Goal: Task Accomplishment & Management: Manage account settings

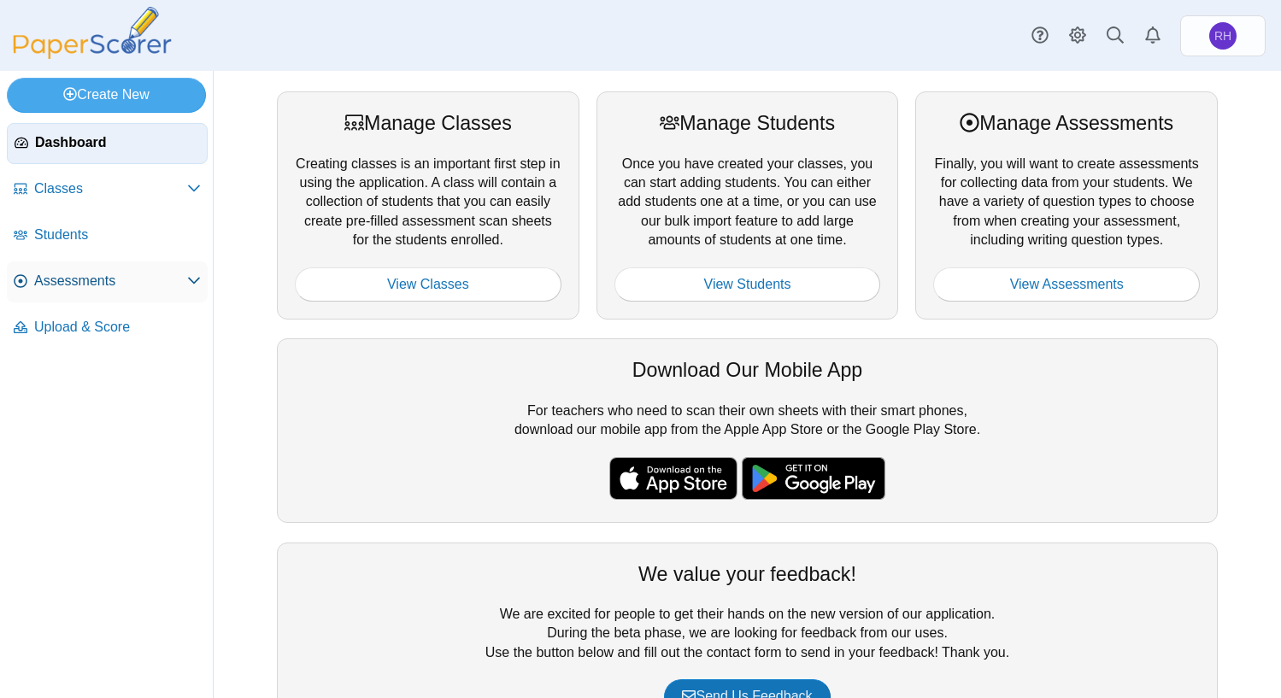
click at [79, 282] on span "Assessments" at bounding box center [110, 281] width 153 height 19
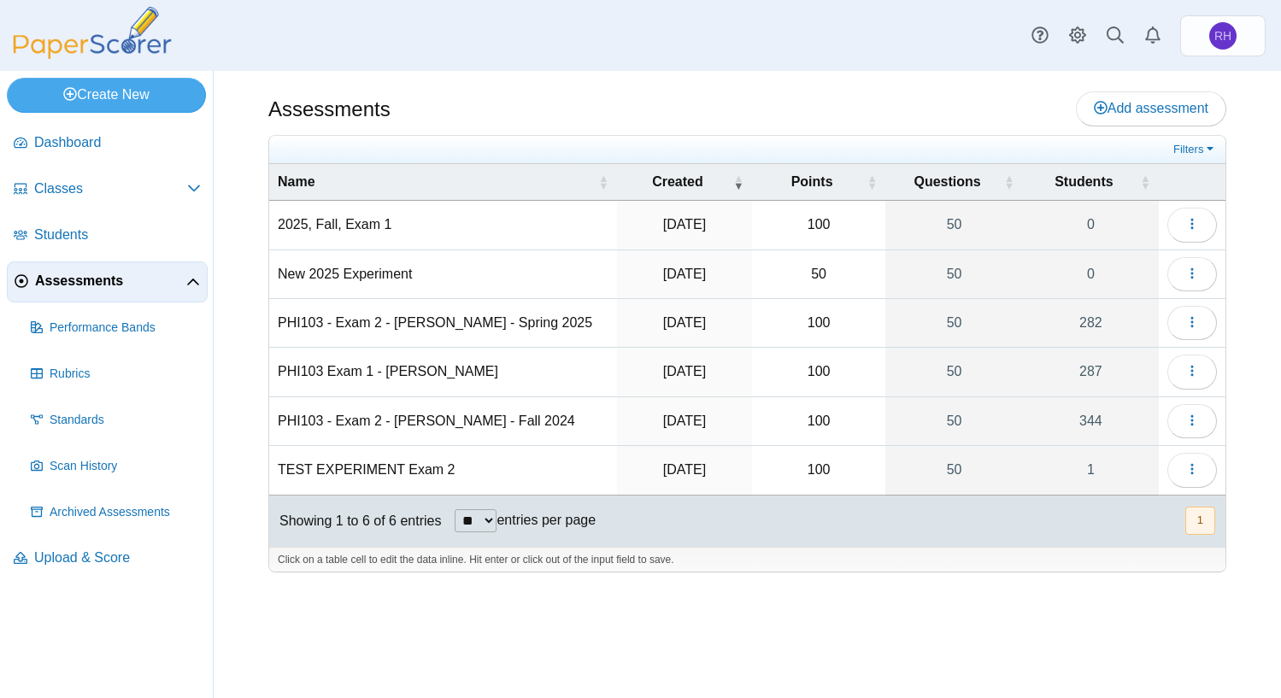
click at [318, 223] on td "2025, Fall, Exam 1" at bounding box center [443, 225] width 348 height 49
click at [1193, 224] on use "button" at bounding box center [1192, 224] width 3 height 11
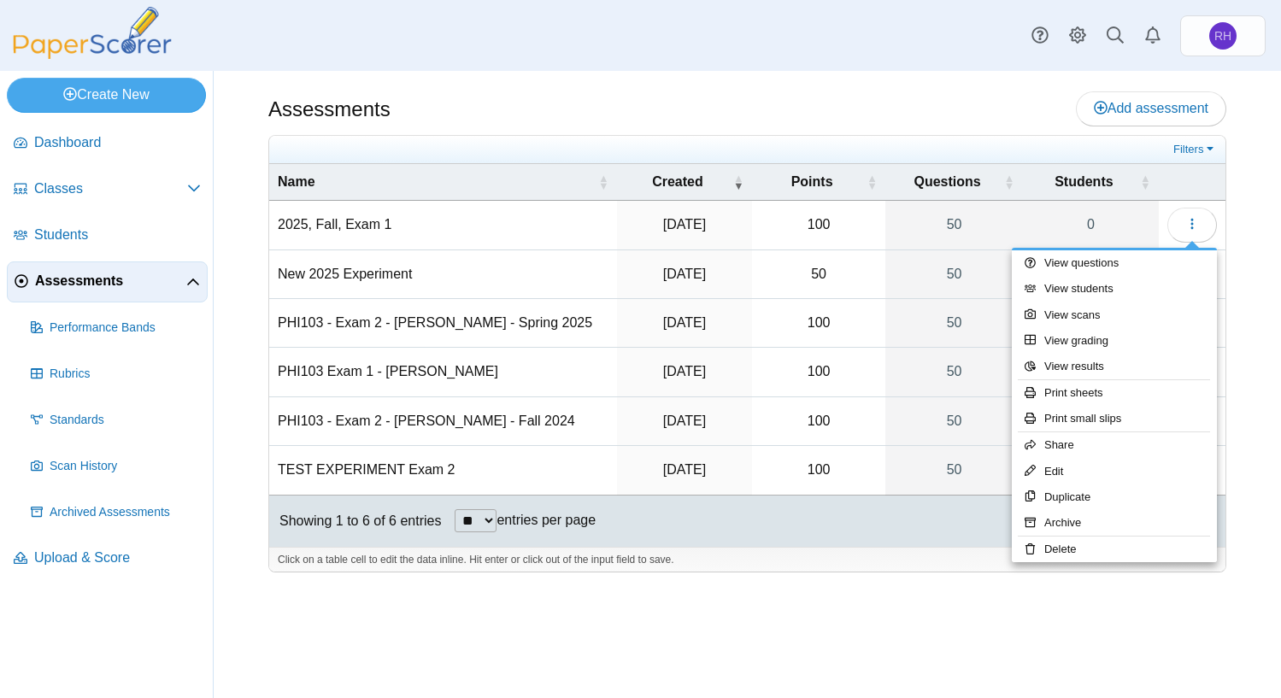
click at [912, 599] on div "Assessments Add assessment 100" at bounding box center [748, 384] width 1068 height 627
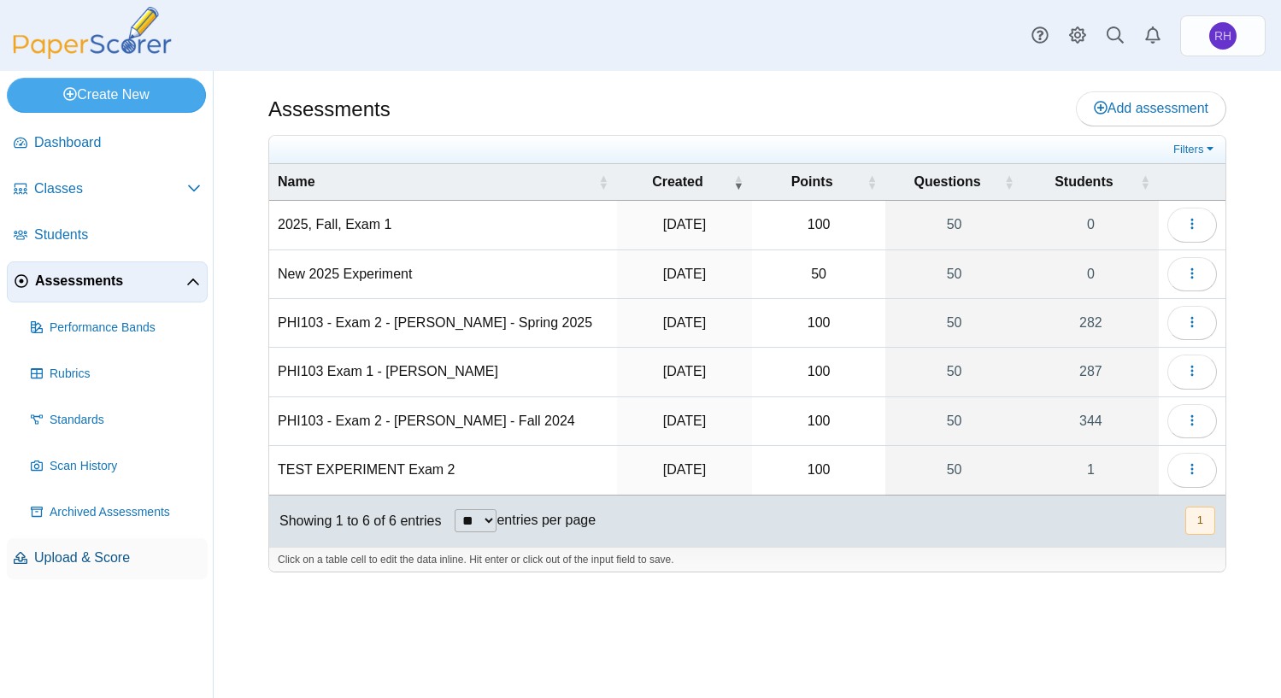
click at [53, 551] on span "Upload & Score" at bounding box center [117, 558] width 167 height 19
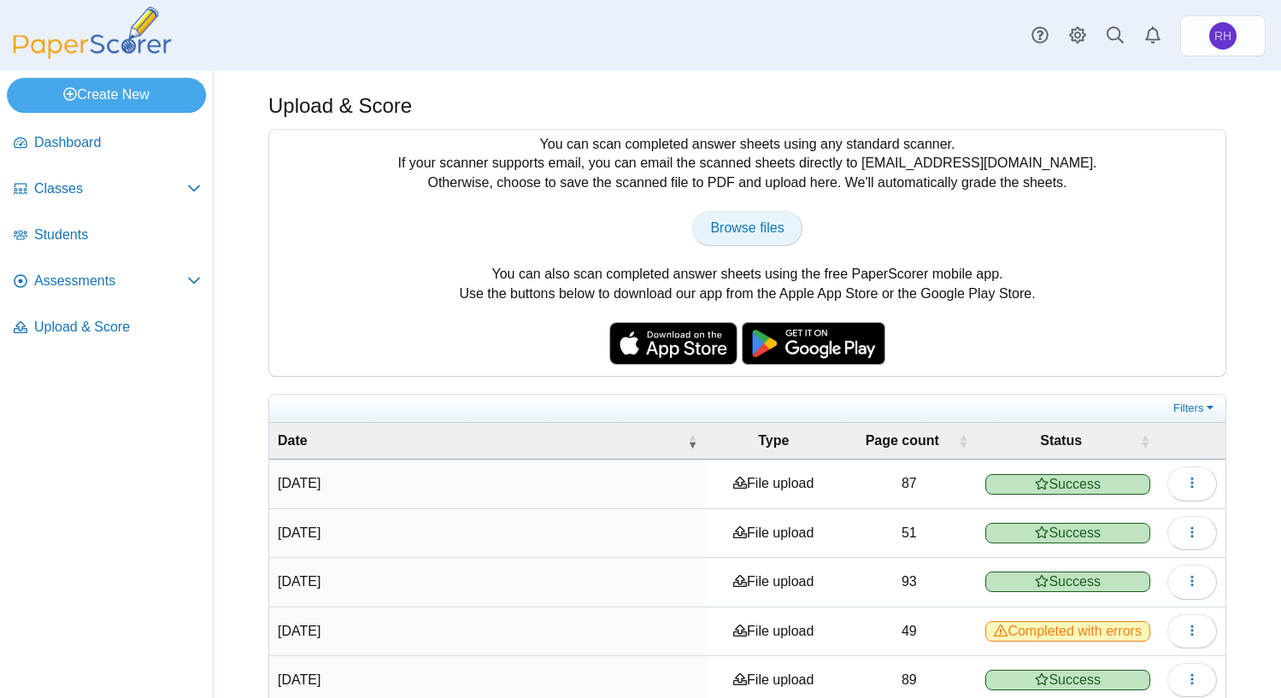
click at [774, 221] on span "Browse files" at bounding box center [747, 228] width 74 height 15
type input "**********"
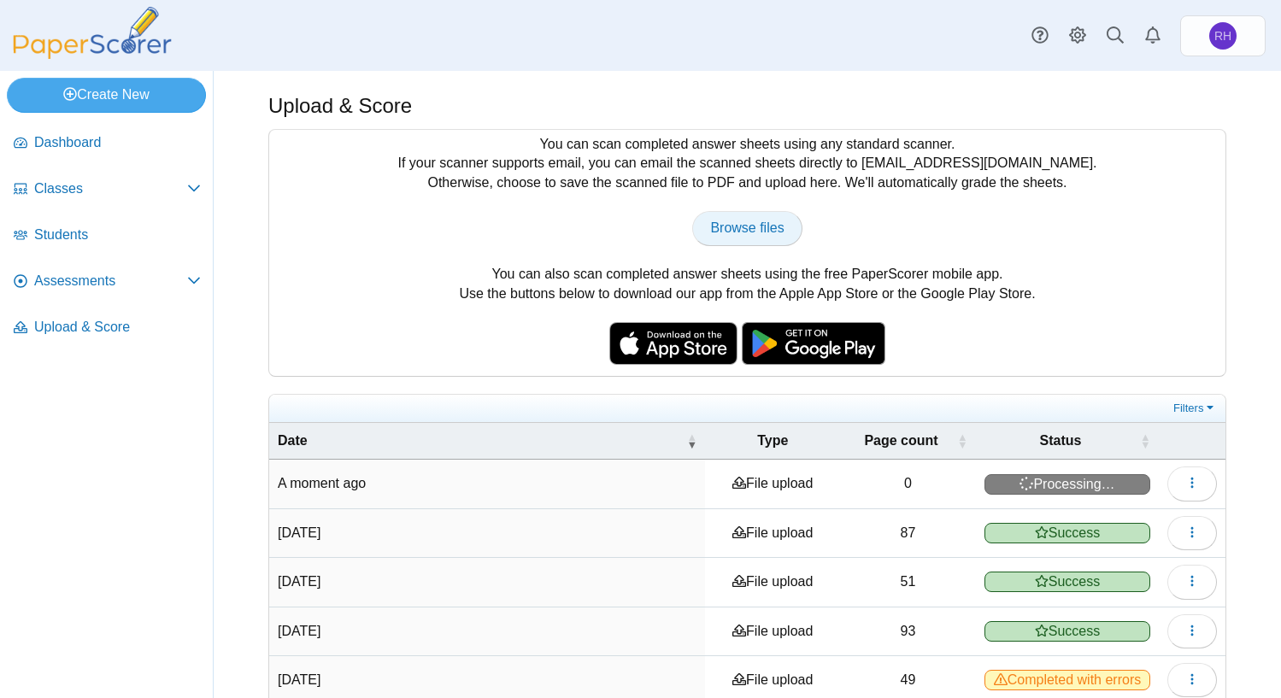
click at [744, 227] on span "Browse files" at bounding box center [747, 228] width 74 height 15
type input "**********"
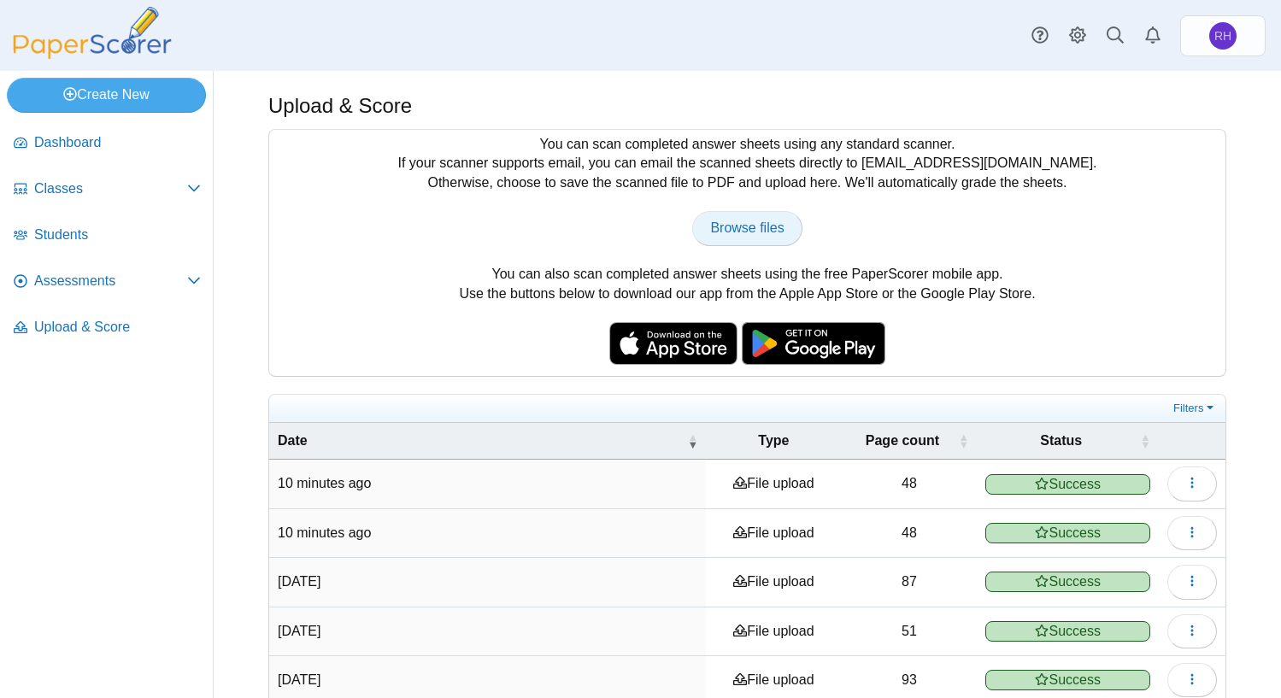
click at [757, 227] on span "Browse files" at bounding box center [747, 228] width 74 height 15
type input "**********"
click at [86, 184] on span "Classes" at bounding box center [110, 189] width 153 height 19
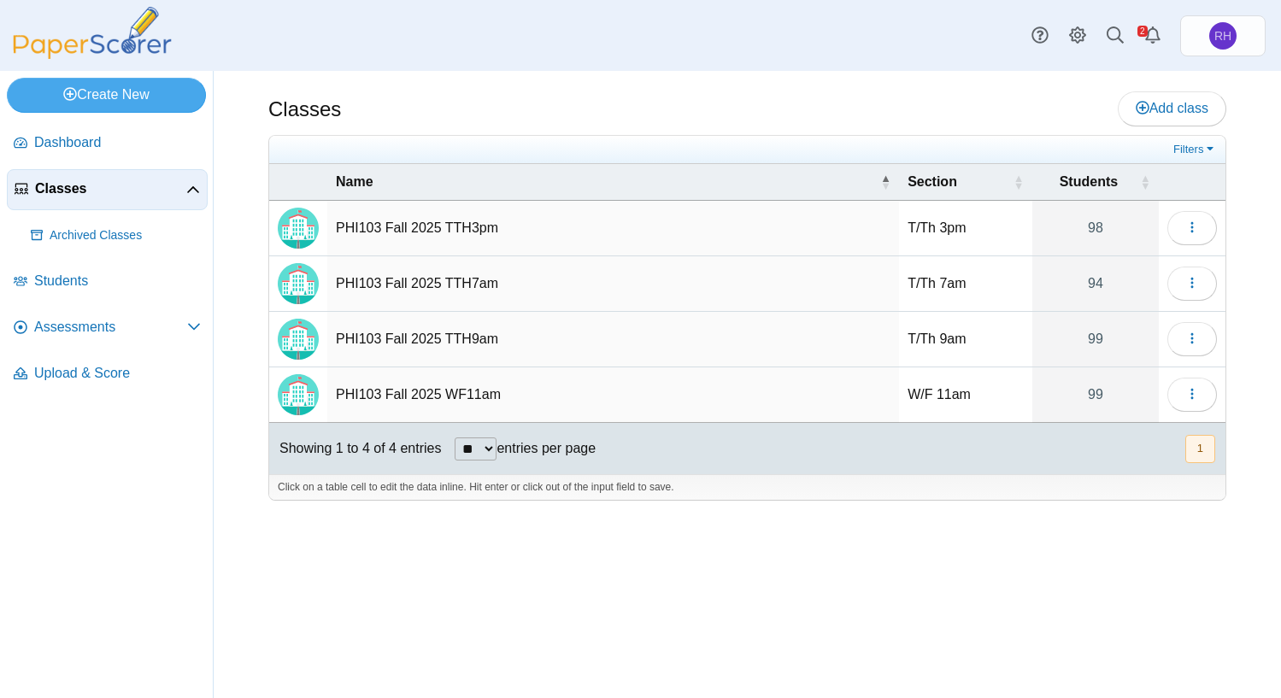
click at [399, 338] on td "PHI103 Fall 2025 TTH9am" at bounding box center [613, 340] width 572 height 56
click at [1218, 328] on td "Loading…" at bounding box center [1192, 340] width 67 height 56
click at [1198, 332] on icon "button" at bounding box center [1193, 339] width 14 height 14
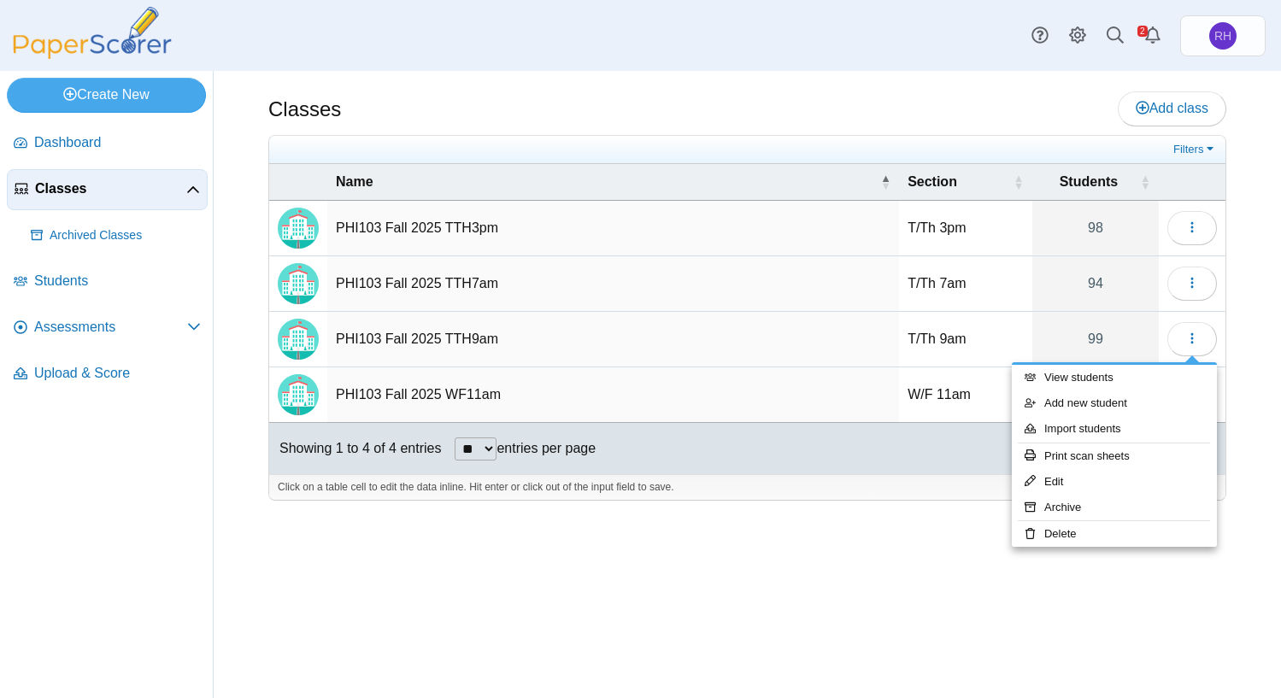
click at [764, 577] on div "Classes Add class Filters 98" at bounding box center [748, 384] width 1068 height 627
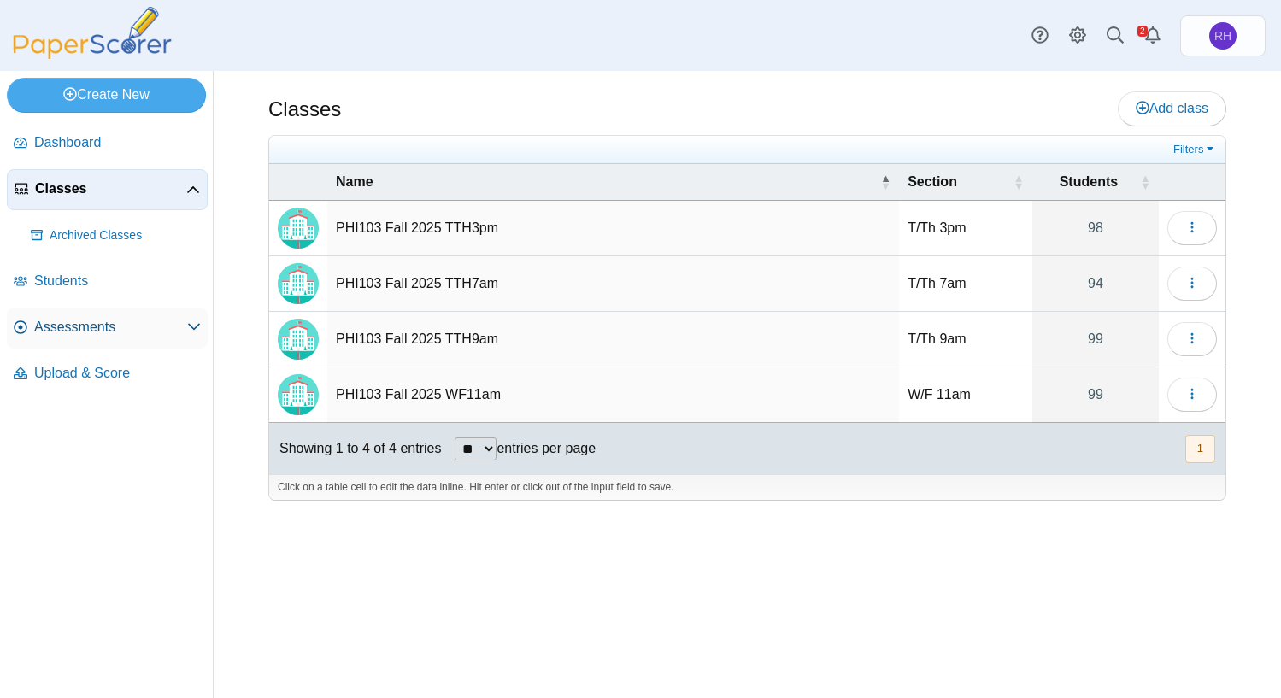
click at [191, 320] on icon at bounding box center [194, 327] width 14 height 14
click at [54, 327] on span "Assessments" at bounding box center [110, 327] width 153 height 19
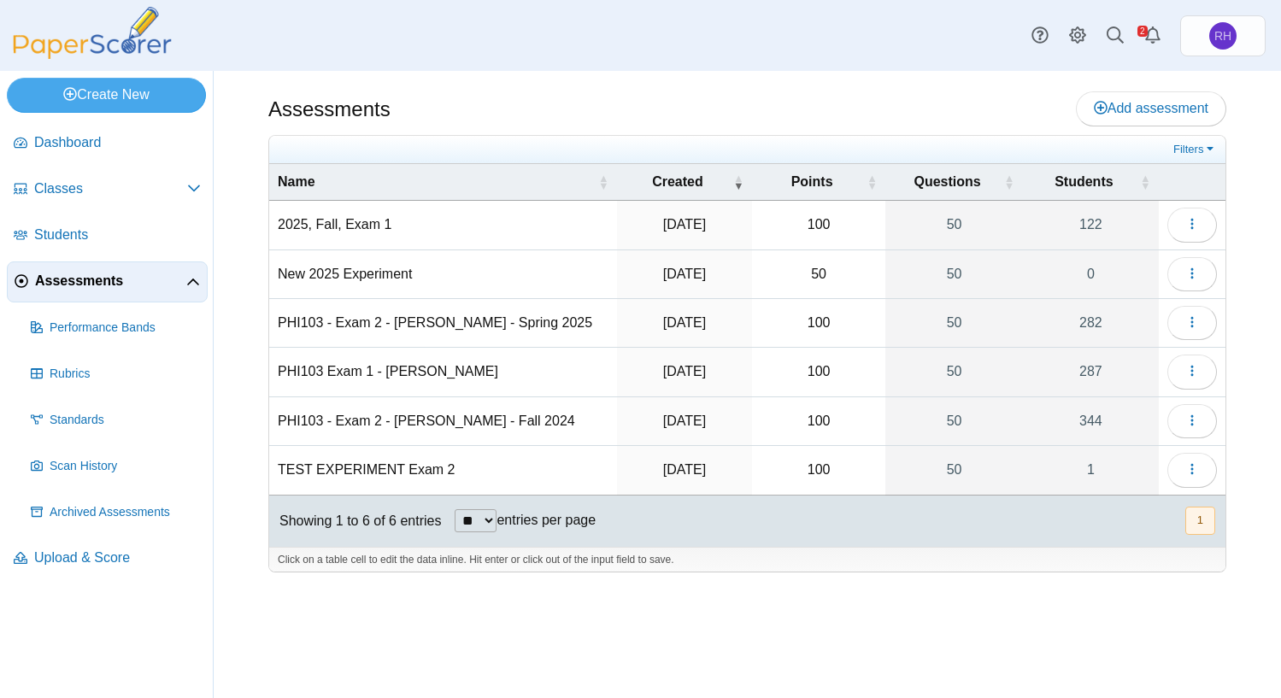
click at [326, 230] on td "2025, Fall, Exam 1" at bounding box center [443, 225] width 348 height 49
click at [1181, 224] on button "button" at bounding box center [1193, 225] width 50 height 34
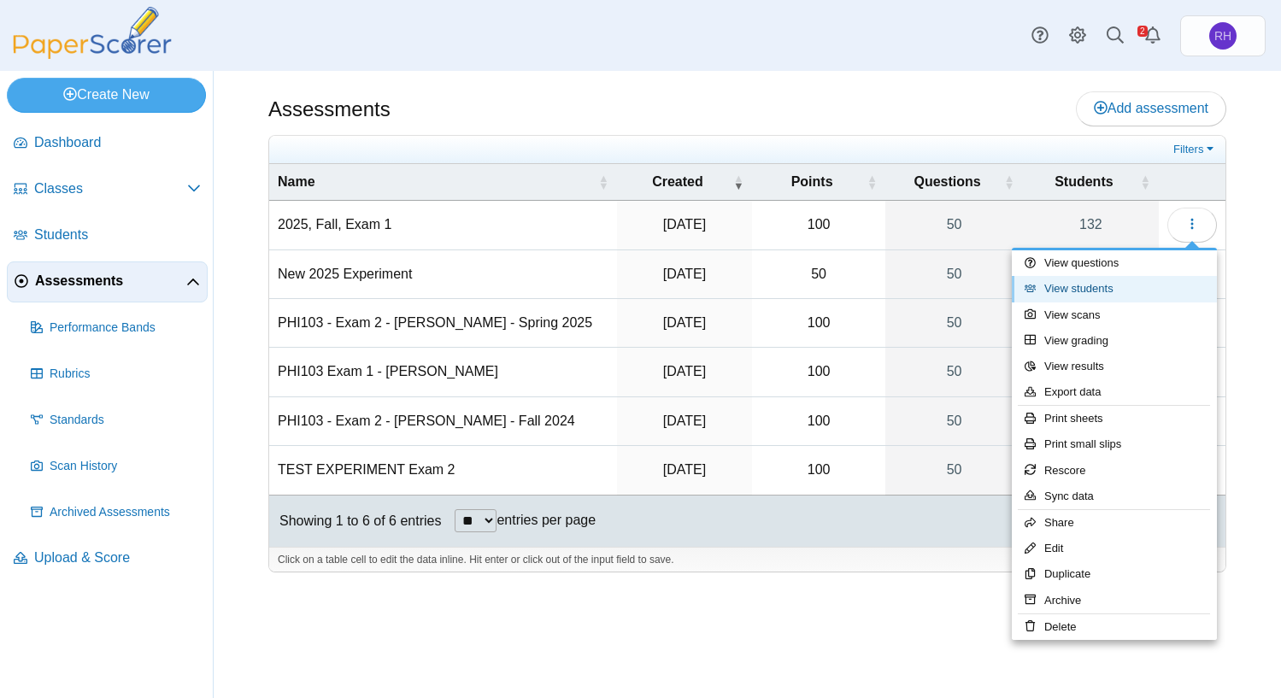
click at [1068, 280] on link "View students" at bounding box center [1114, 289] width 205 height 26
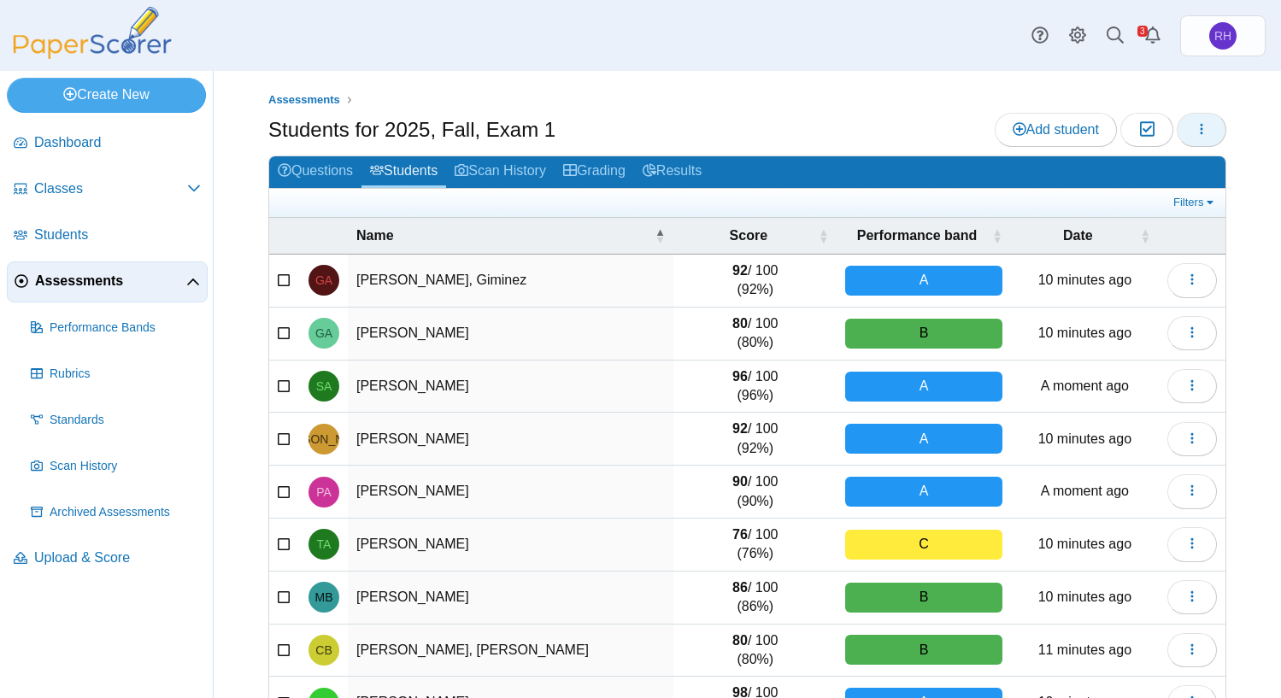
click at [1195, 131] on icon "button" at bounding box center [1202, 129] width 14 height 14
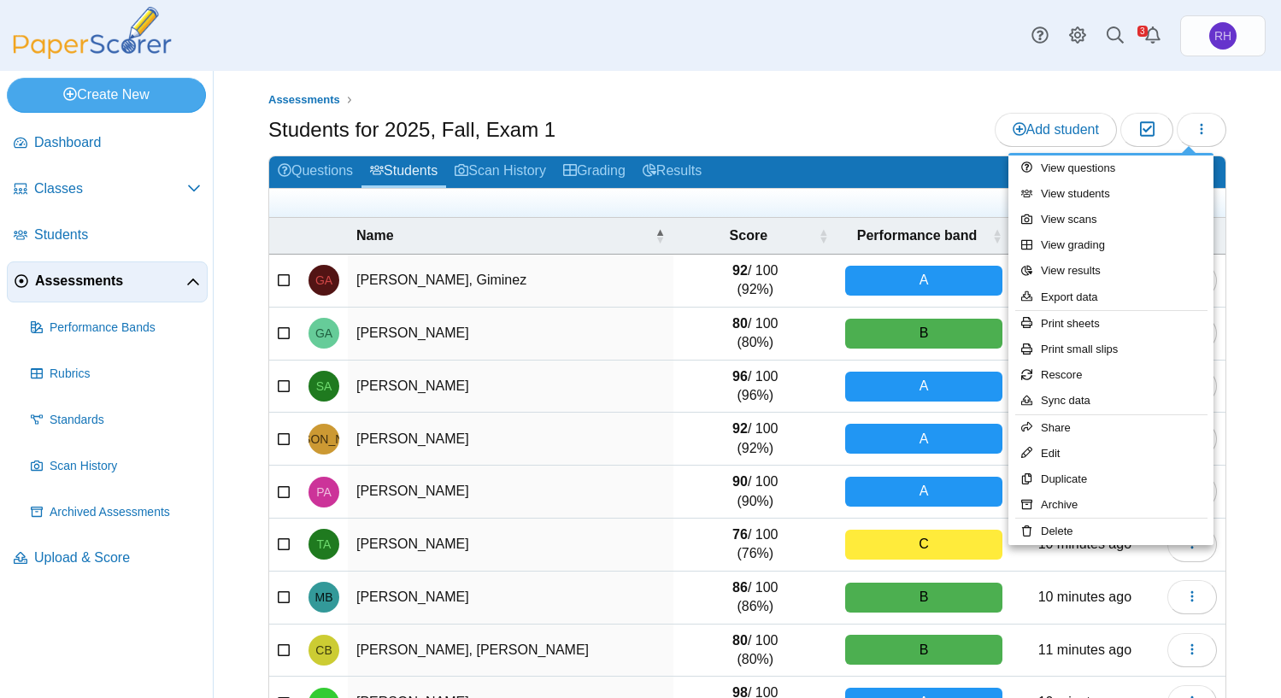
click at [751, 96] on ul "Assessments" at bounding box center [747, 99] width 958 height 17
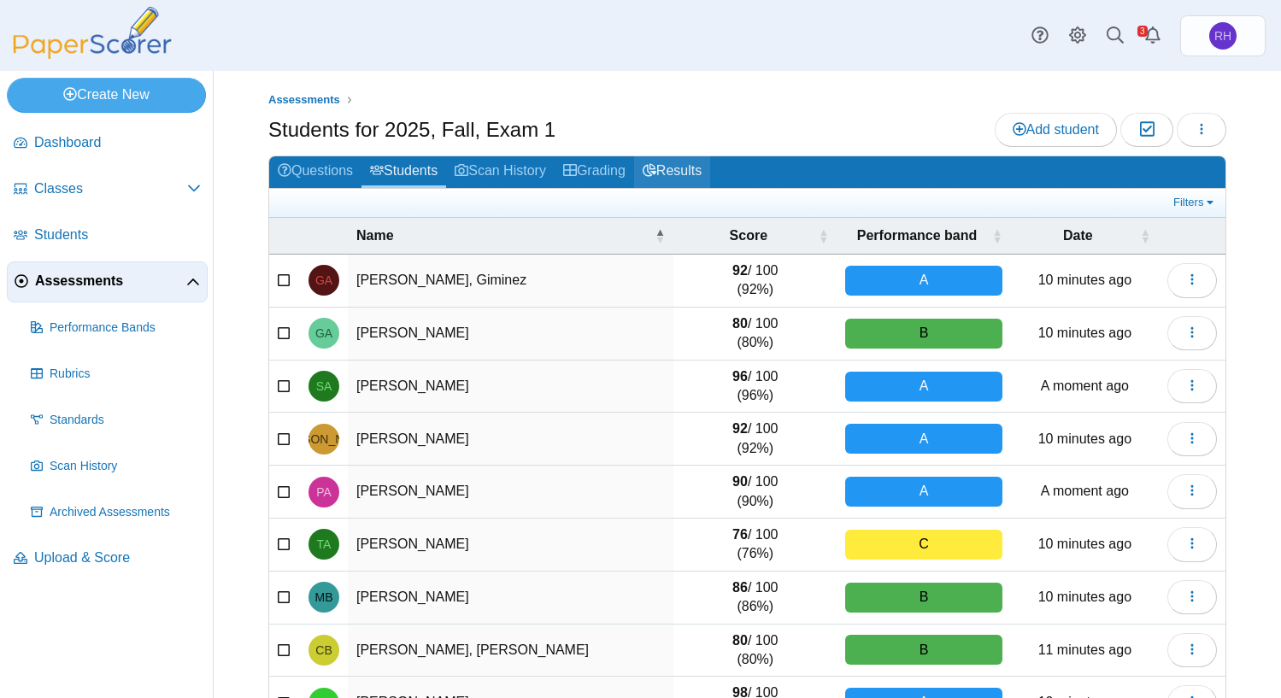
click at [694, 166] on link "Results" at bounding box center [672, 172] width 76 height 32
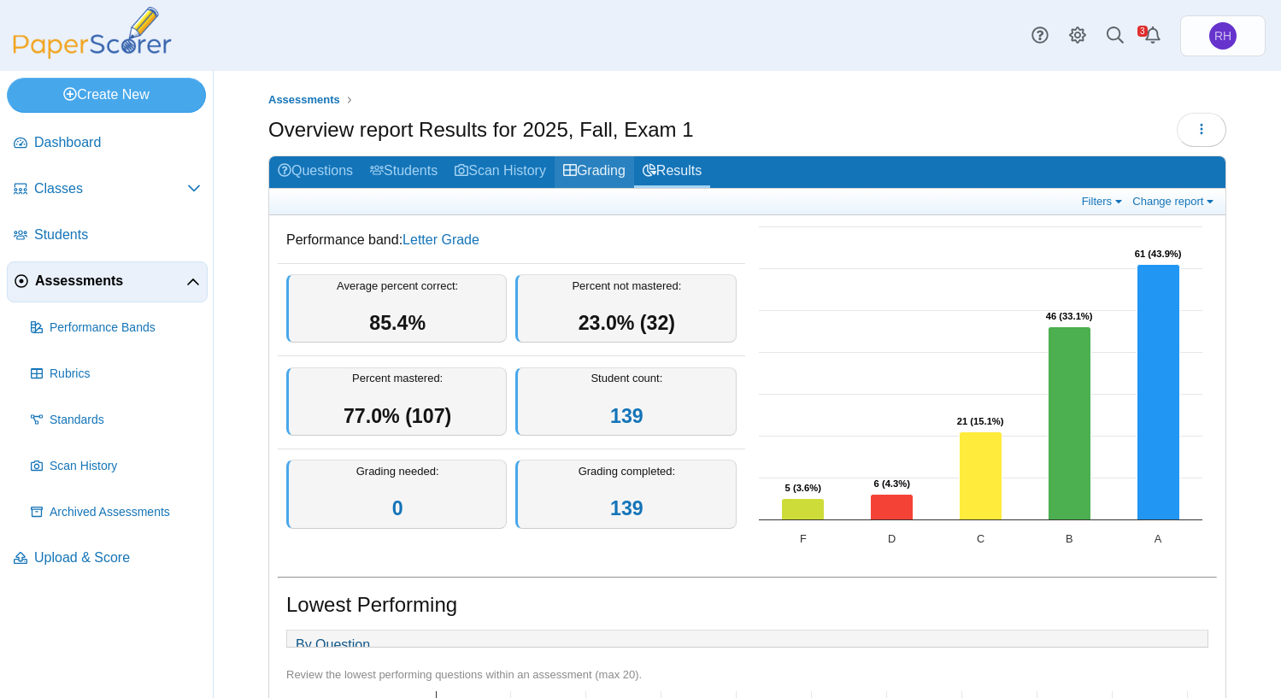
click at [613, 177] on link "Grading" at bounding box center [594, 172] width 79 height 32
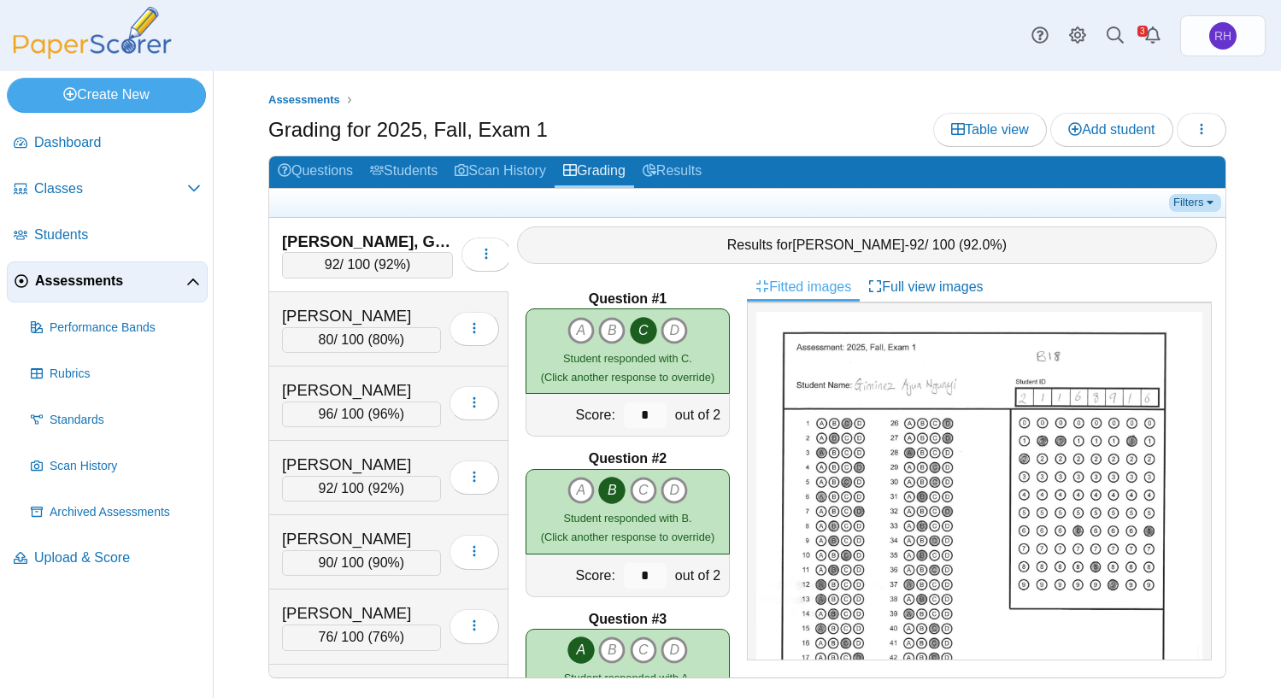
click at [1216, 199] on link "Filters" at bounding box center [1195, 202] width 52 height 17
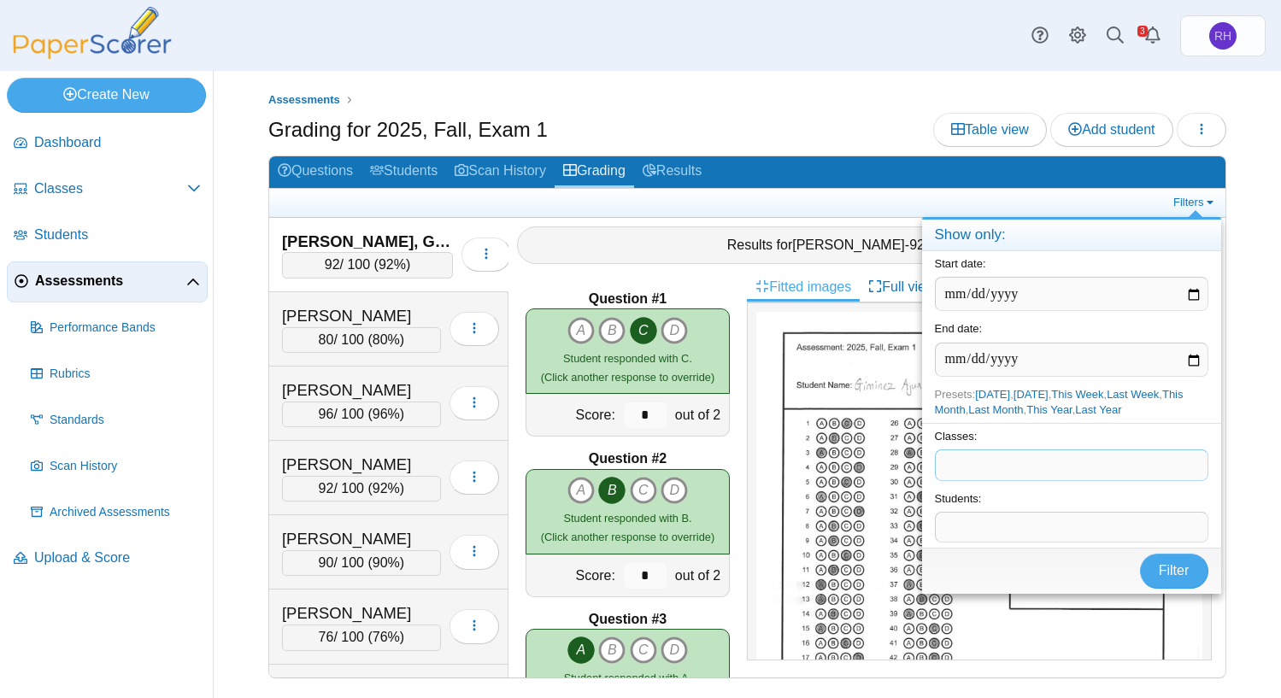
click at [1119, 458] on span at bounding box center [1072, 464] width 272 height 29
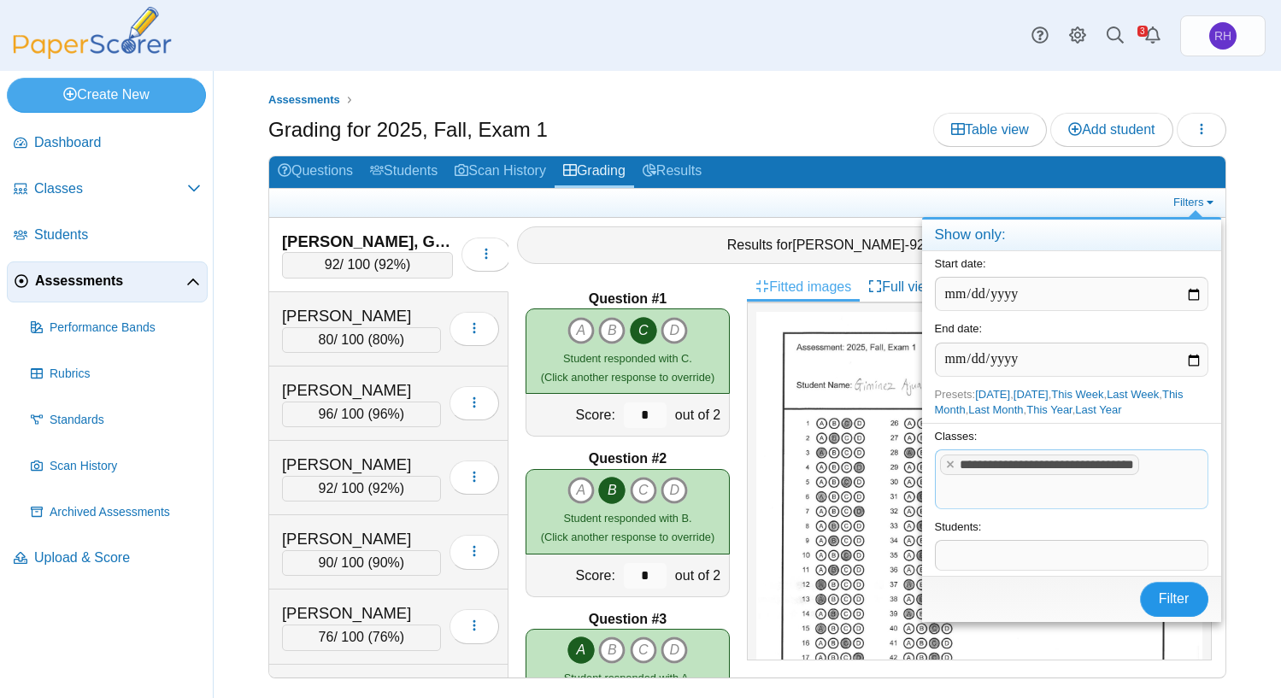
click at [1174, 600] on span "Filter" at bounding box center [1174, 599] width 31 height 15
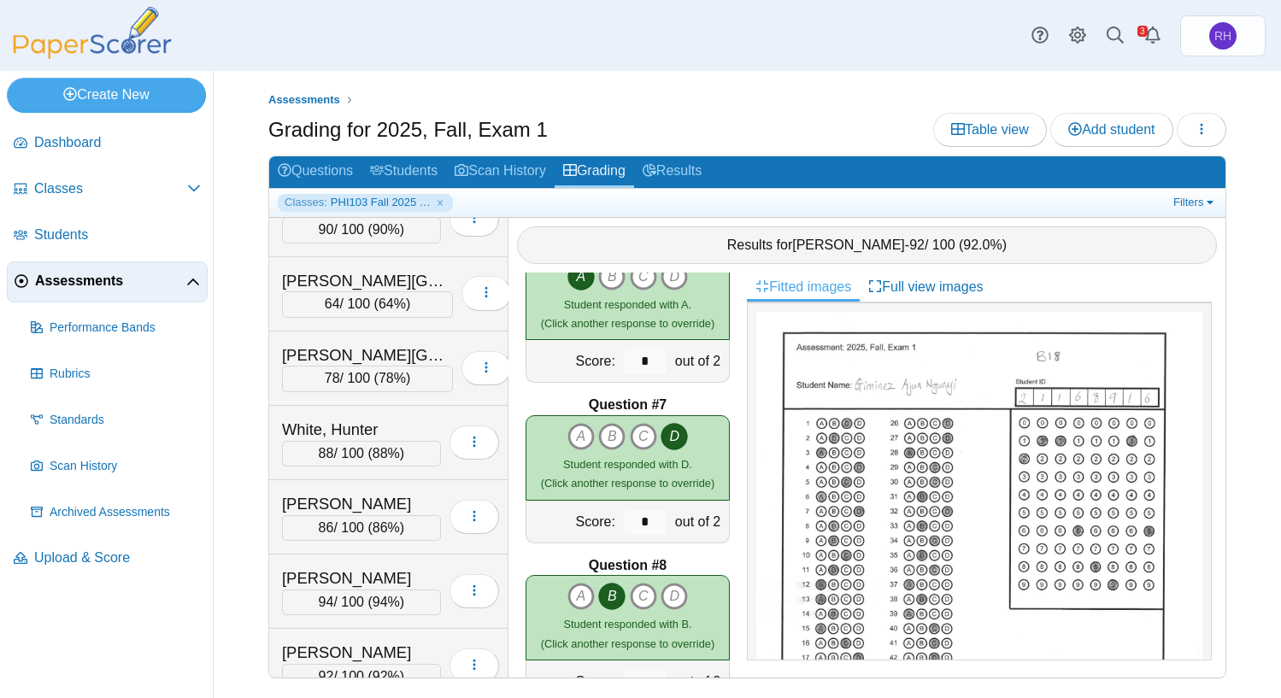
scroll to position [6692, 0]
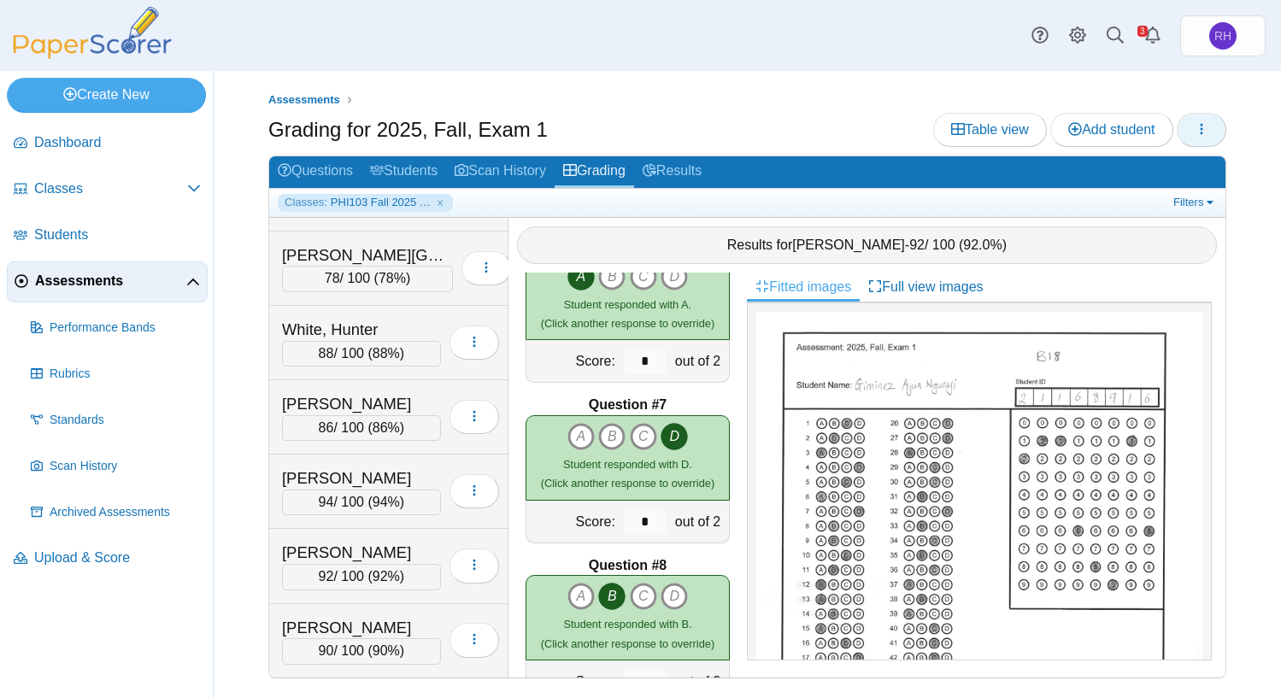
click at [1193, 132] on button "button" at bounding box center [1202, 130] width 50 height 34
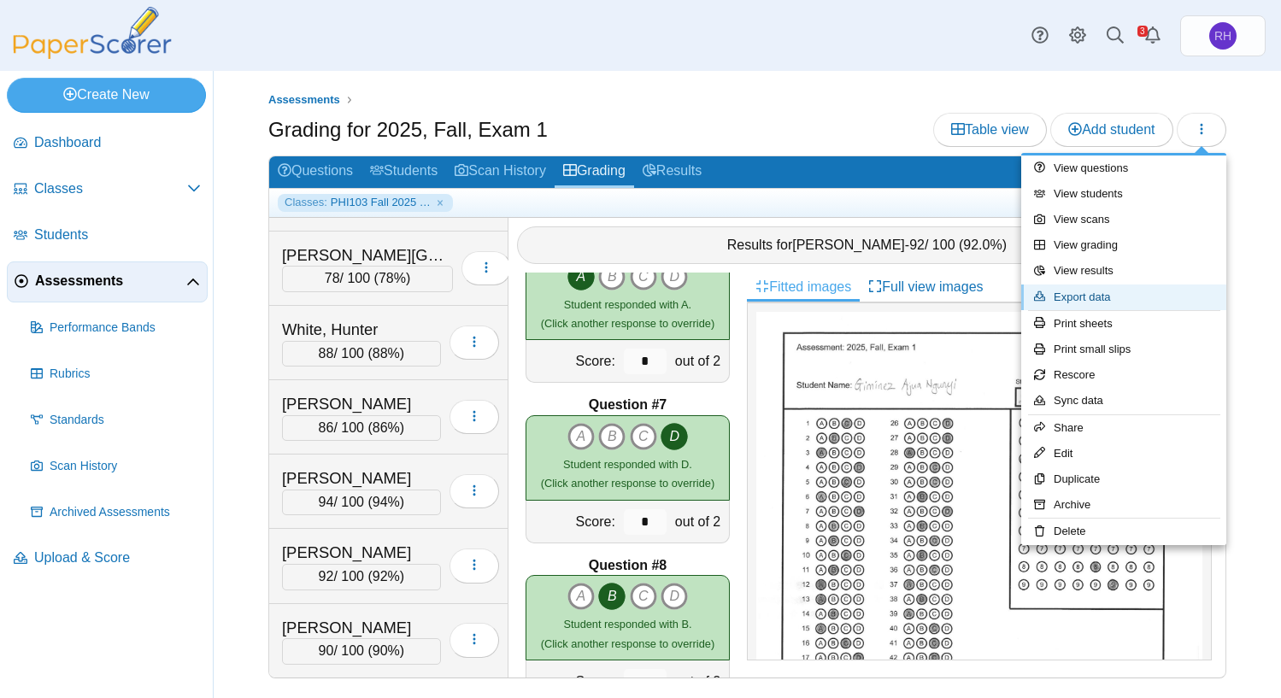
click at [1122, 297] on link "Export data" at bounding box center [1124, 298] width 205 height 26
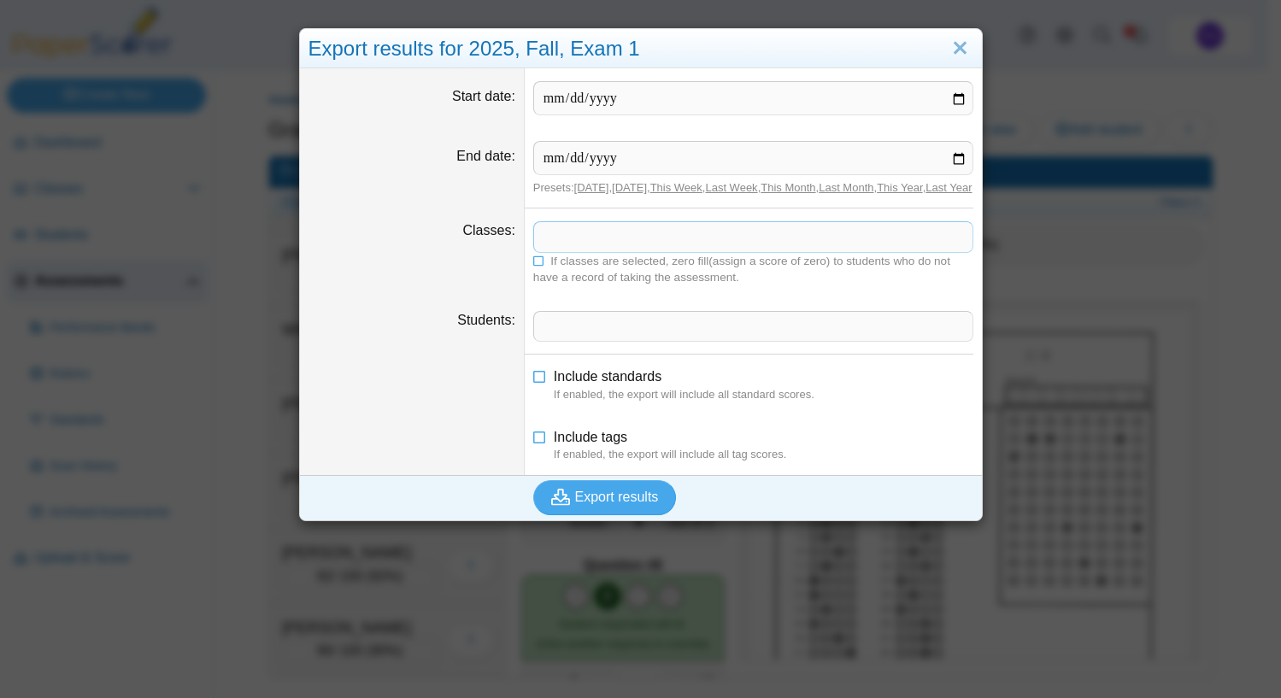
click at [660, 251] on span at bounding box center [753, 236] width 439 height 29
click at [533, 265] on icon at bounding box center [539, 260] width 12 height 10
click at [632, 503] on button "Export results" at bounding box center [605, 497] width 144 height 34
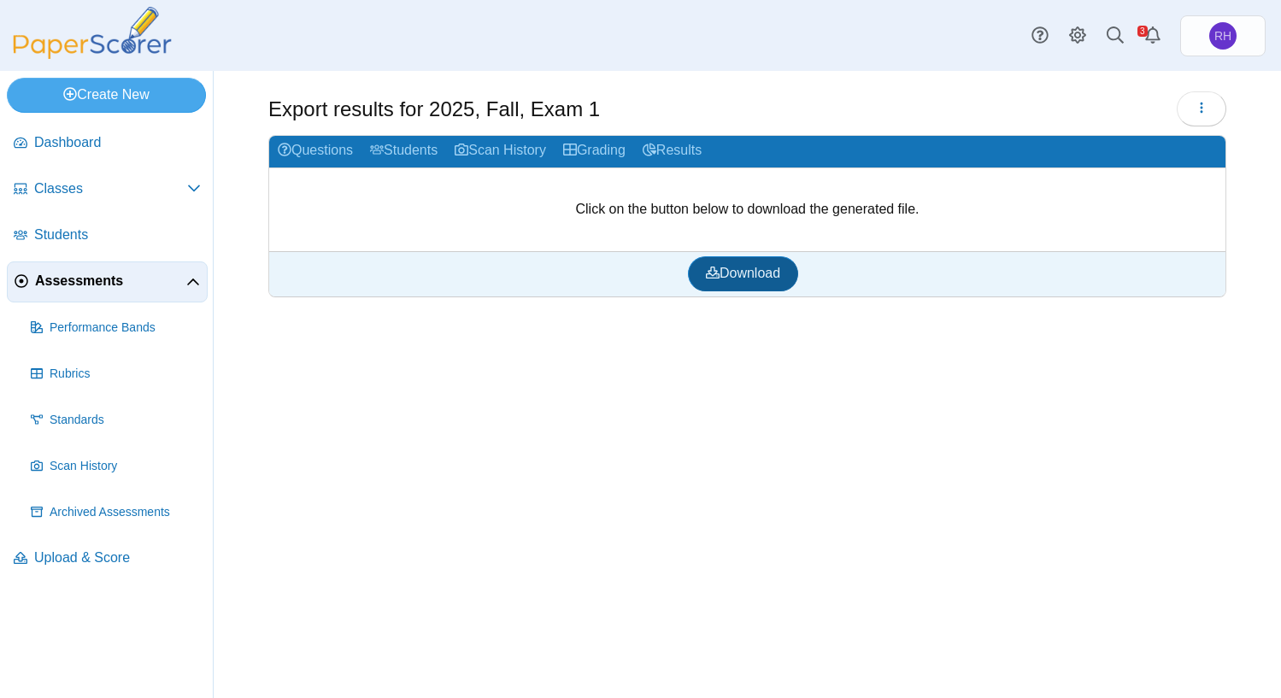
click at [745, 266] on span "Download" at bounding box center [743, 273] width 74 height 15
click at [92, 550] on span "Upload & Score" at bounding box center [117, 558] width 167 height 19
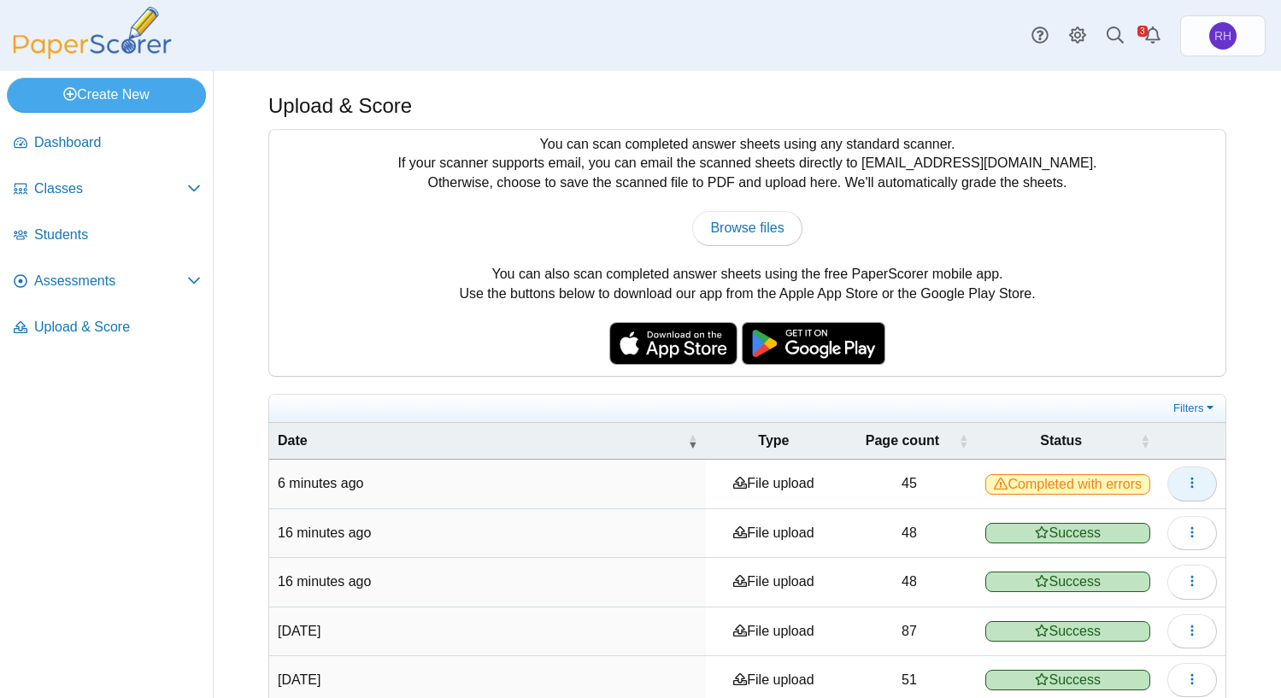
click at [1191, 480] on use "button" at bounding box center [1192, 483] width 3 height 11
click at [1082, 526] on link "View scanned pages" at bounding box center [1101, 523] width 205 height 26
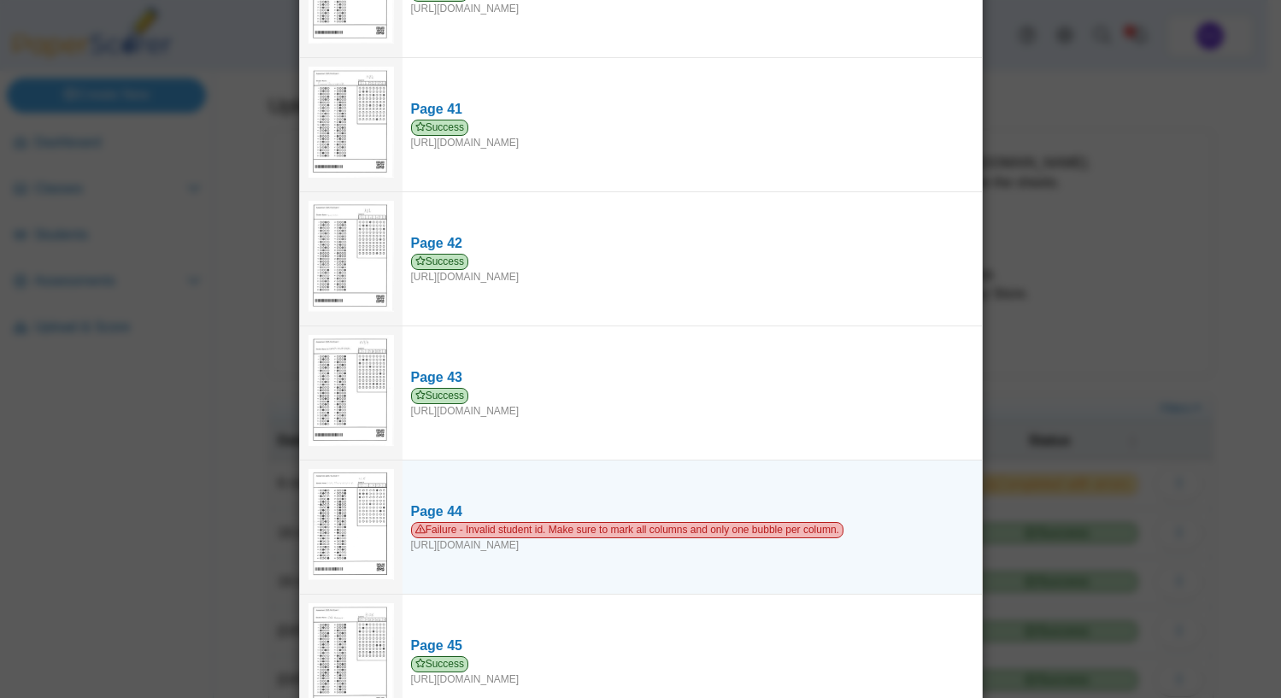
scroll to position [5408, 0]
click at [444, 521] on span "Failure - Invalid student id. Make sure to mark all columns and only one bubble…" at bounding box center [627, 529] width 433 height 16
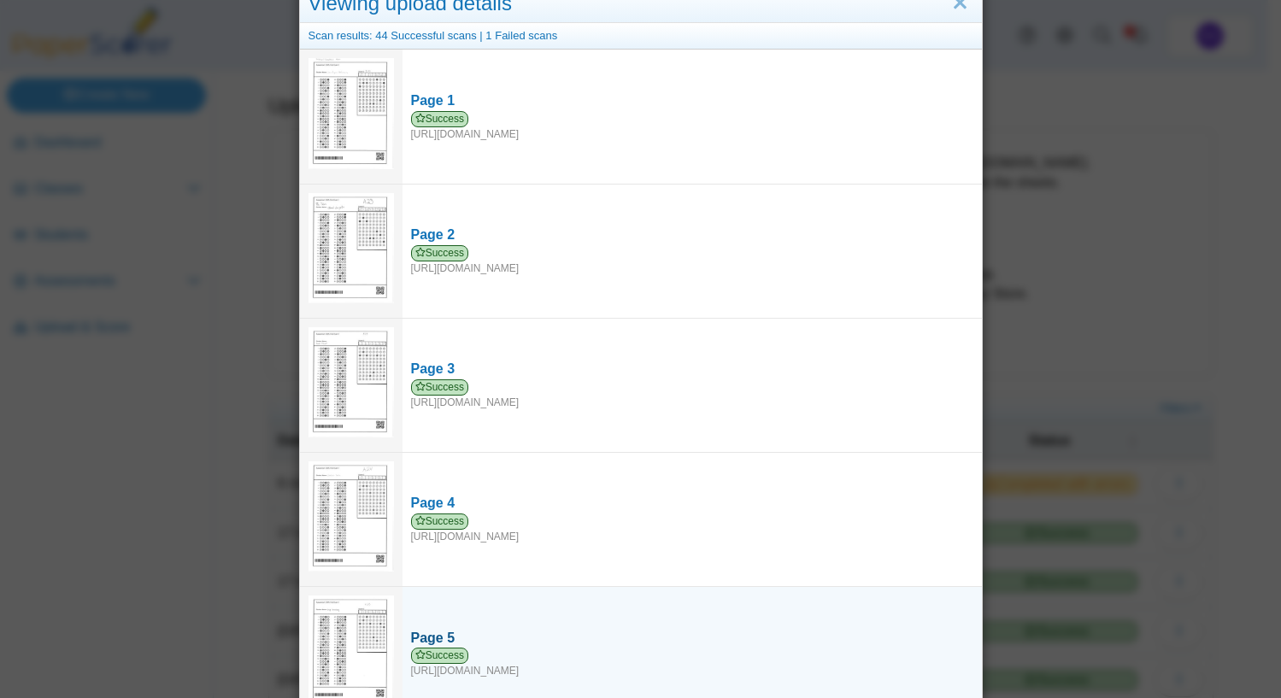
scroll to position [0, 0]
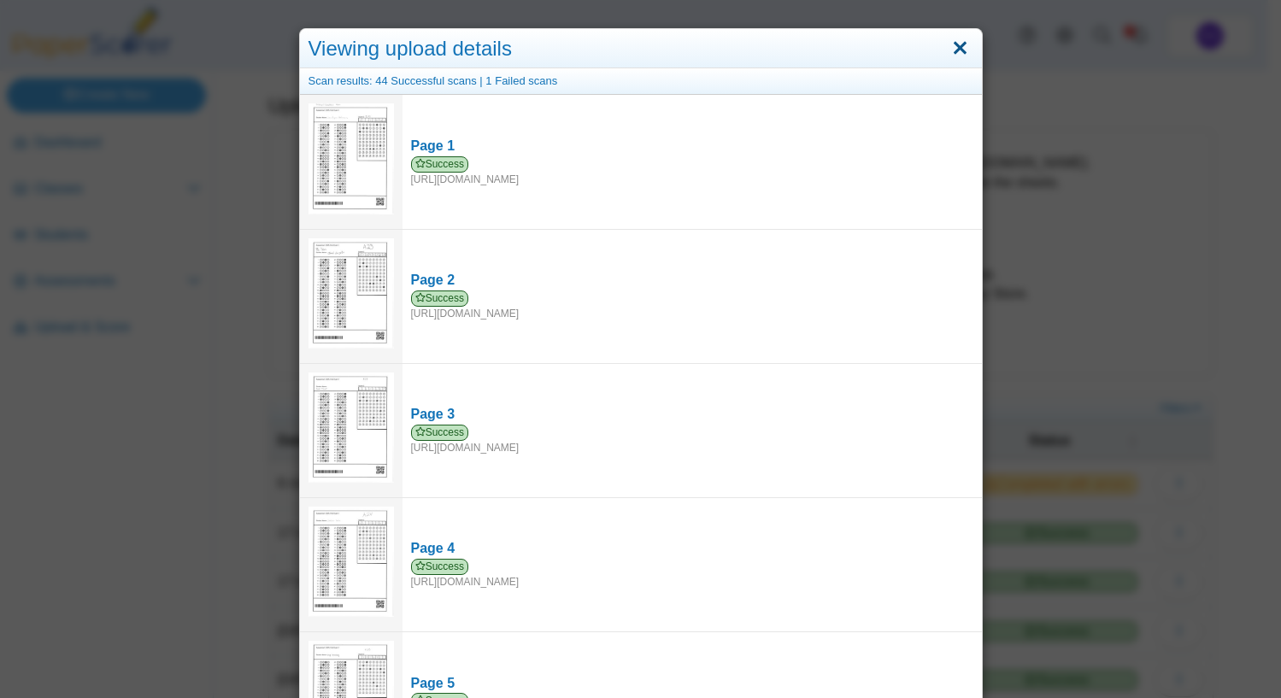
click at [947, 48] on link "Close" at bounding box center [960, 48] width 26 height 29
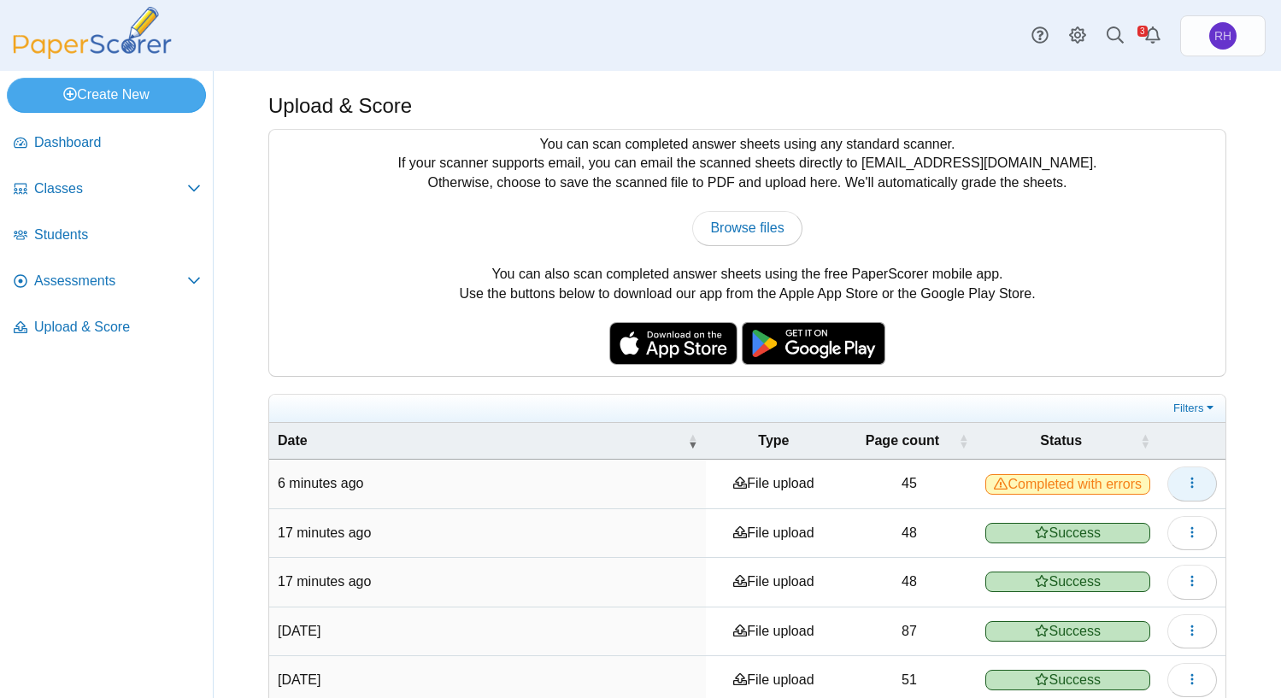
click at [1168, 490] on button "button" at bounding box center [1193, 484] width 50 height 34
click at [1103, 521] on link "View scanned pages" at bounding box center [1101, 523] width 205 height 26
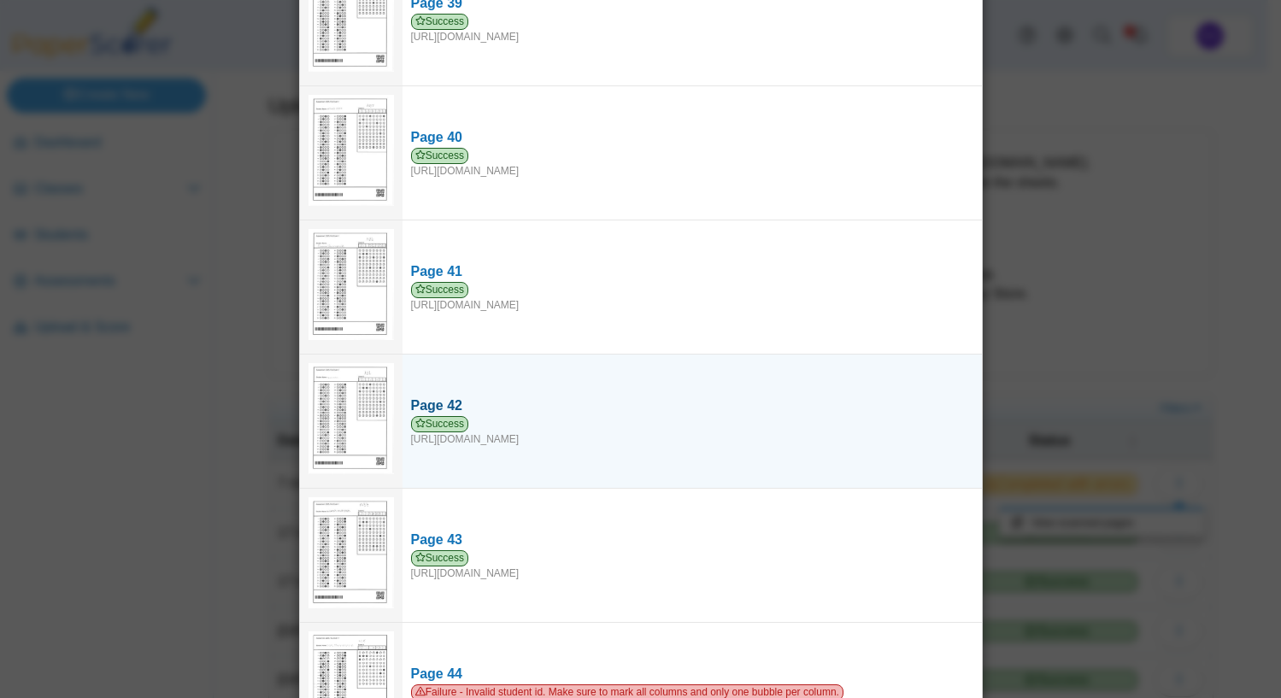
scroll to position [5408, 0]
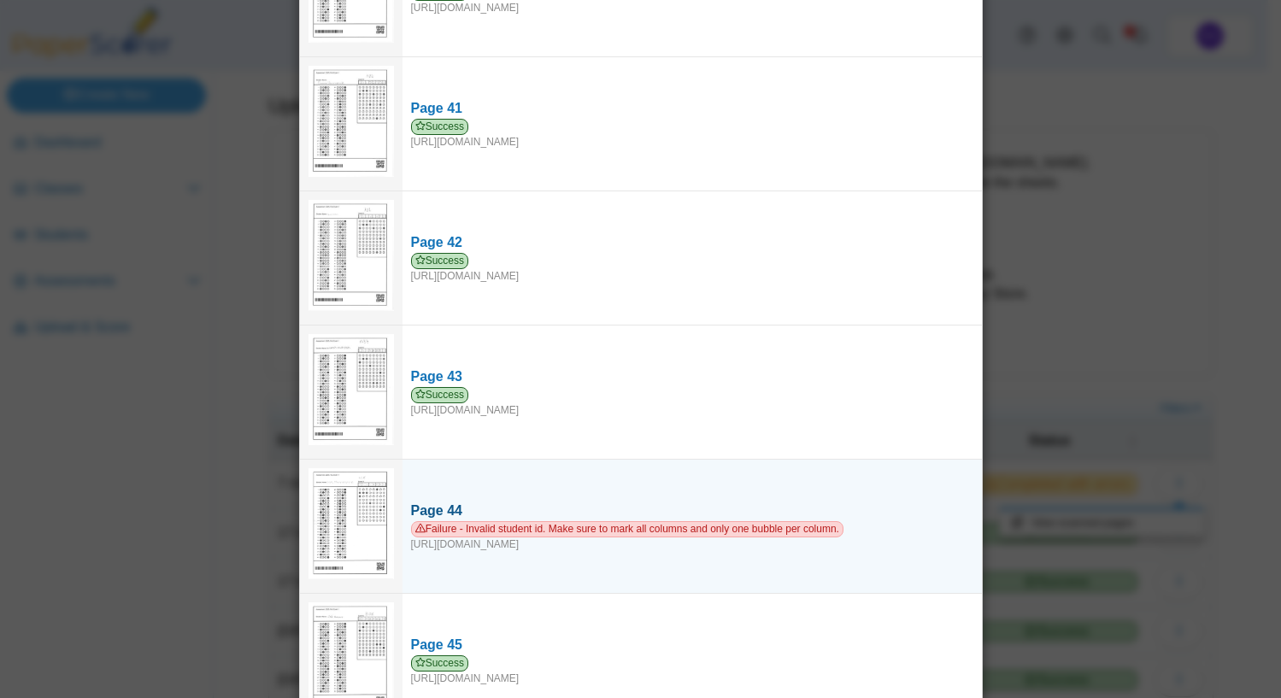
click at [541, 521] on span "Failure - Invalid student id. Make sure to mark all columns and only one bubble…" at bounding box center [627, 529] width 433 height 16
click at [345, 468] on img at bounding box center [351, 523] width 85 height 110
click at [450, 517] on link "Page 44 Failure - Invalid student id. Make sure to mark all columns and only on…" at bounding box center [693, 526] width 580 height 67
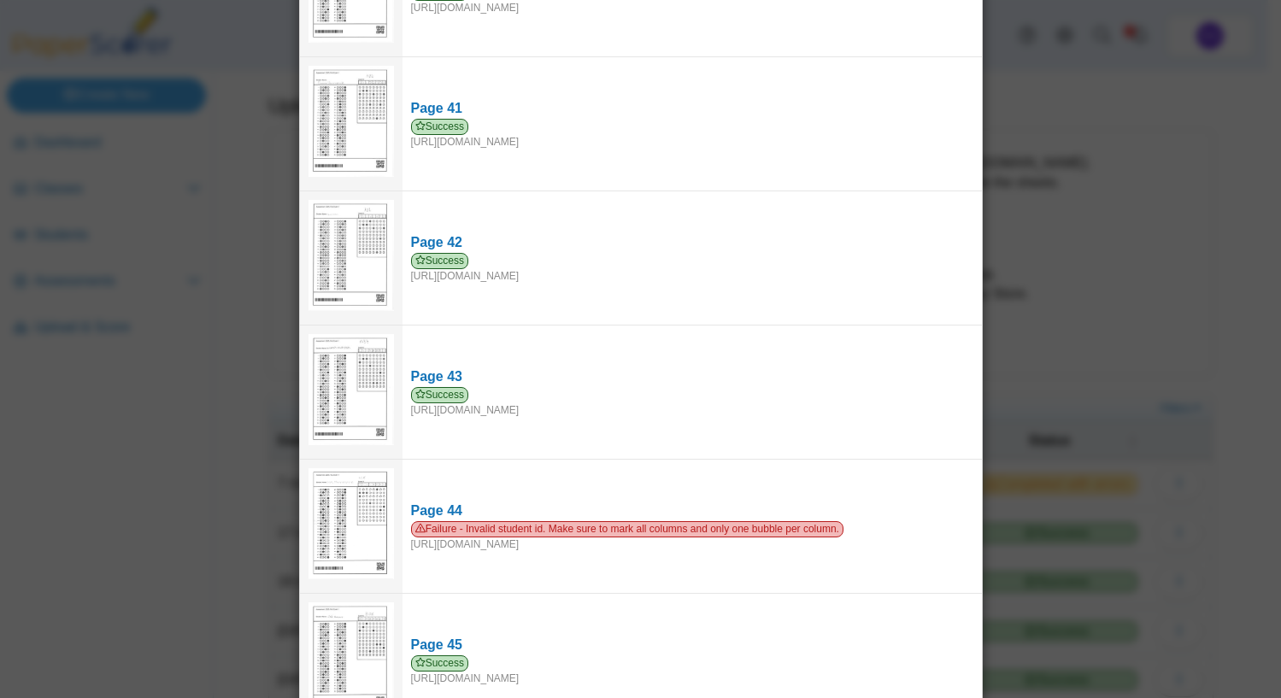
click at [1186, 26] on div "Viewing upload details Scan results: 44 Successful scans | 1 Failed scans Page …" at bounding box center [640, 349] width 1281 height 698
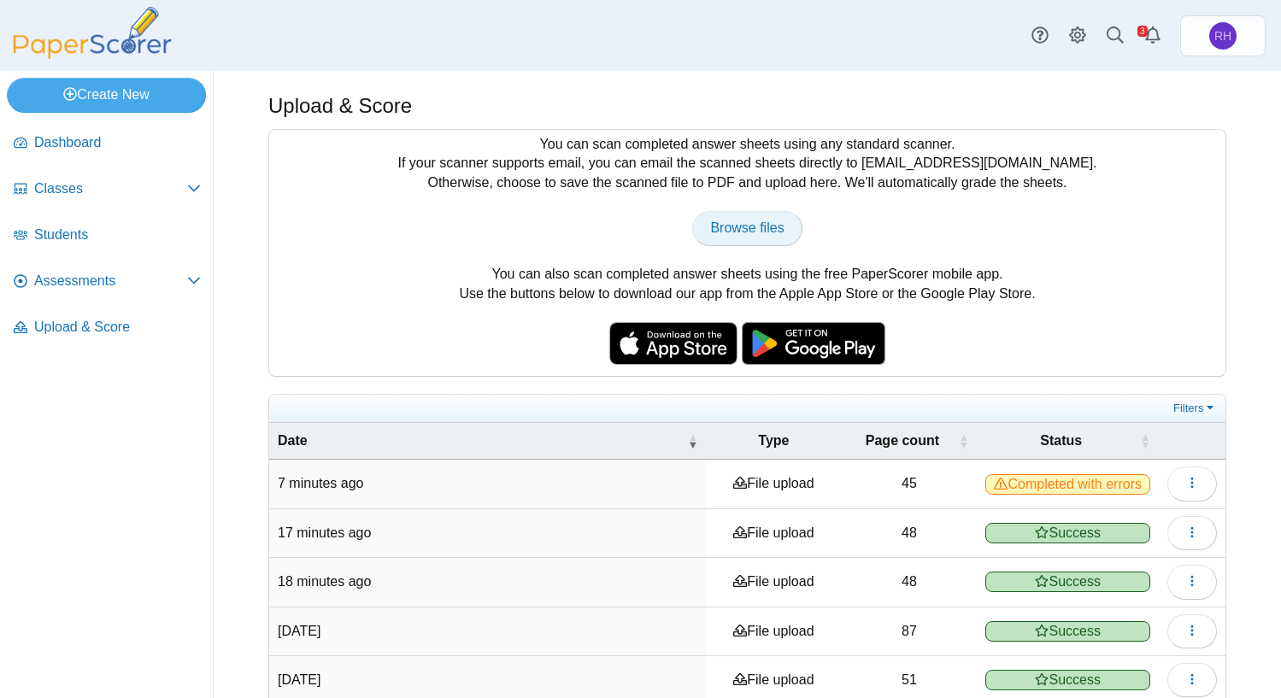
click at [732, 240] on link "Browse files" at bounding box center [746, 228] width 109 height 34
type input "**********"
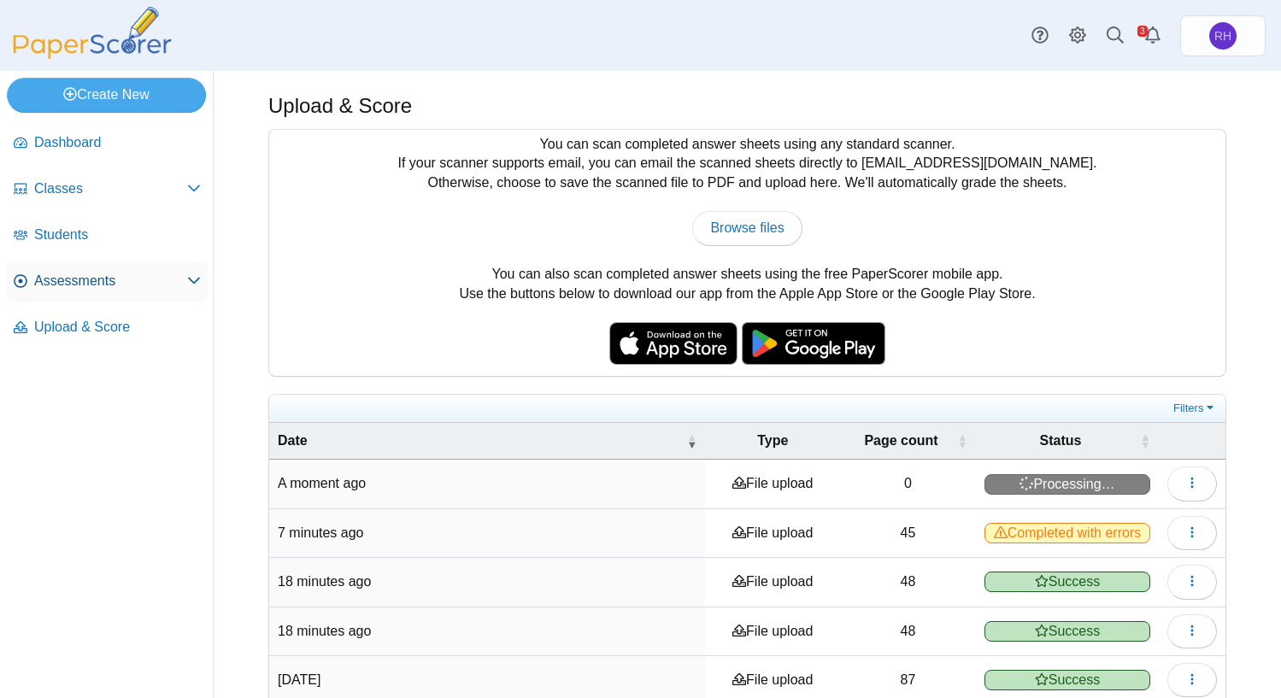
click at [190, 278] on icon at bounding box center [194, 281] width 14 height 14
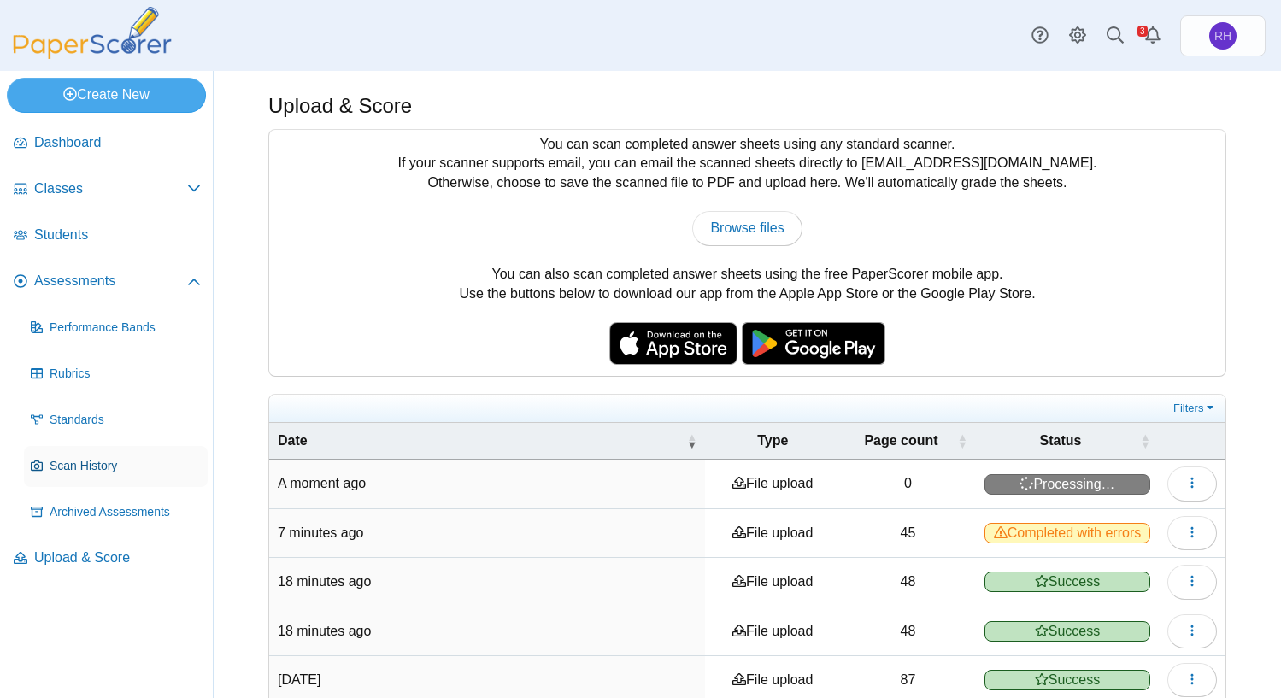
click at [92, 467] on span "Scan History" at bounding box center [125, 466] width 151 height 17
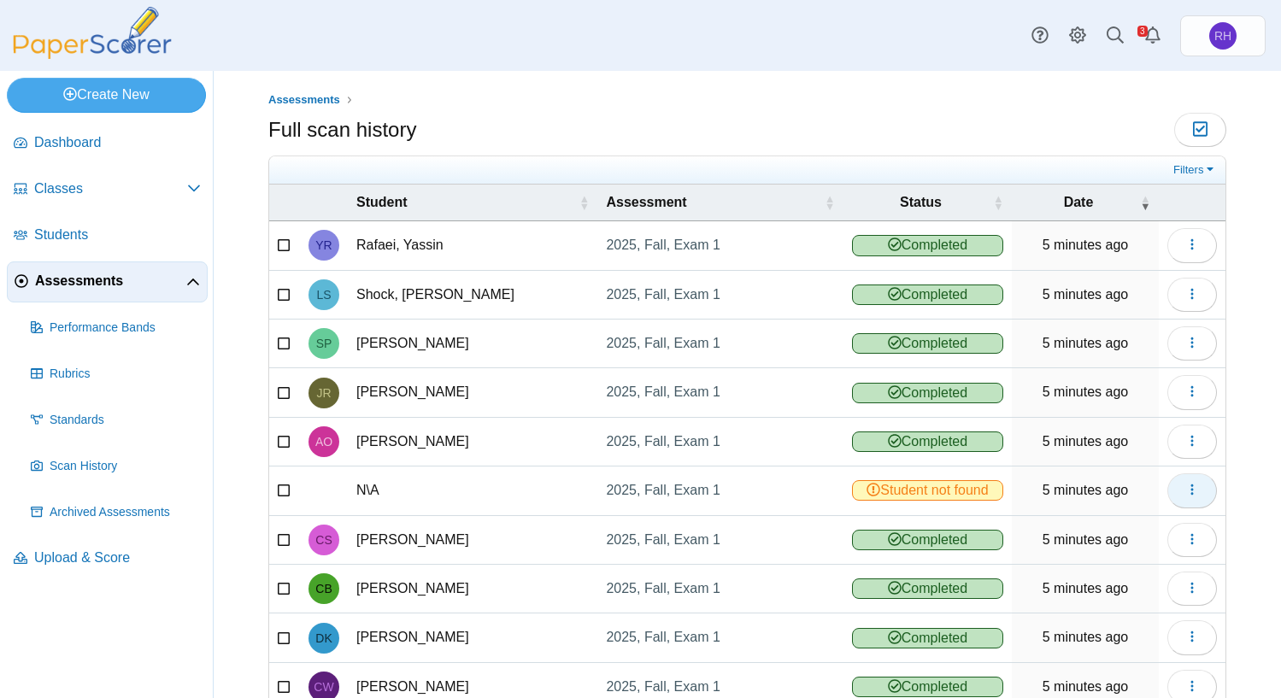
click at [1186, 495] on icon "button" at bounding box center [1193, 490] width 14 height 14
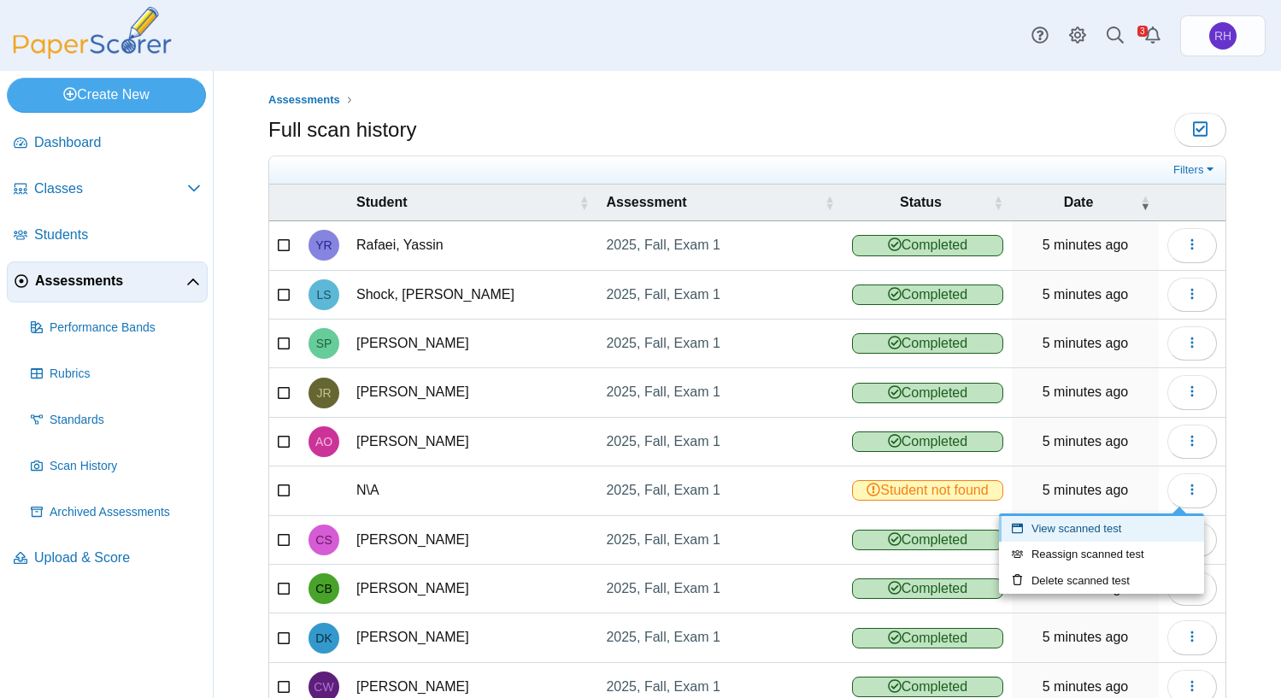
click at [1115, 527] on link "View scanned test" at bounding box center [1101, 529] width 205 height 26
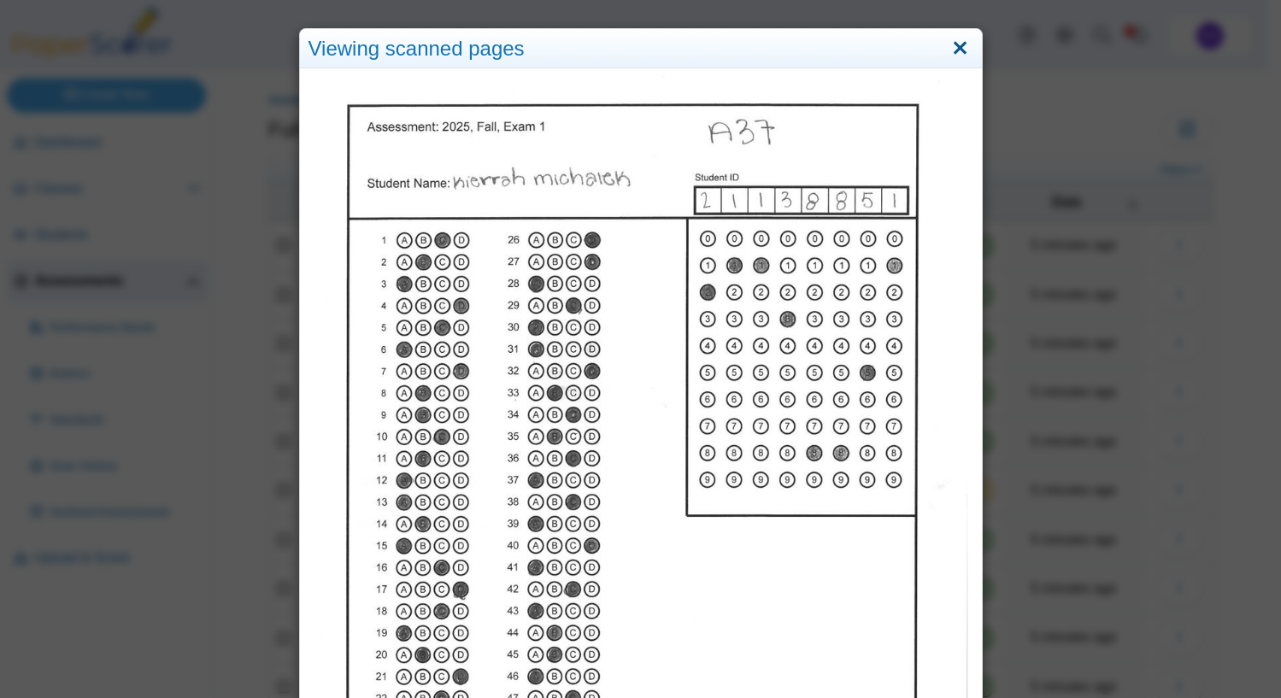
click at [955, 45] on link "Close" at bounding box center [960, 48] width 26 height 29
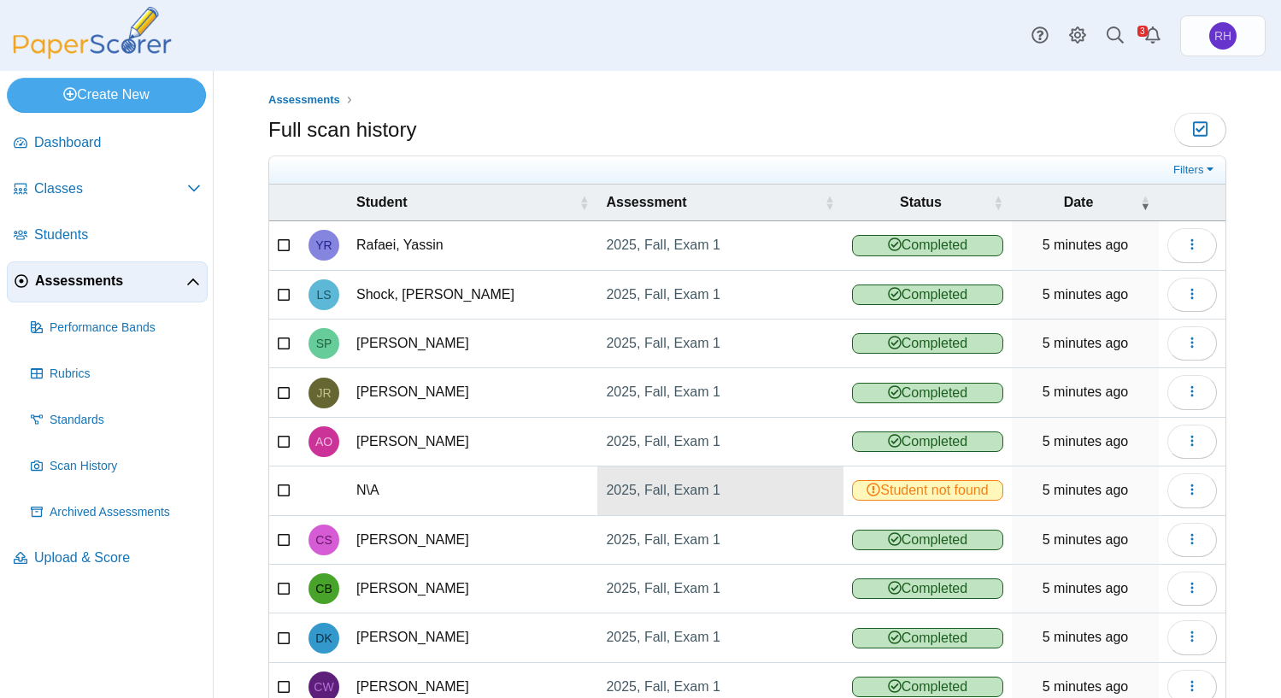
click at [674, 491] on link "2025, Fall, Exam 1" at bounding box center [720, 491] width 245 height 48
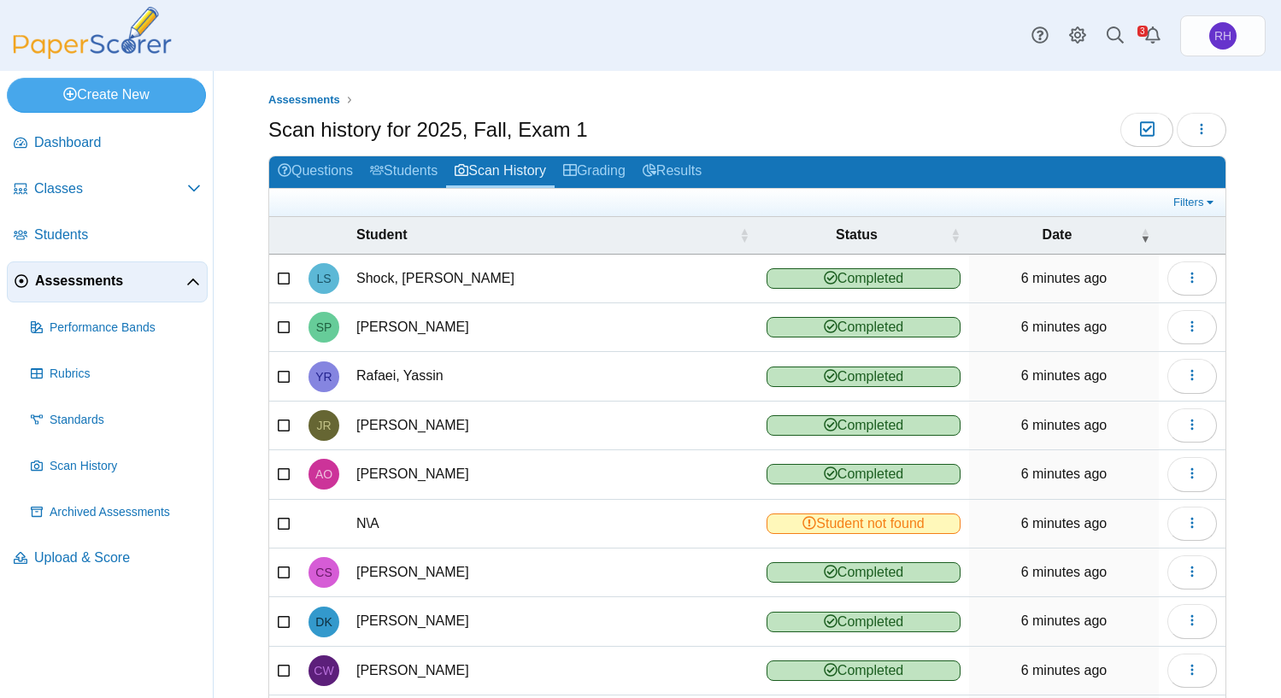
click at [277, 527] on td at bounding box center [284, 524] width 31 height 49
click at [285, 518] on icon at bounding box center [285, 521] width 14 height 12
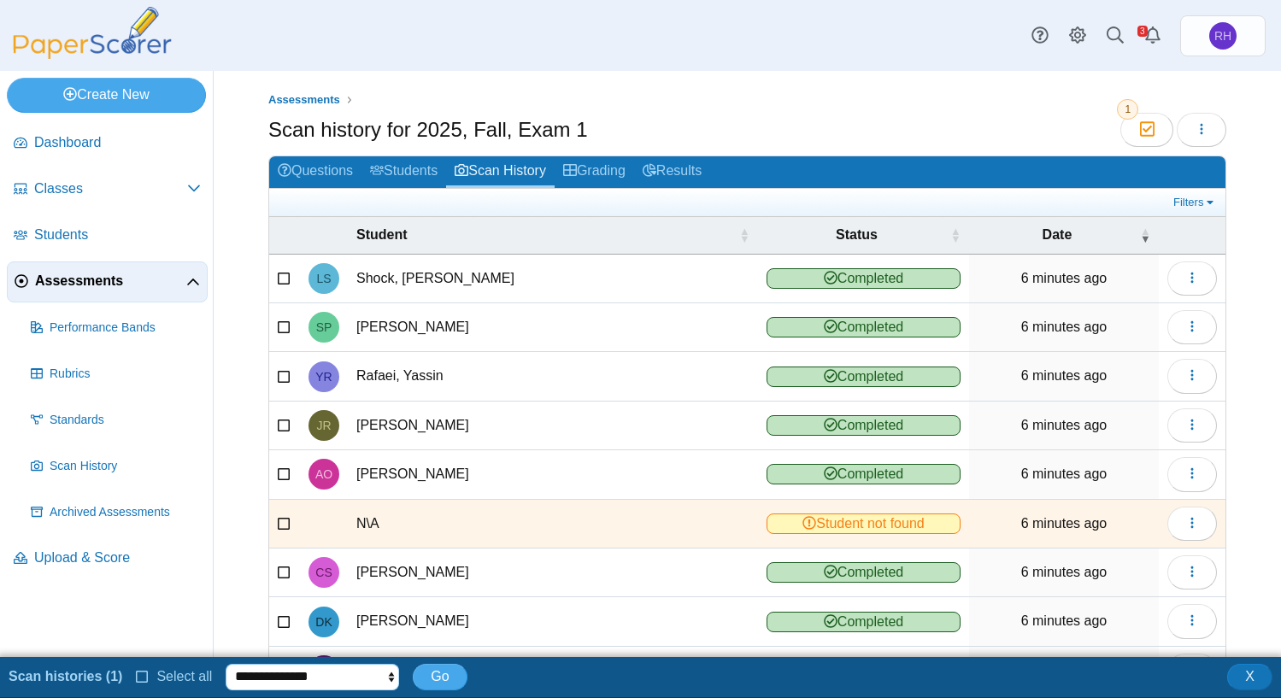
click at [378, 678] on select "**********" at bounding box center [313, 677] width 174 height 26
click at [530, 540] on td "N\A" at bounding box center [553, 524] width 410 height 49
click at [391, 680] on select "**********" at bounding box center [313, 677] width 174 height 26
drag, startPoint x: 462, startPoint y: 545, endPoint x: 521, endPoint y: 515, distance: 65.4
click at [470, 535] on td "N\A" at bounding box center [553, 524] width 410 height 49
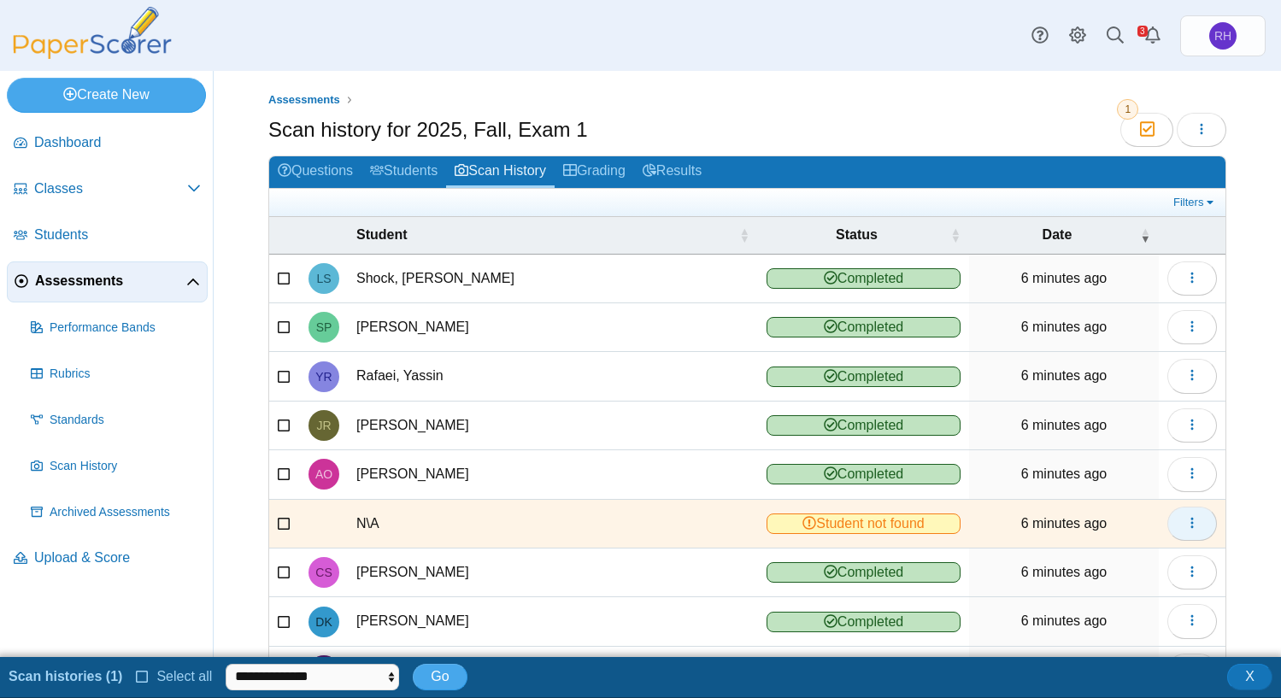
click at [1168, 517] on button "button" at bounding box center [1193, 524] width 50 height 34
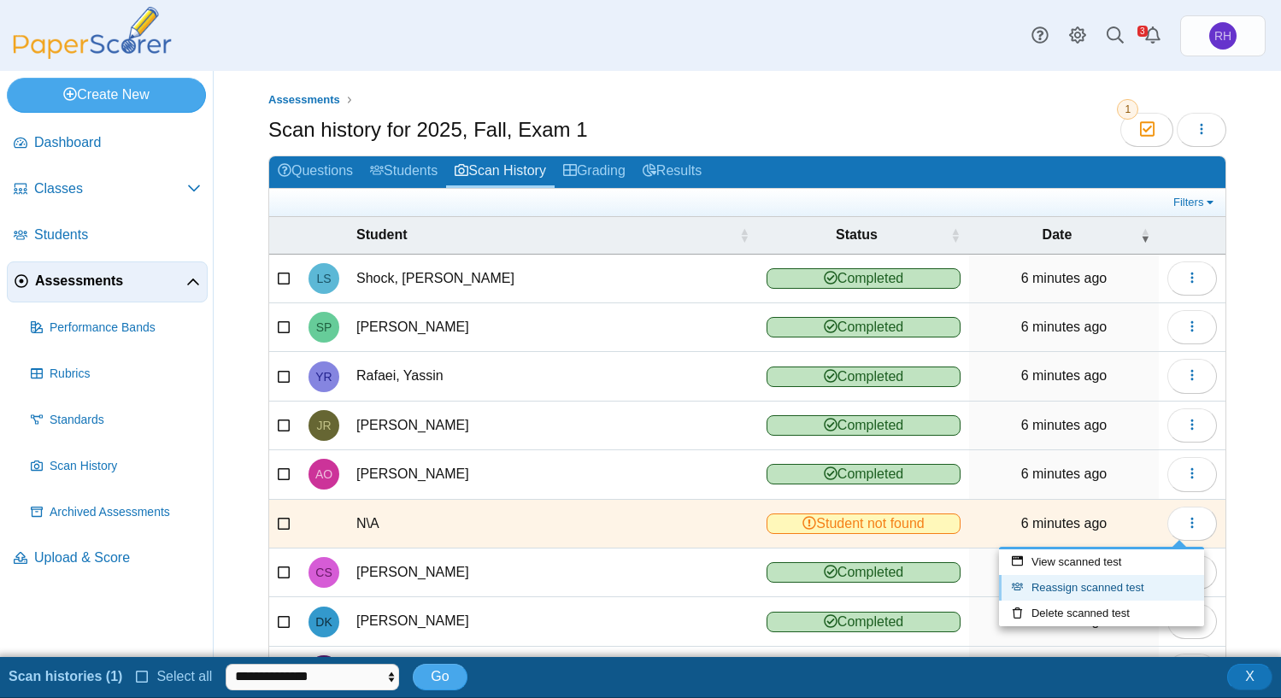
click at [1067, 586] on link "Reassign scanned test" at bounding box center [1101, 588] width 205 height 26
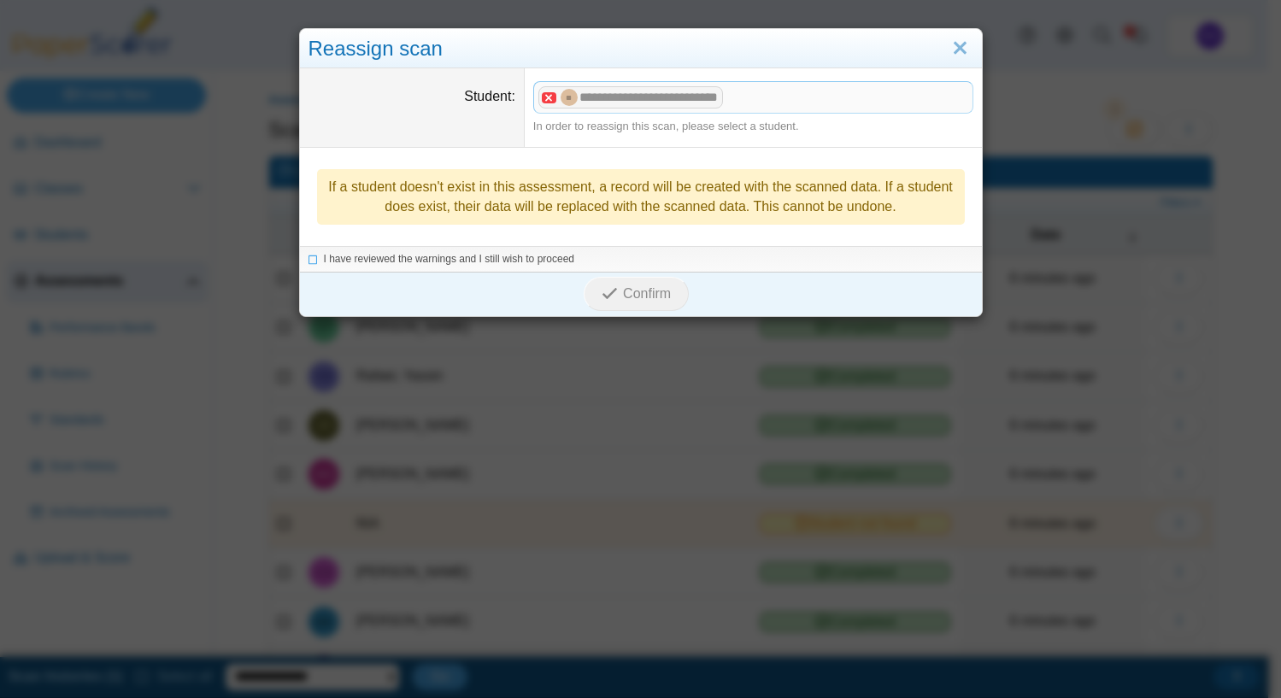
click at [542, 97] on x "remove tag" at bounding box center [549, 97] width 15 height 11
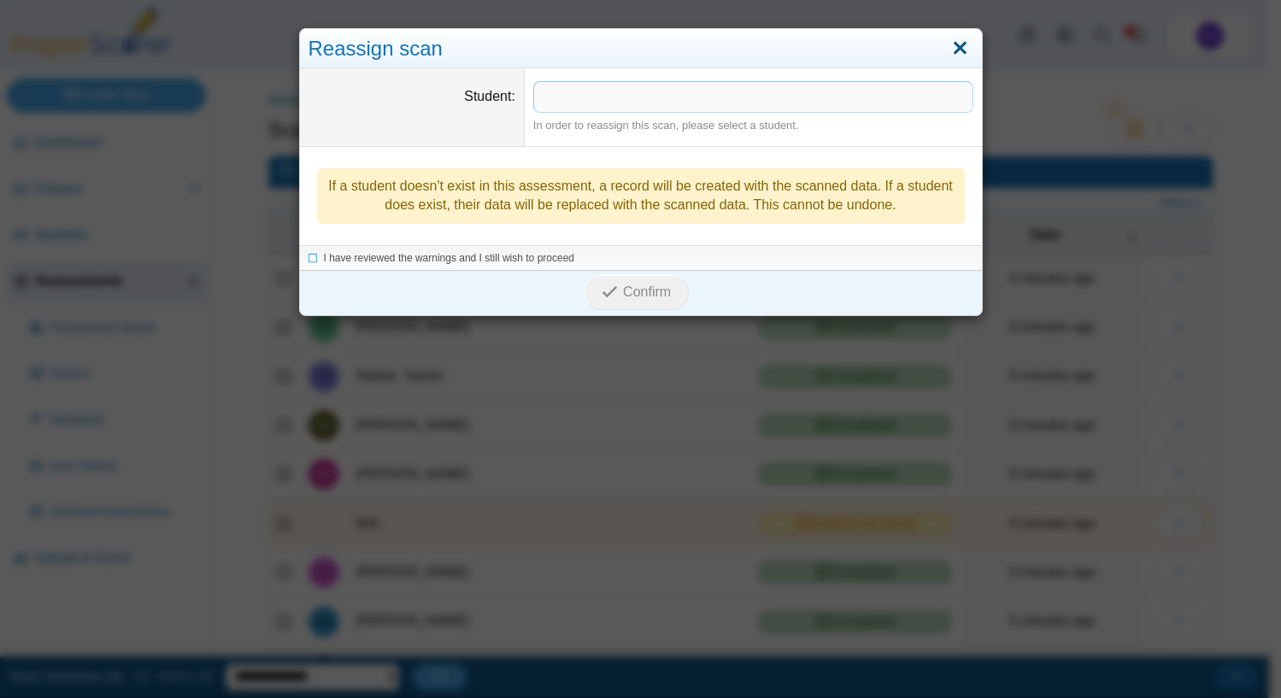
click at [949, 50] on link "Close" at bounding box center [960, 48] width 26 height 29
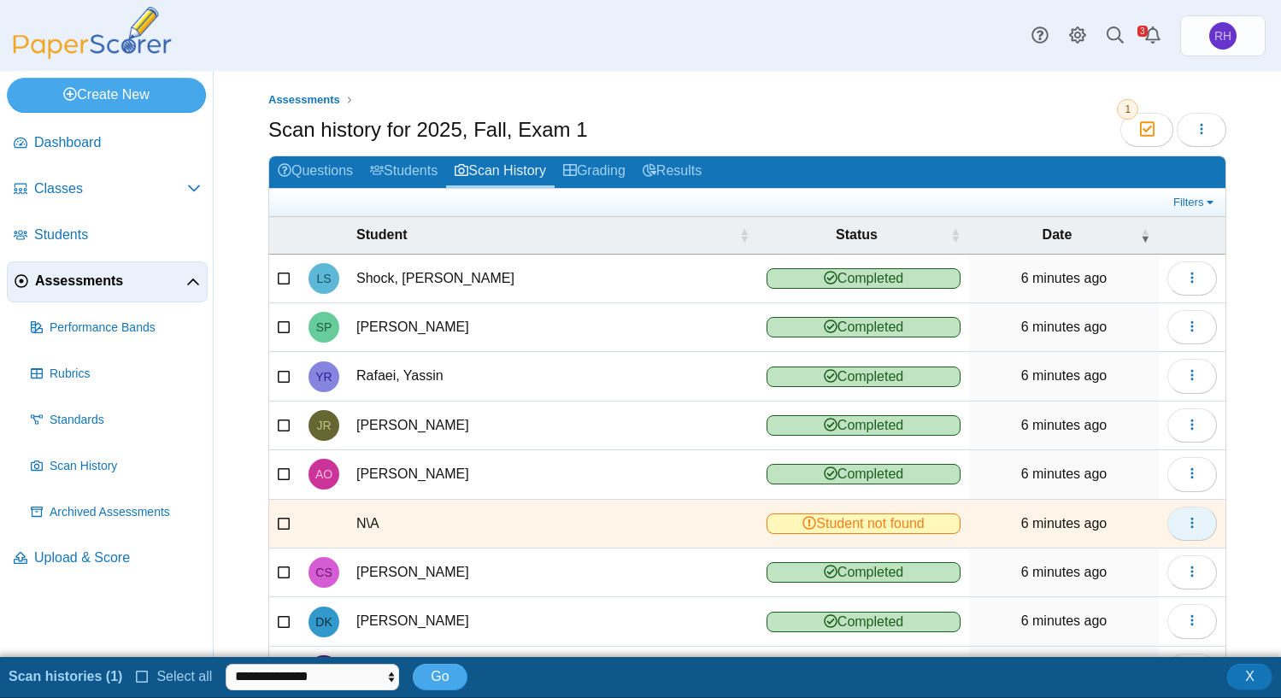
click at [1186, 528] on icon "button" at bounding box center [1193, 523] width 14 height 14
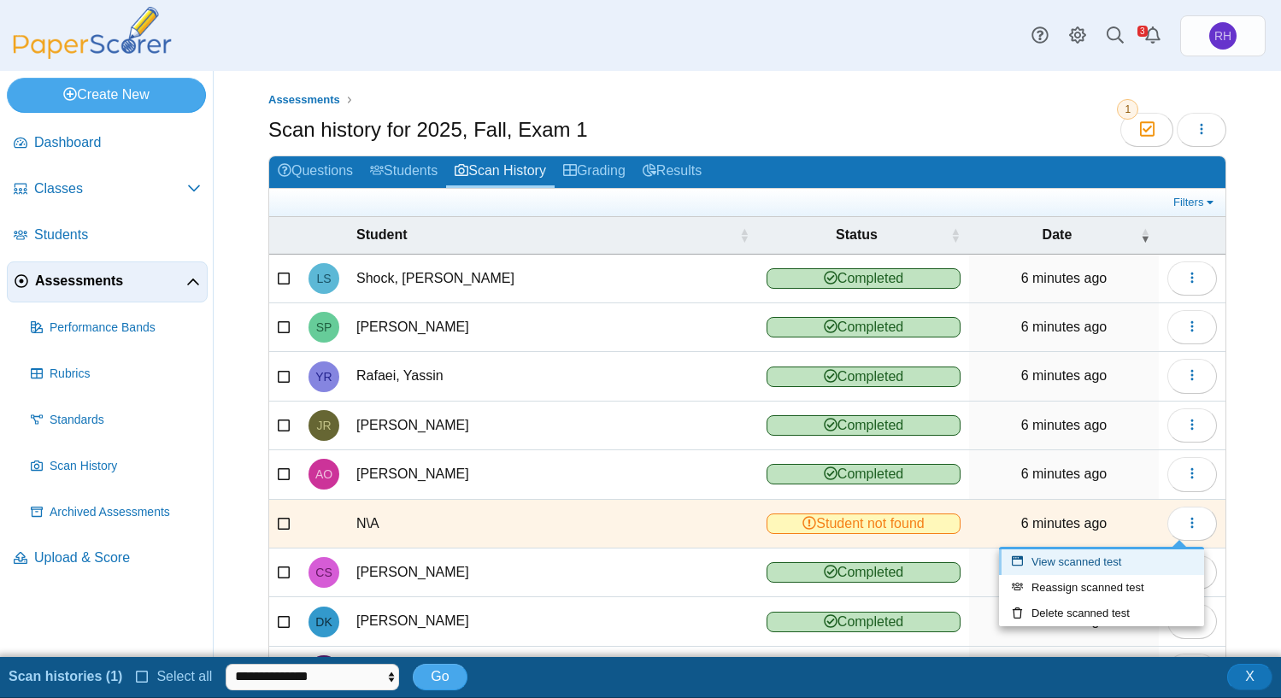
click at [1071, 563] on link "View scanned test" at bounding box center [1101, 563] width 205 height 26
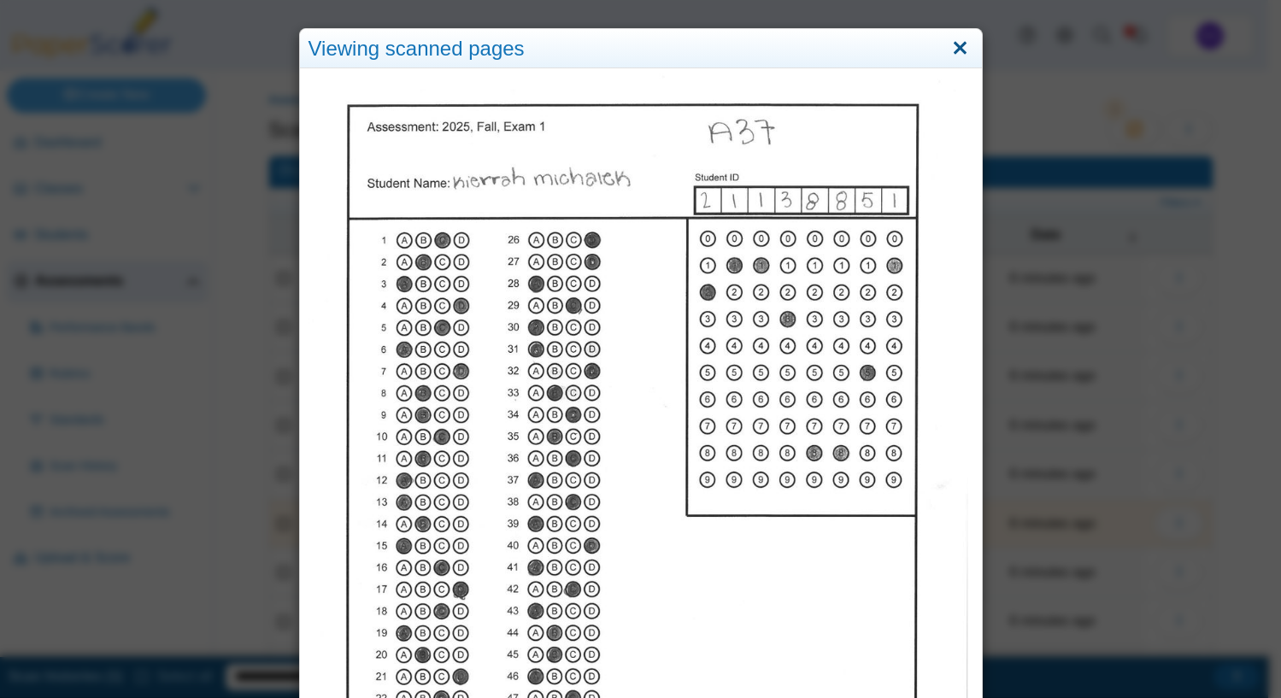
click at [954, 43] on link "Close" at bounding box center [960, 48] width 26 height 29
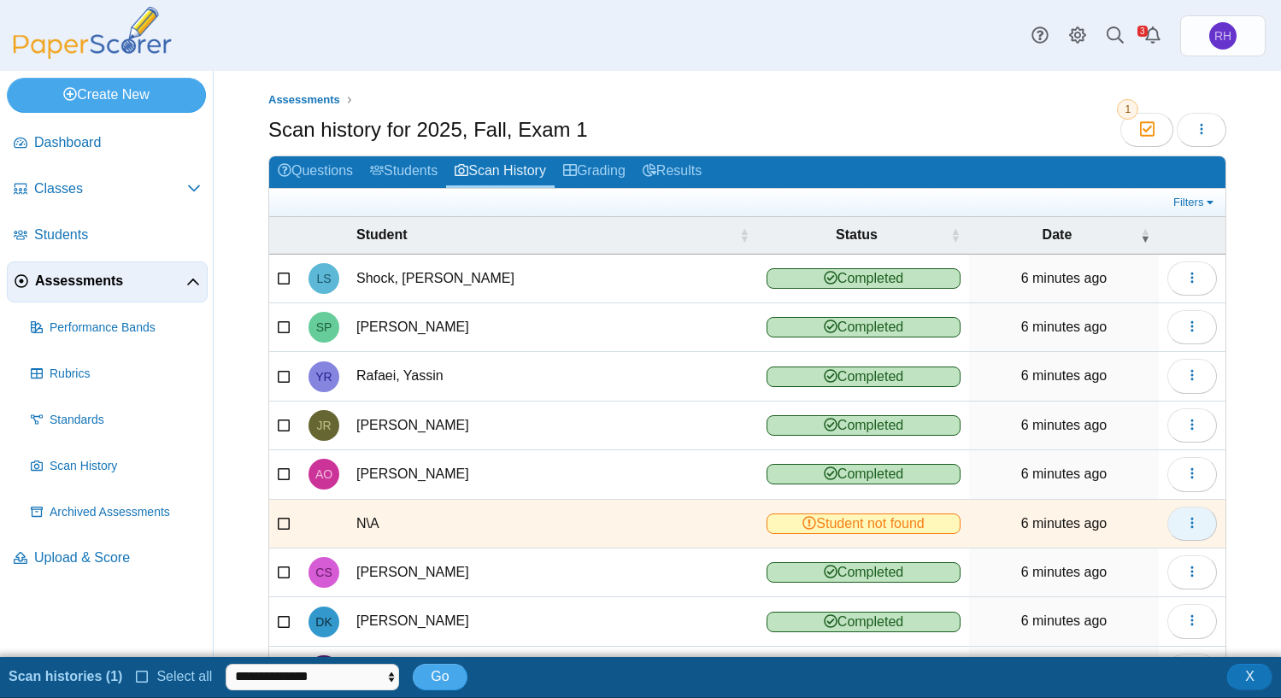
click at [1193, 532] on button "button" at bounding box center [1193, 524] width 50 height 34
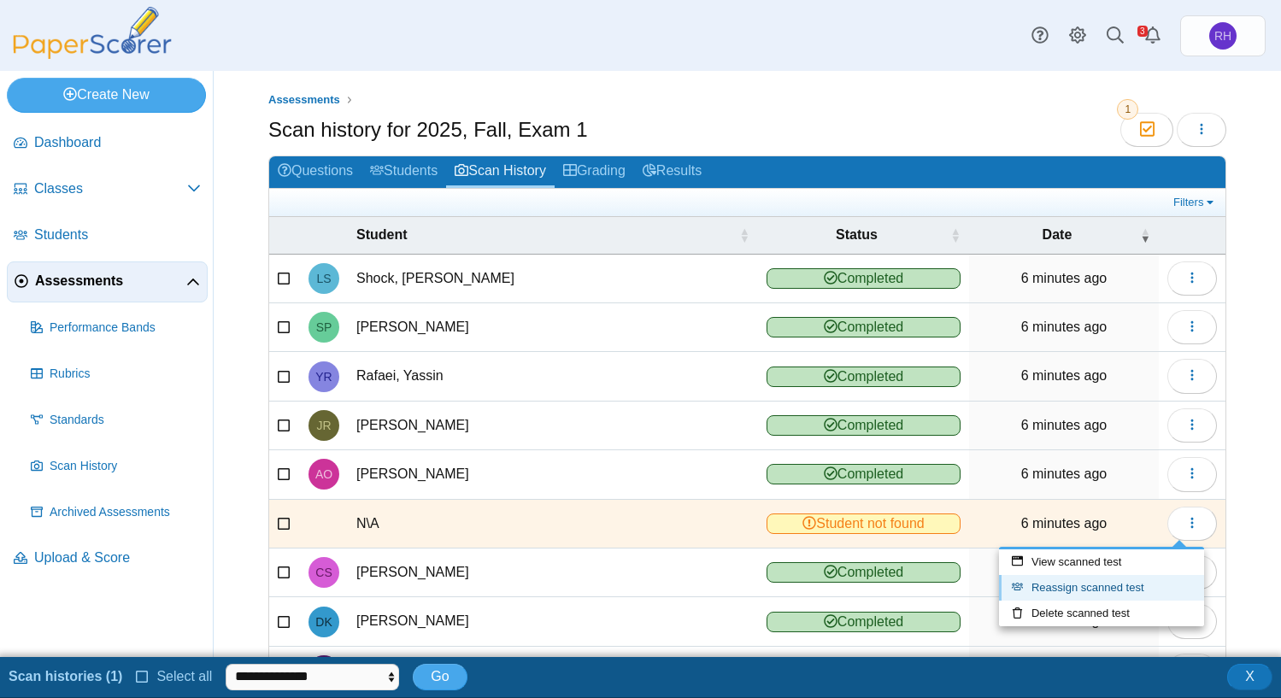
click at [1113, 586] on link "Reassign scanned test" at bounding box center [1101, 588] width 205 height 26
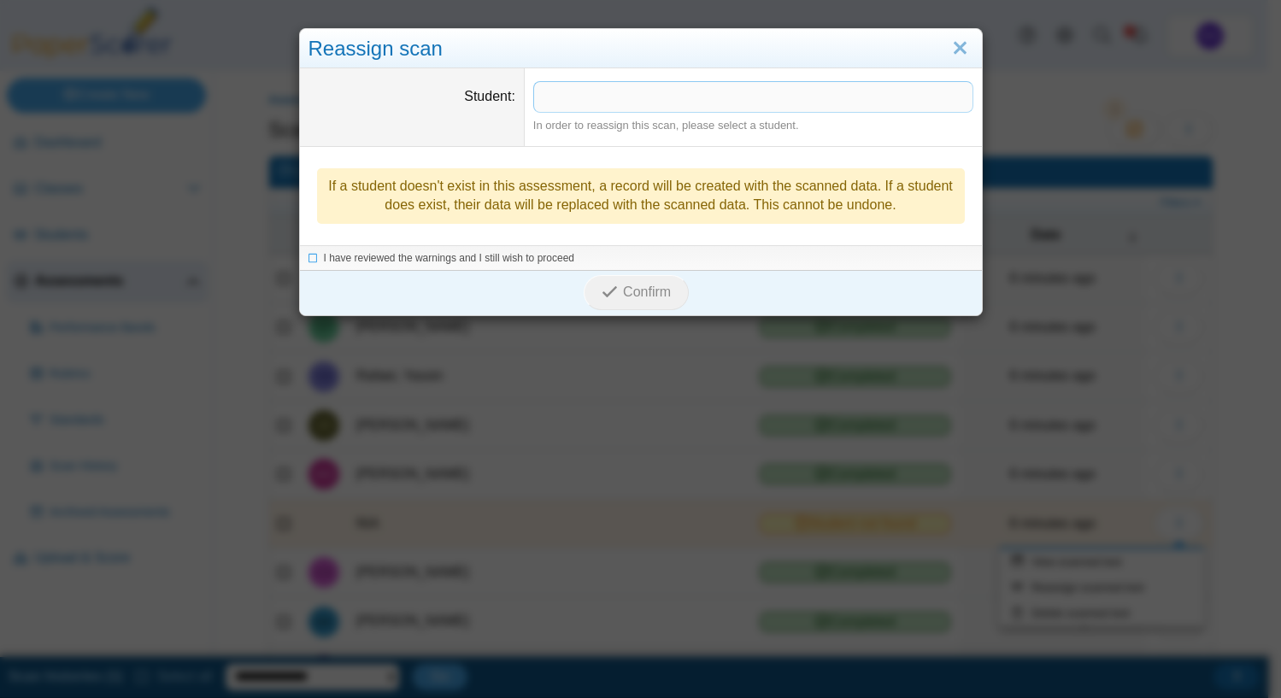
click at [580, 97] on span at bounding box center [753, 96] width 439 height 29
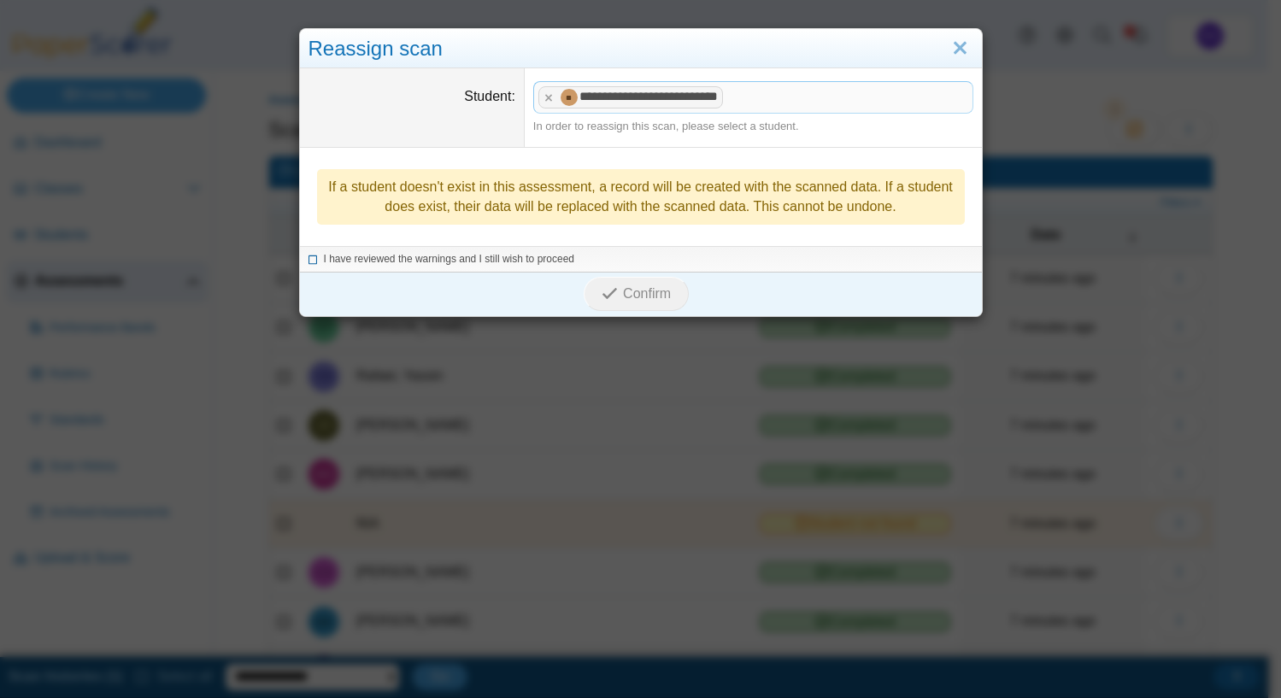
click at [309, 261] on icon at bounding box center [314, 256] width 10 height 9
click at [609, 290] on use "submit" at bounding box center [610, 293] width 15 height 11
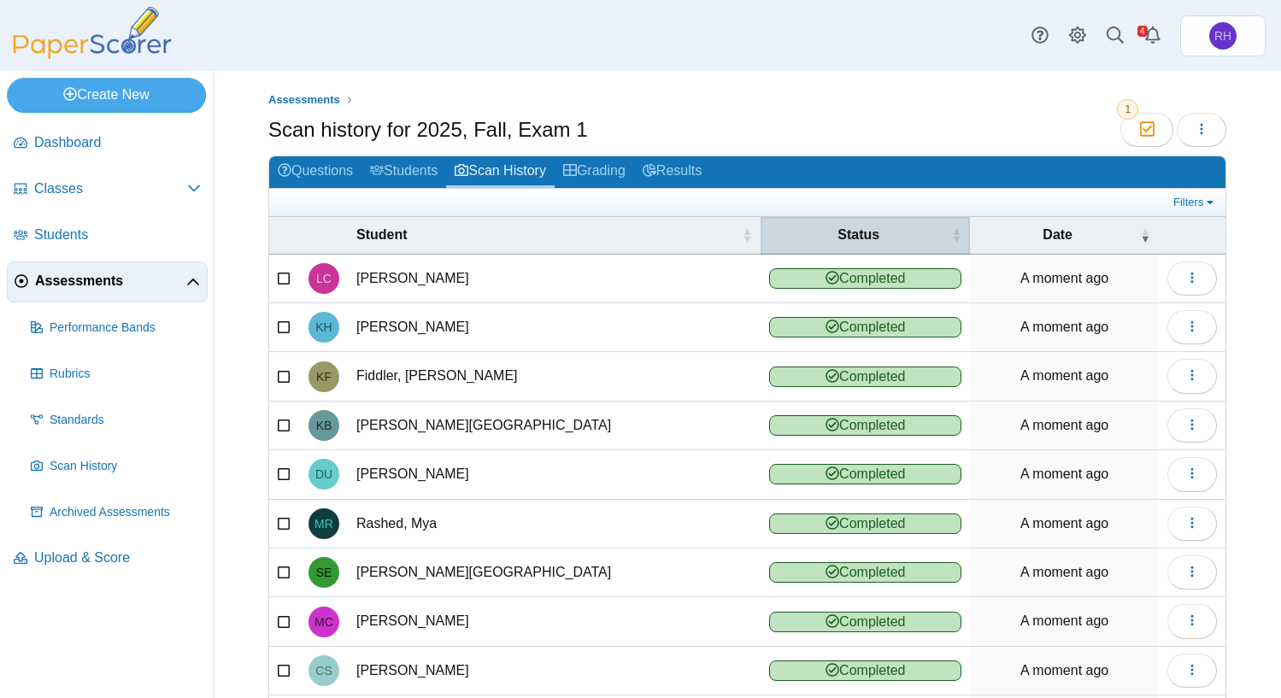
click at [951, 237] on span "\a Status\a : Activate to sort" at bounding box center [956, 235] width 10 height 17
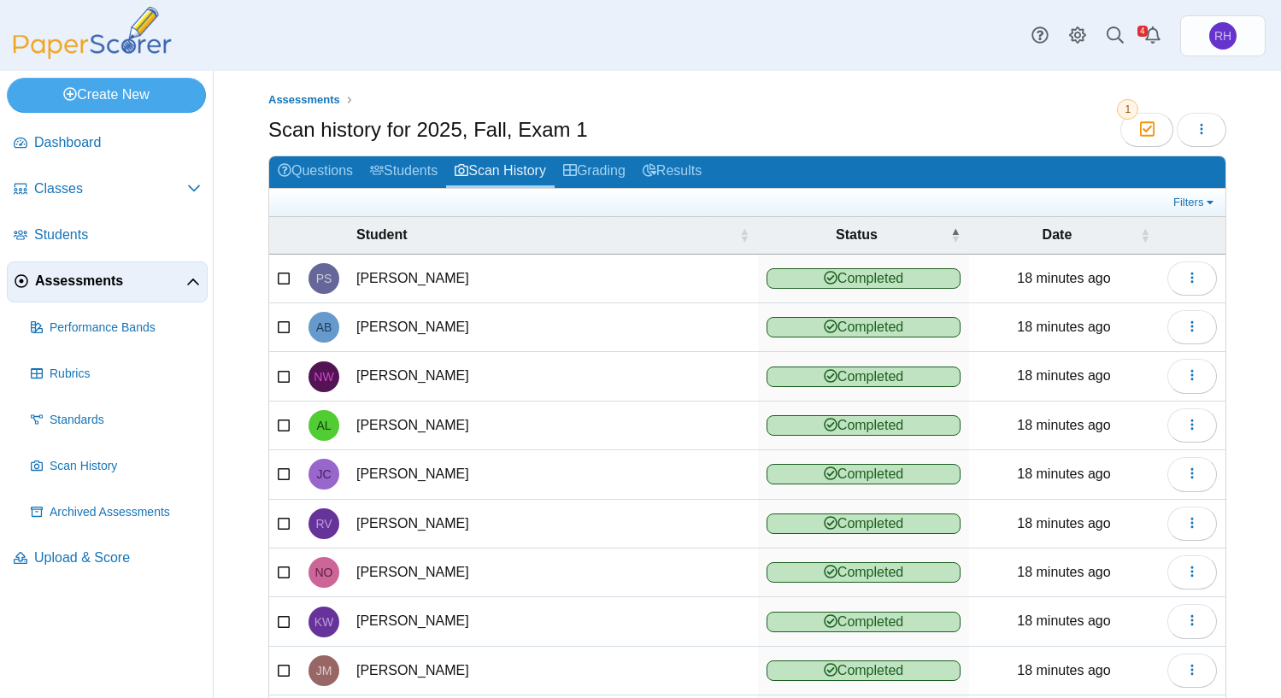
scroll to position [132, 0]
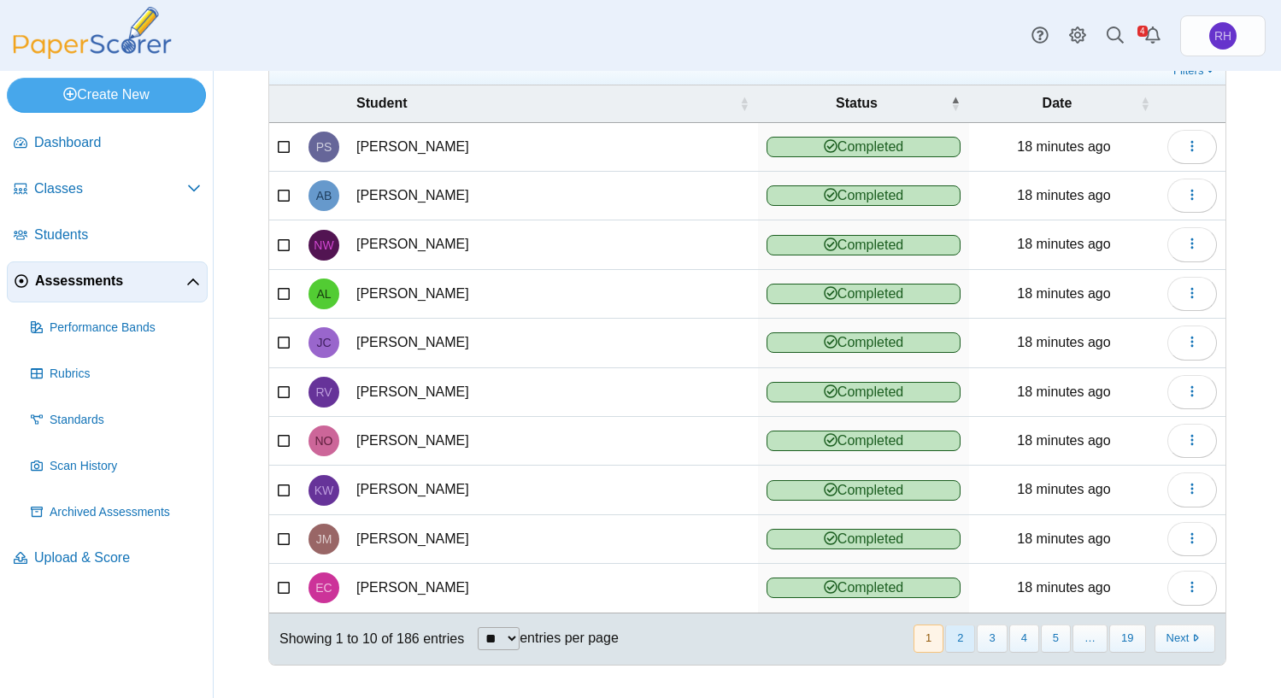
click at [946, 630] on button "2" at bounding box center [960, 639] width 30 height 28
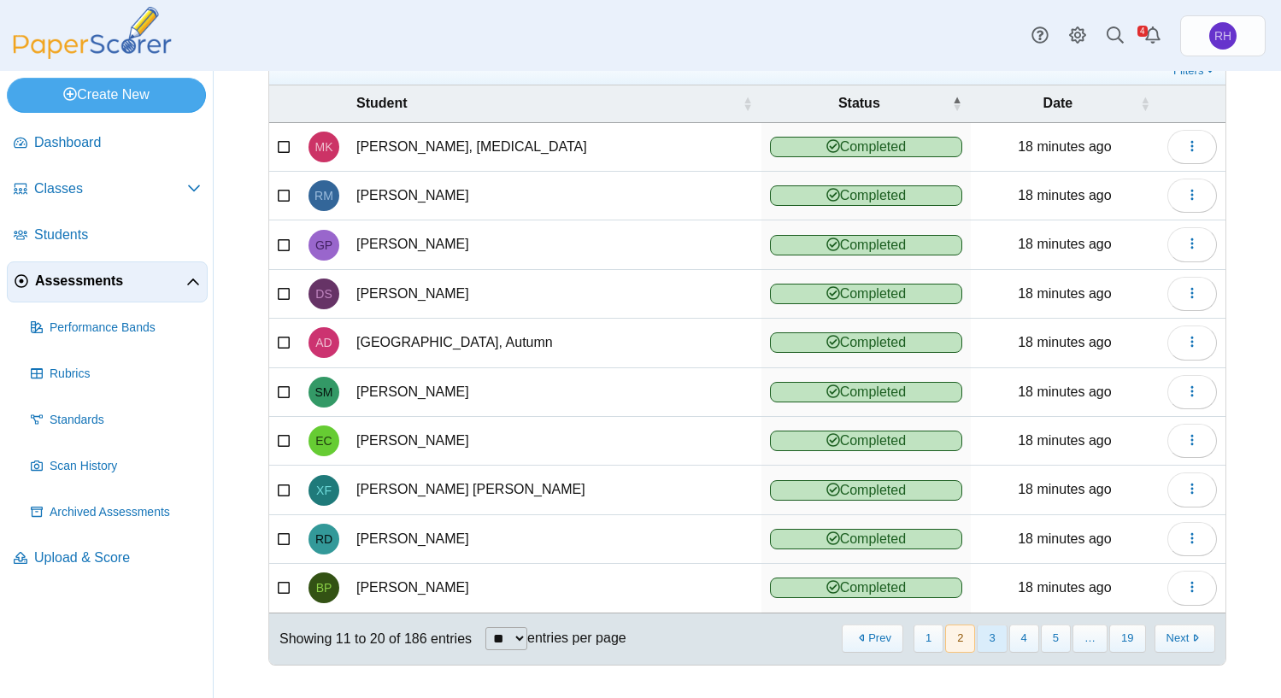
click at [984, 637] on button "3" at bounding box center [992, 639] width 30 height 28
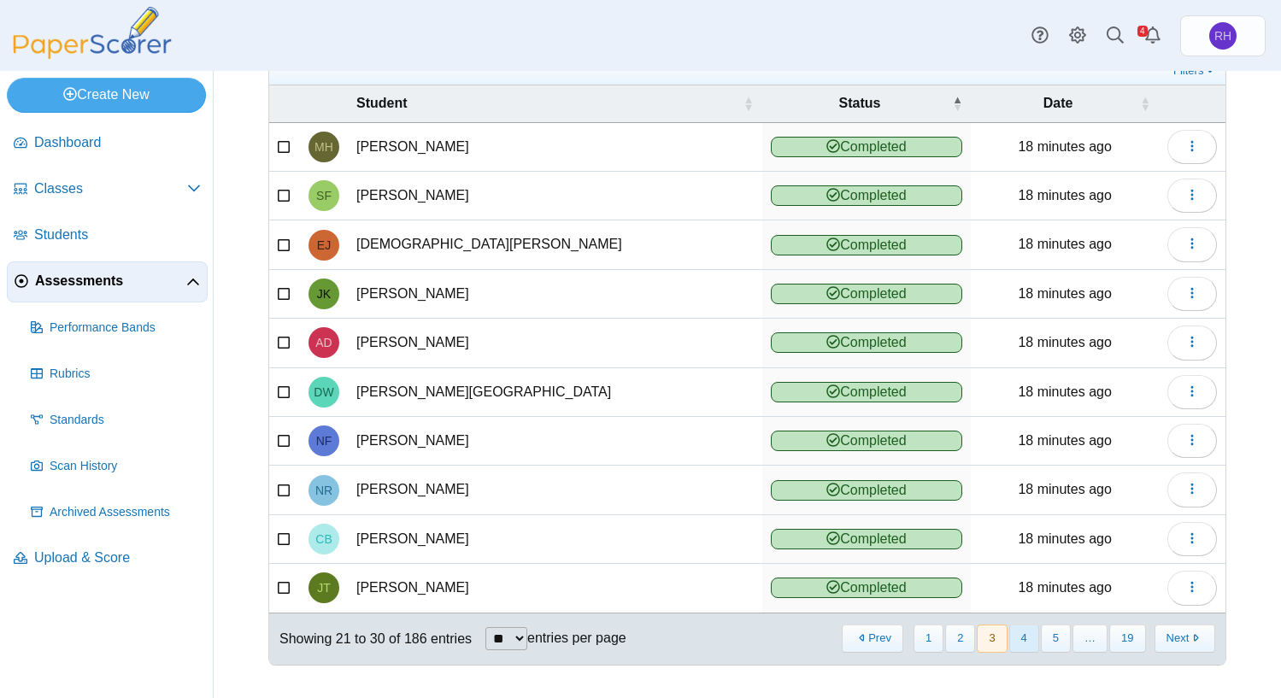
click at [1021, 636] on button "4" at bounding box center [1025, 639] width 30 height 28
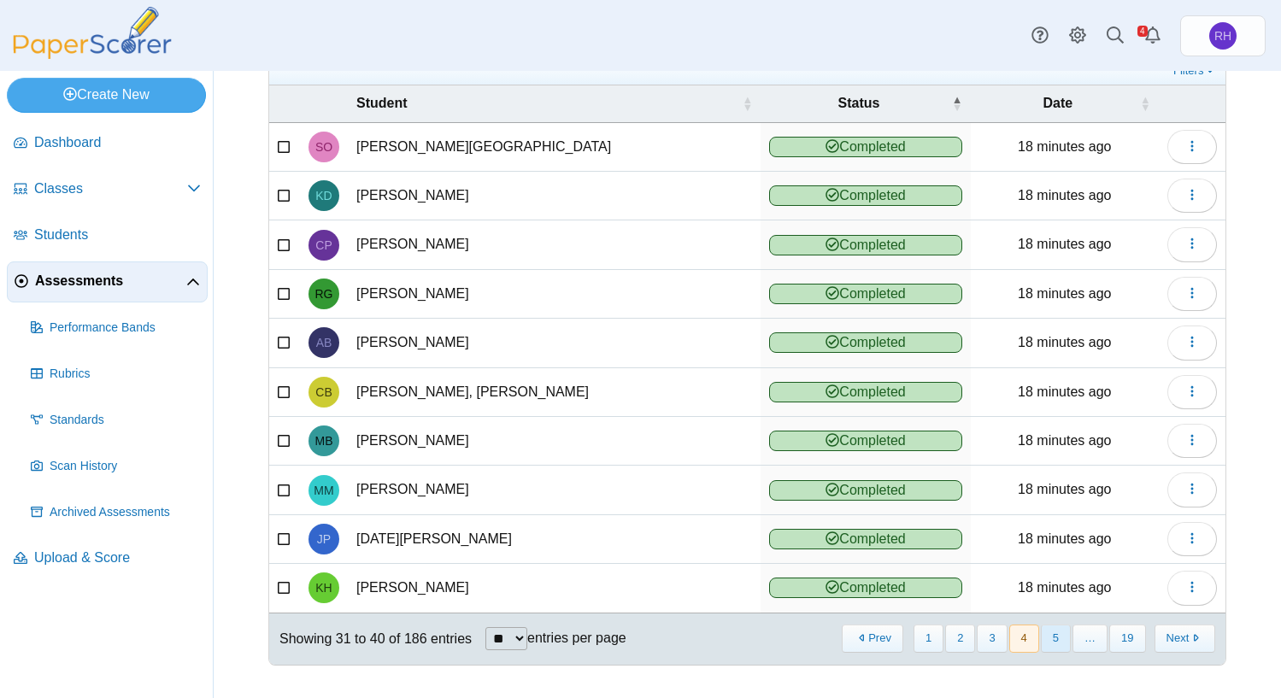
click at [1041, 640] on button "5" at bounding box center [1056, 639] width 30 height 28
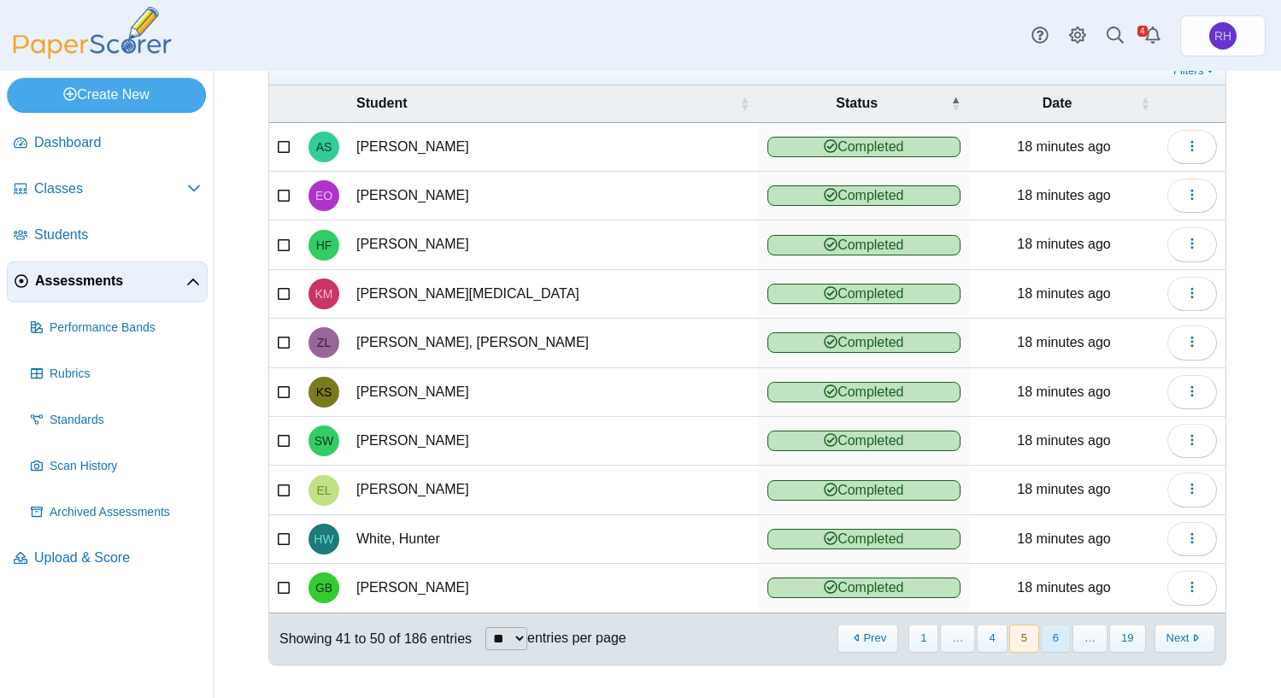
click at [1041, 641] on button "6" at bounding box center [1056, 639] width 30 height 28
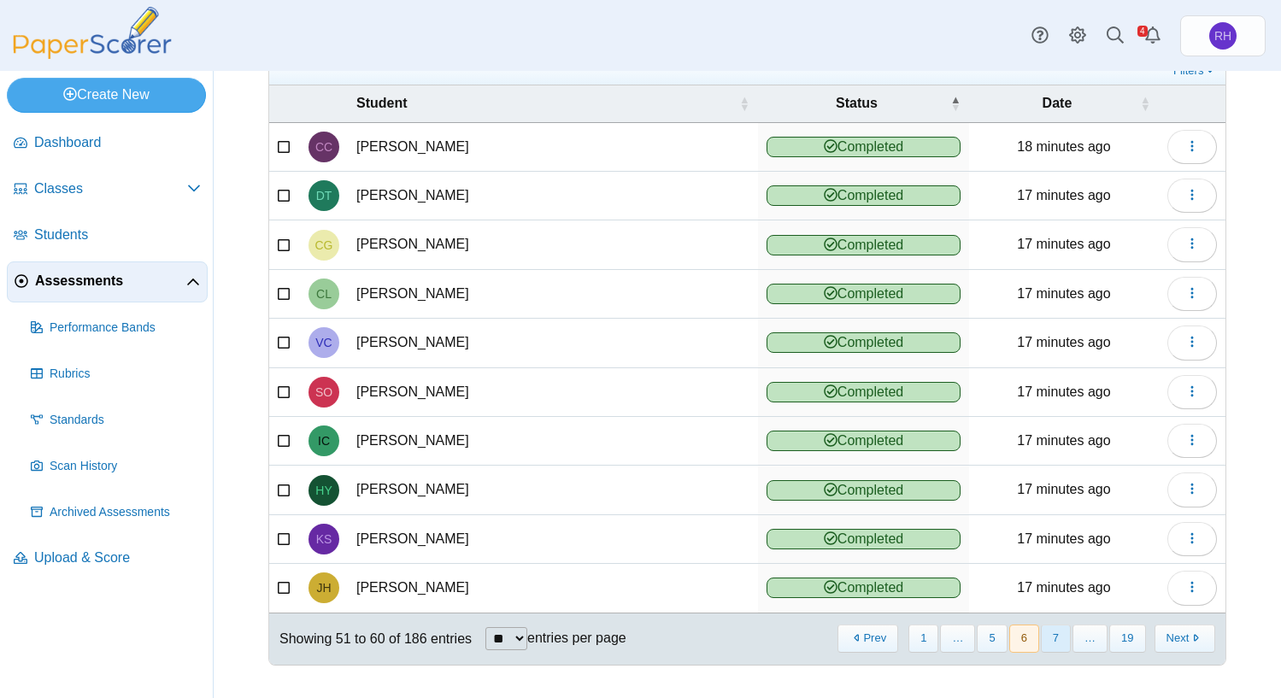
click at [1041, 641] on button "7" at bounding box center [1056, 639] width 30 height 28
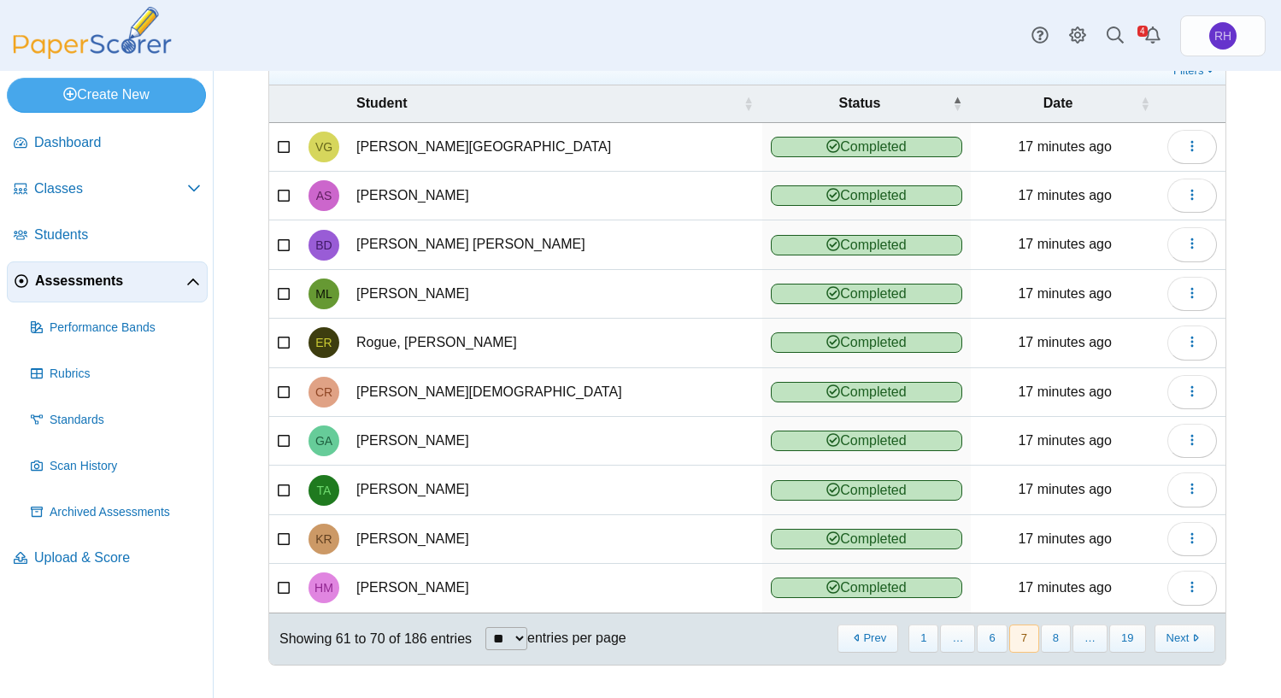
click at [1041, 641] on button "8" at bounding box center [1056, 639] width 30 height 28
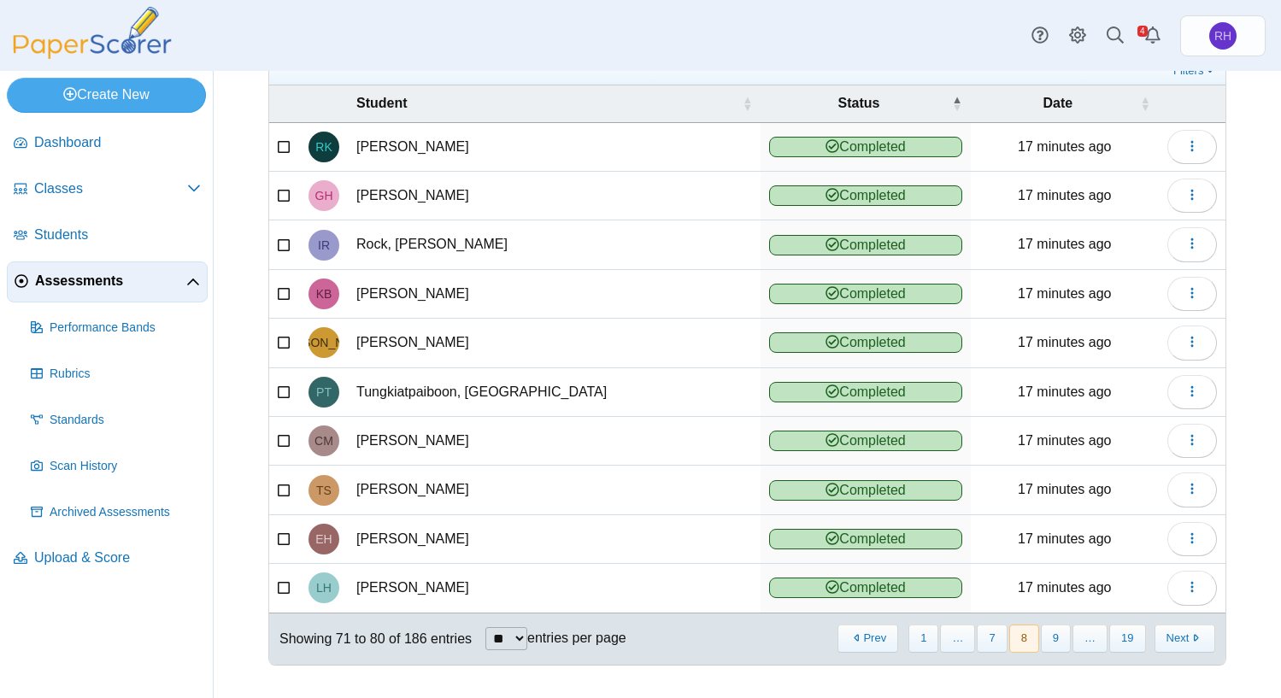
click at [1041, 641] on button "9" at bounding box center [1056, 639] width 30 height 28
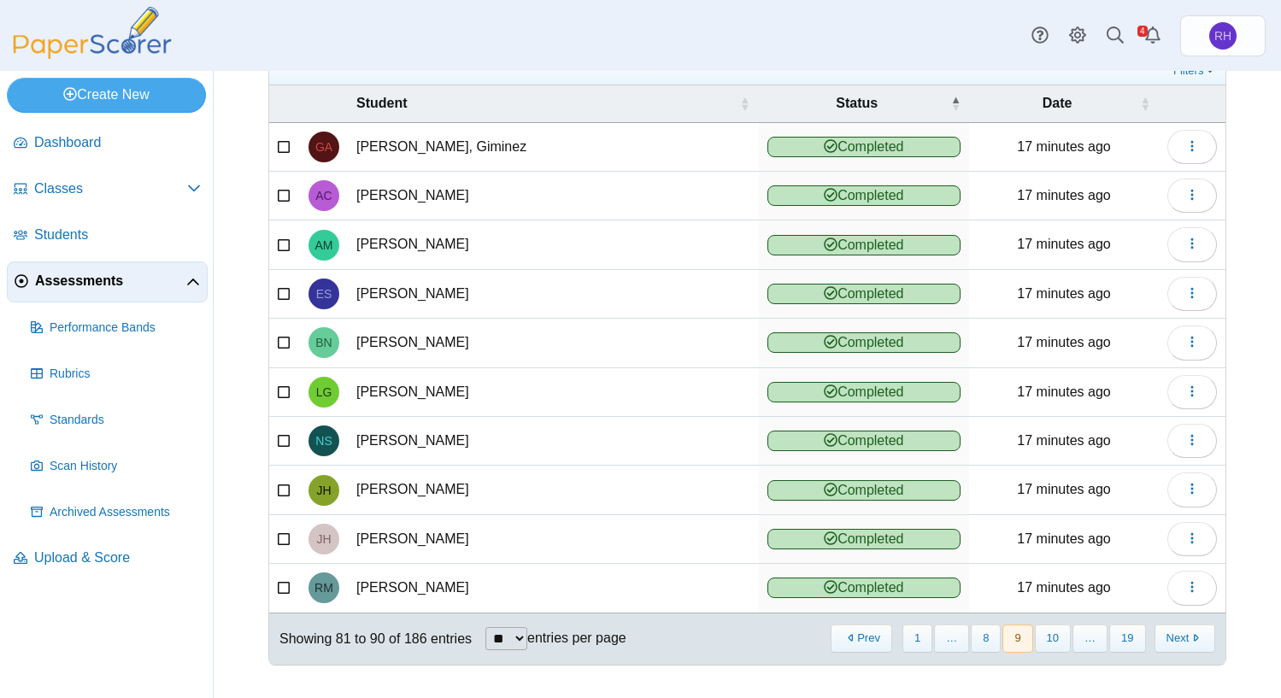
click at [1041, 641] on button "10" at bounding box center [1053, 639] width 36 height 28
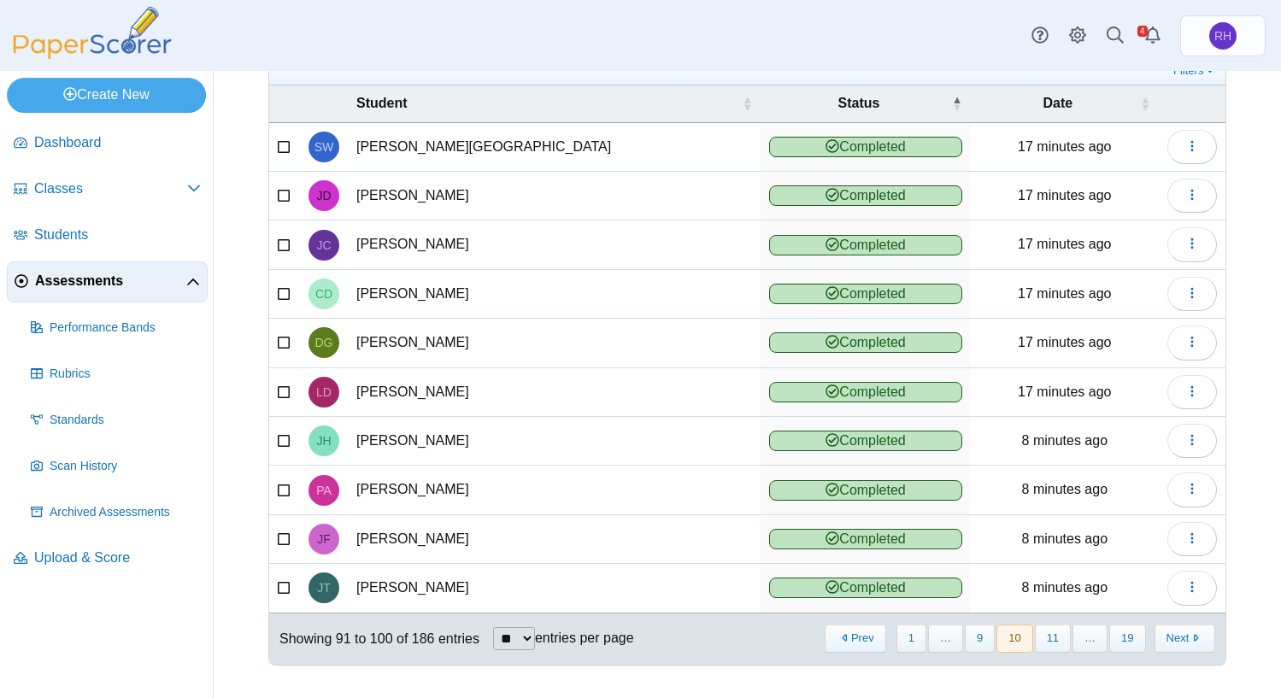
click at [1041, 641] on button "11" at bounding box center [1053, 639] width 36 height 28
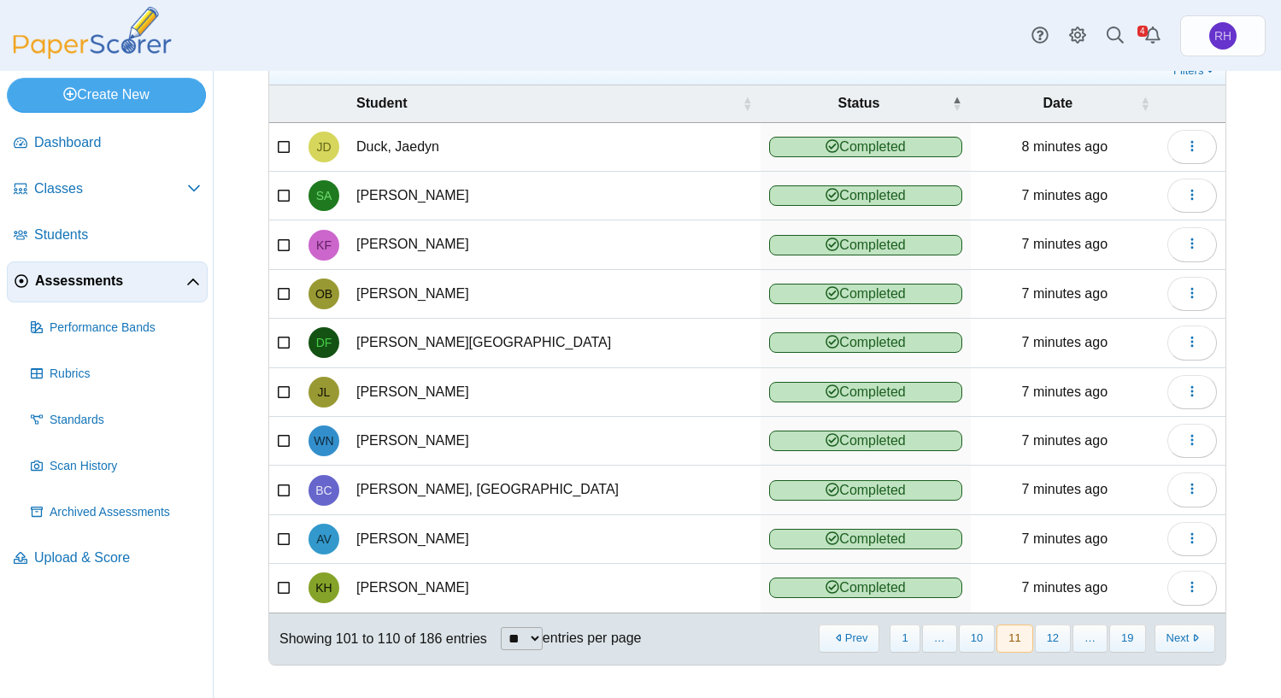
click at [1041, 641] on button "12" at bounding box center [1053, 639] width 36 height 28
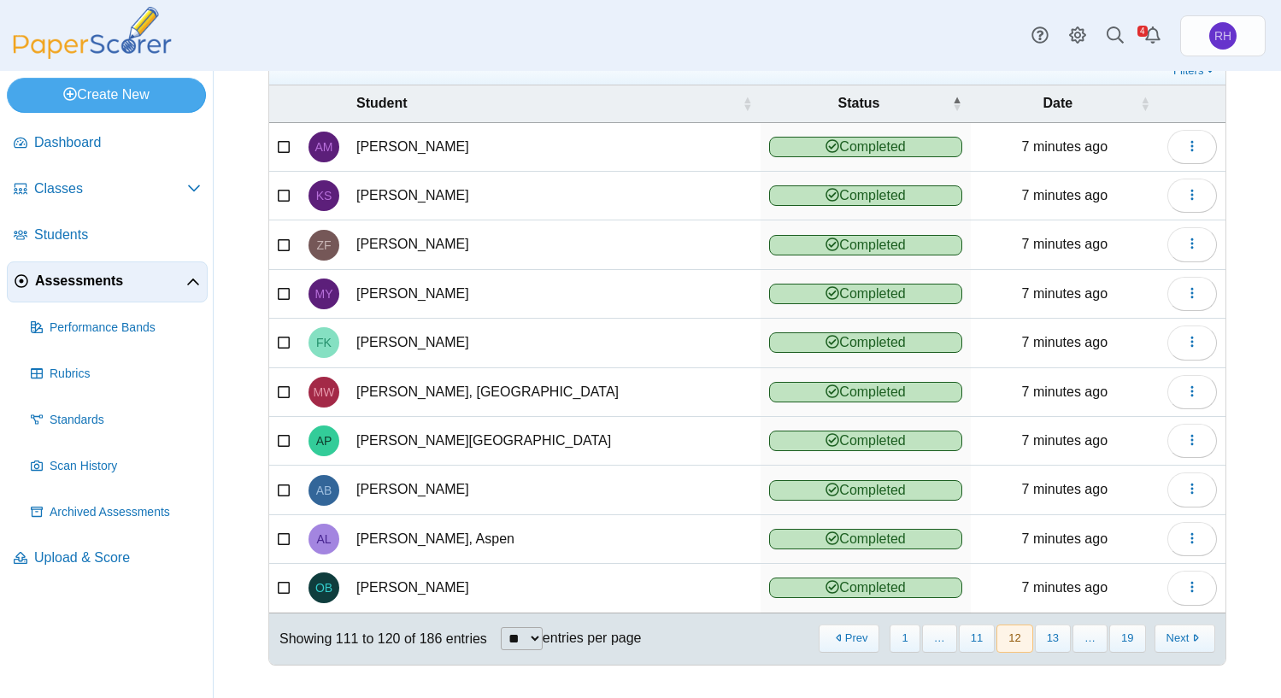
click at [1041, 641] on button "13" at bounding box center [1053, 639] width 36 height 28
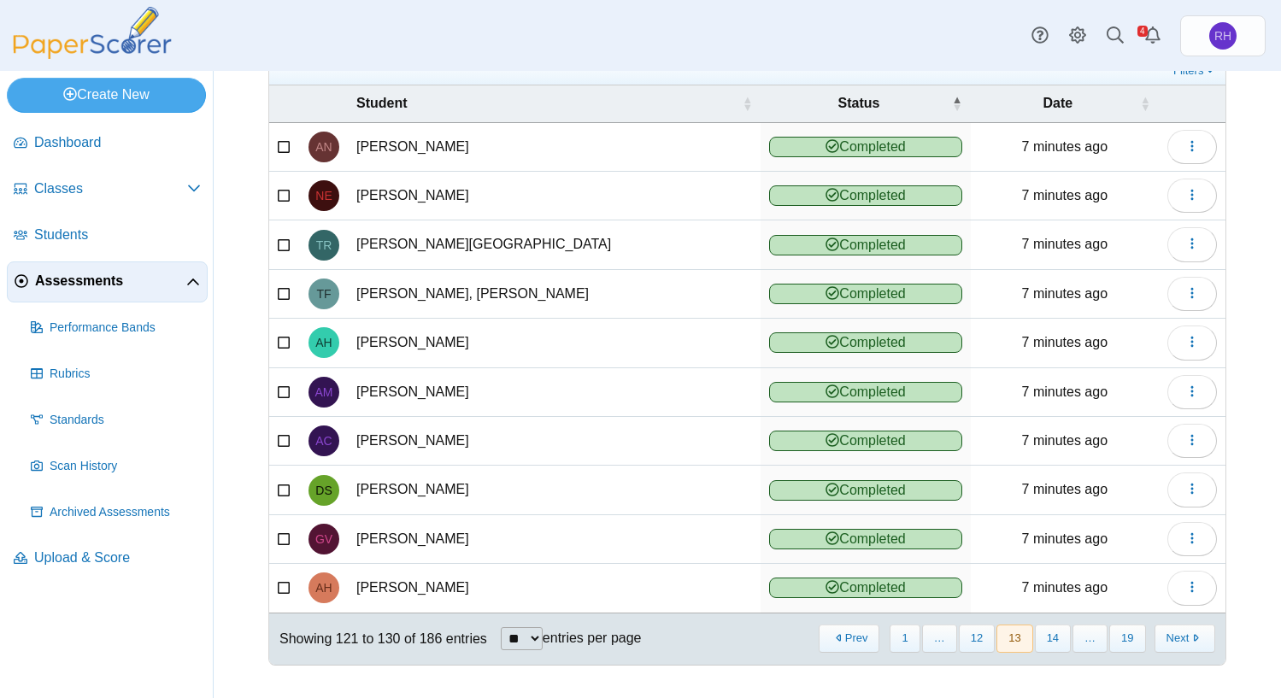
click at [1041, 641] on button "14" at bounding box center [1053, 639] width 36 height 28
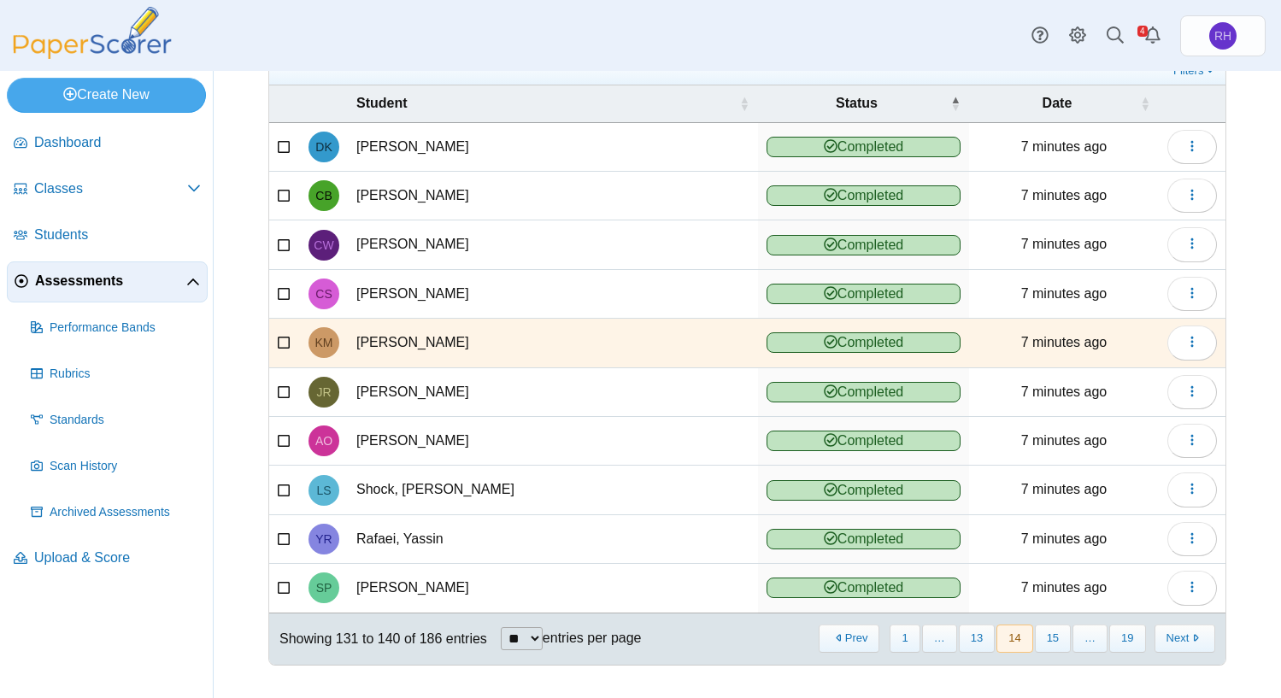
click at [1041, 641] on button "15" at bounding box center [1053, 639] width 36 height 28
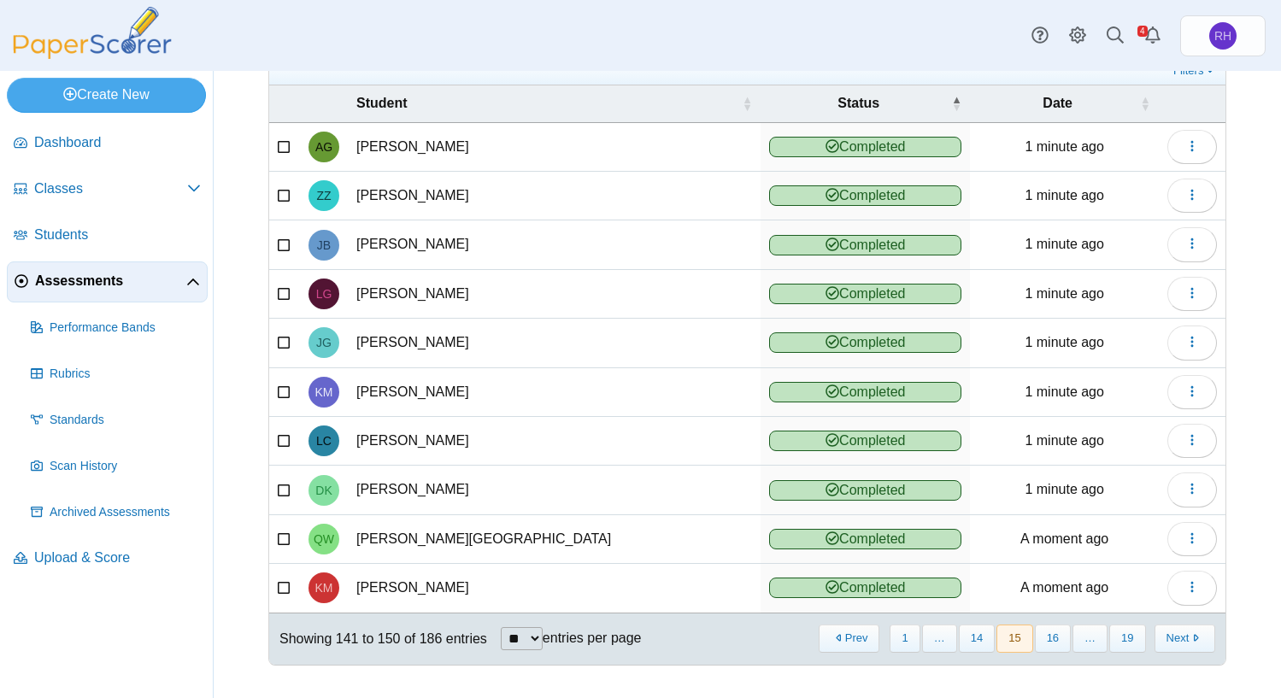
click at [1009, 643] on button "15" at bounding box center [1015, 639] width 36 height 28
click at [981, 645] on button "14" at bounding box center [977, 639] width 36 height 28
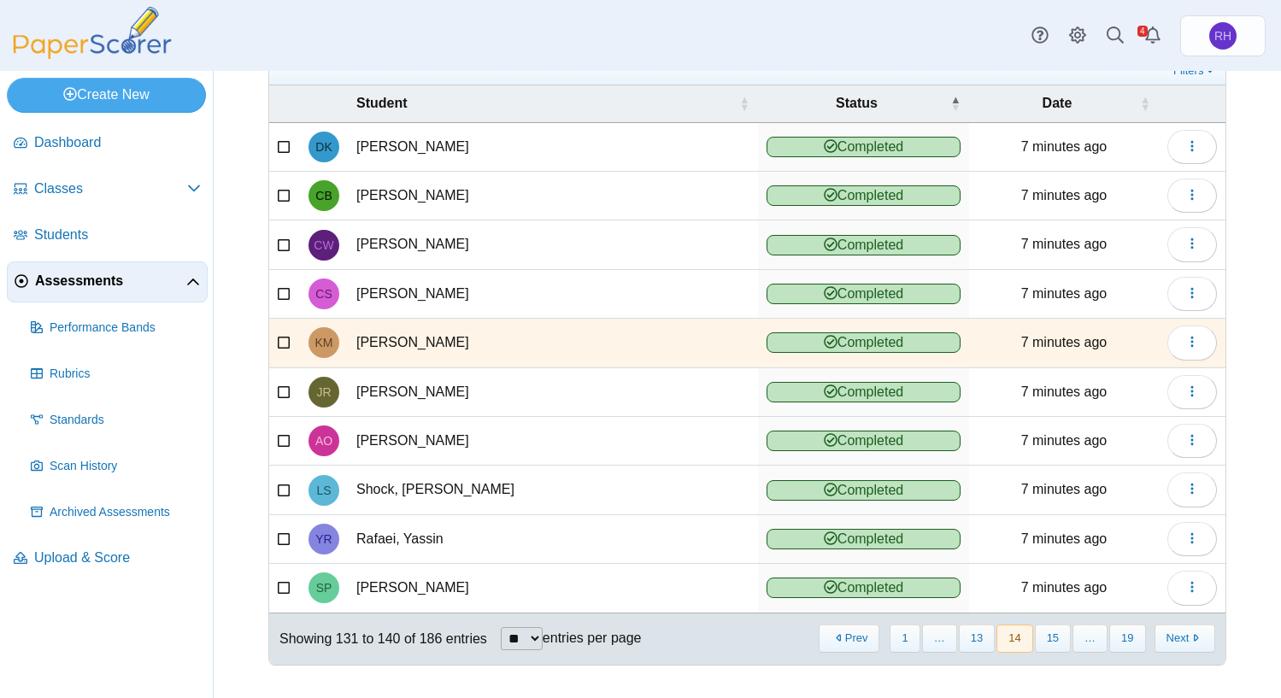
click at [1021, 638] on button "14" at bounding box center [1015, 639] width 36 height 28
click at [1039, 635] on button "15" at bounding box center [1053, 639] width 36 height 28
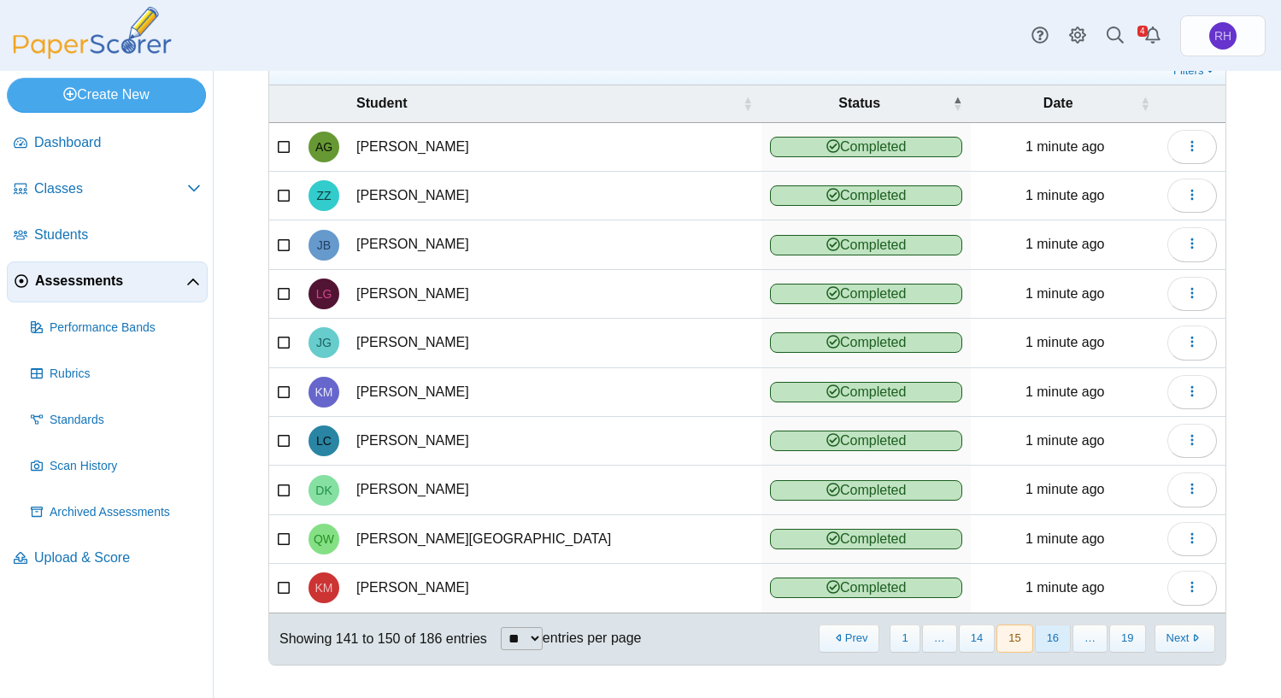
click at [1042, 639] on button "16" at bounding box center [1053, 639] width 36 height 28
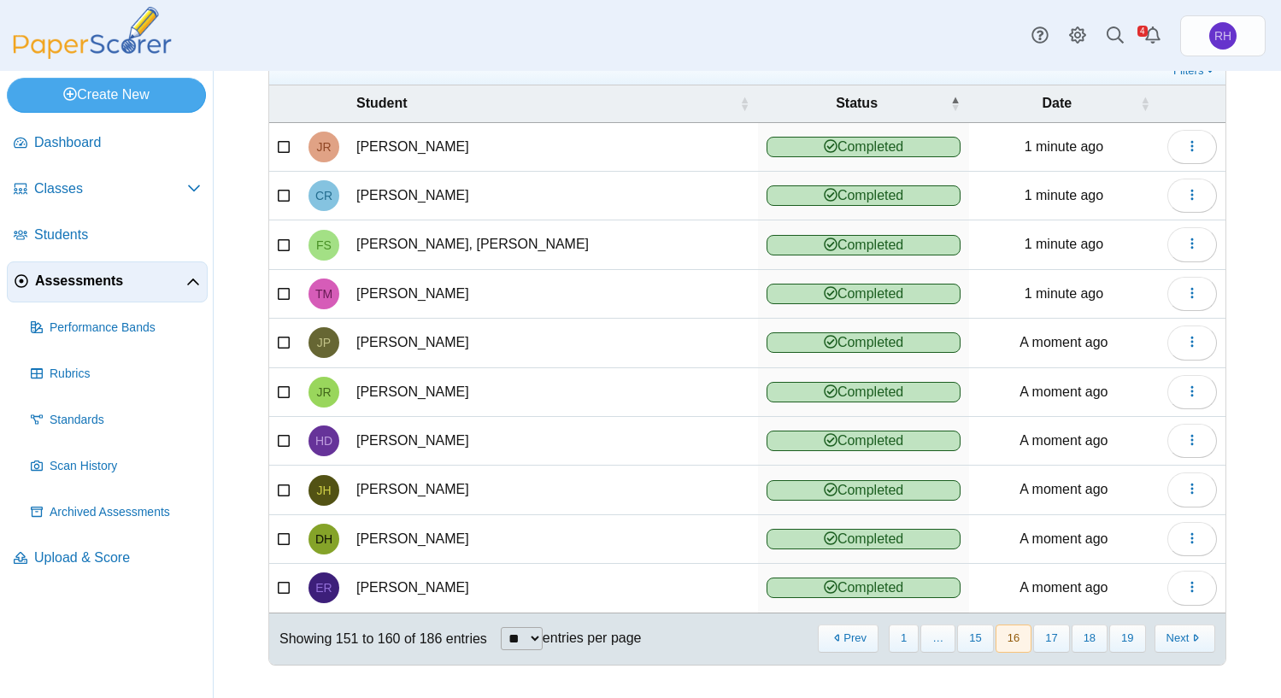
click at [1041, 640] on button "17" at bounding box center [1051, 639] width 36 height 28
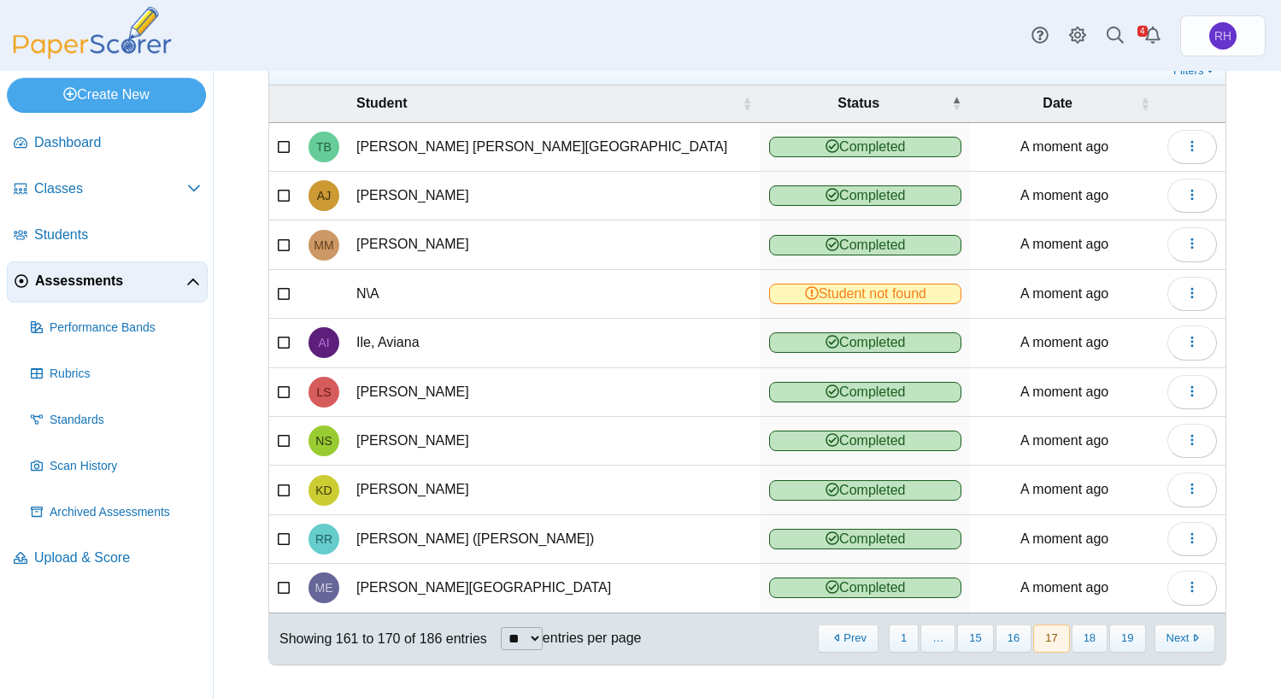
click at [284, 291] on icon at bounding box center [285, 292] width 14 height 12
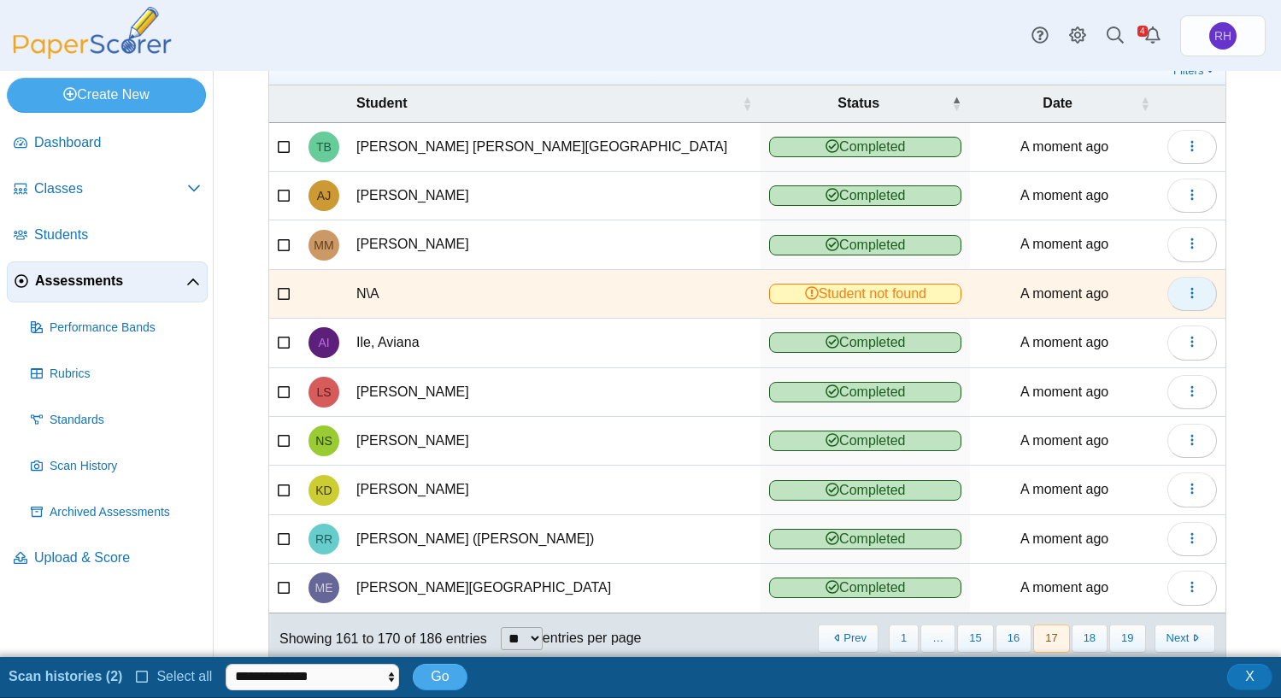
click at [1186, 297] on icon "button" at bounding box center [1193, 293] width 14 height 14
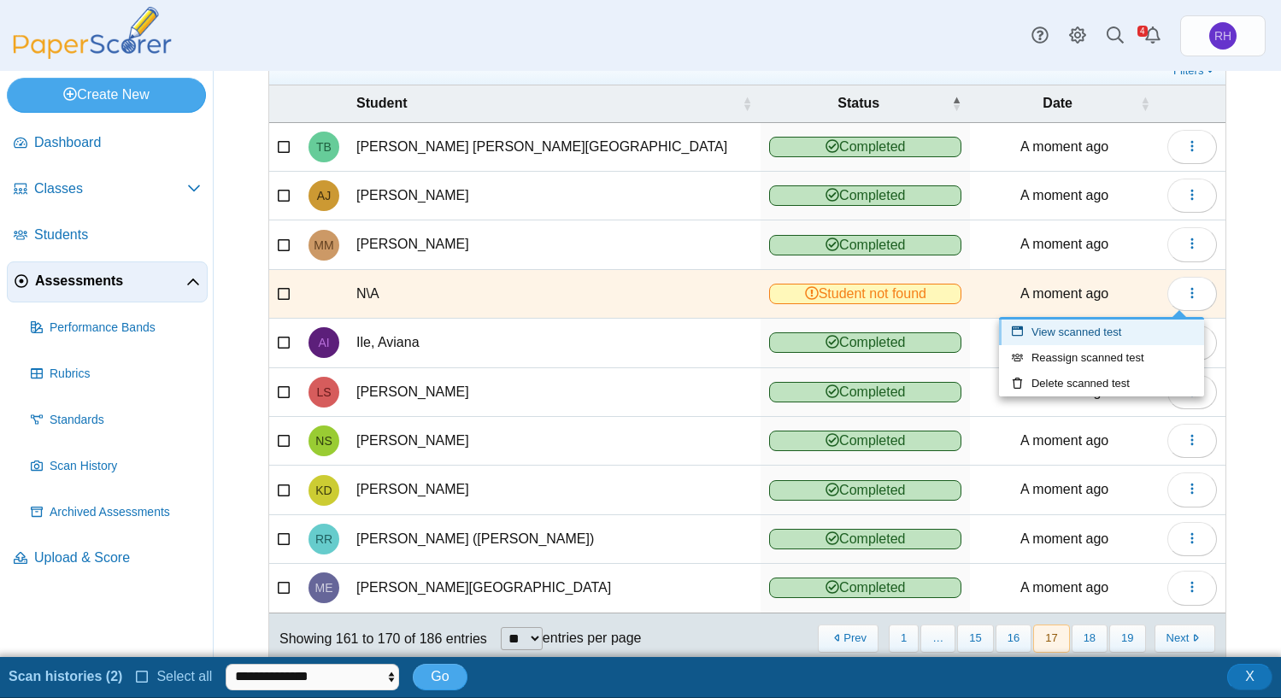
click at [1144, 329] on link "View scanned test" at bounding box center [1101, 333] width 205 height 26
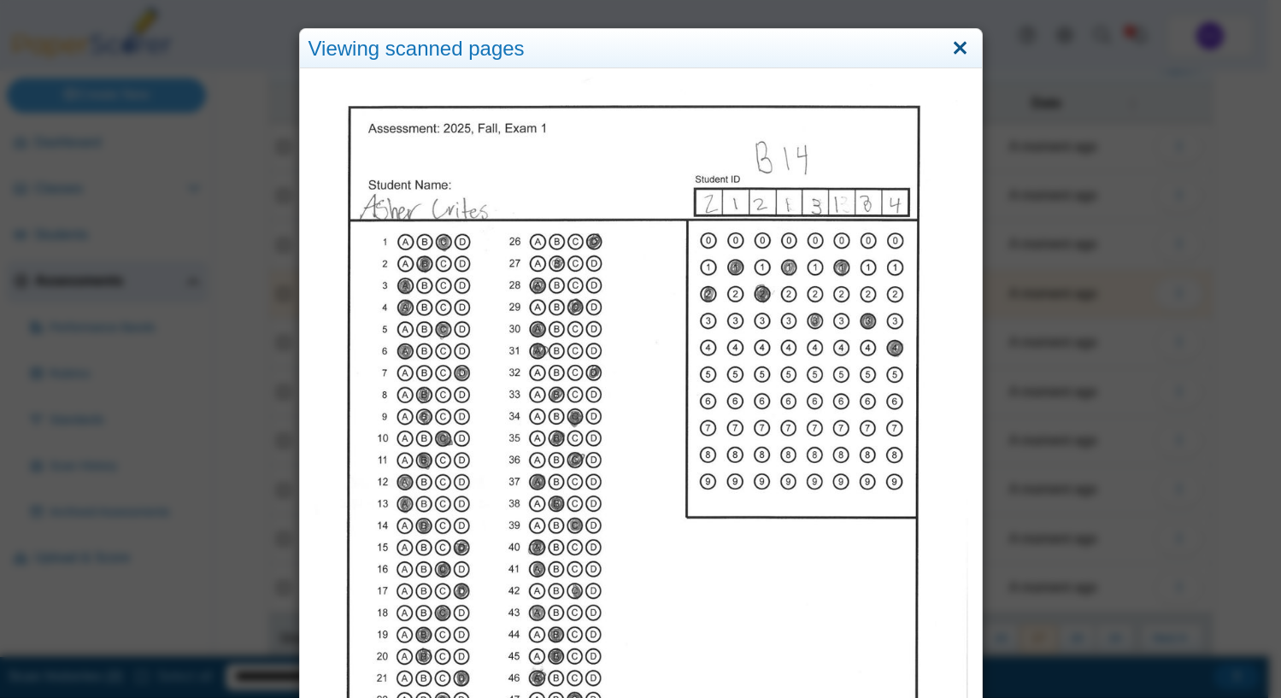
click at [961, 54] on link "Close" at bounding box center [960, 48] width 26 height 29
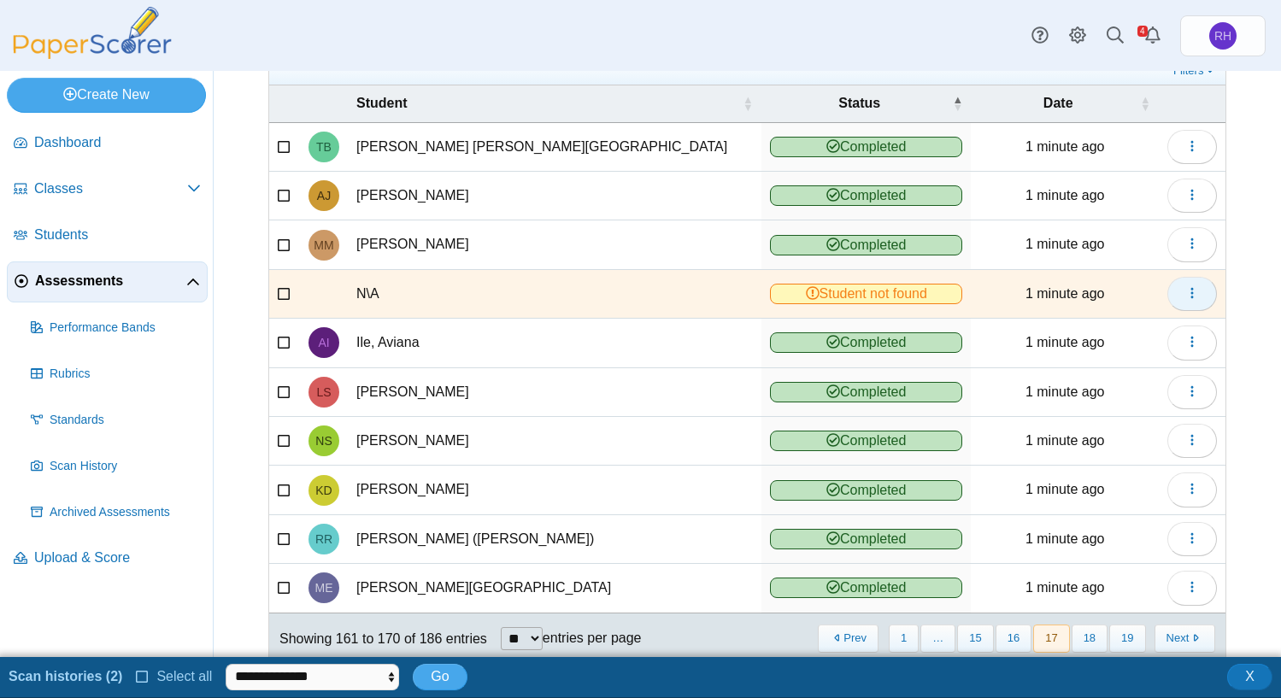
click at [1186, 293] on icon "button" at bounding box center [1193, 293] width 14 height 14
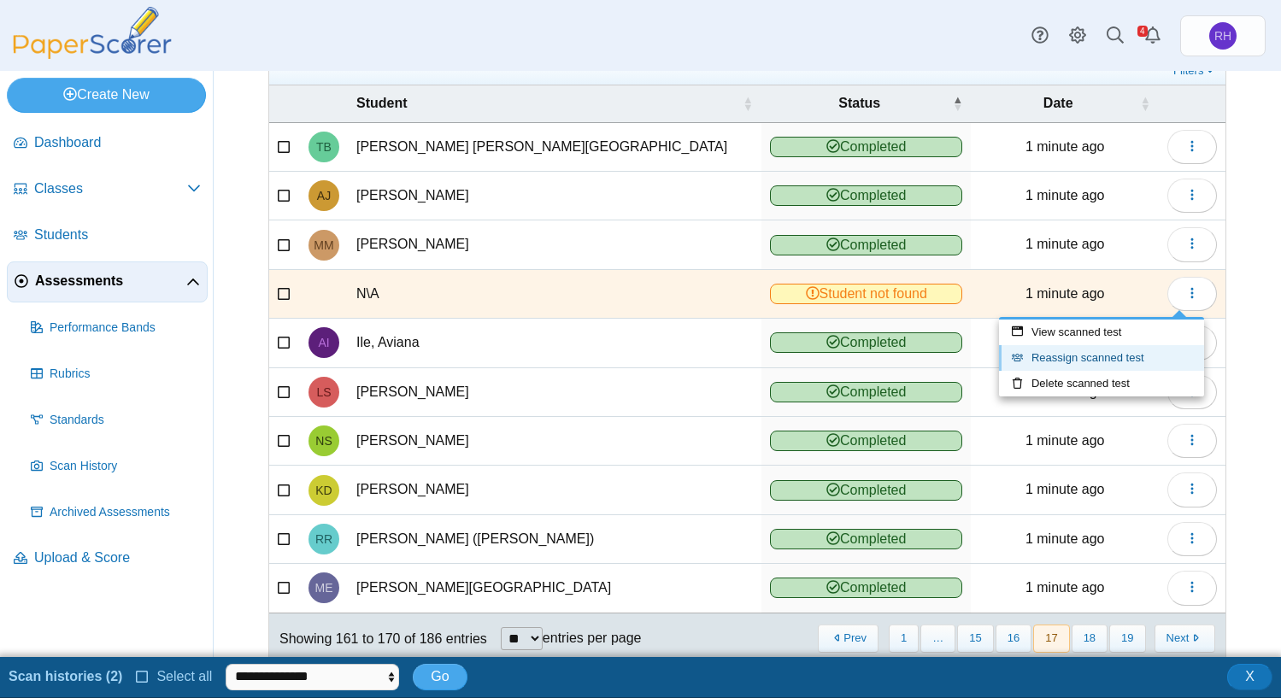
click at [1098, 353] on link "Reassign scanned test" at bounding box center [1101, 358] width 205 height 26
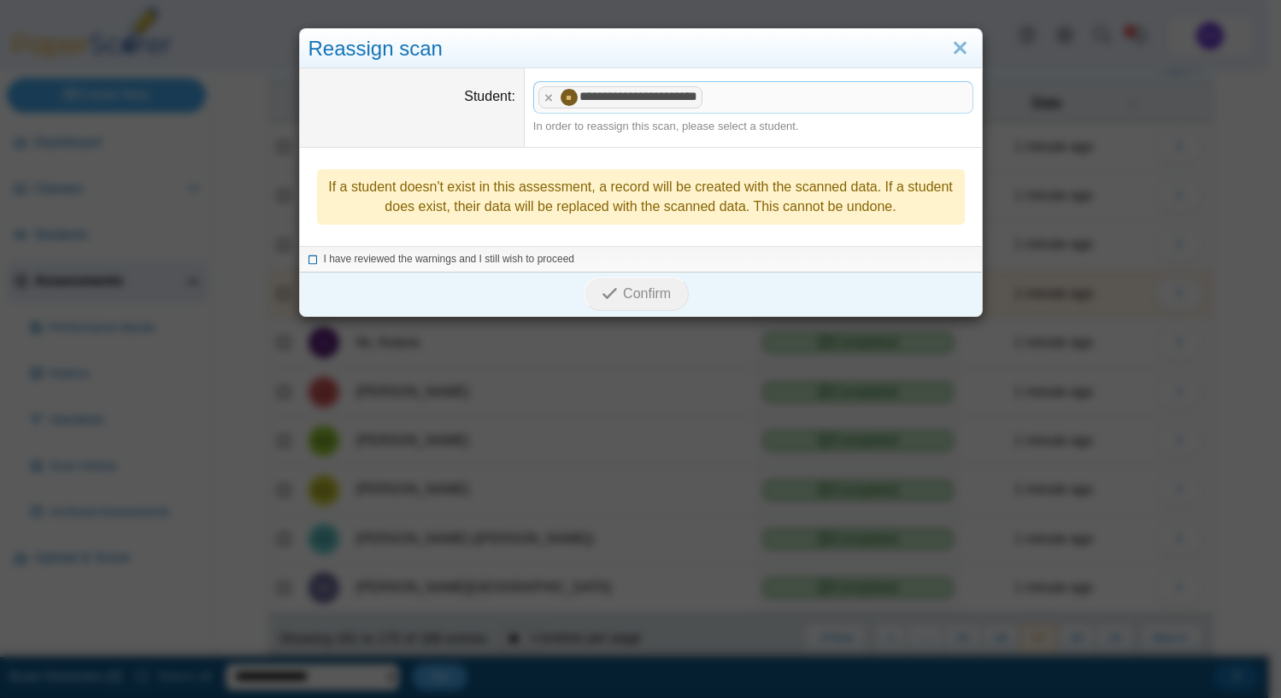
click at [398, 257] on span "I have reviewed the warnings and I still wish to proceed" at bounding box center [449, 259] width 251 height 12
click at [623, 288] on span "Confirm" at bounding box center [647, 293] width 48 height 15
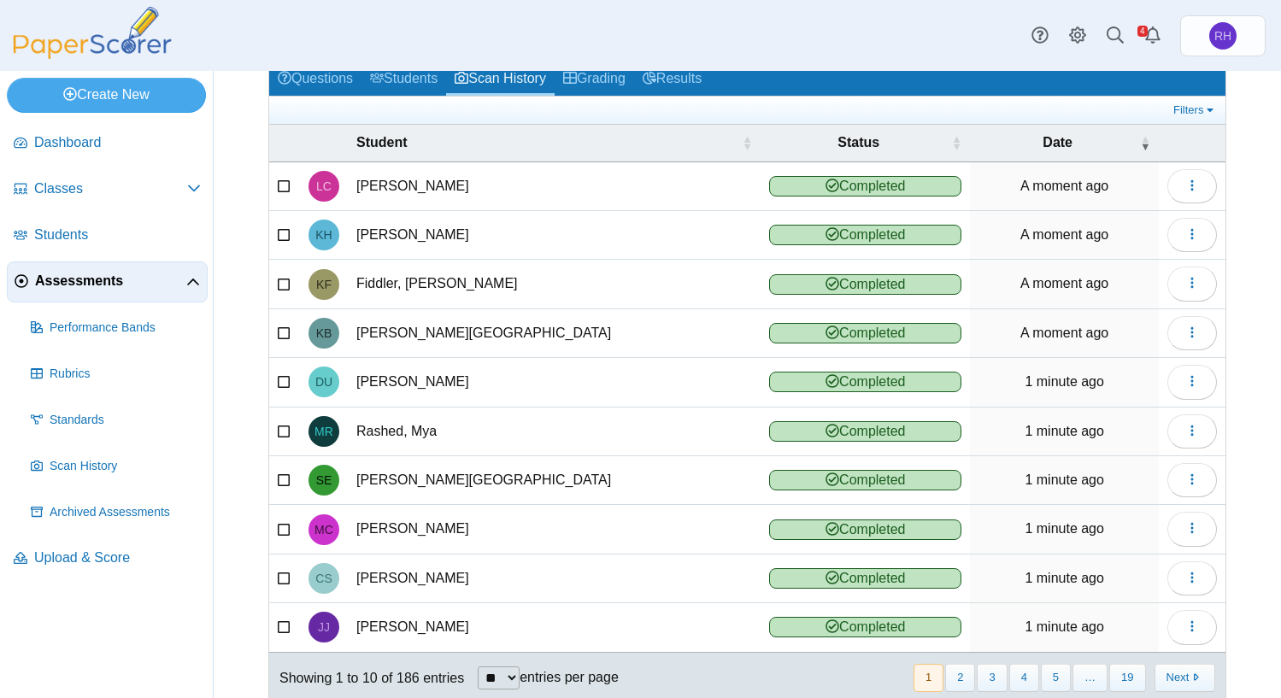
scroll to position [132, 0]
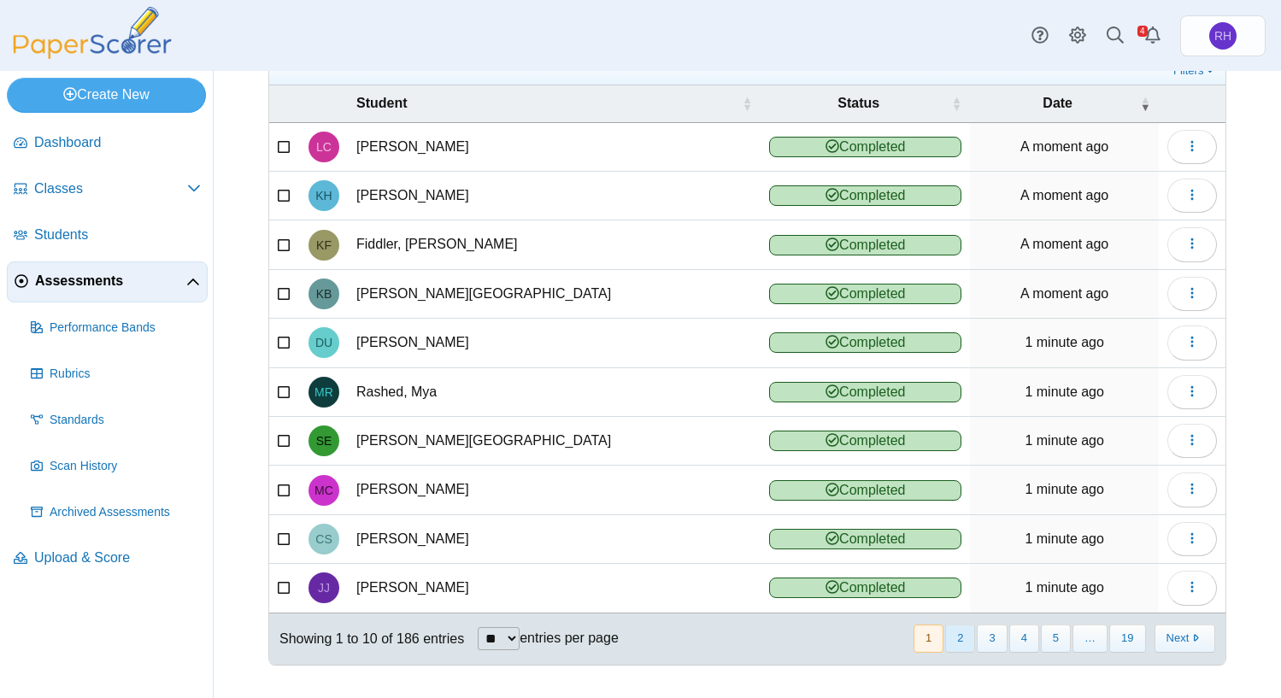
click at [961, 635] on button "2" at bounding box center [960, 639] width 30 height 28
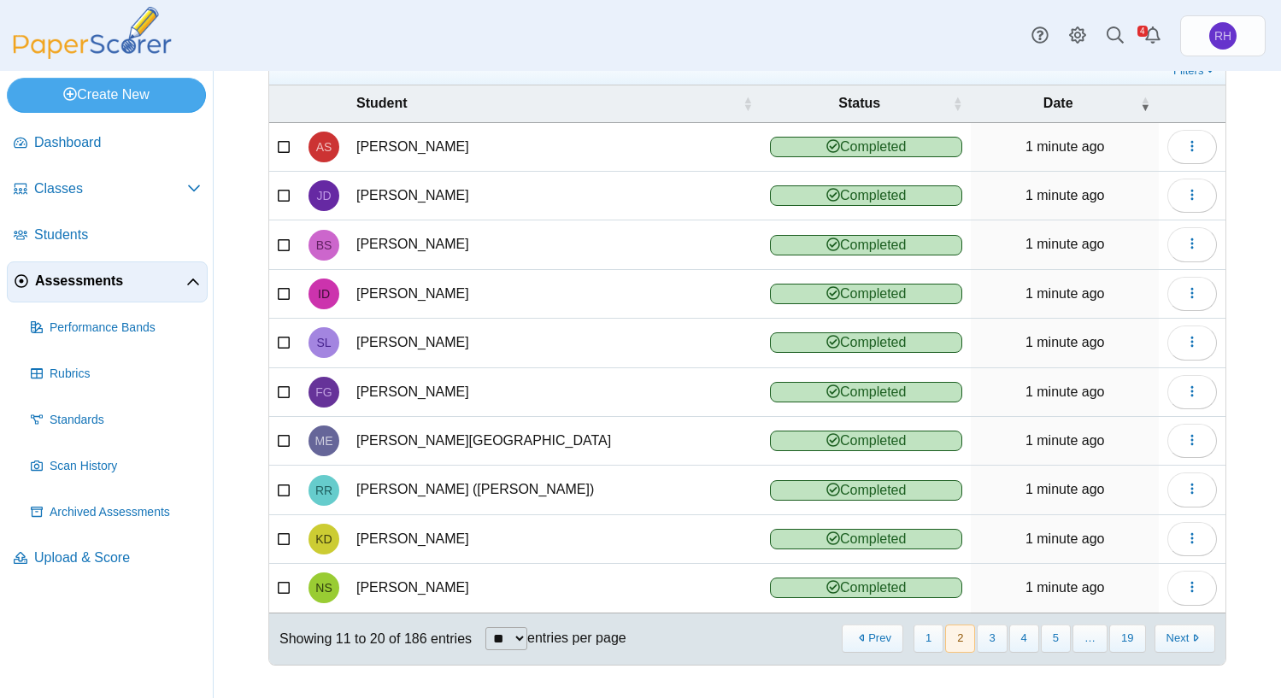
click at [956, 639] on button "2" at bounding box center [960, 639] width 30 height 28
click at [977, 641] on button "3" at bounding box center [992, 639] width 30 height 28
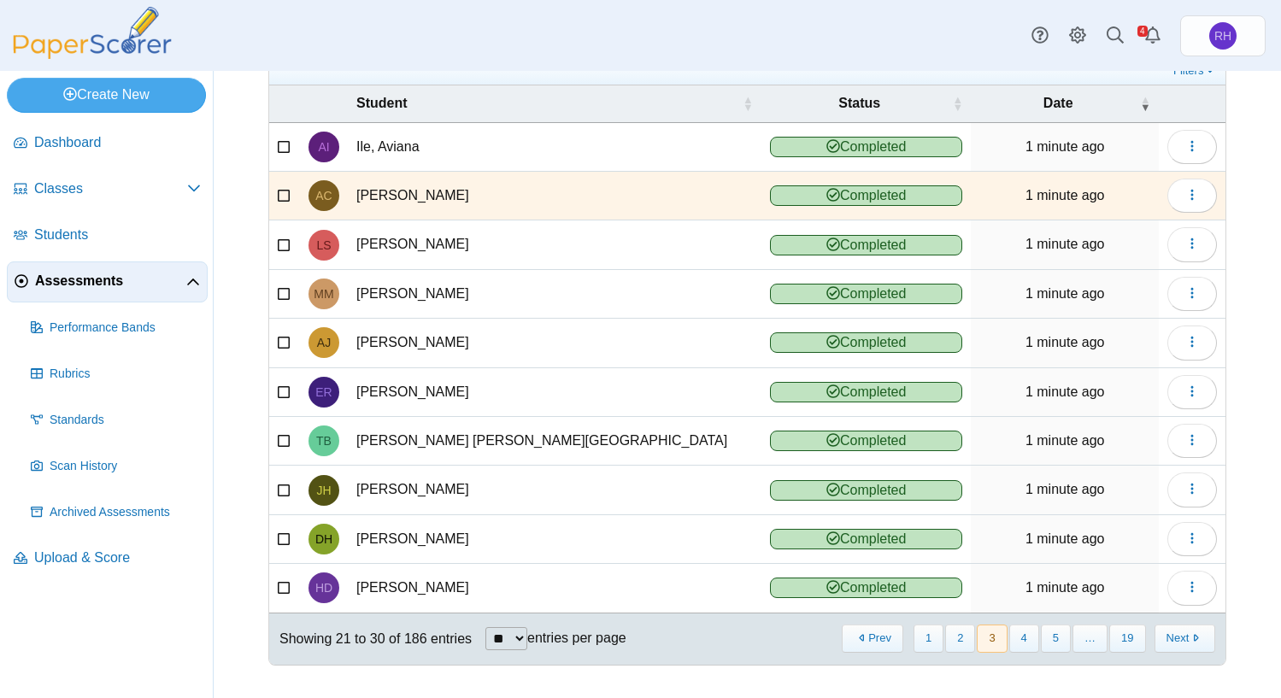
click at [1010, 637] on button "4" at bounding box center [1025, 639] width 30 height 28
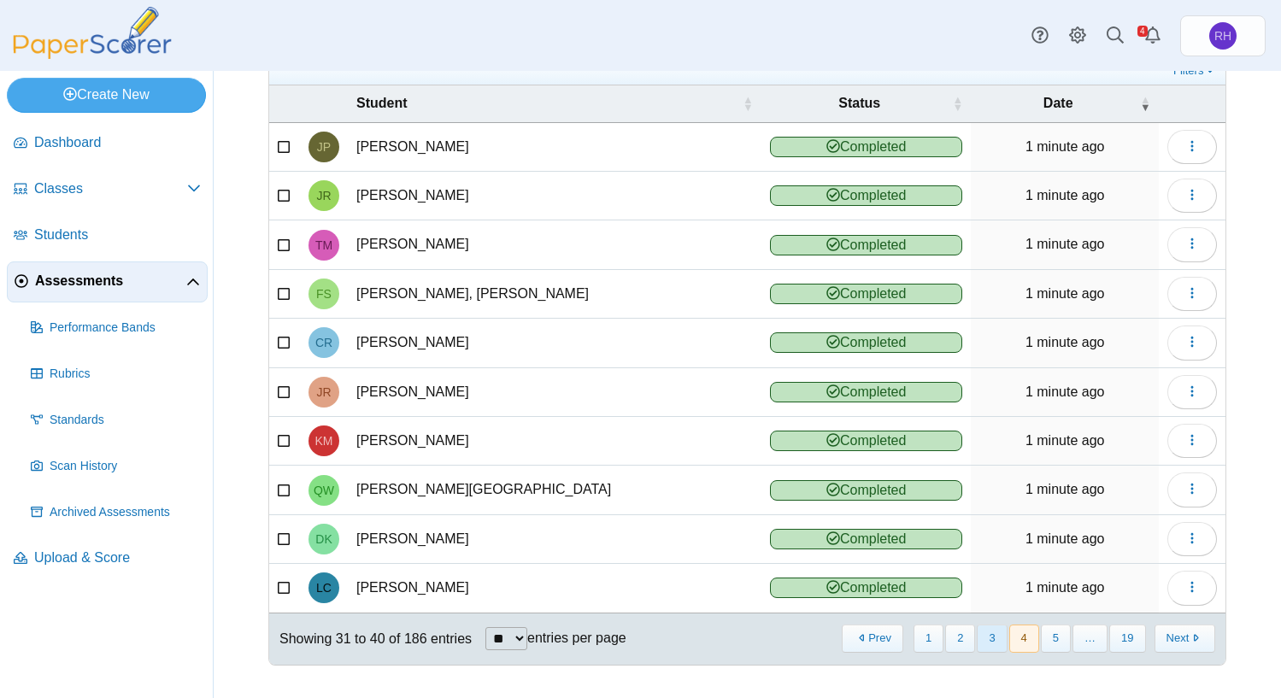
click at [993, 642] on button "3" at bounding box center [992, 639] width 30 height 28
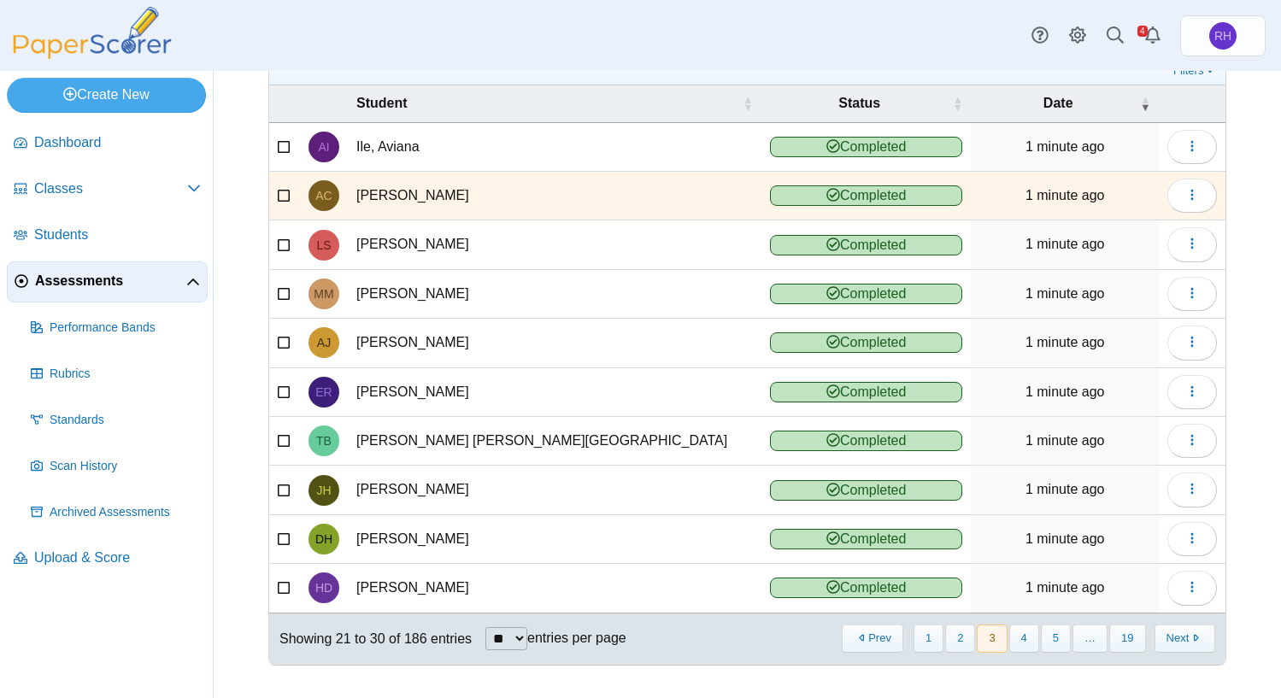
click at [284, 194] on icon at bounding box center [285, 194] width 14 height 12
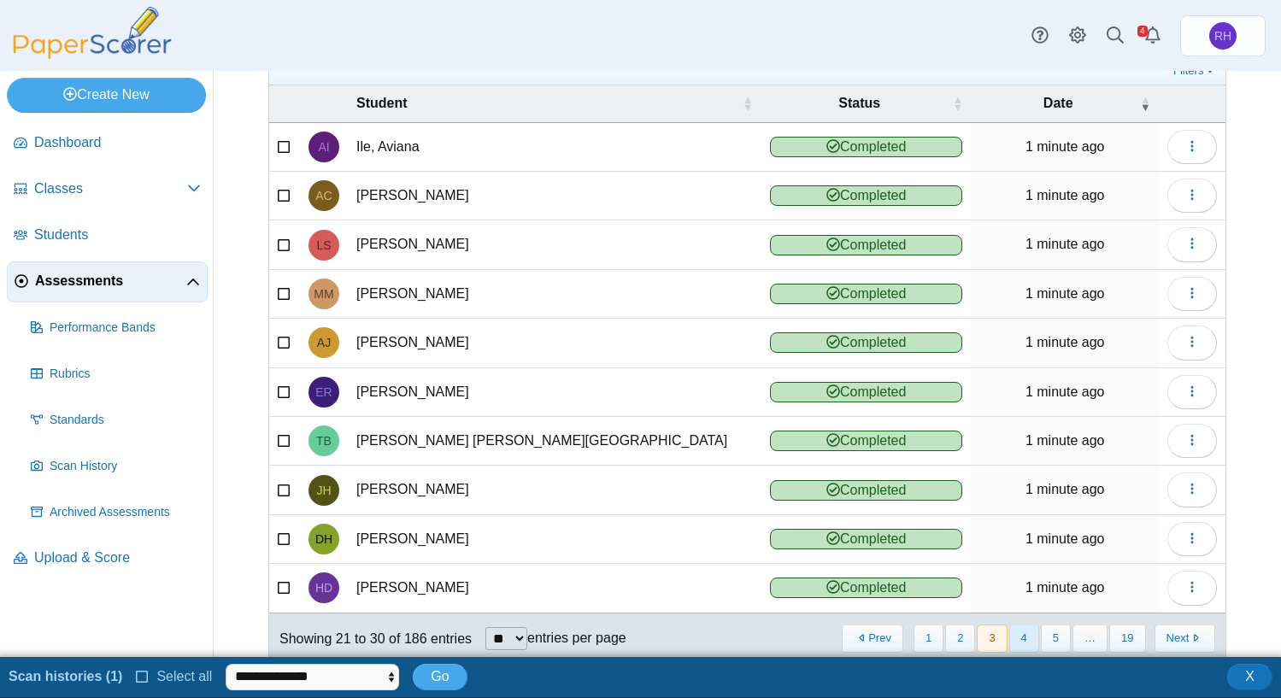
click at [1025, 643] on button "4" at bounding box center [1025, 639] width 30 height 28
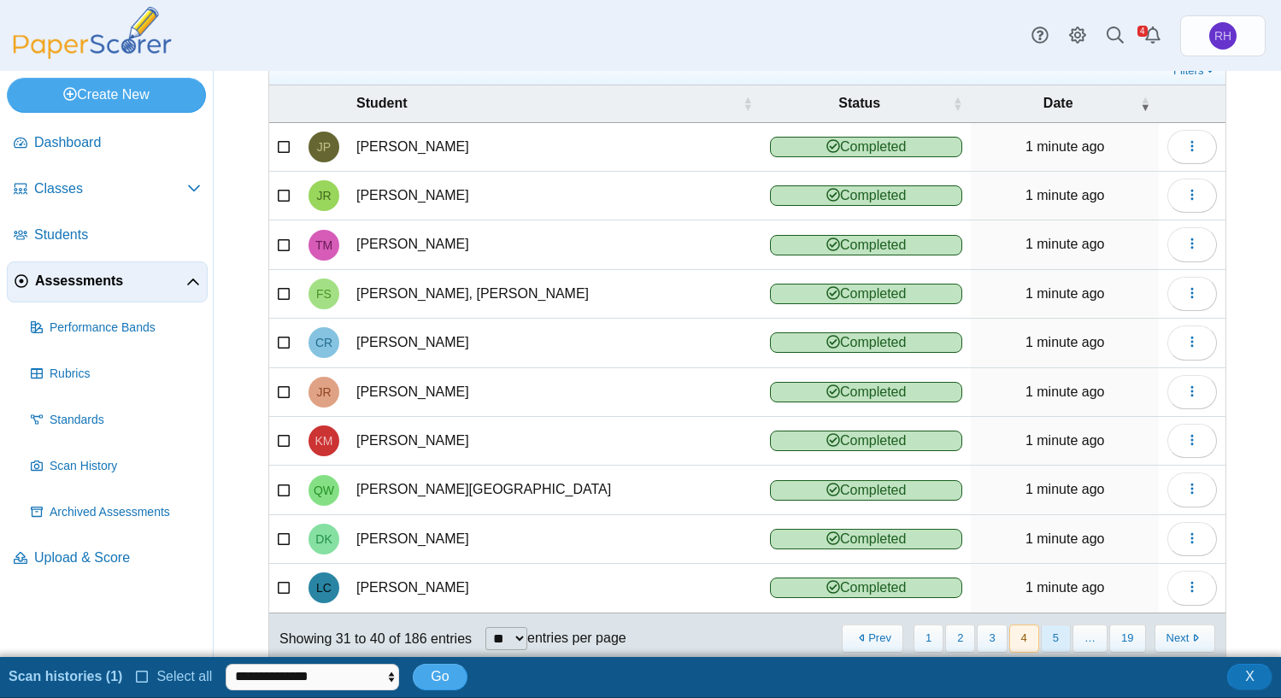
click at [1041, 639] on button "5" at bounding box center [1056, 639] width 30 height 28
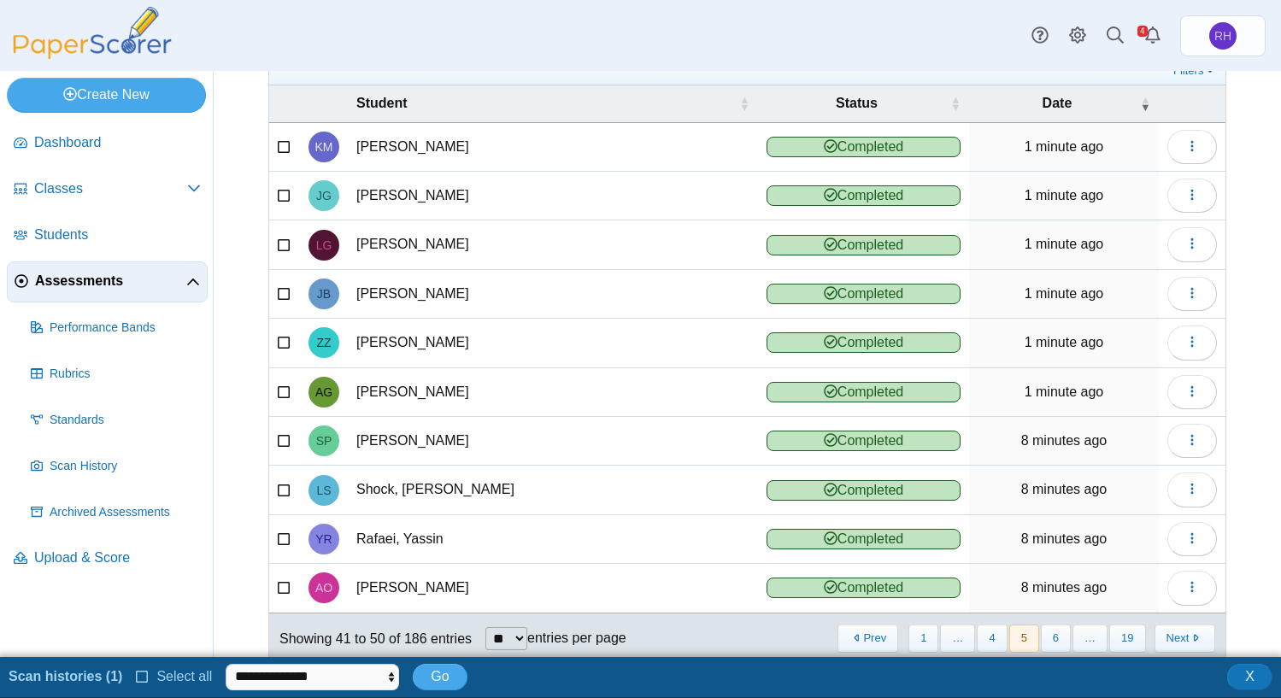
click at [1049, 639] on button "6" at bounding box center [1056, 639] width 30 height 28
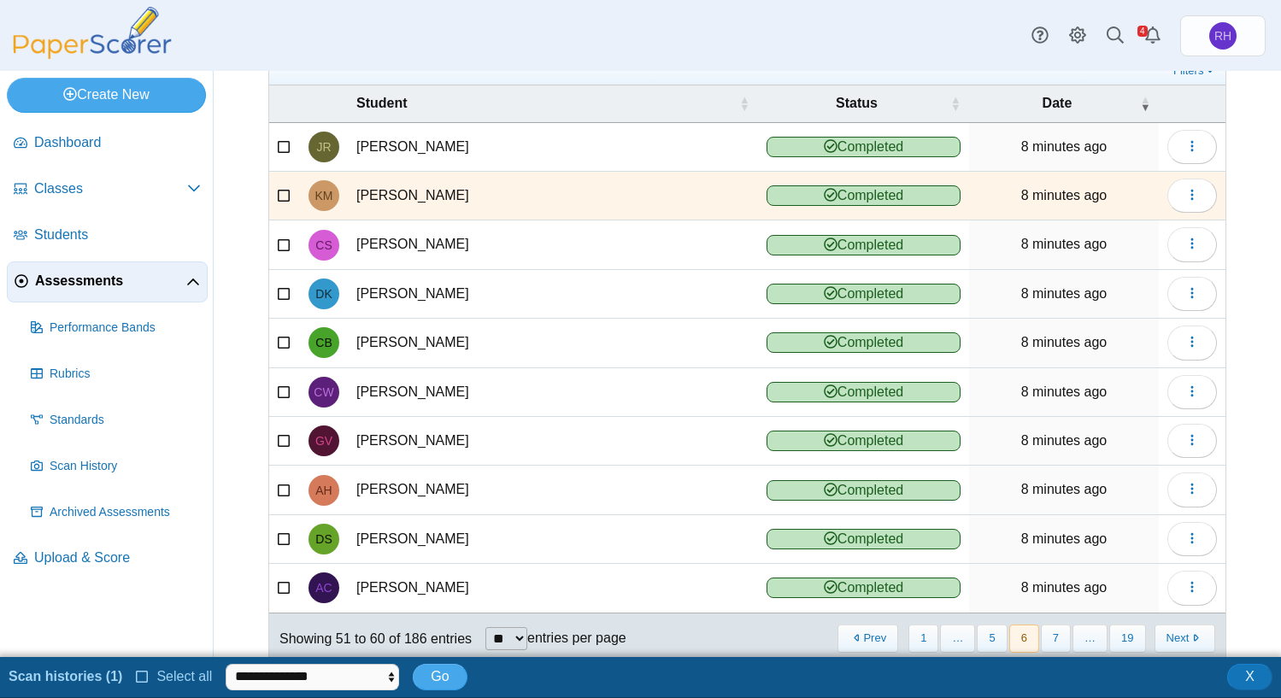
click at [277, 198] on td at bounding box center [284, 196] width 31 height 49
click at [285, 197] on icon at bounding box center [285, 194] width 14 height 12
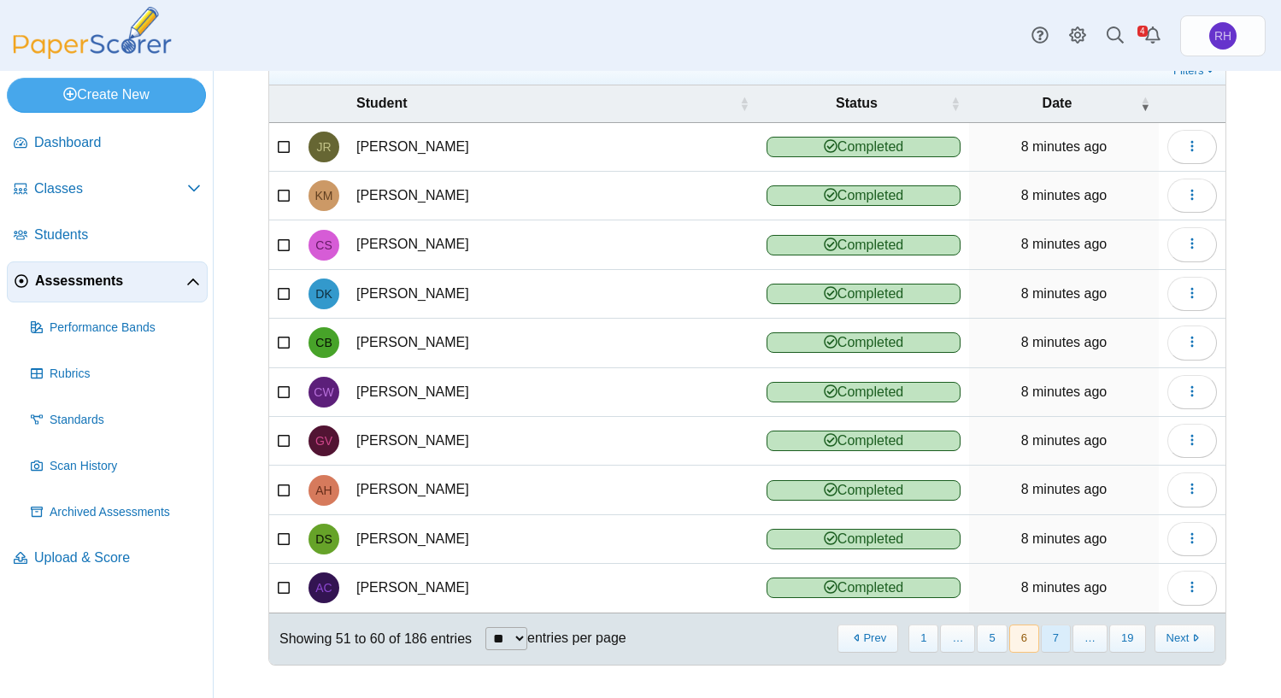
click at [1042, 629] on button "7" at bounding box center [1056, 639] width 30 height 28
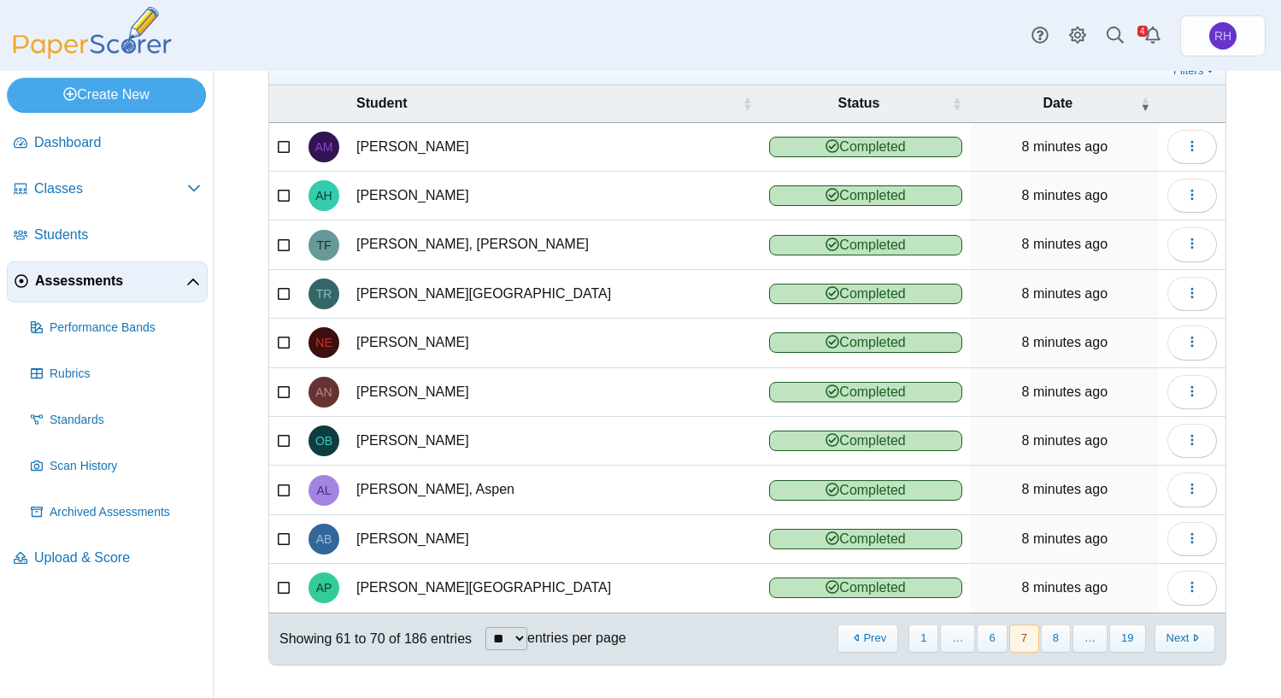
click at [1054, 645] on button "8" at bounding box center [1056, 639] width 30 height 28
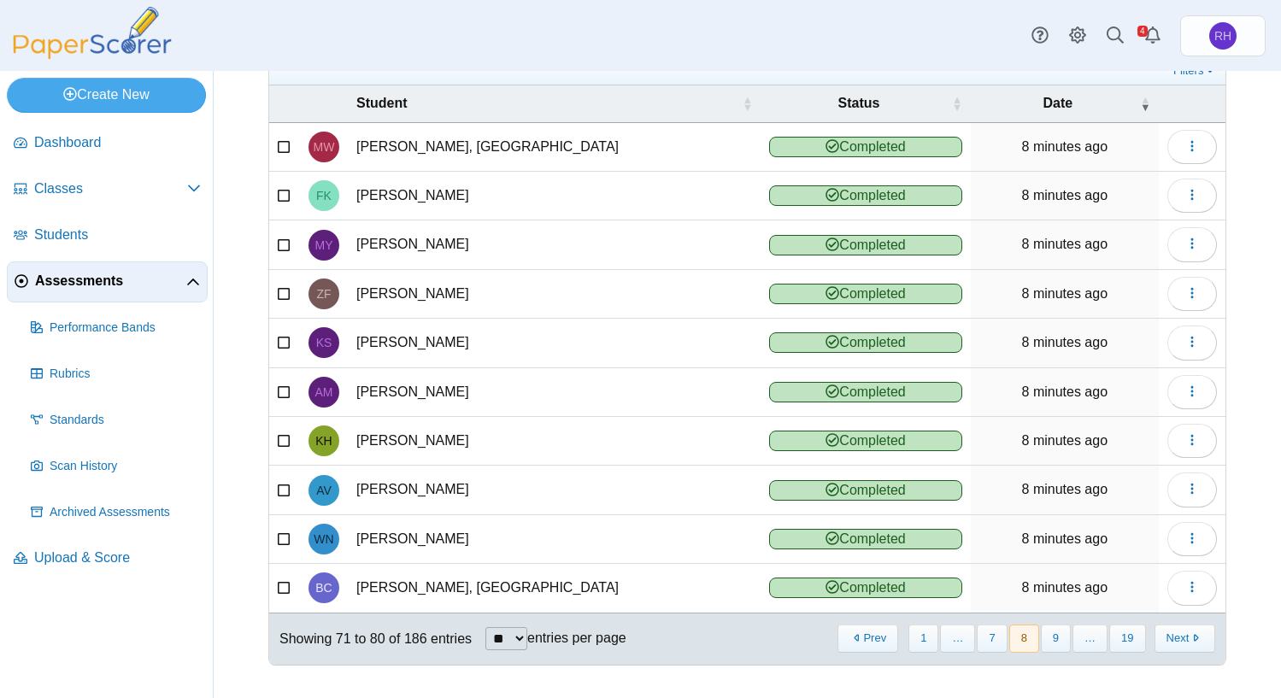
click at [1054, 645] on button "9" at bounding box center [1056, 639] width 30 height 28
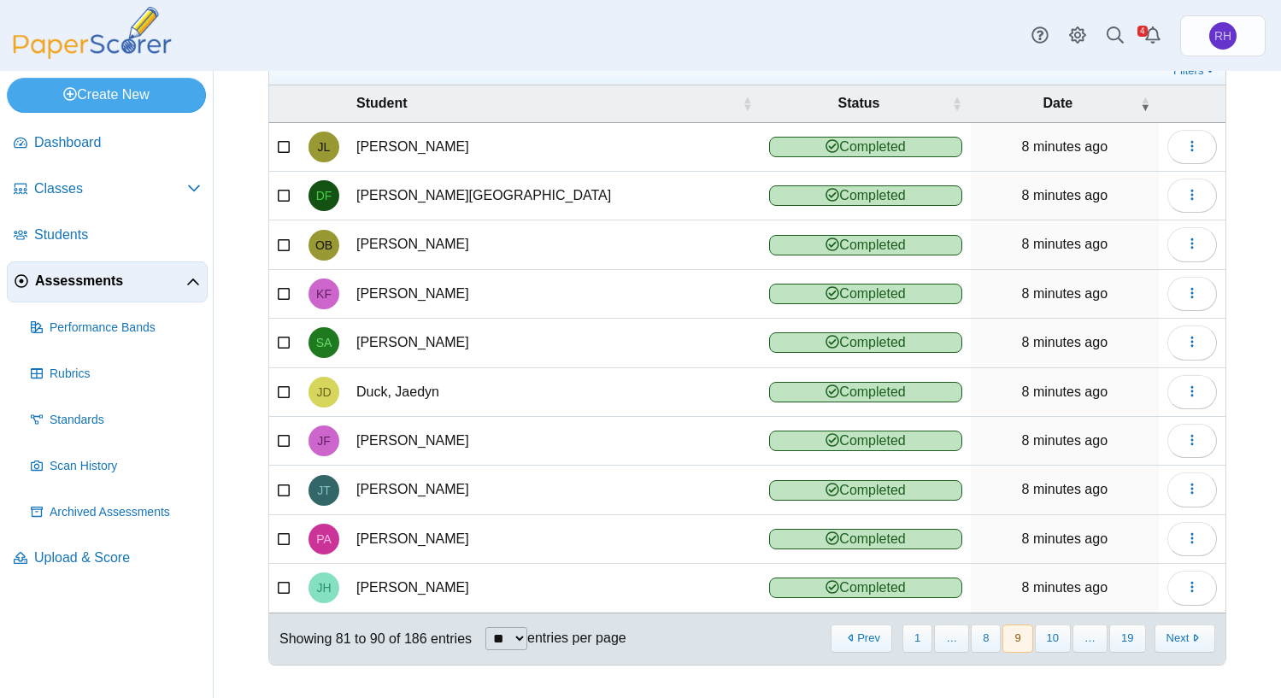
click at [1054, 645] on button "10" at bounding box center [1053, 639] width 36 height 28
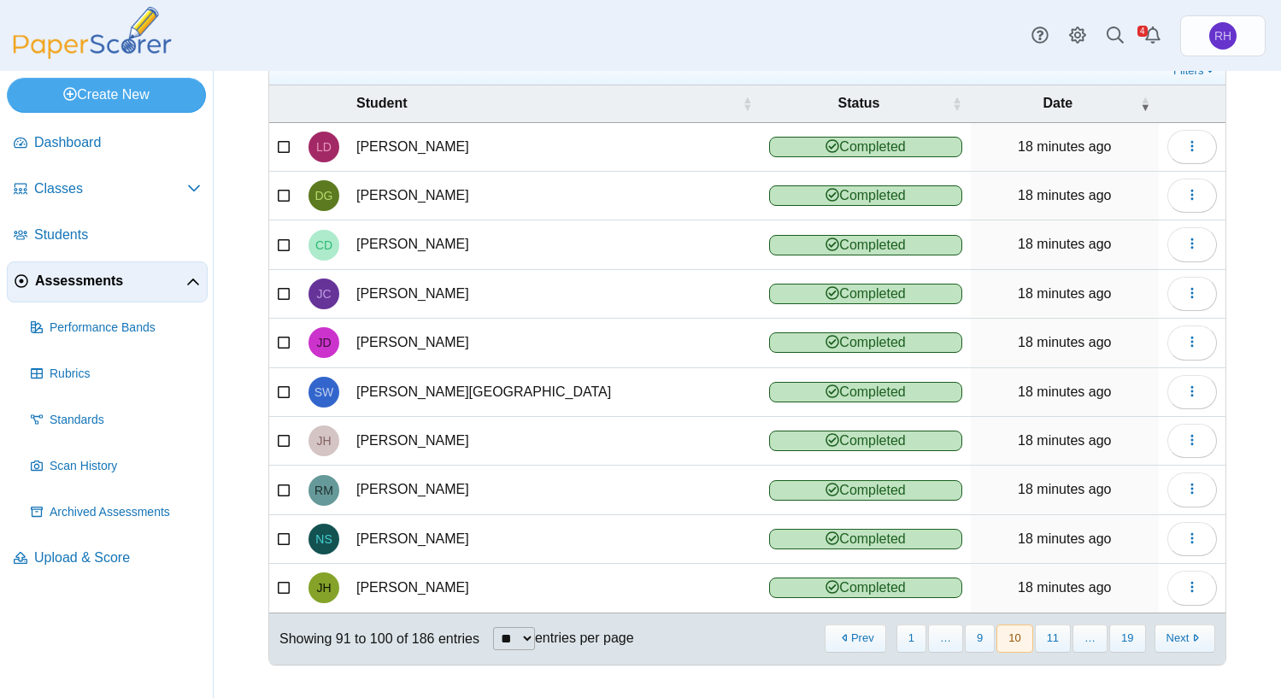
click at [1054, 645] on button "11" at bounding box center [1053, 639] width 36 height 28
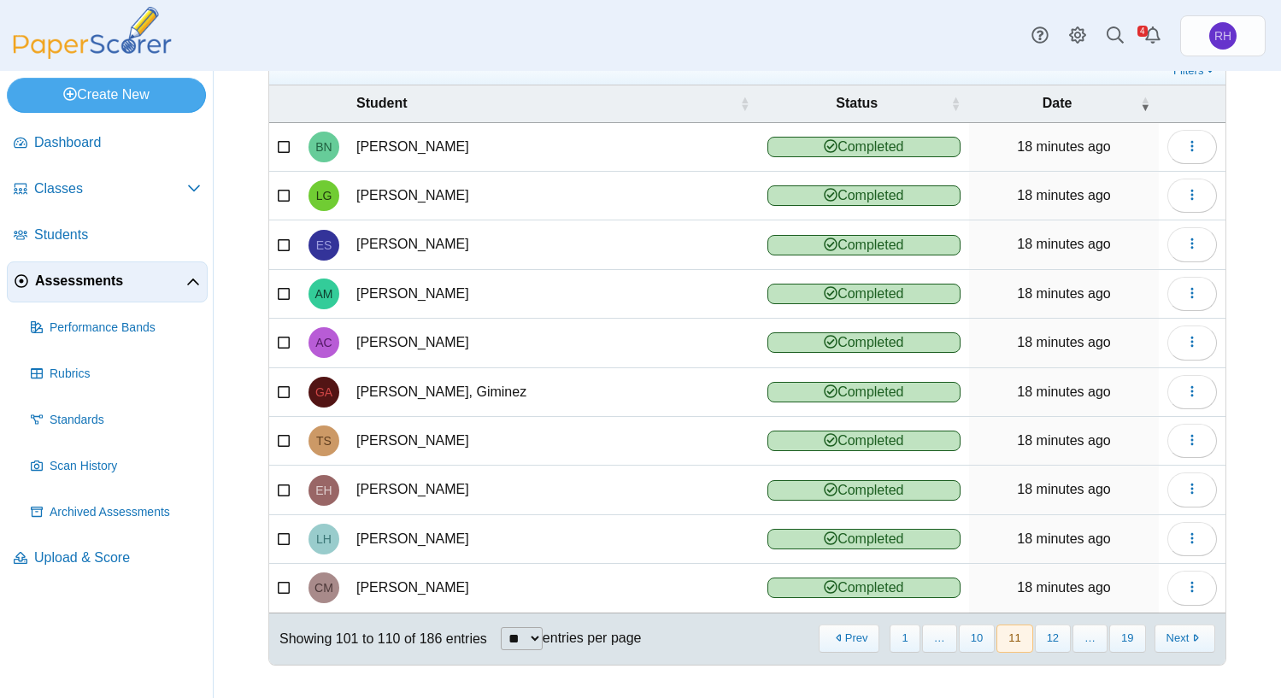
click at [1054, 645] on button "12" at bounding box center [1053, 639] width 36 height 28
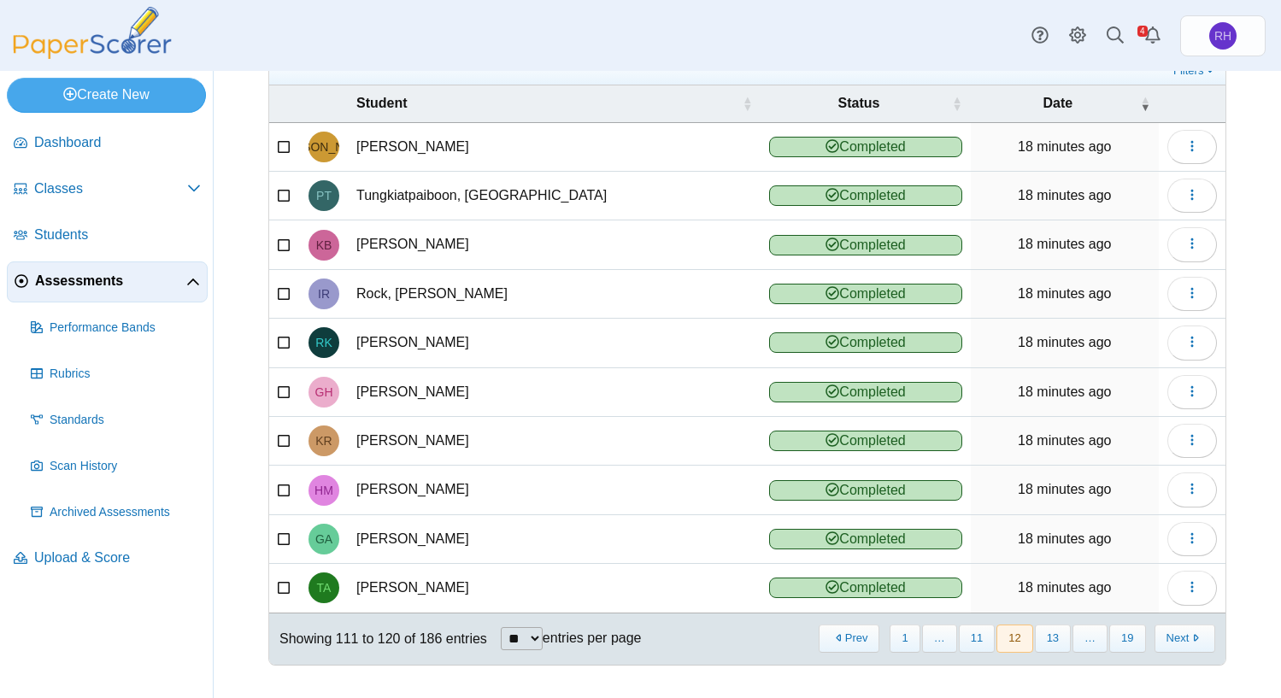
click at [1054, 645] on button "13" at bounding box center [1053, 639] width 36 height 28
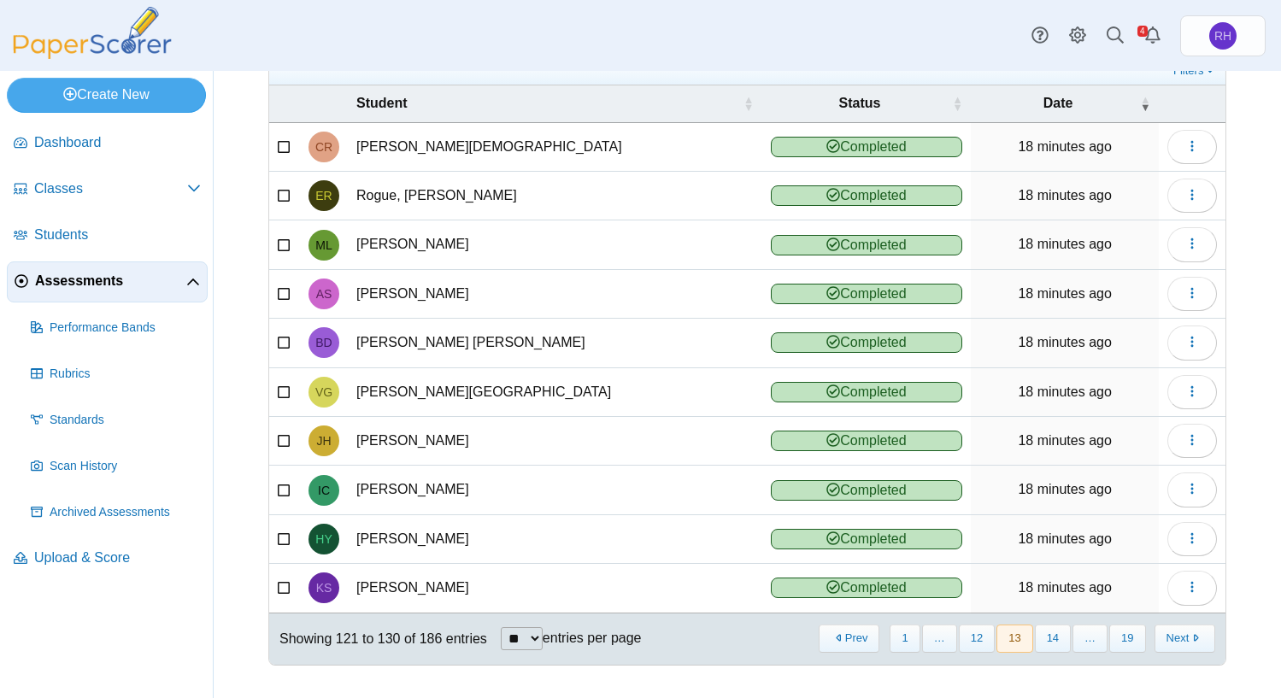
click at [1054, 645] on button "14" at bounding box center [1053, 639] width 36 height 28
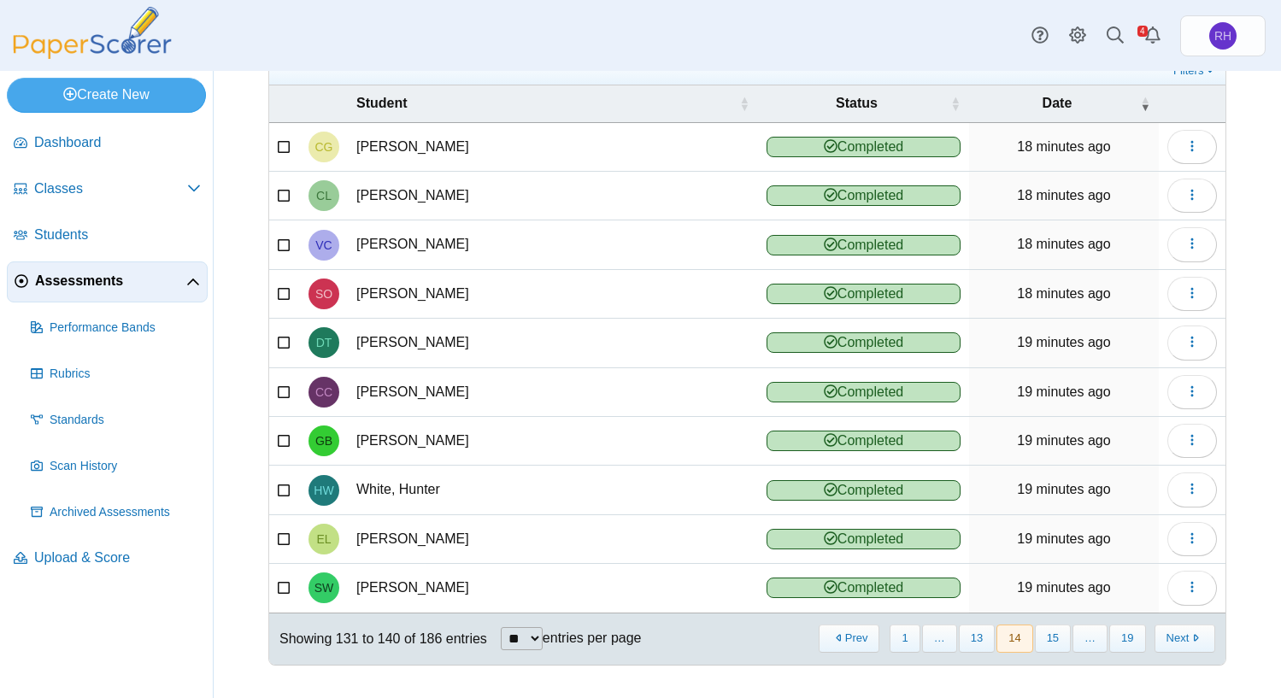
click at [1054, 645] on button "15" at bounding box center [1053, 639] width 36 height 28
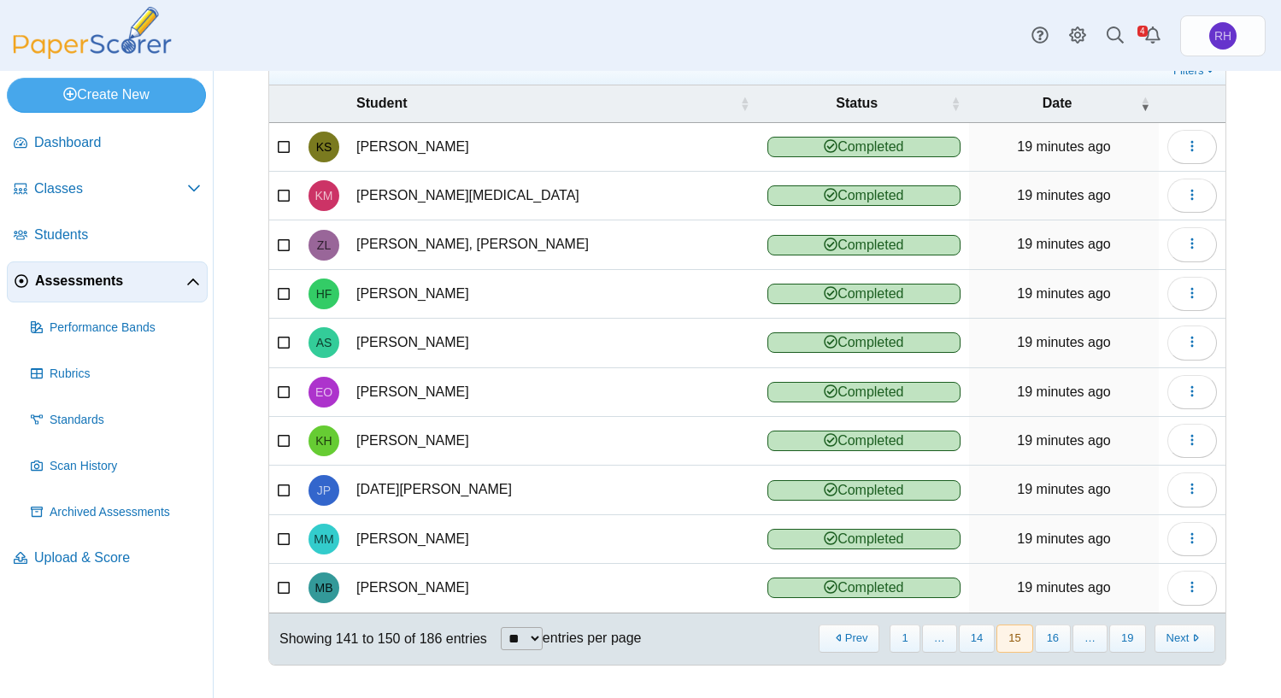
click at [1054, 645] on button "16" at bounding box center [1053, 639] width 36 height 28
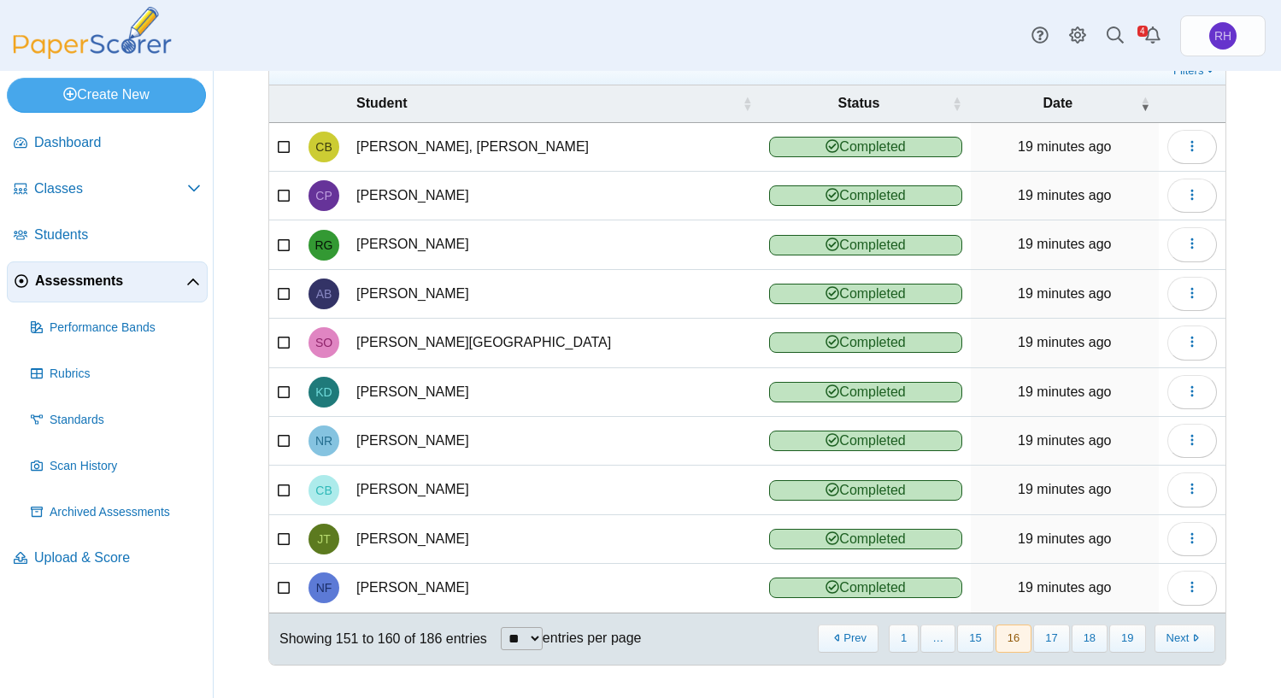
click at [1054, 645] on button "17" at bounding box center [1051, 639] width 36 height 28
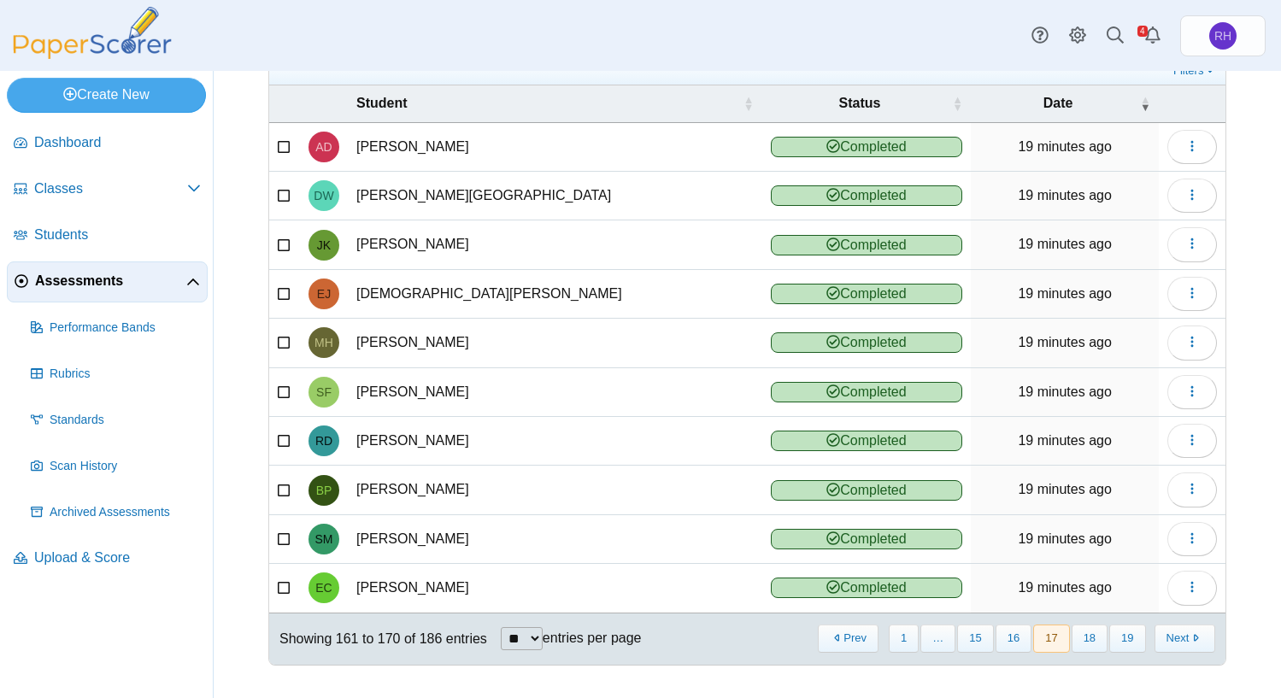
click at [1054, 645] on button "17" at bounding box center [1051, 639] width 36 height 28
click at [1081, 644] on button "18" at bounding box center [1090, 639] width 36 height 28
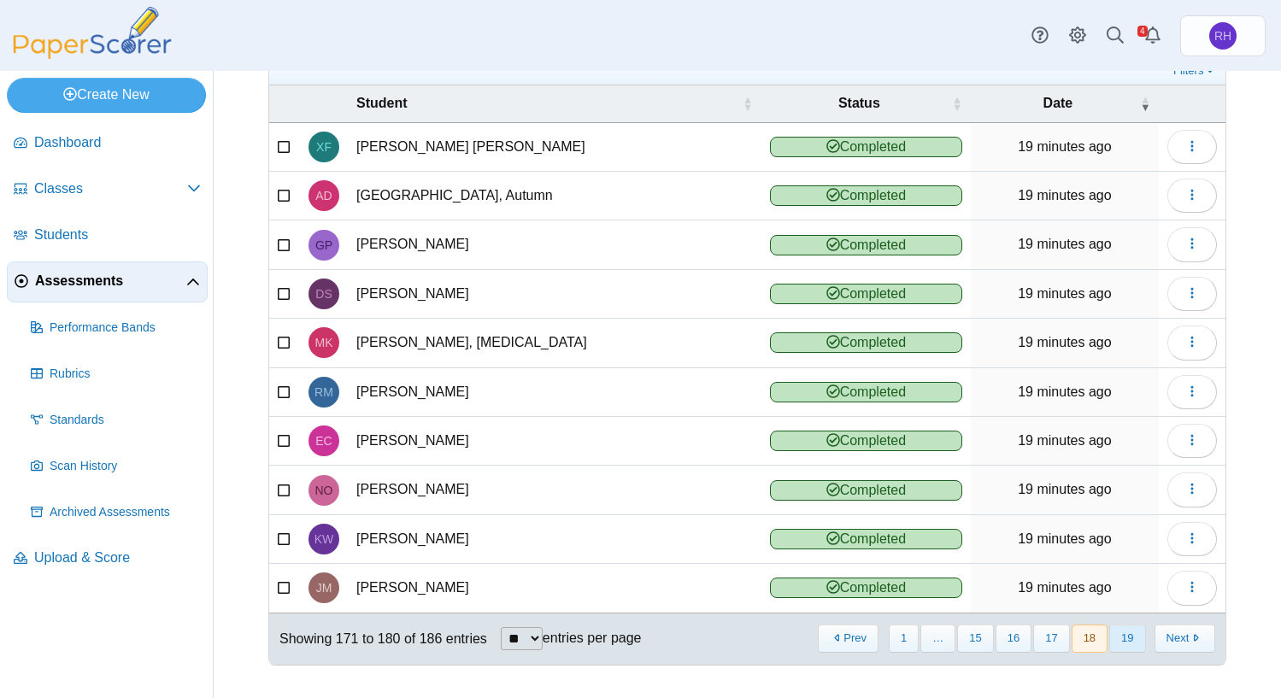
click at [1110, 640] on button "19" at bounding box center [1128, 639] width 36 height 28
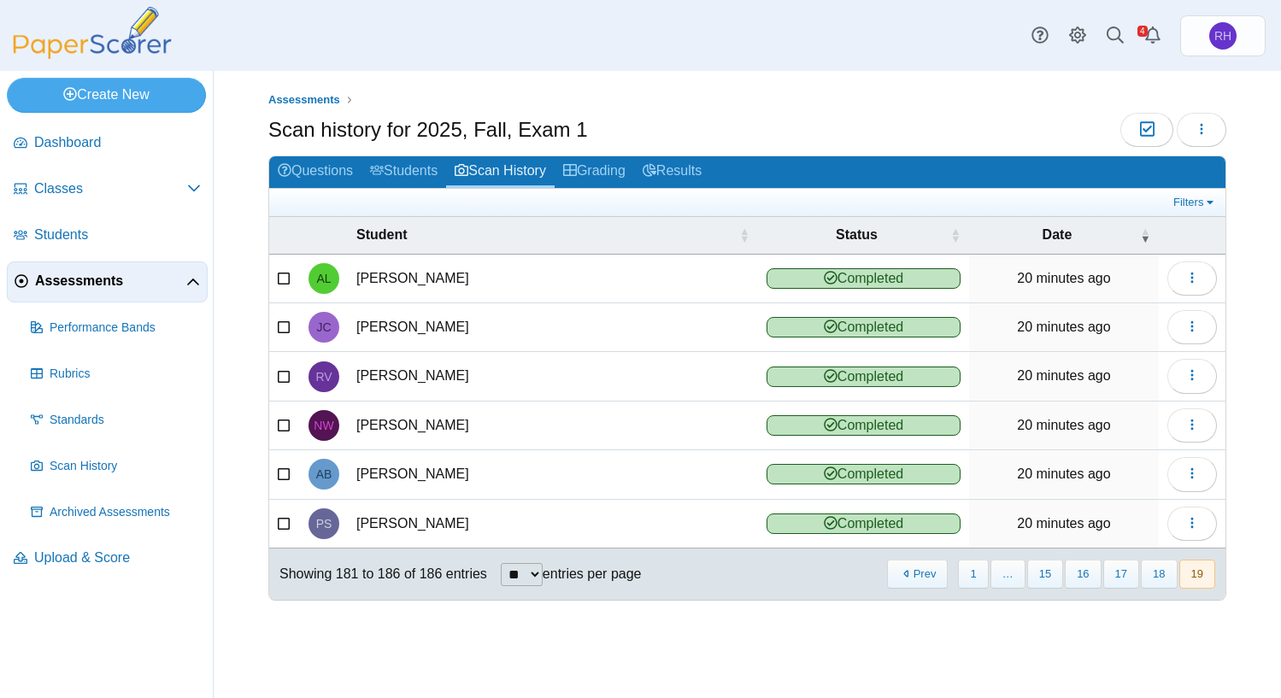
click at [55, 280] on span "Assessments" at bounding box center [110, 281] width 151 height 19
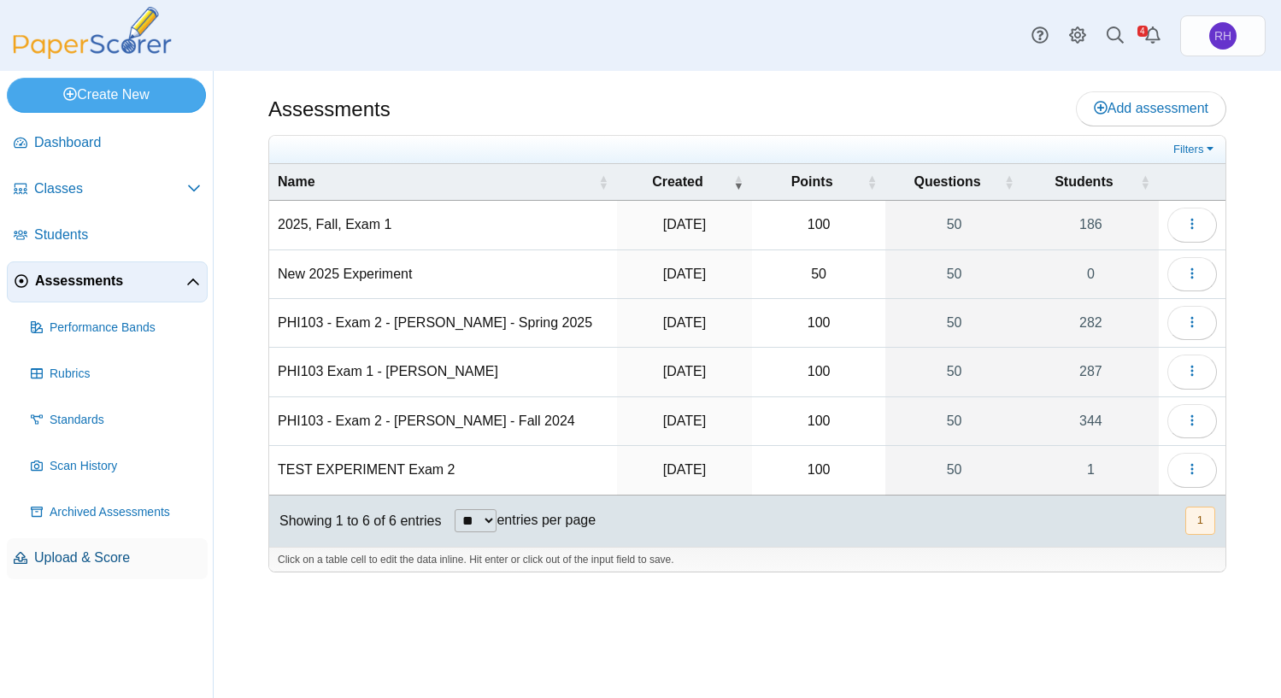
click at [78, 566] on span "Upload & Score" at bounding box center [117, 558] width 167 height 19
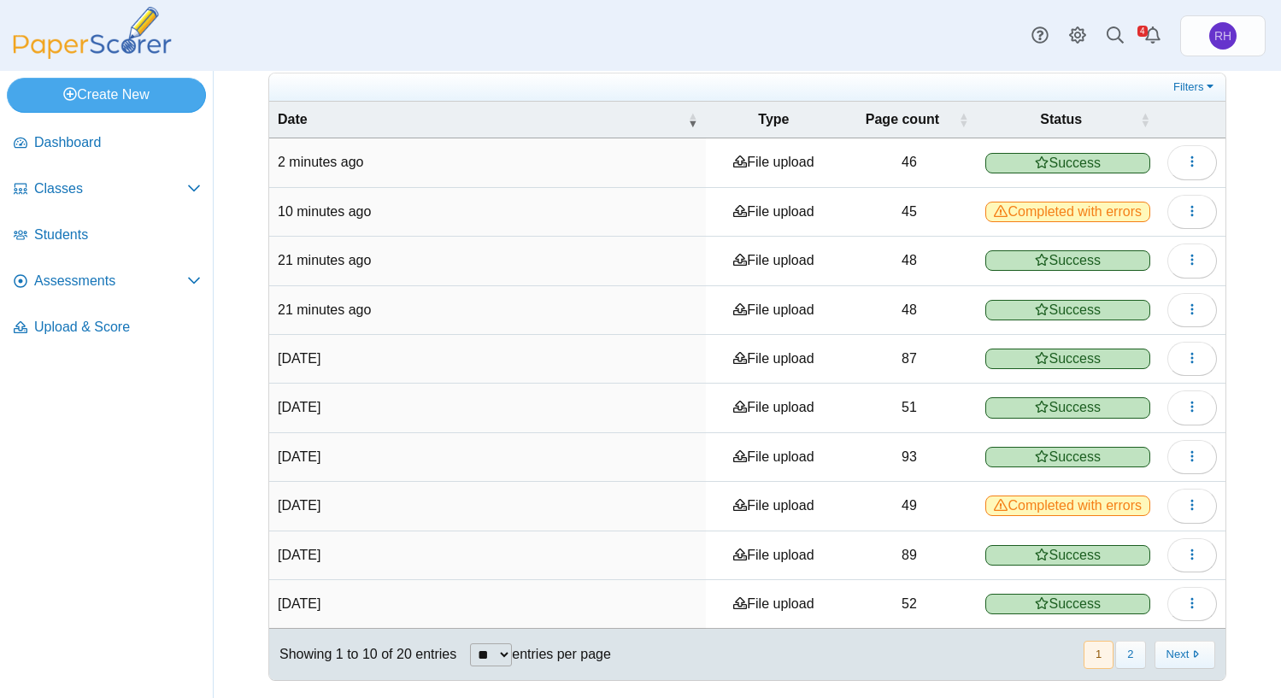
scroll to position [156, 0]
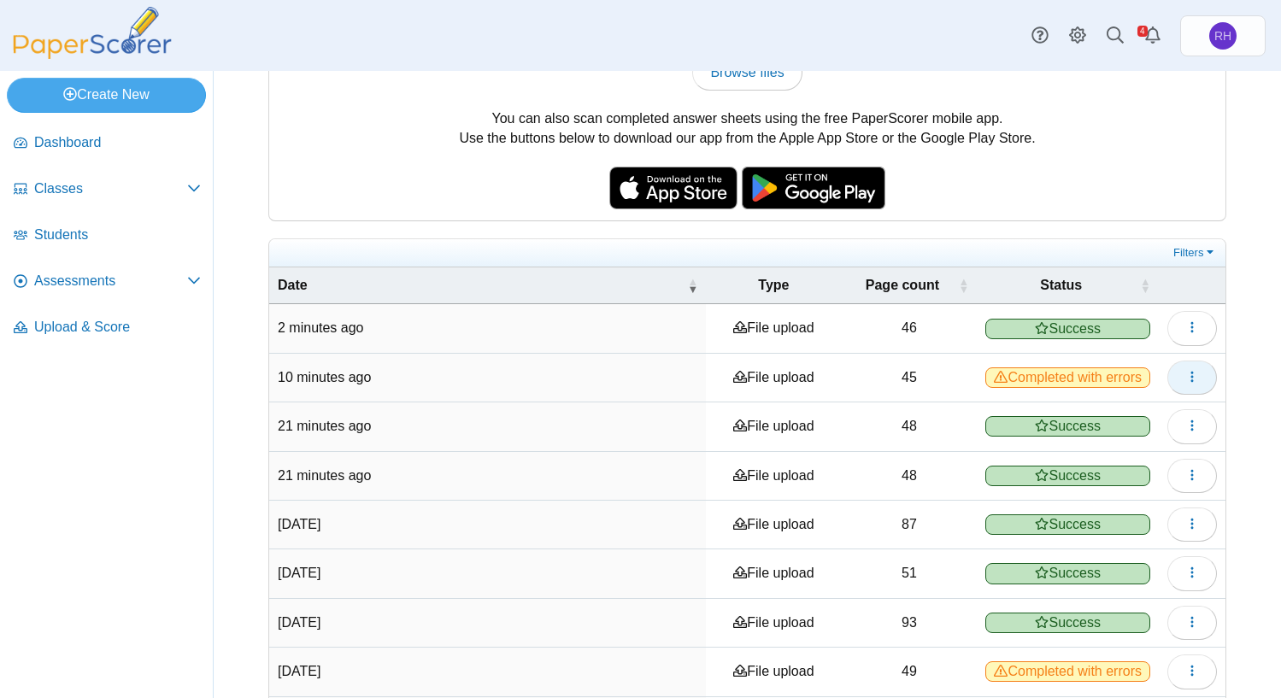
click at [1196, 379] on button "button" at bounding box center [1193, 378] width 50 height 34
click at [1090, 415] on link "View scanned pages" at bounding box center [1101, 417] width 205 height 26
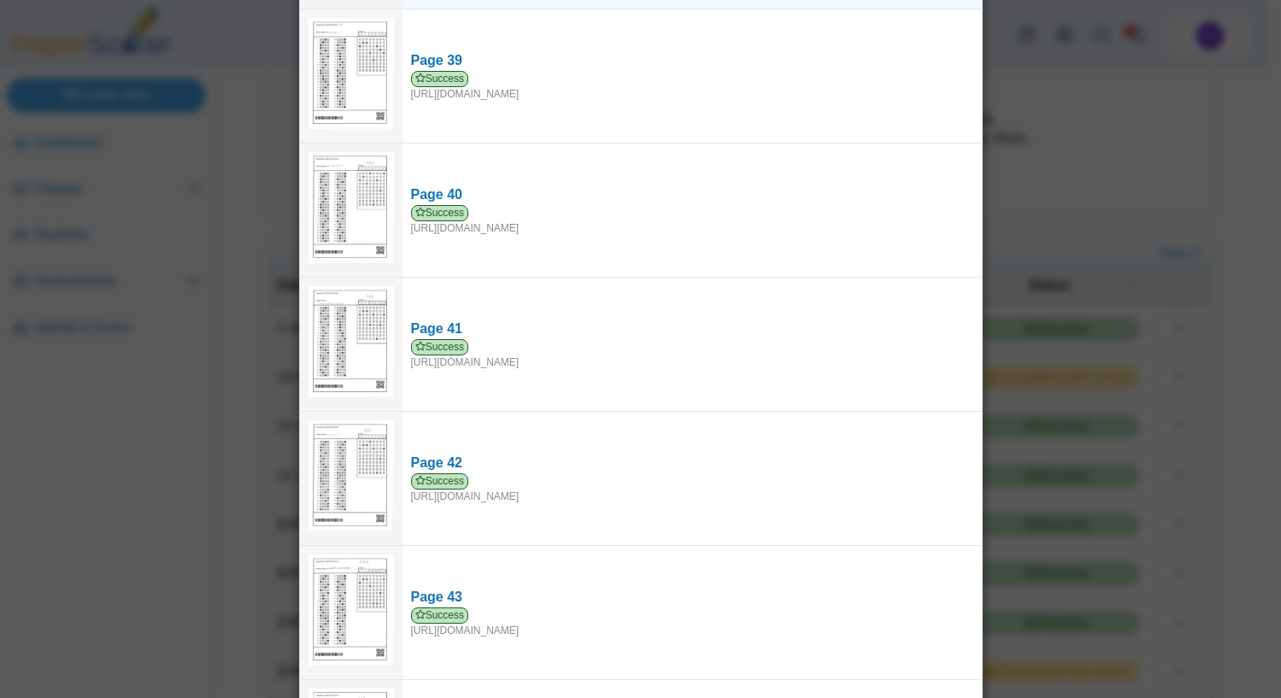
scroll to position [5408, 0]
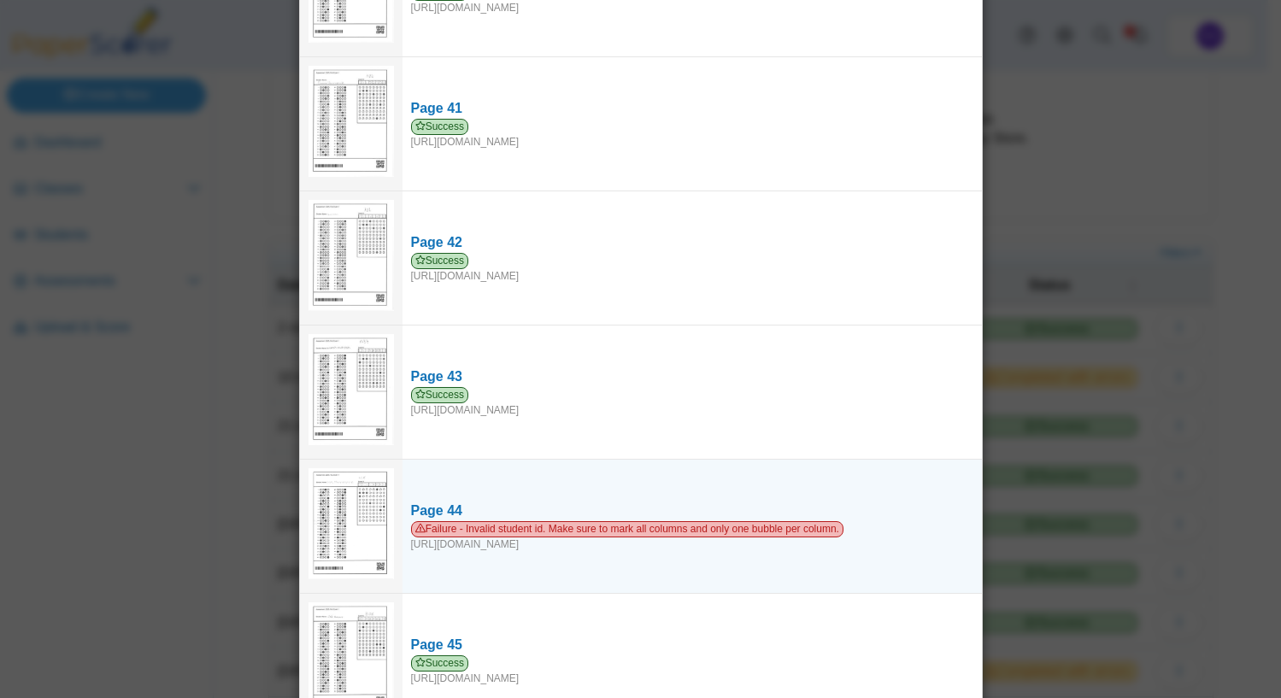
click at [365, 505] on img at bounding box center [351, 523] width 85 height 110
click at [482, 521] on span "Failure - Invalid student id. Make sure to mark all columns and only one bubble…" at bounding box center [627, 529] width 433 height 16
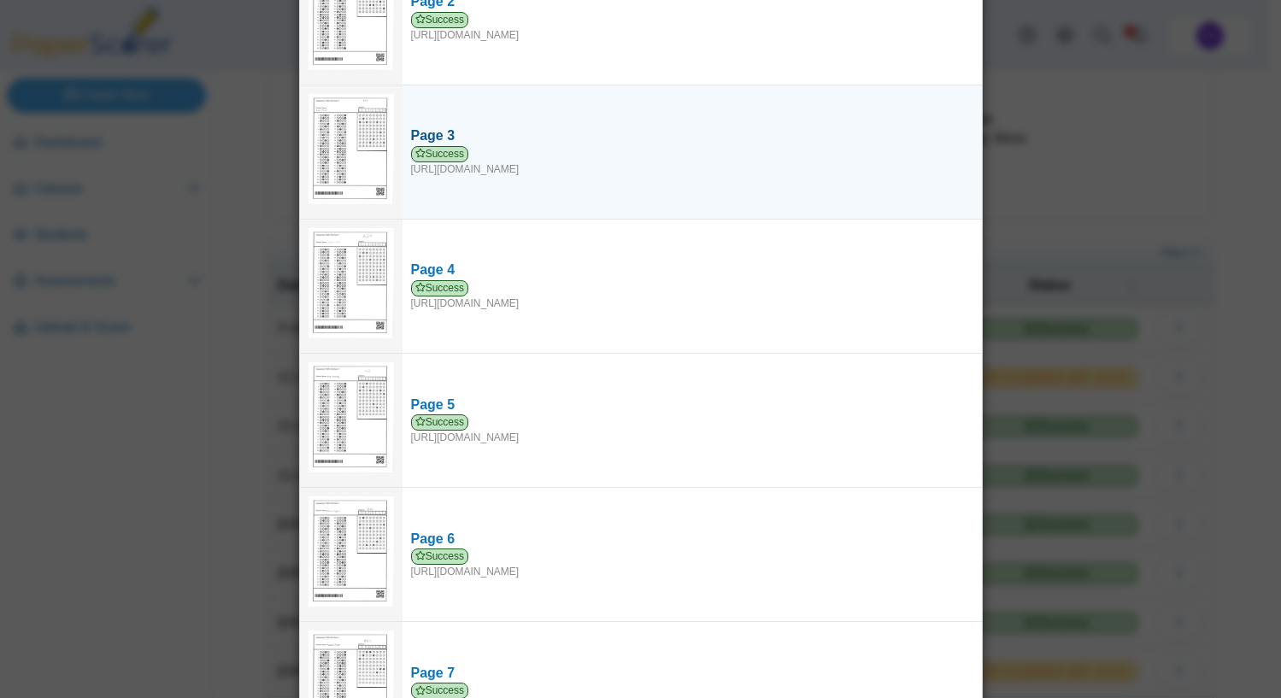
scroll to position [0, 0]
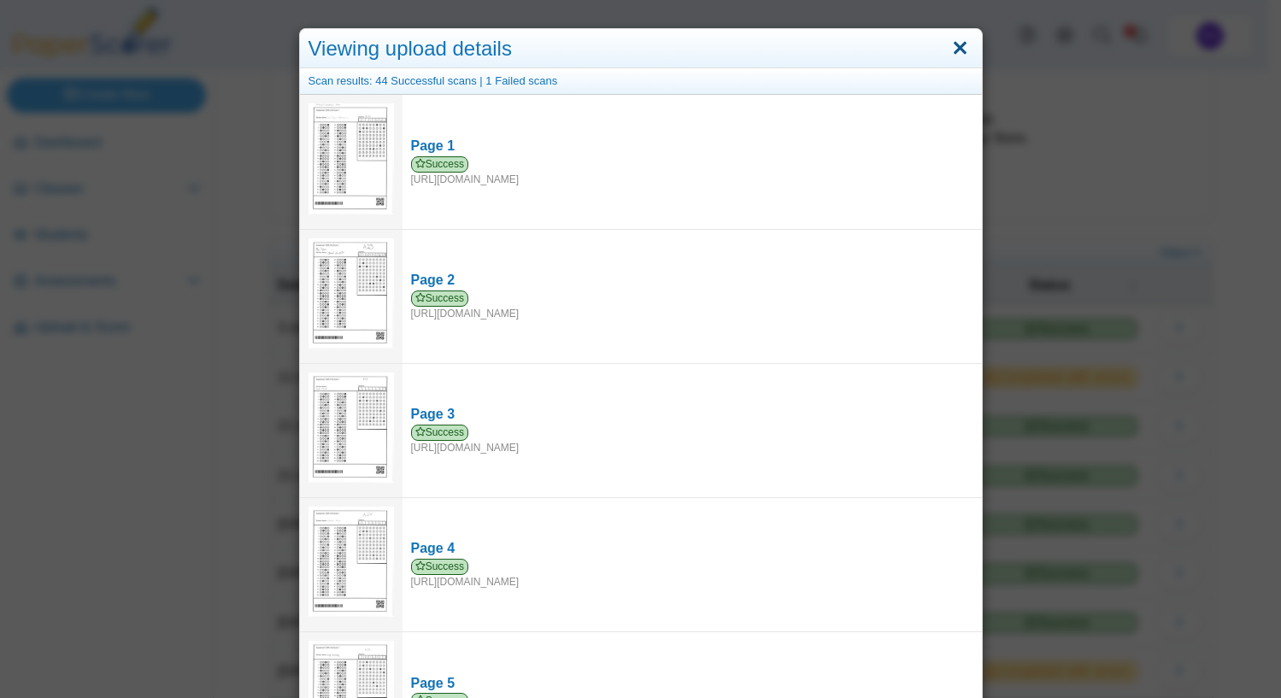
click at [956, 58] on link "Close" at bounding box center [960, 48] width 26 height 29
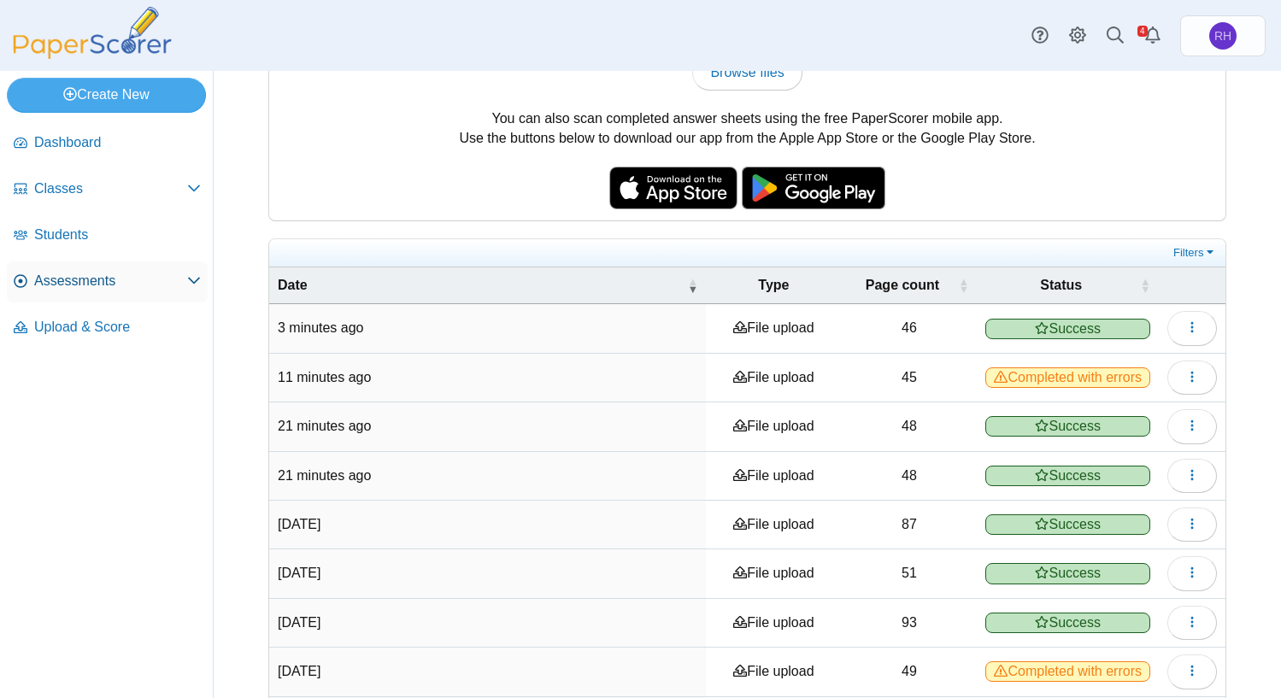
click at [85, 268] on link "Assessments" at bounding box center [107, 282] width 201 height 41
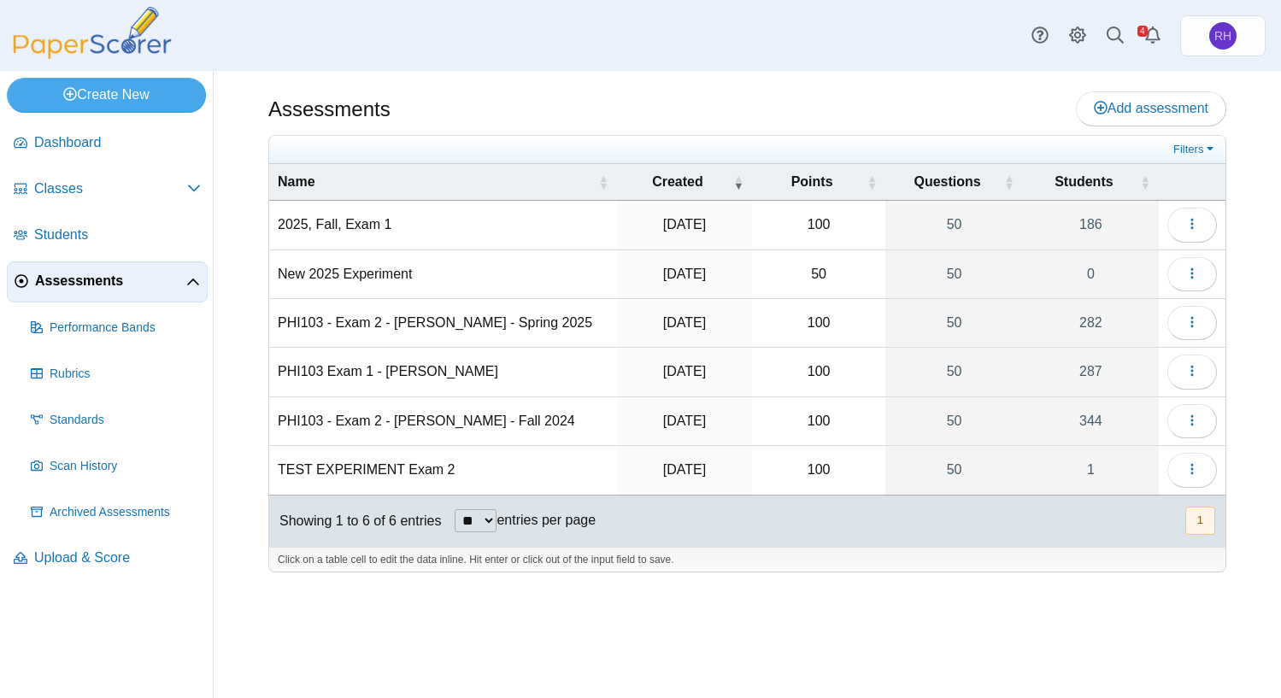
click at [392, 224] on td "2025, Fall, Exam 1" at bounding box center [443, 225] width 348 height 49
click at [1210, 223] on button "button" at bounding box center [1193, 225] width 50 height 34
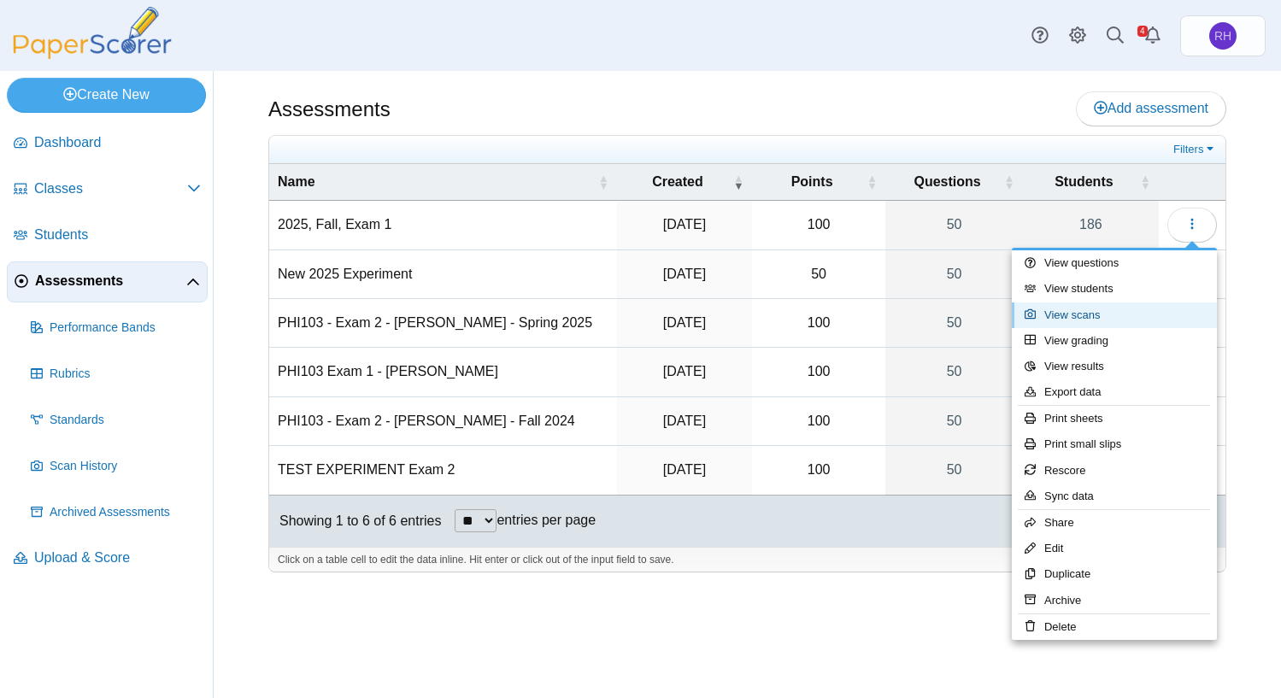
click at [1108, 310] on link "View scans" at bounding box center [1114, 316] width 205 height 26
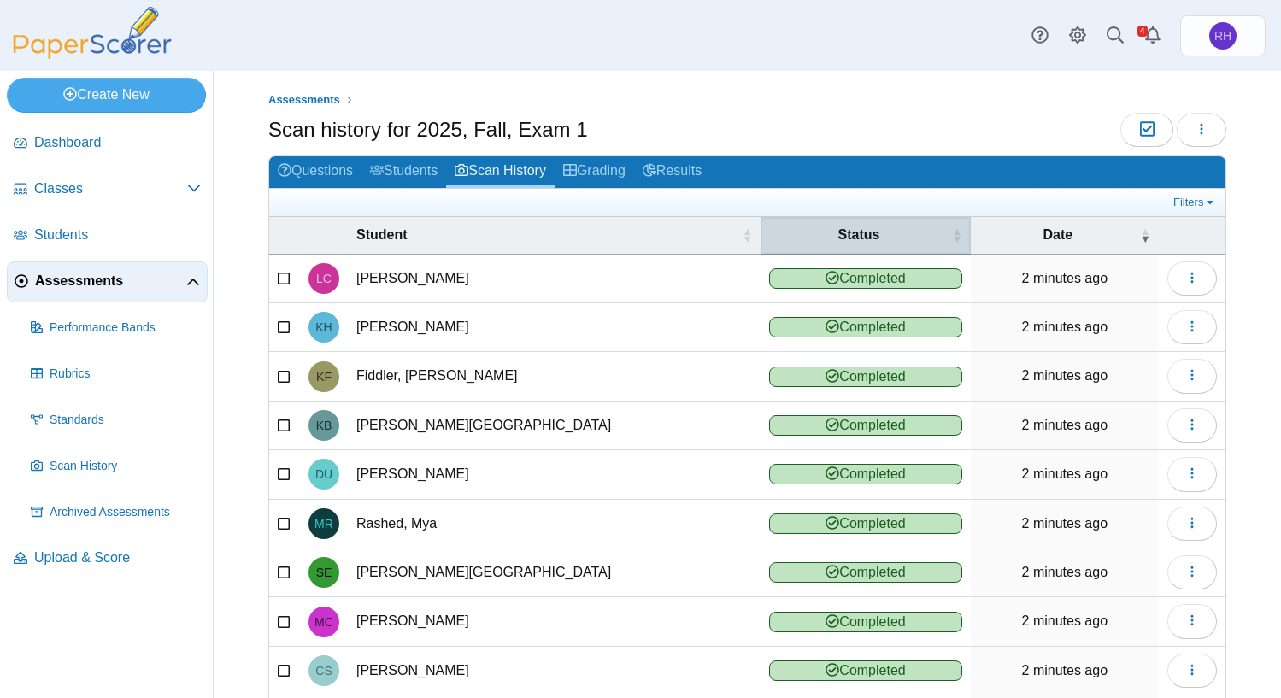
click at [952, 239] on span "\a Status\a : Activate to sort" at bounding box center [957, 235] width 10 height 17
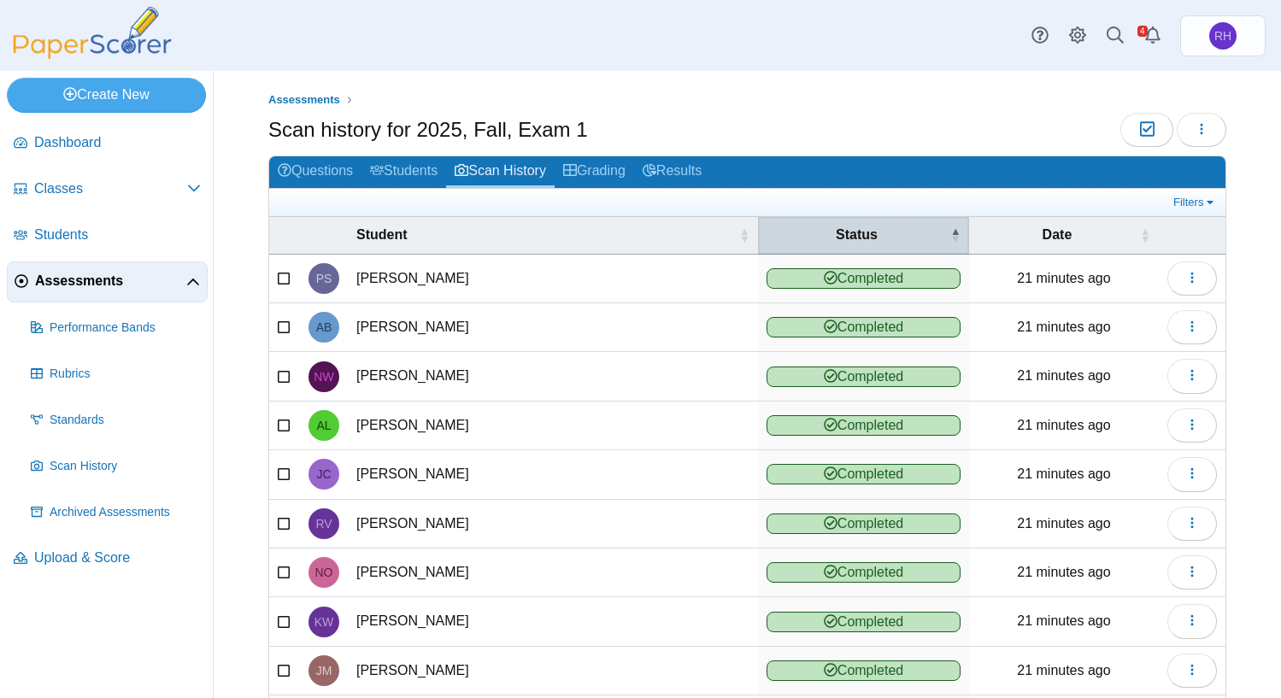
click at [951, 235] on span "\a Status\a : Activate to invert sorting" at bounding box center [956, 235] width 10 height 17
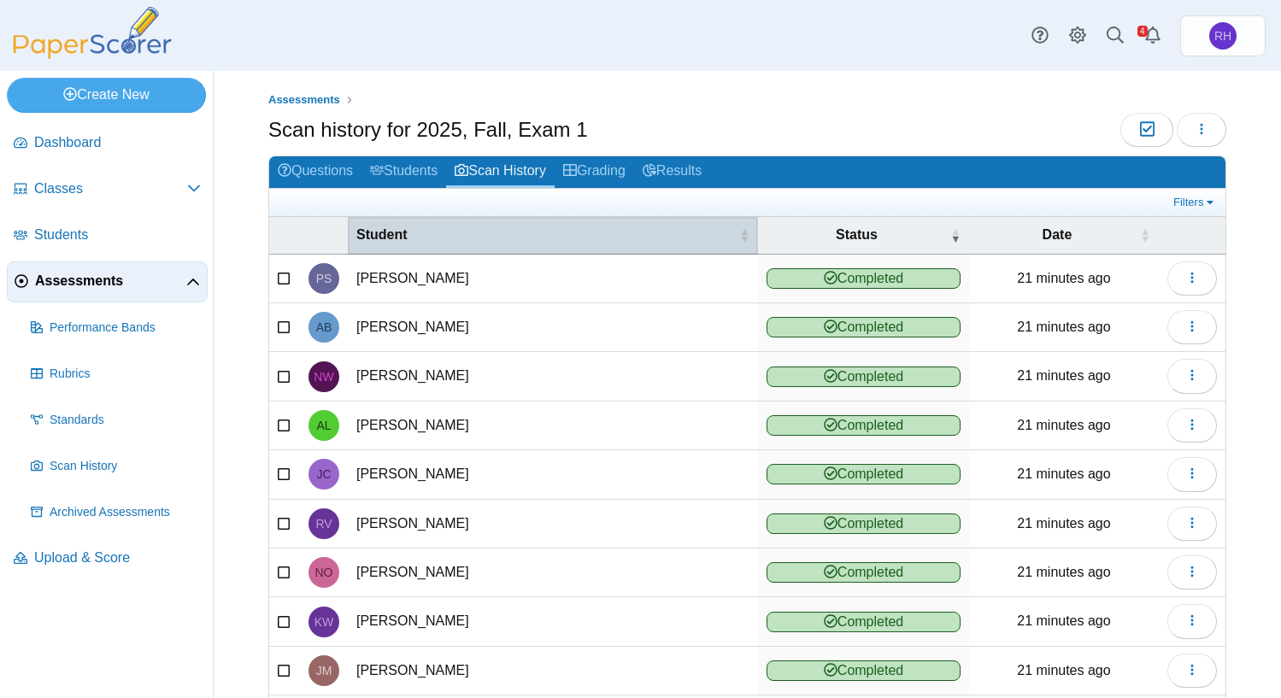
click at [417, 234] on span "Student" at bounding box center [546, 235] width 380 height 19
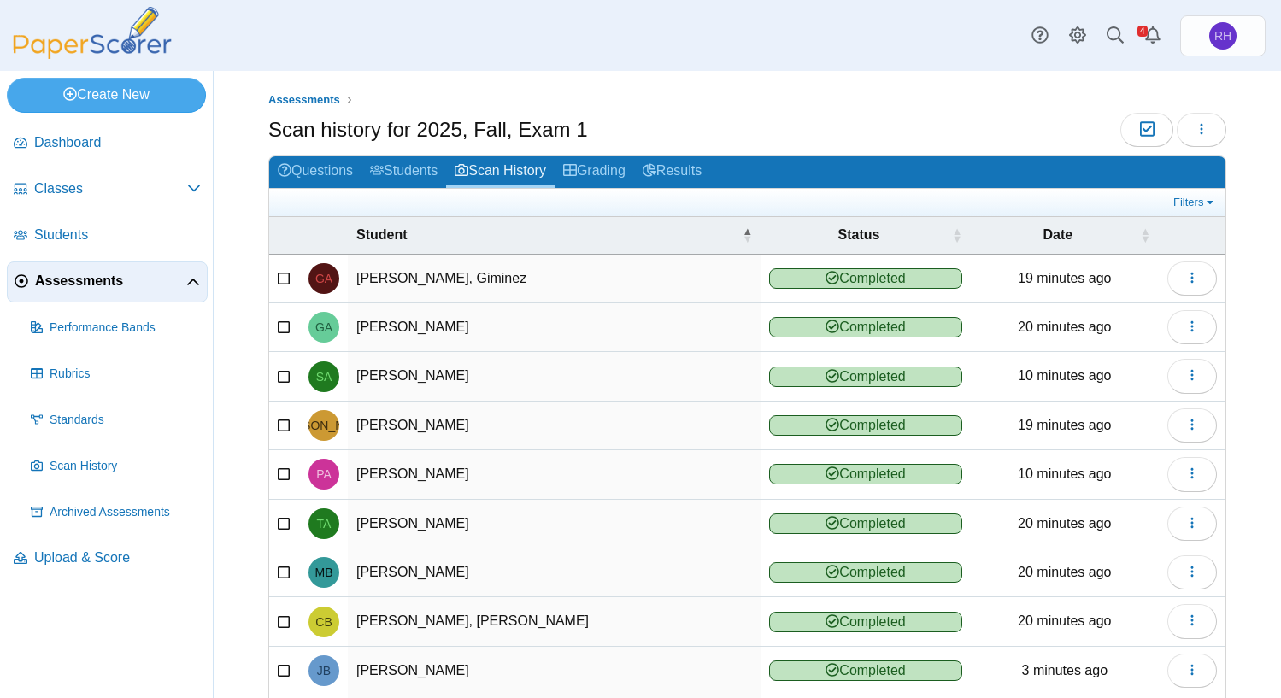
scroll to position [132, 0]
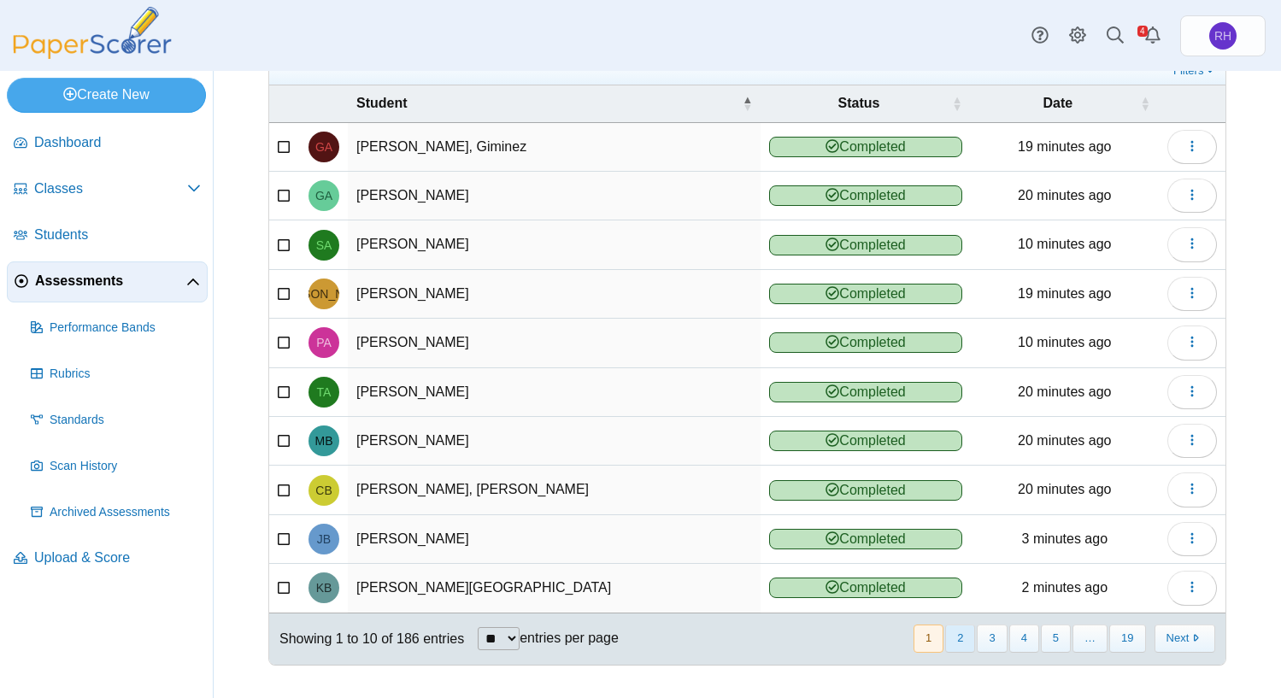
click at [963, 641] on button "2" at bounding box center [960, 639] width 30 height 28
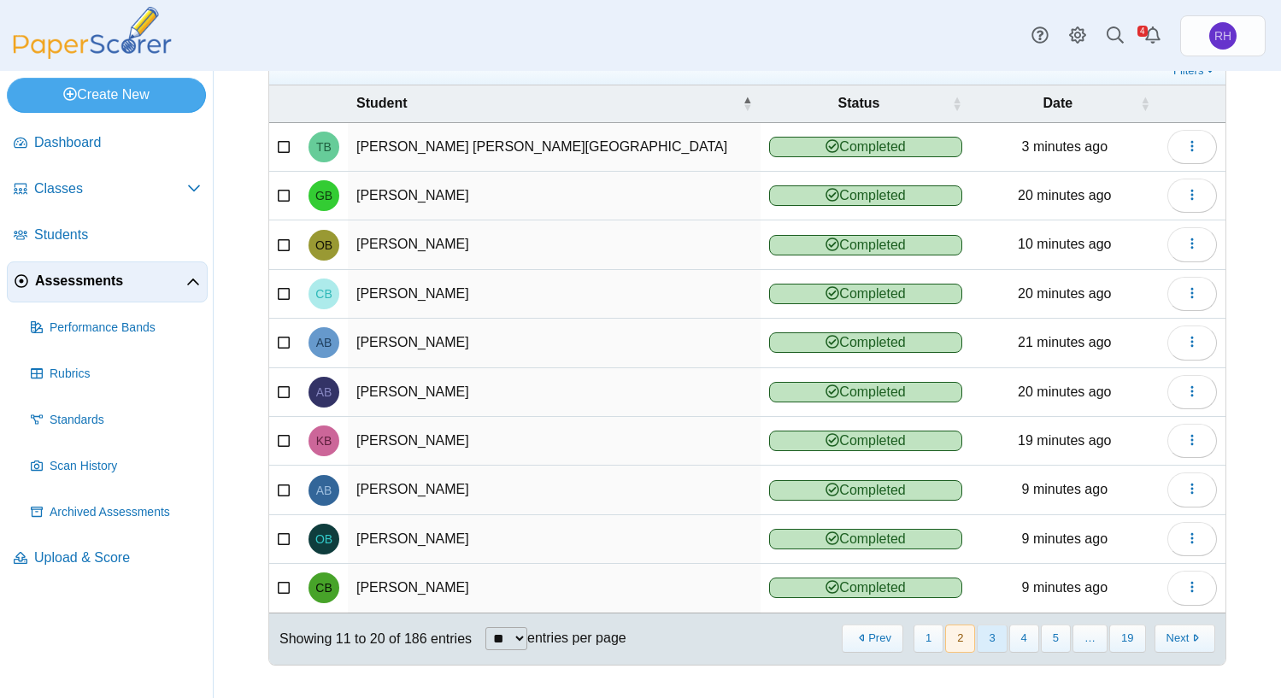
click at [992, 644] on button "3" at bounding box center [992, 639] width 30 height 28
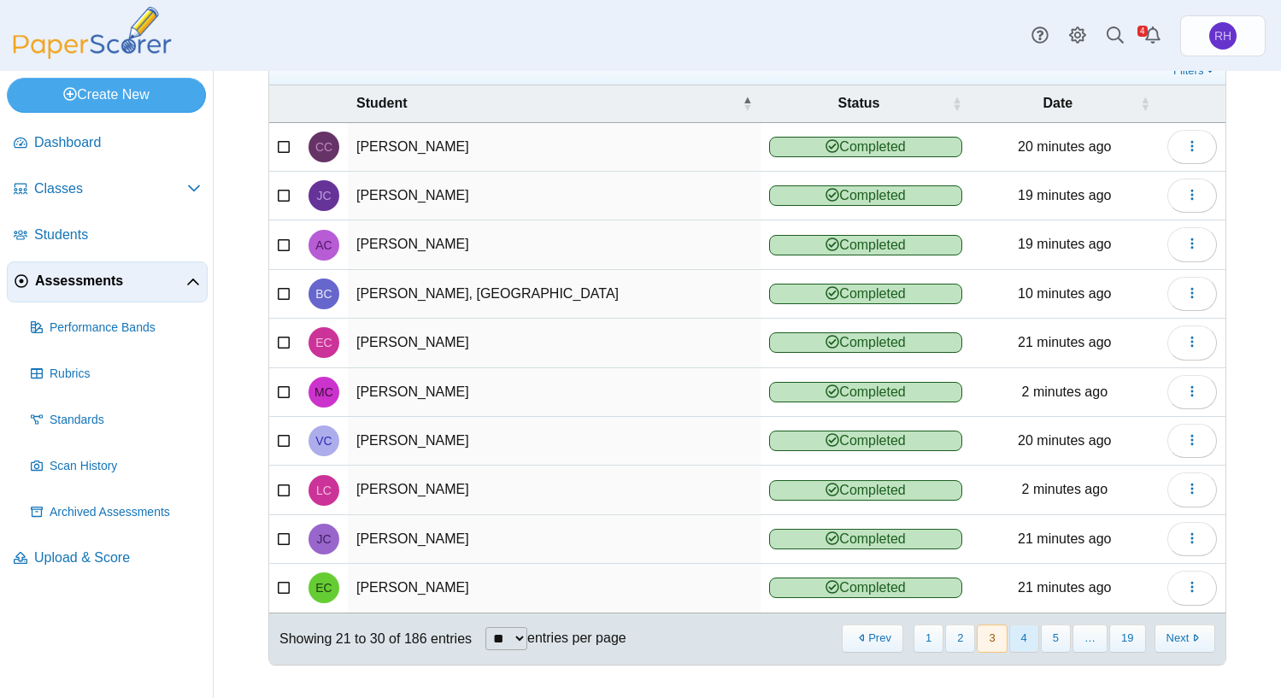
click at [1011, 644] on button "4" at bounding box center [1025, 639] width 30 height 28
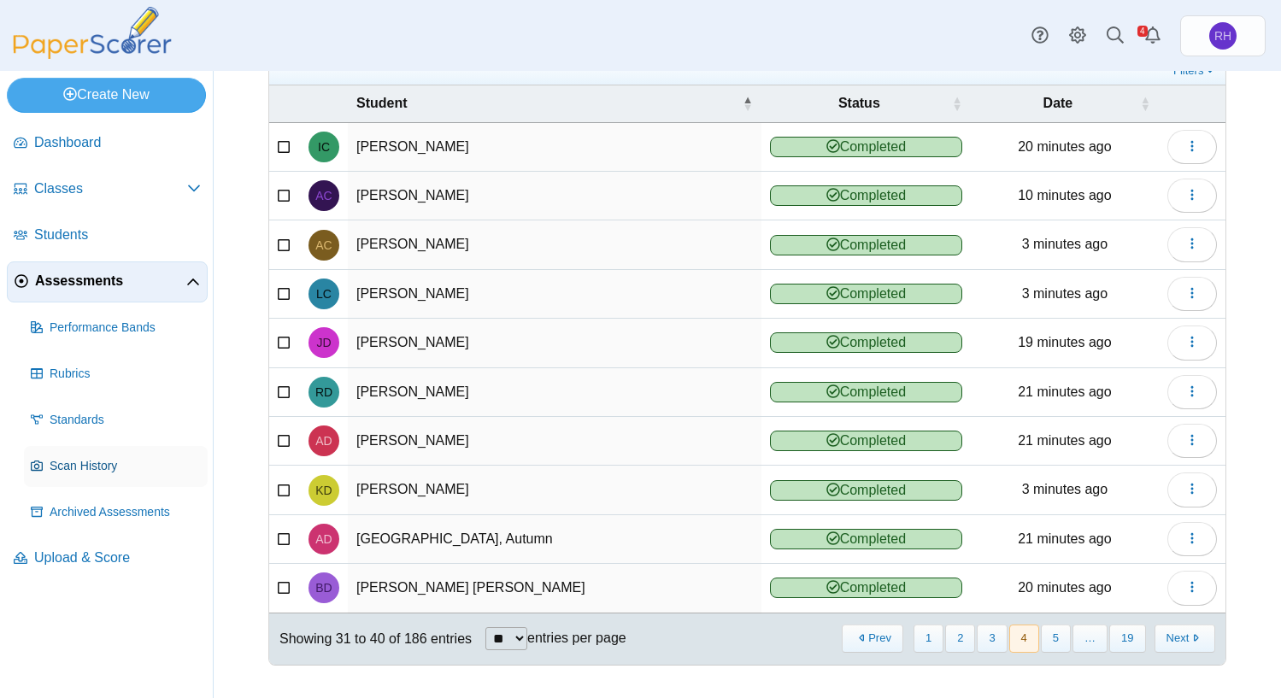
click at [77, 461] on span "Scan History" at bounding box center [125, 466] width 151 height 17
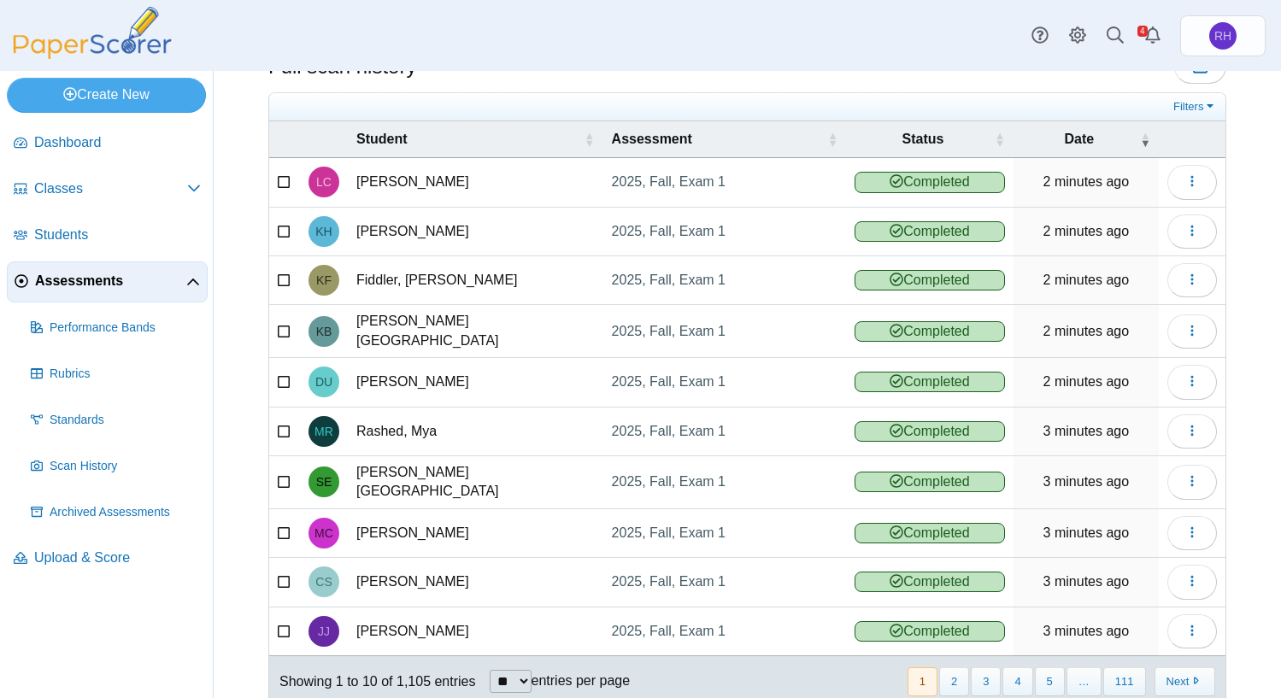
scroll to position [99, 0]
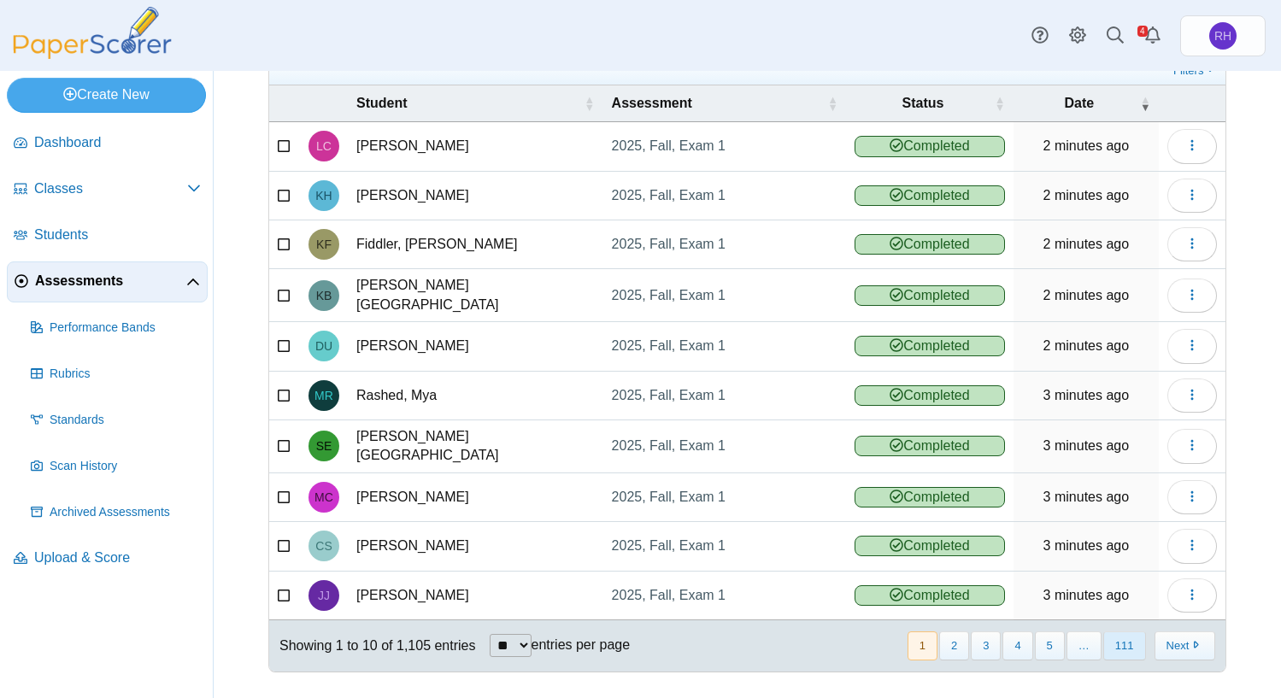
click at [1110, 637] on button "111" at bounding box center [1125, 646] width 43 height 28
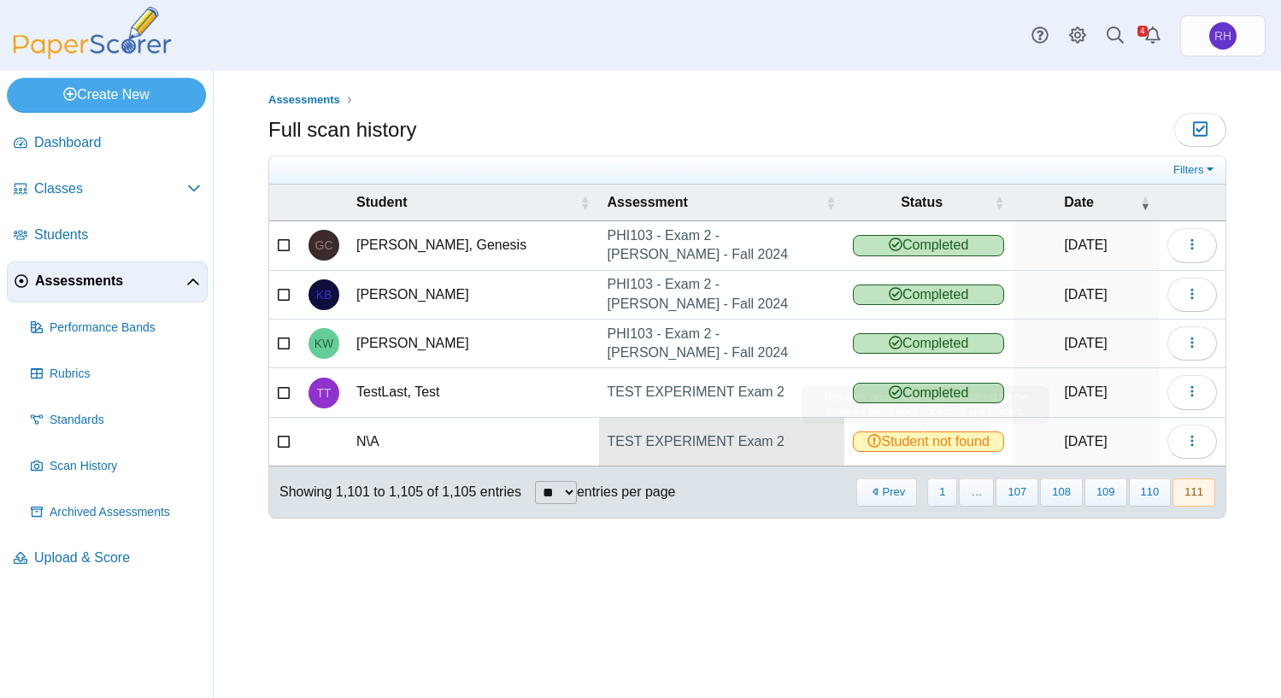
click at [715, 448] on link "TEST EXPERIMENT Exam 2" at bounding box center [721, 442] width 245 height 48
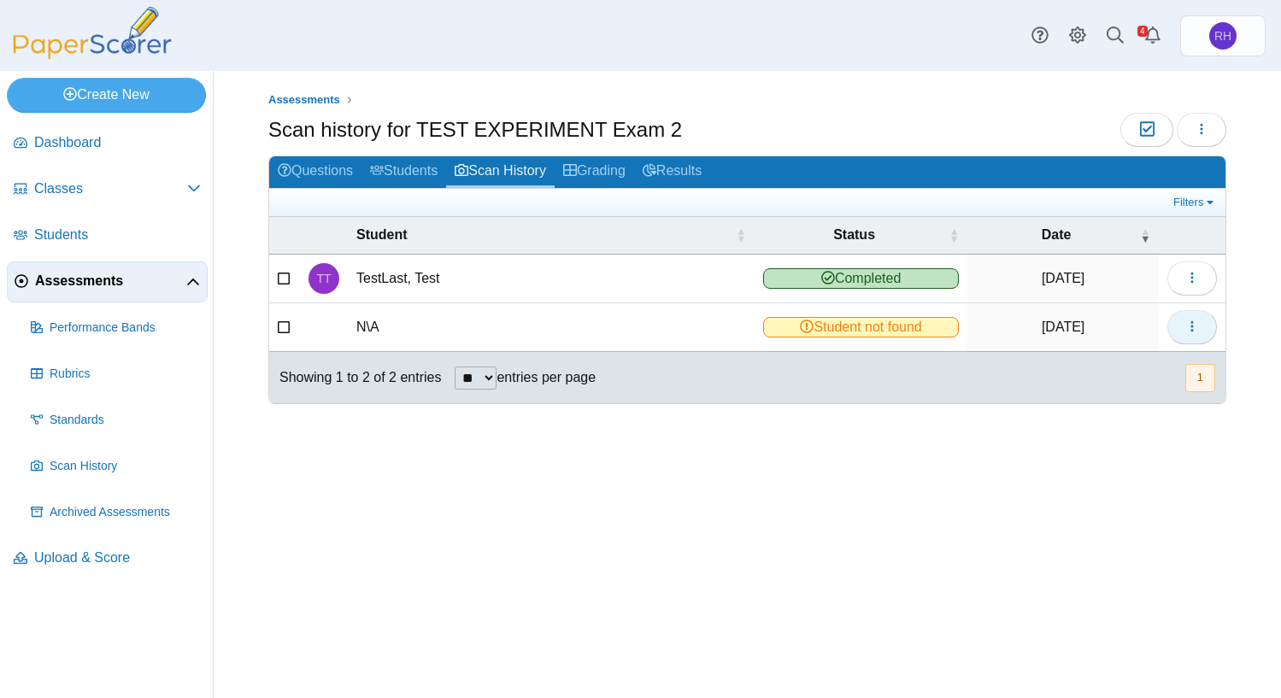
click at [1200, 326] on button "button" at bounding box center [1193, 327] width 50 height 34
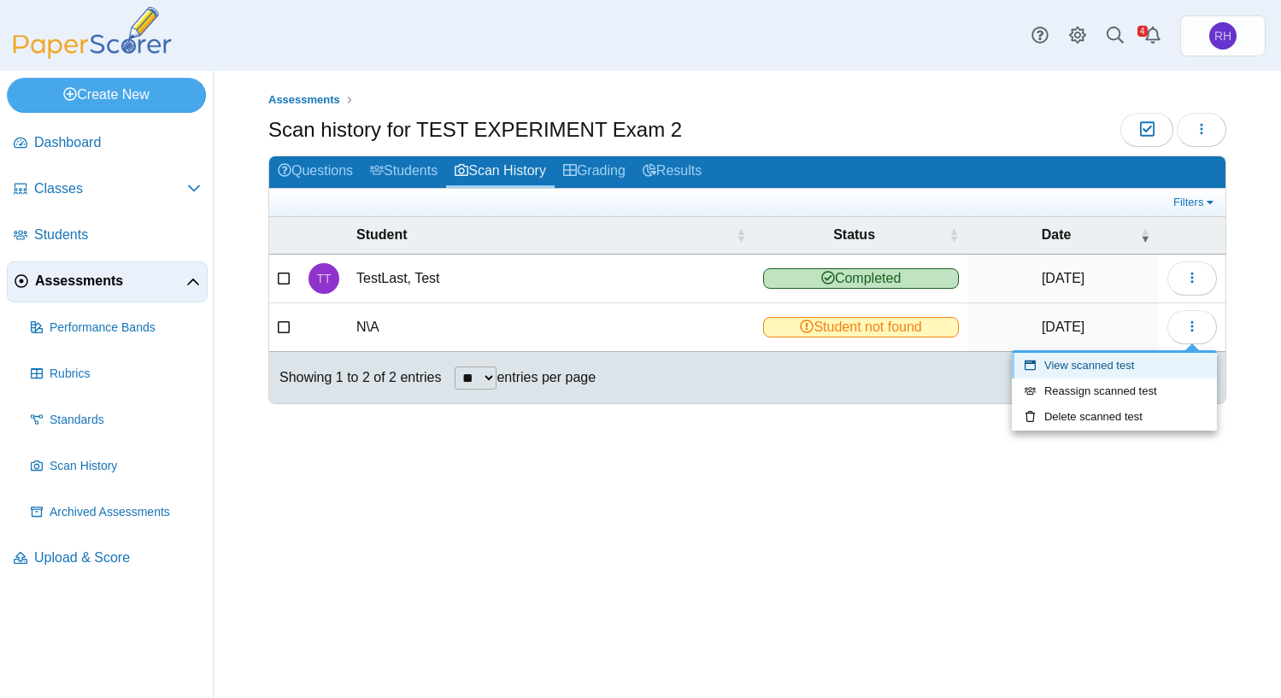
click at [1147, 358] on link "View scanned test" at bounding box center [1114, 366] width 205 height 26
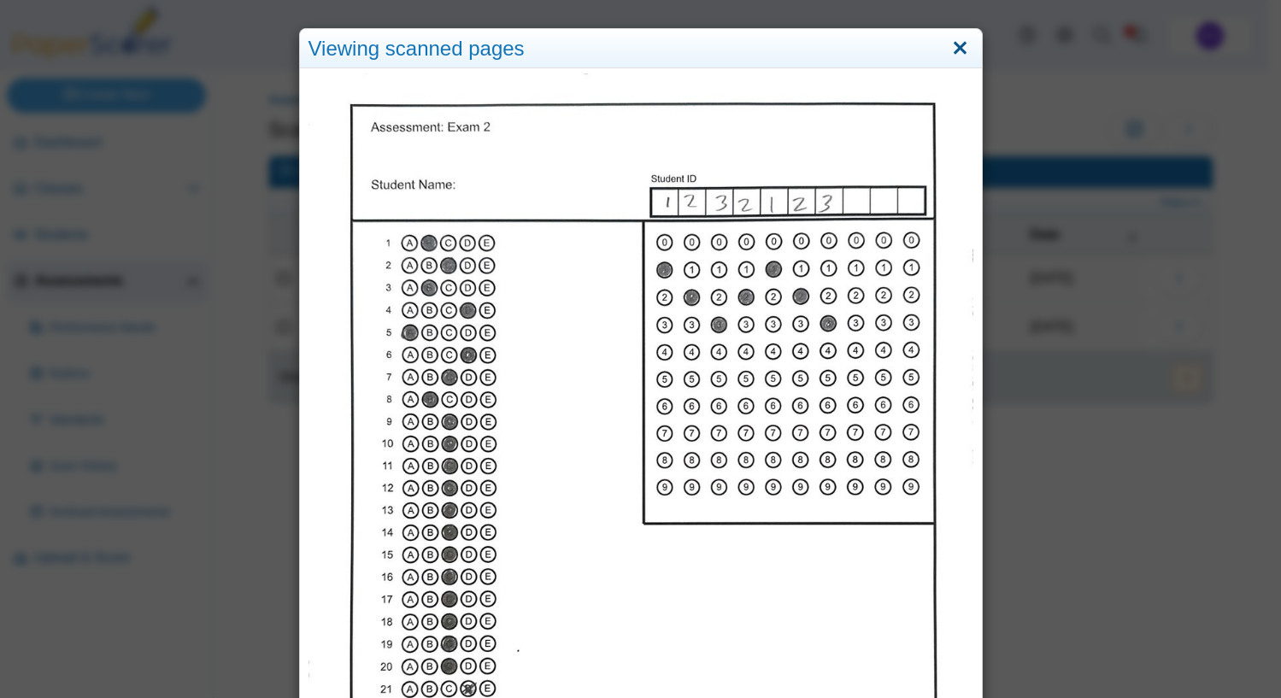
click at [961, 53] on link "Close" at bounding box center [960, 48] width 26 height 29
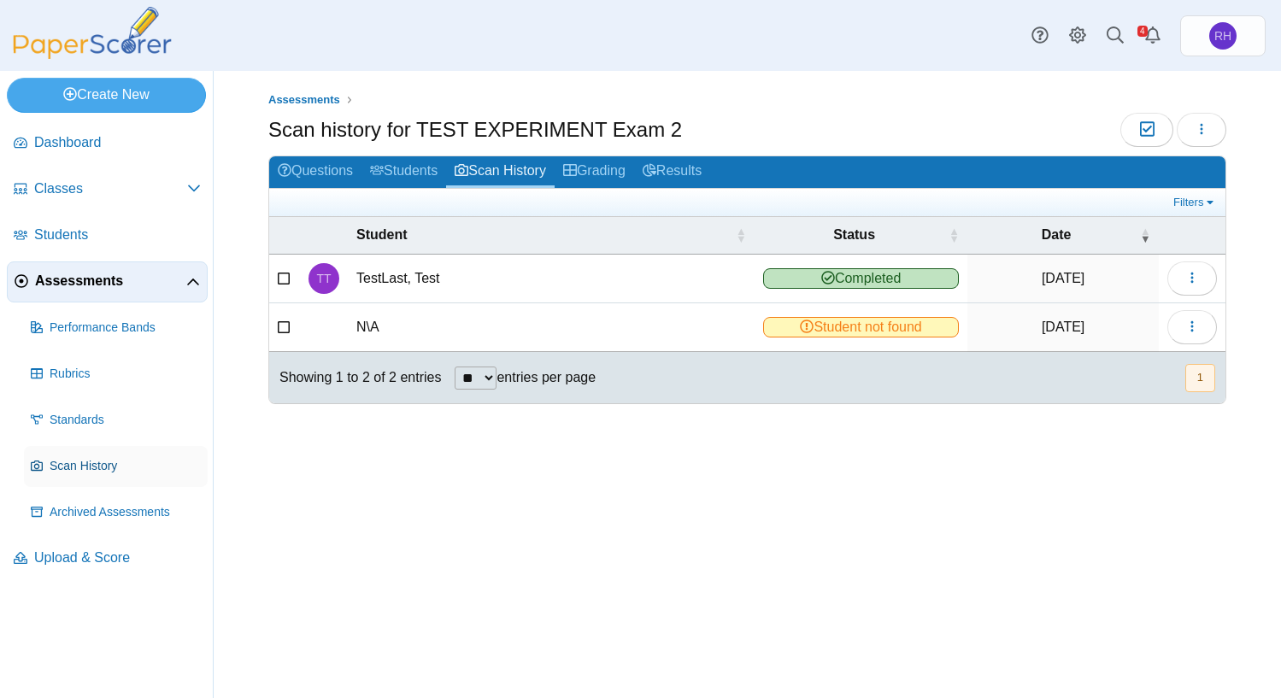
click at [62, 465] on span "Scan History" at bounding box center [125, 466] width 151 height 17
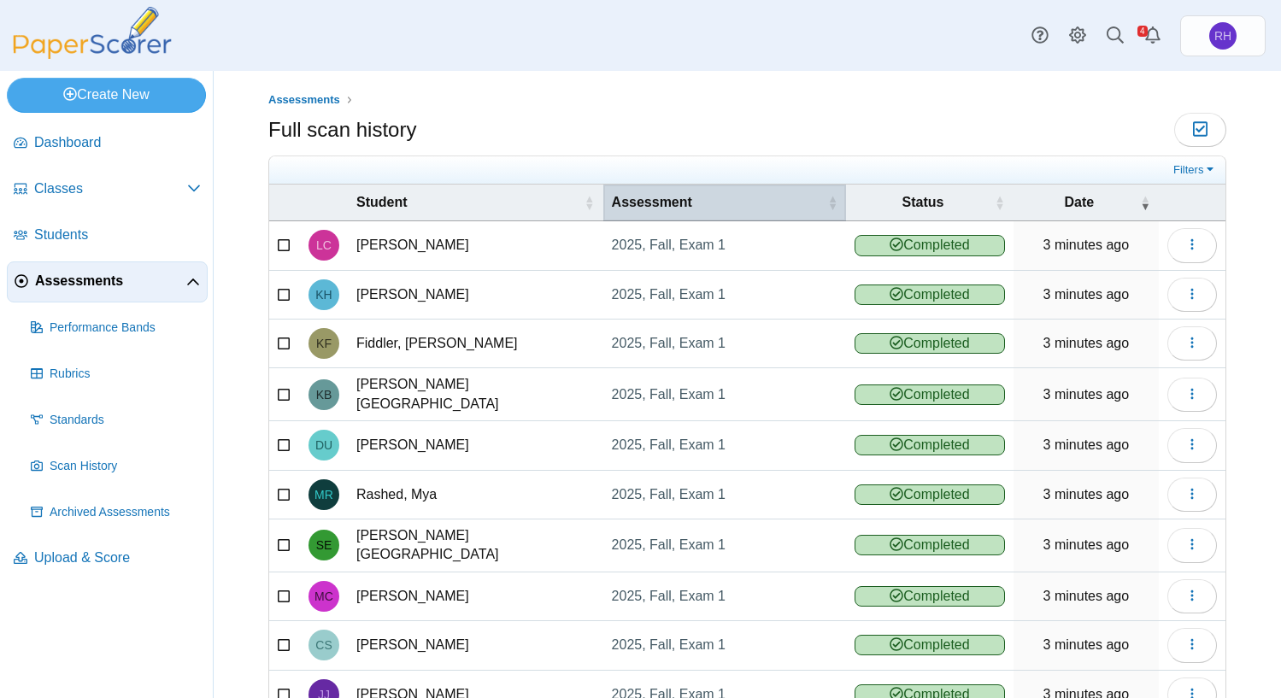
click at [615, 200] on span "Assessment" at bounding box center [718, 202] width 213 height 19
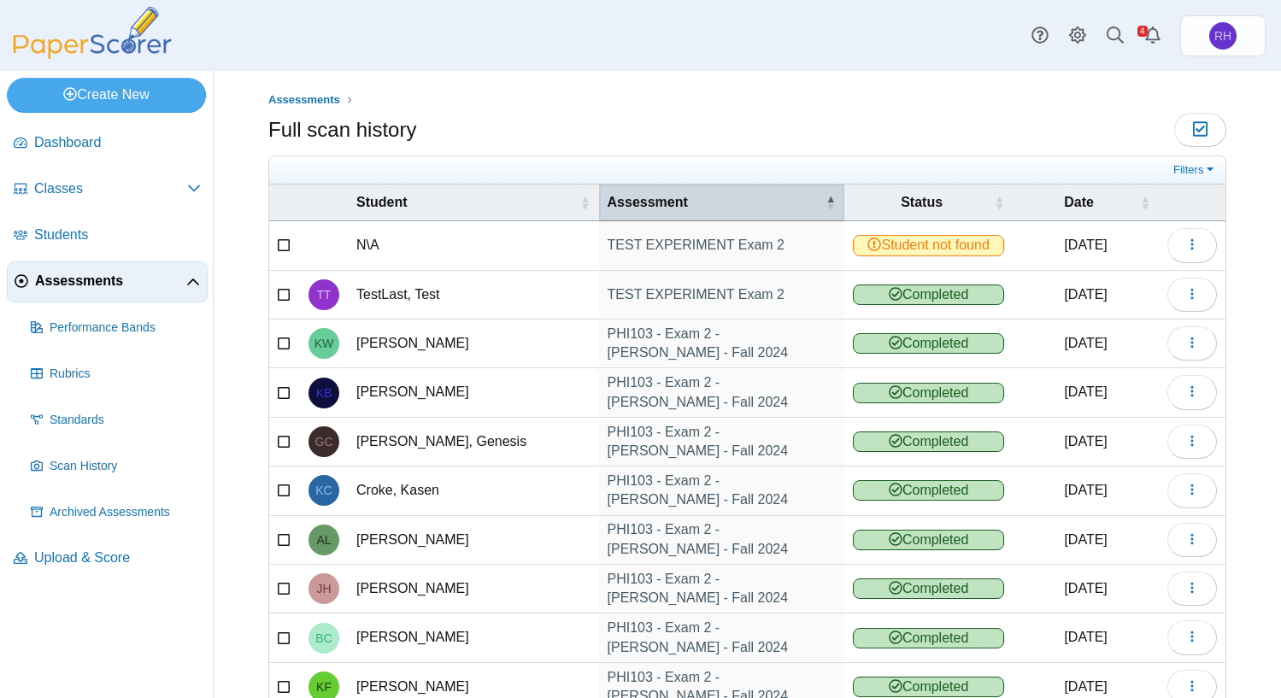
click at [649, 190] on th "Assessment" at bounding box center [721, 203] width 245 height 37
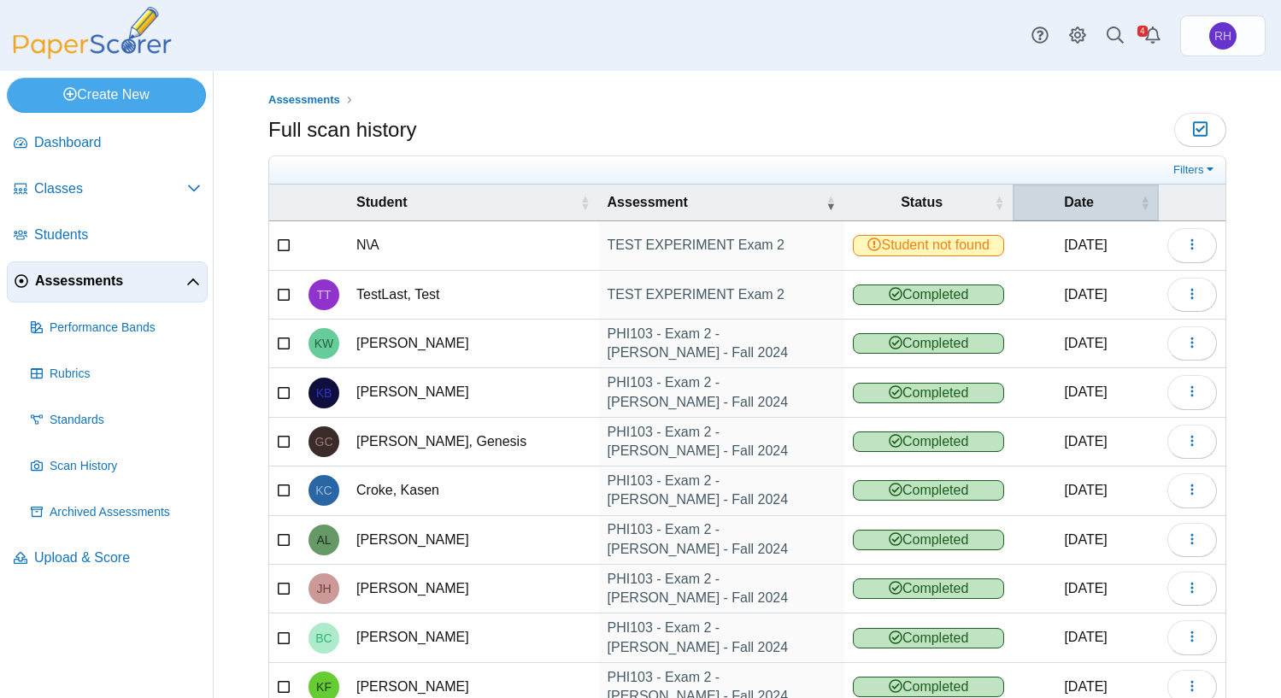
click at [1033, 200] on span "Date" at bounding box center [1079, 202] width 115 height 19
click at [1081, 201] on span "Date" at bounding box center [1079, 202] width 115 height 19
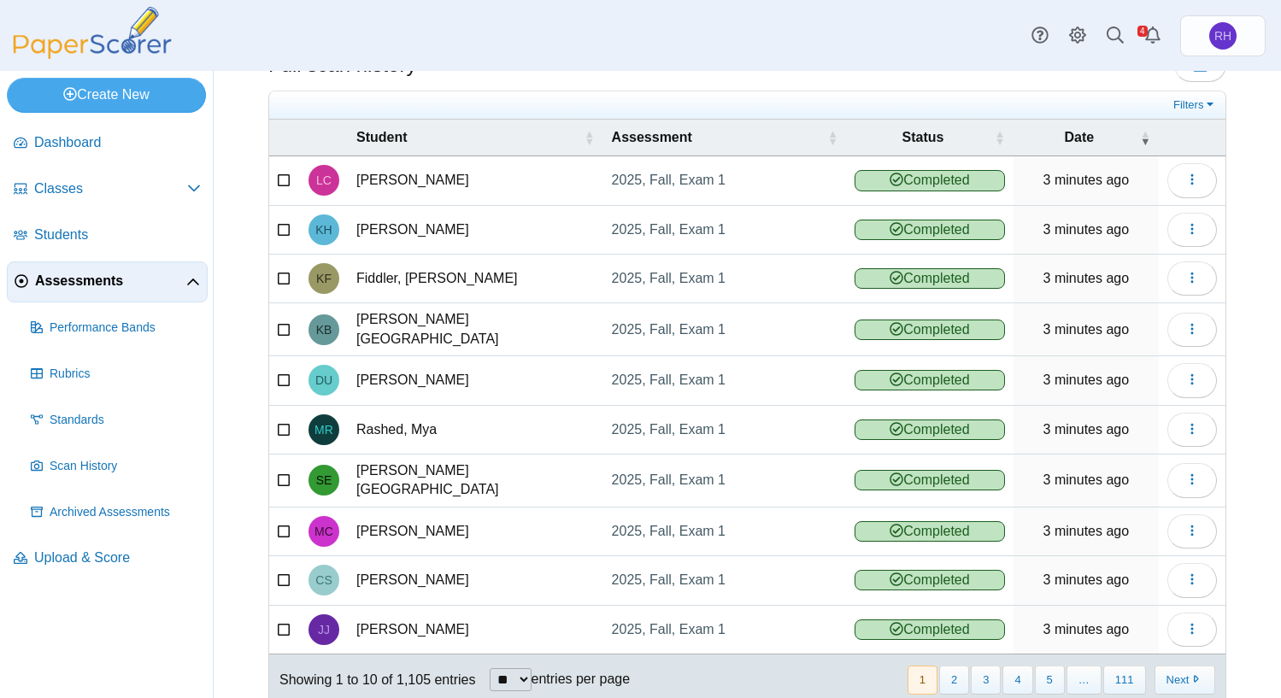
scroll to position [99, 0]
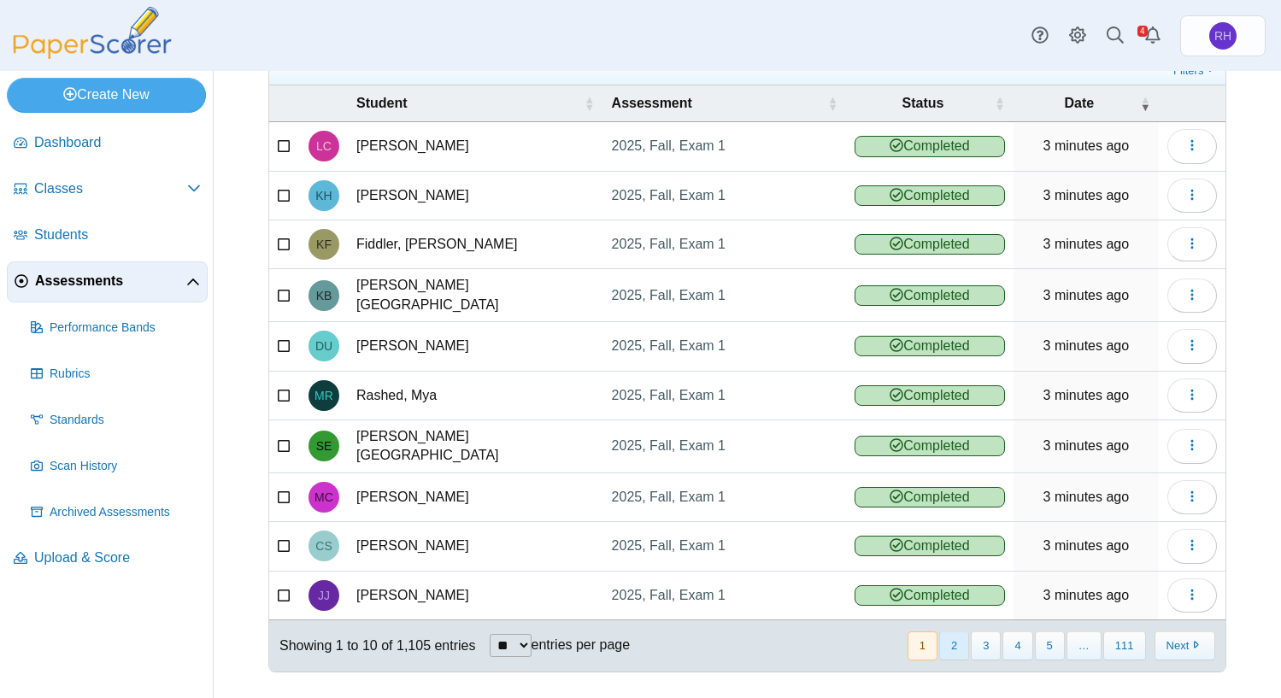
click at [951, 637] on button "2" at bounding box center [954, 646] width 30 height 28
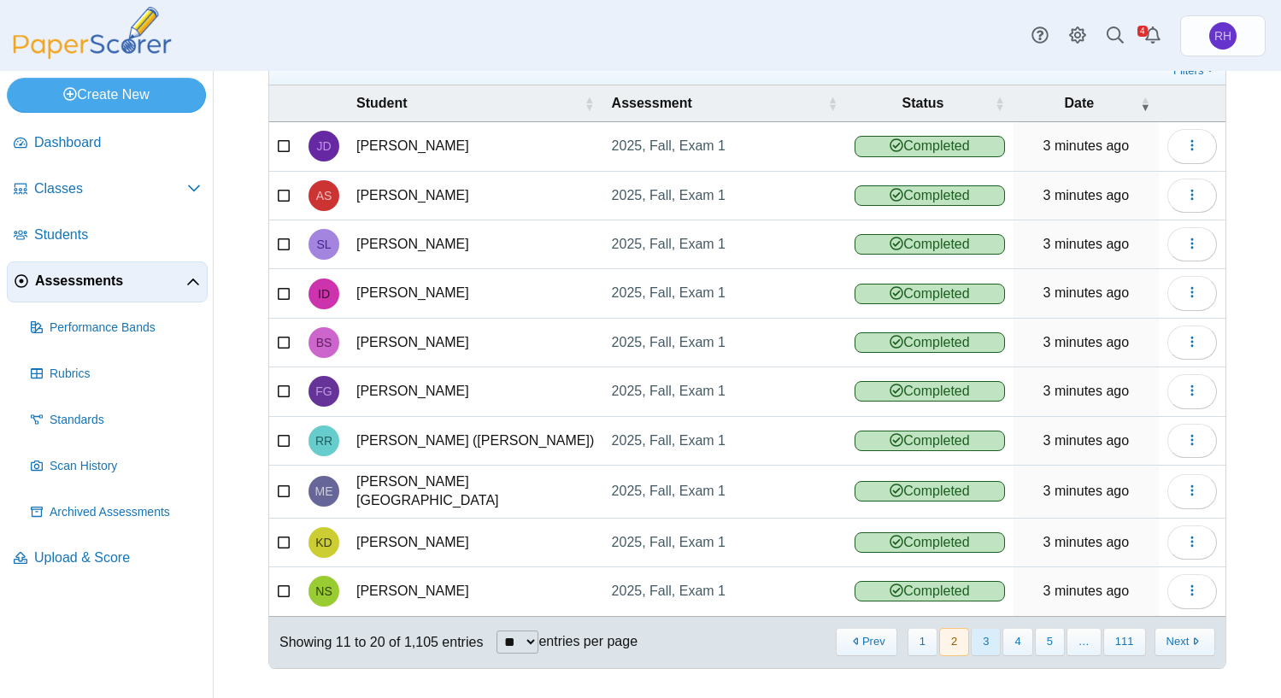
click at [975, 639] on button "3" at bounding box center [986, 642] width 30 height 28
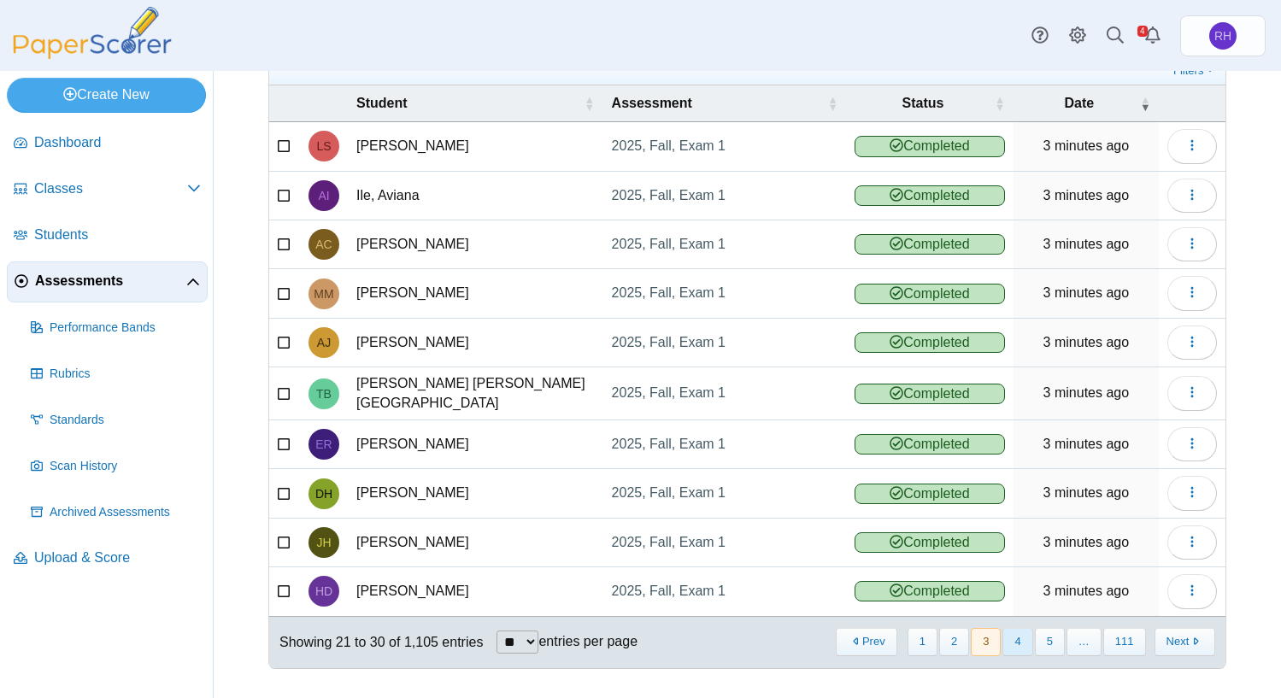
click at [1003, 638] on button "4" at bounding box center [1018, 642] width 30 height 28
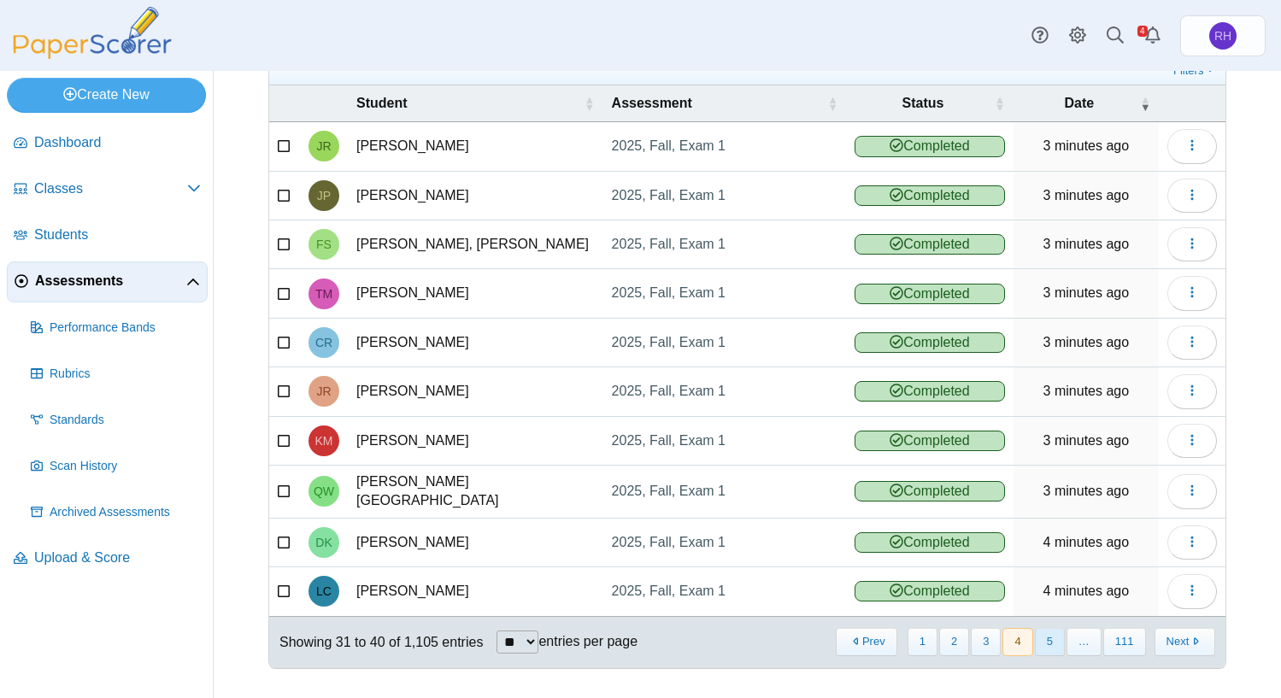
click at [1041, 639] on button "5" at bounding box center [1050, 642] width 30 height 28
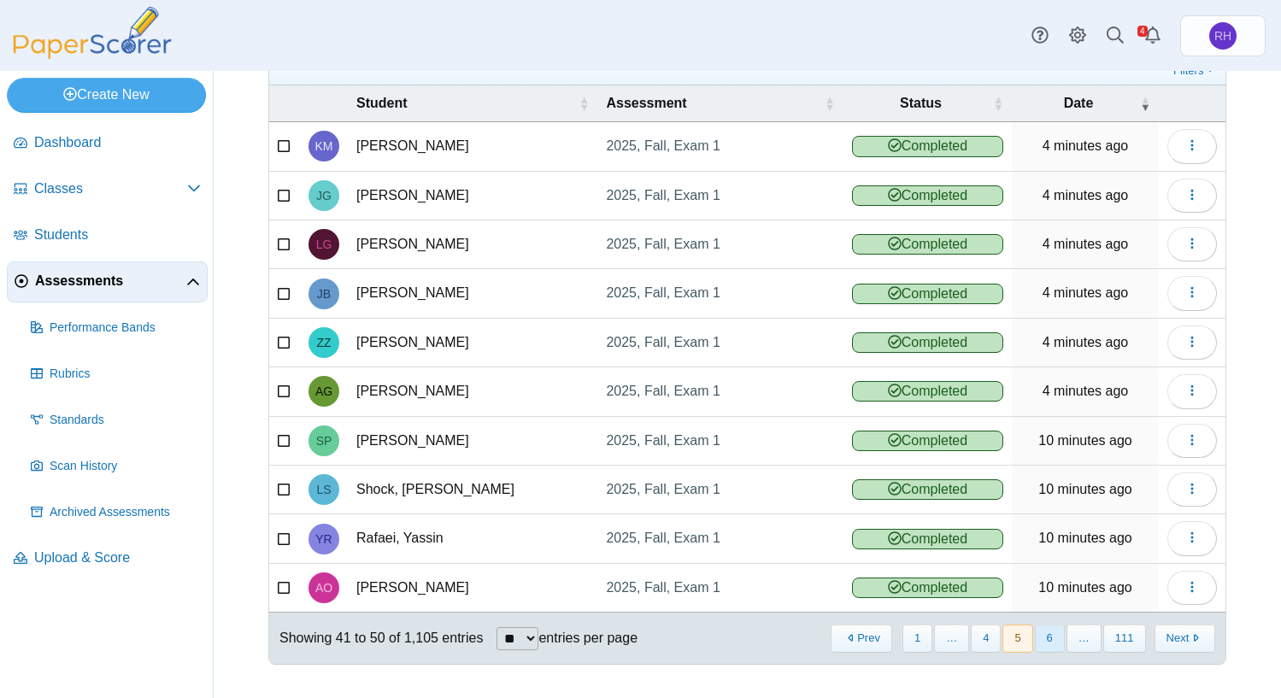
click at [1048, 639] on button "6" at bounding box center [1050, 639] width 30 height 28
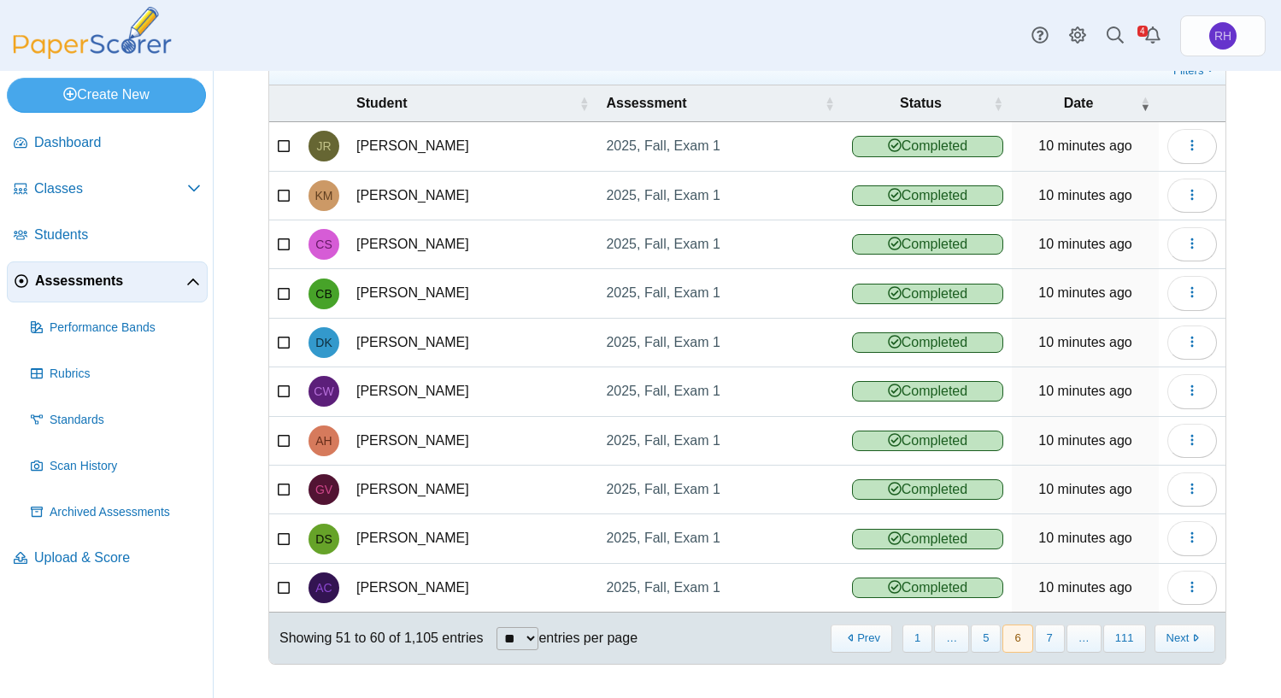
click at [1048, 639] on button "7" at bounding box center [1050, 639] width 30 height 28
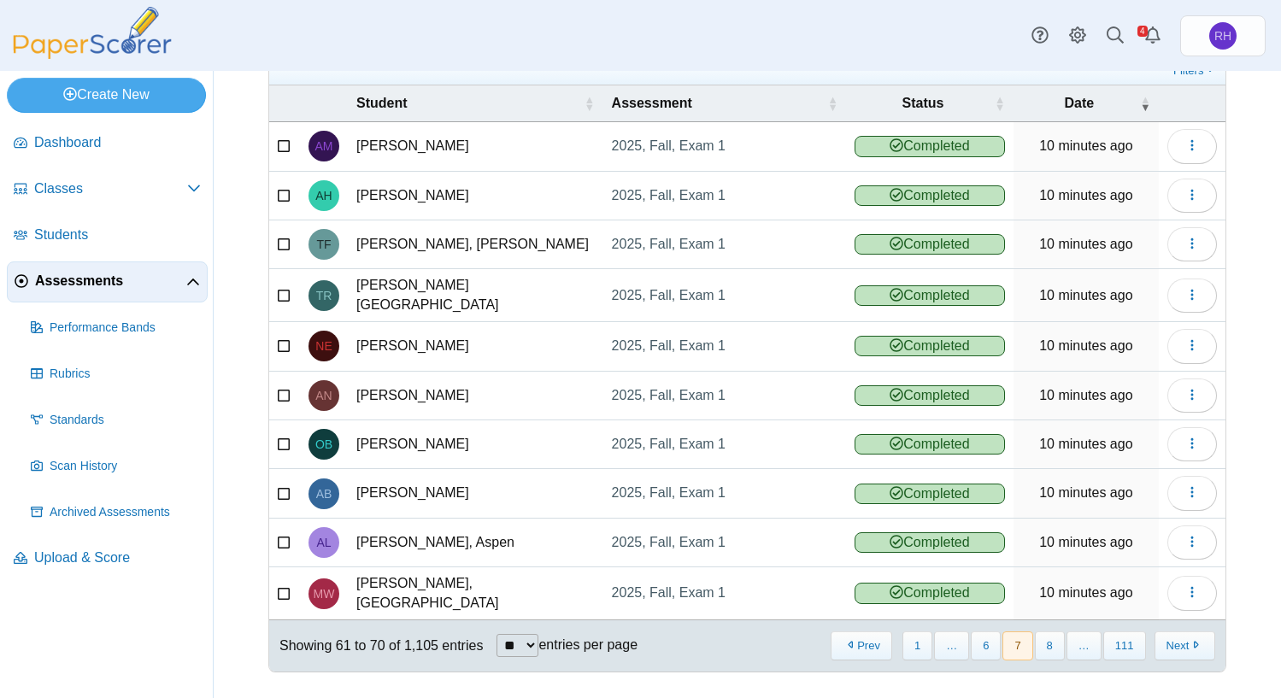
click at [1048, 639] on button "8" at bounding box center [1050, 646] width 30 height 28
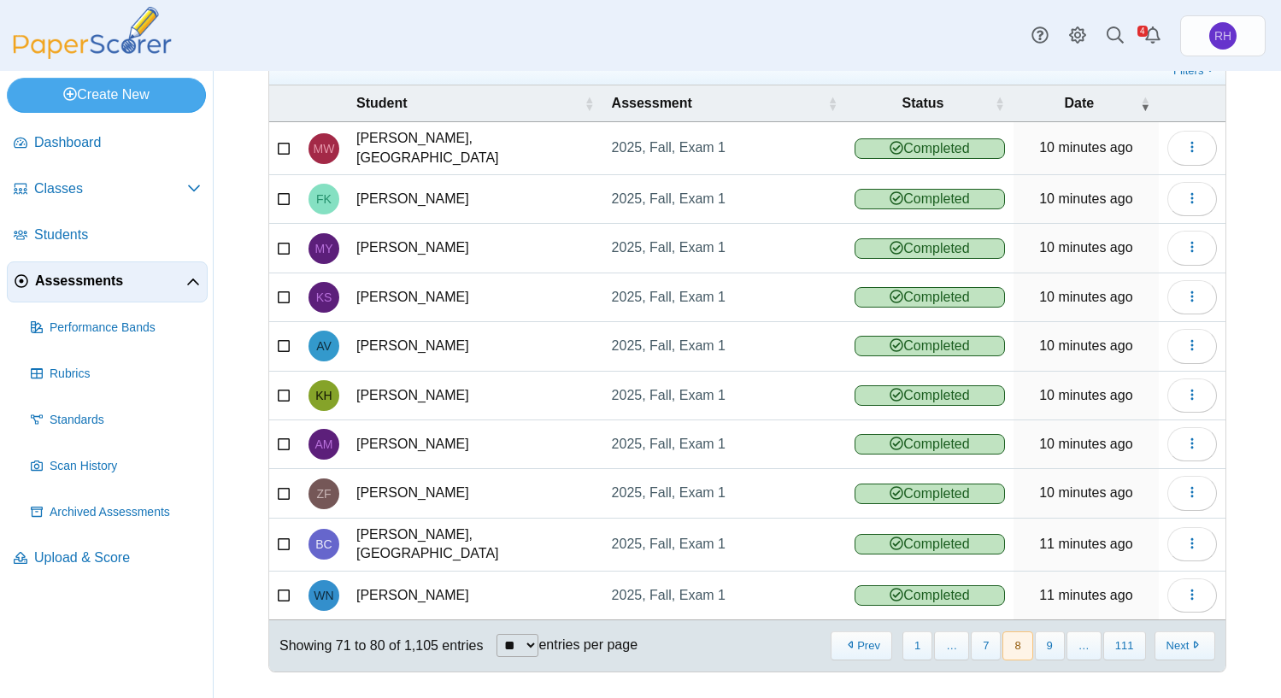
click at [1048, 639] on button "9" at bounding box center [1050, 646] width 30 height 28
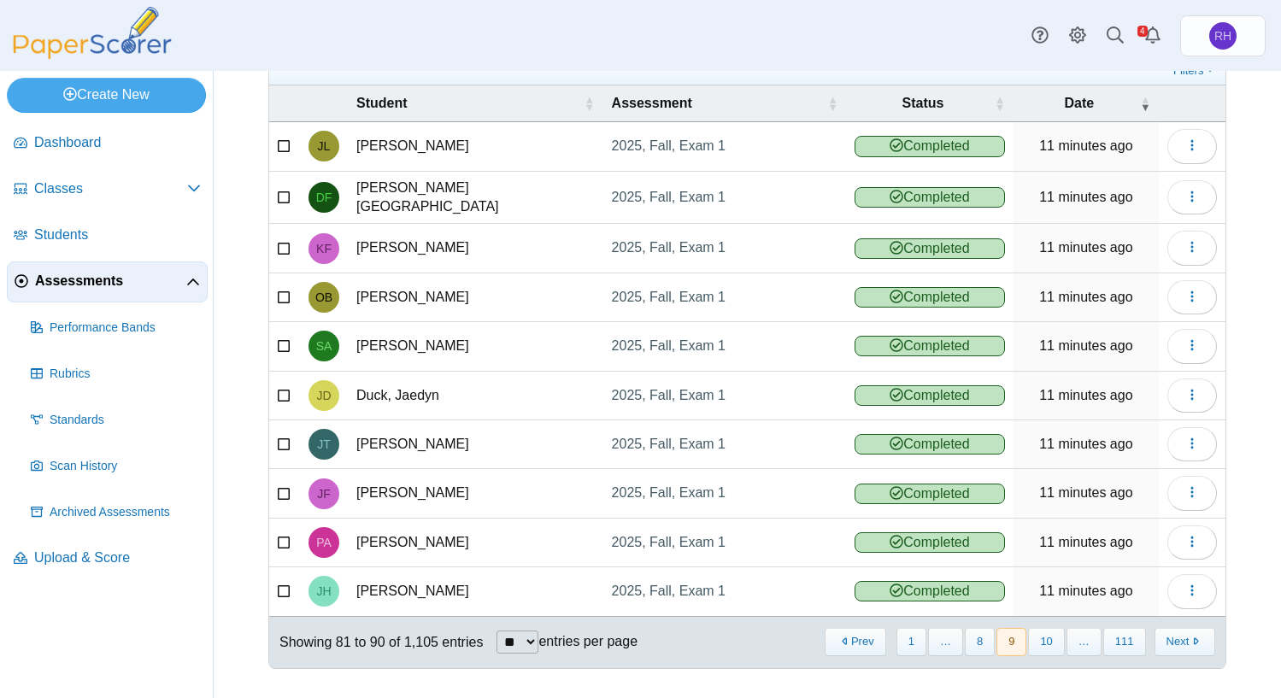
click at [1048, 639] on button "10" at bounding box center [1046, 642] width 36 height 28
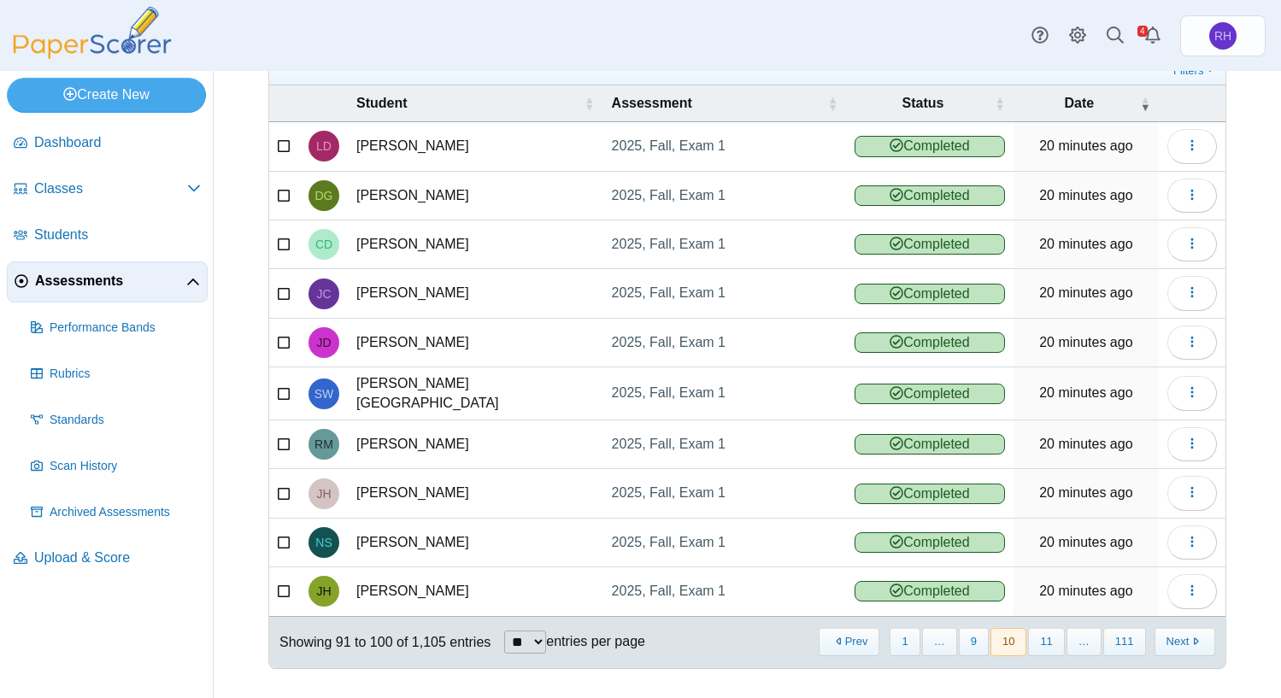
click at [1048, 639] on button "11" at bounding box center [1046, 642] width 36 height 28
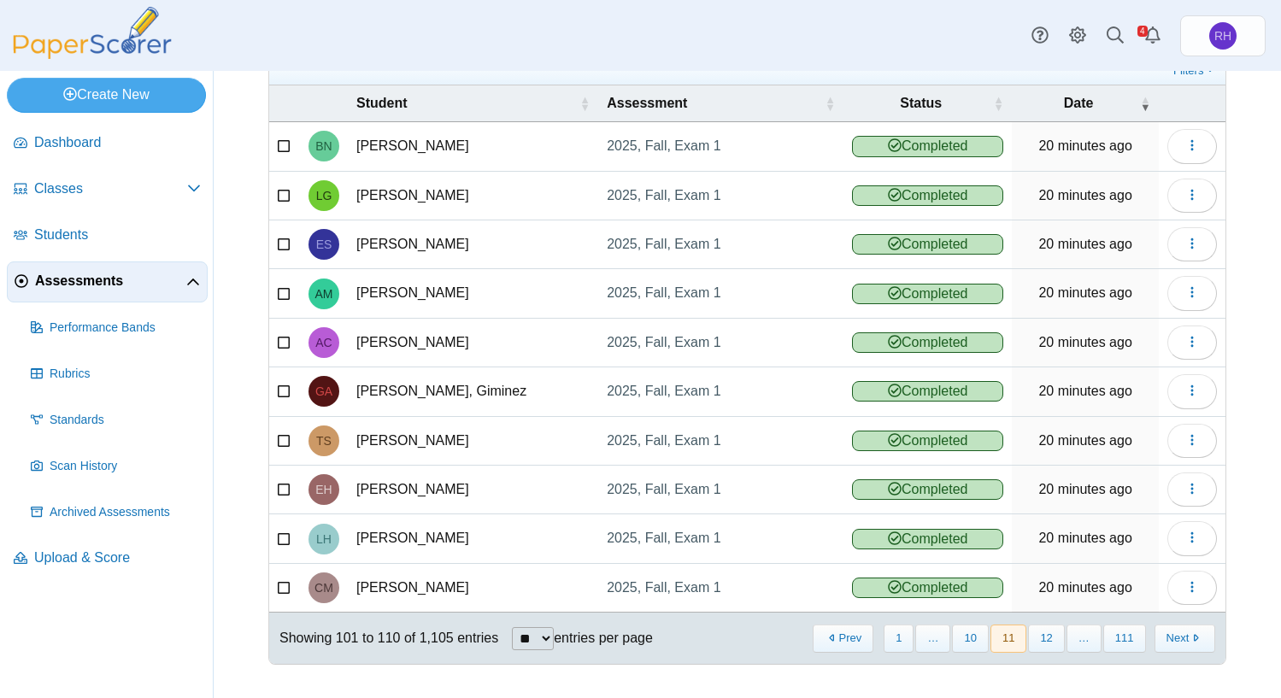
click at [1048, 639] on button "12" at bounding box center [1046, 639] width 36 height 28
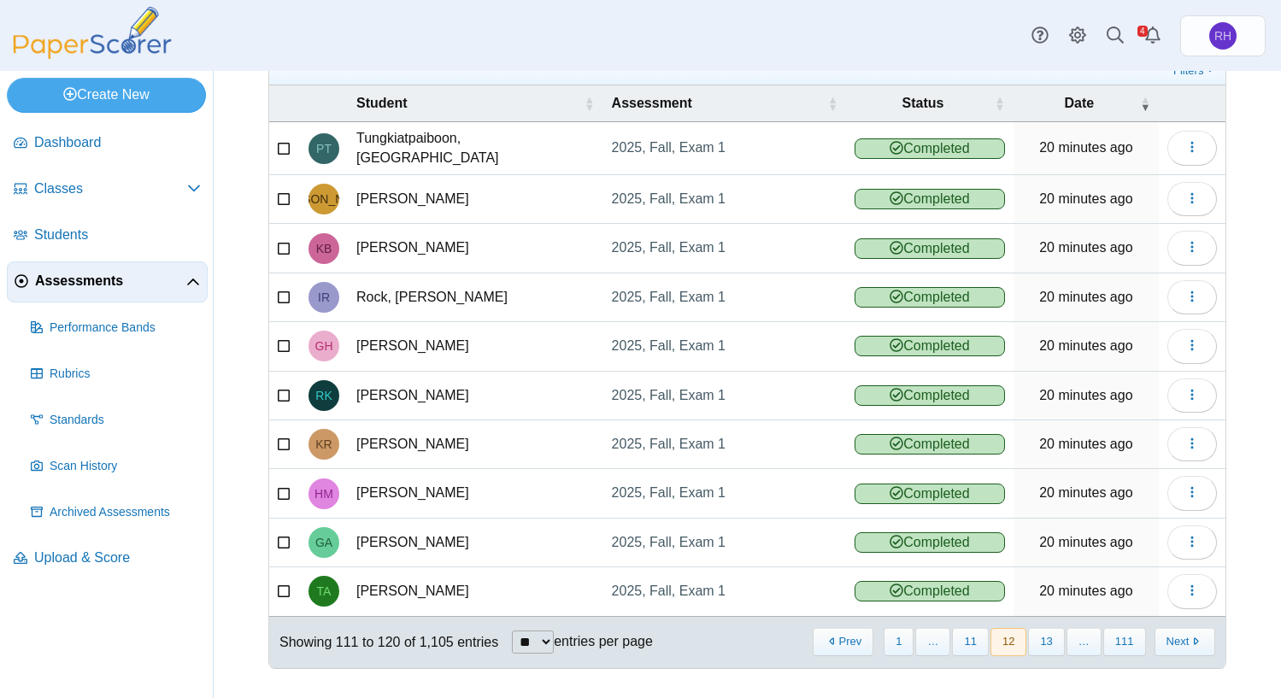
click at [1048, 639] on button "13" at bounding box center [1046, 642] width 36 height 28
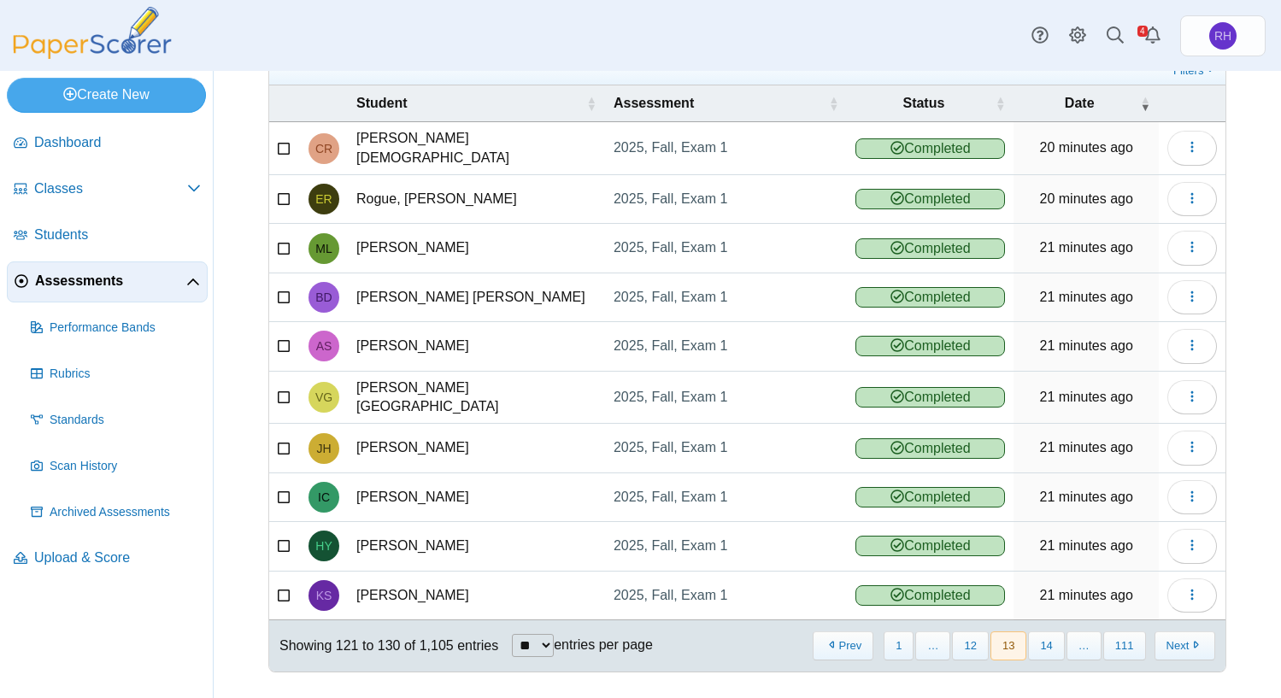
click at [1048, 639] on button "14" at bounding box center [1046, 646] width 36 height 28
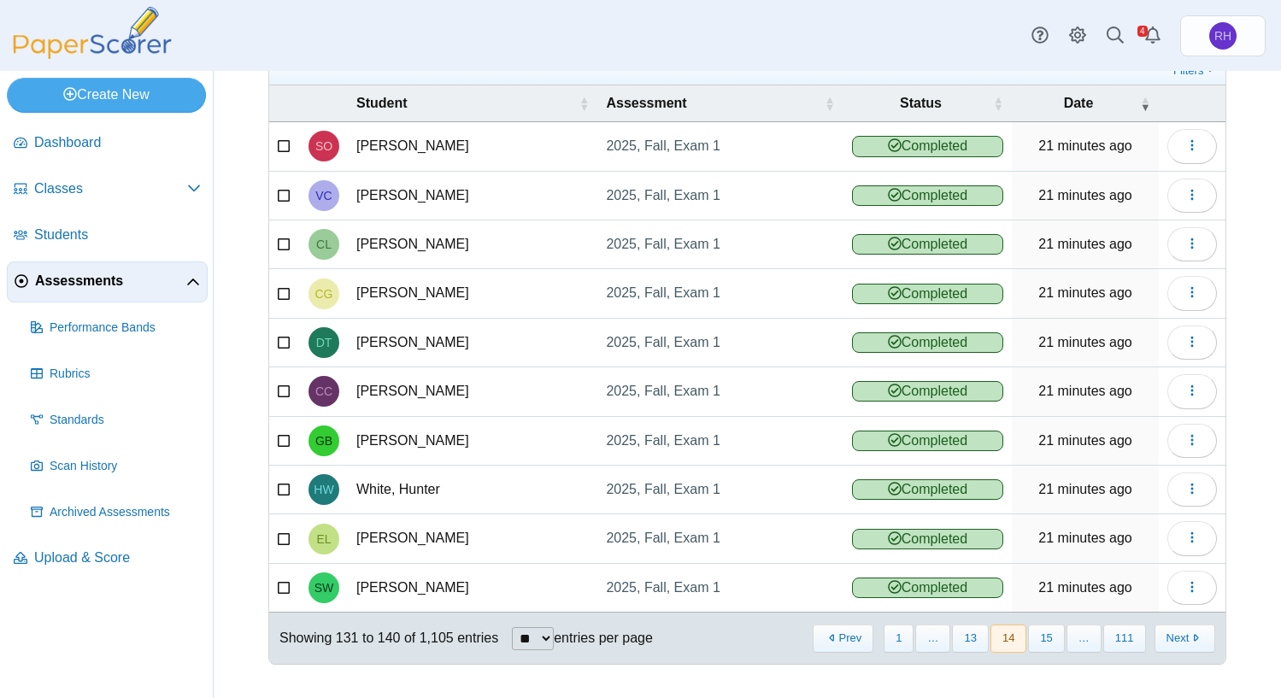
click at [1048, 639] on button "15" at bounding box center [1046, 639] width 36 height 28
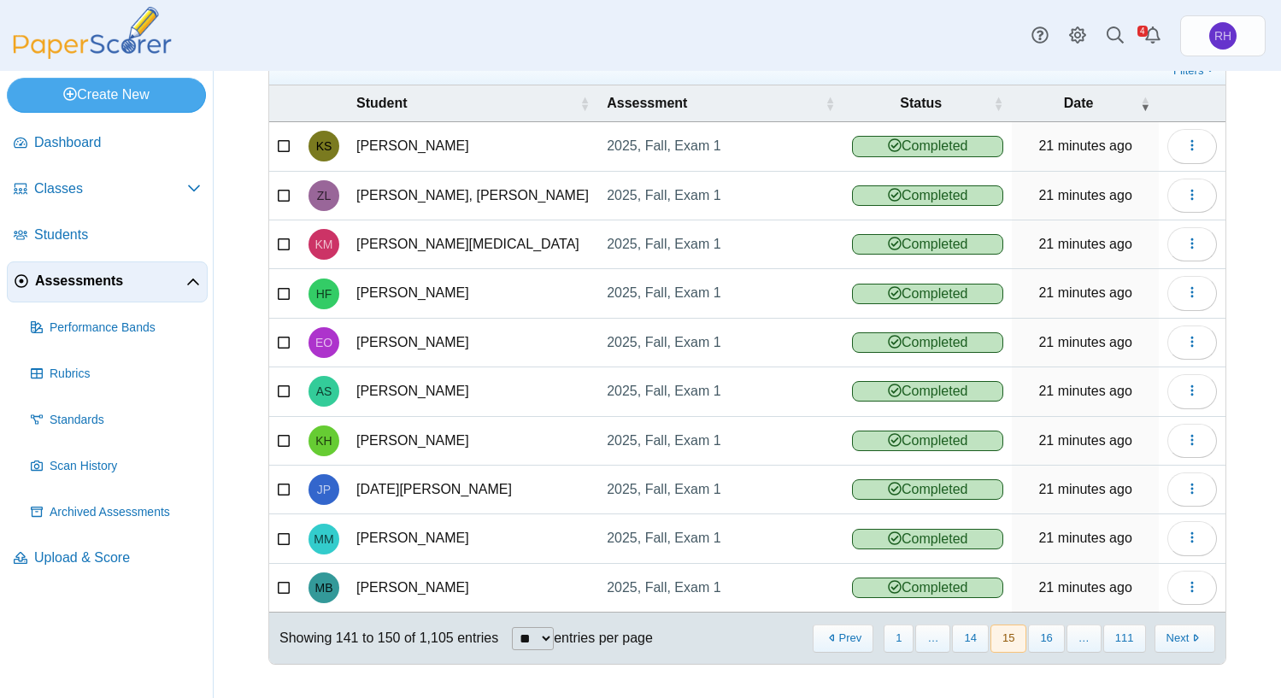
click at [1048, 639] on button "16" at bounding box center [1046, 639] width 36 height 28
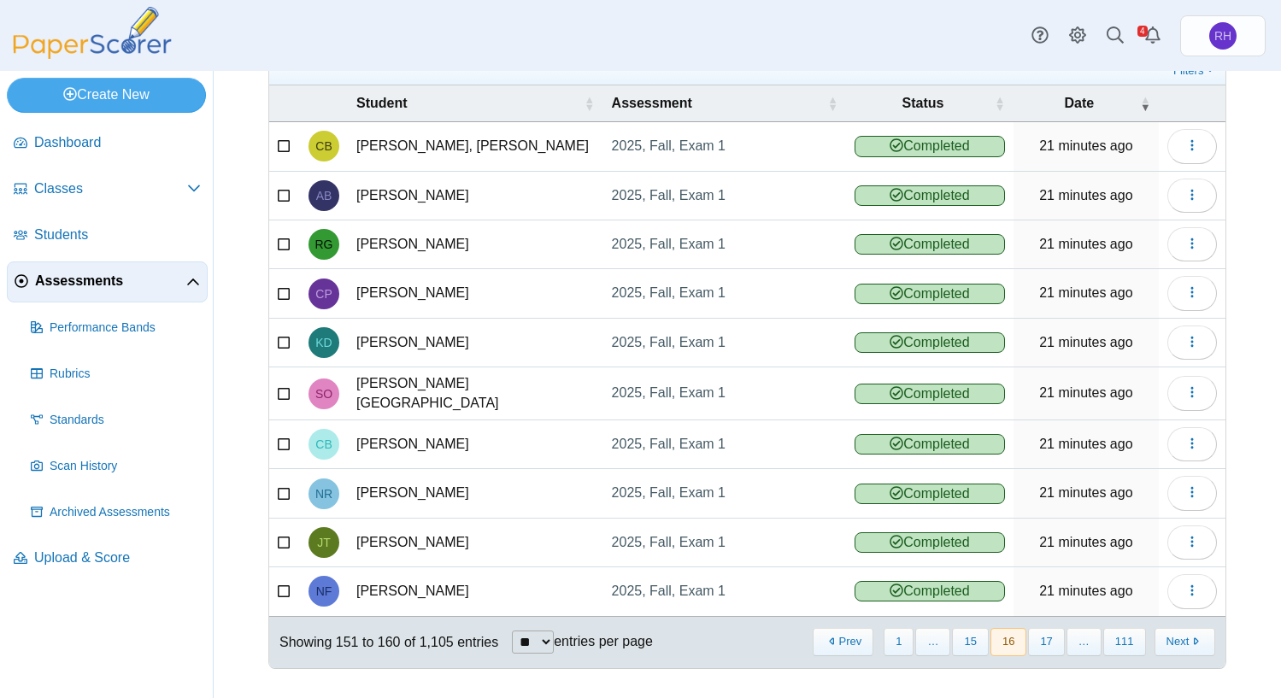
click at [1048, 639] on button "17" at bounding box center [1046, 642] width 36 height 28
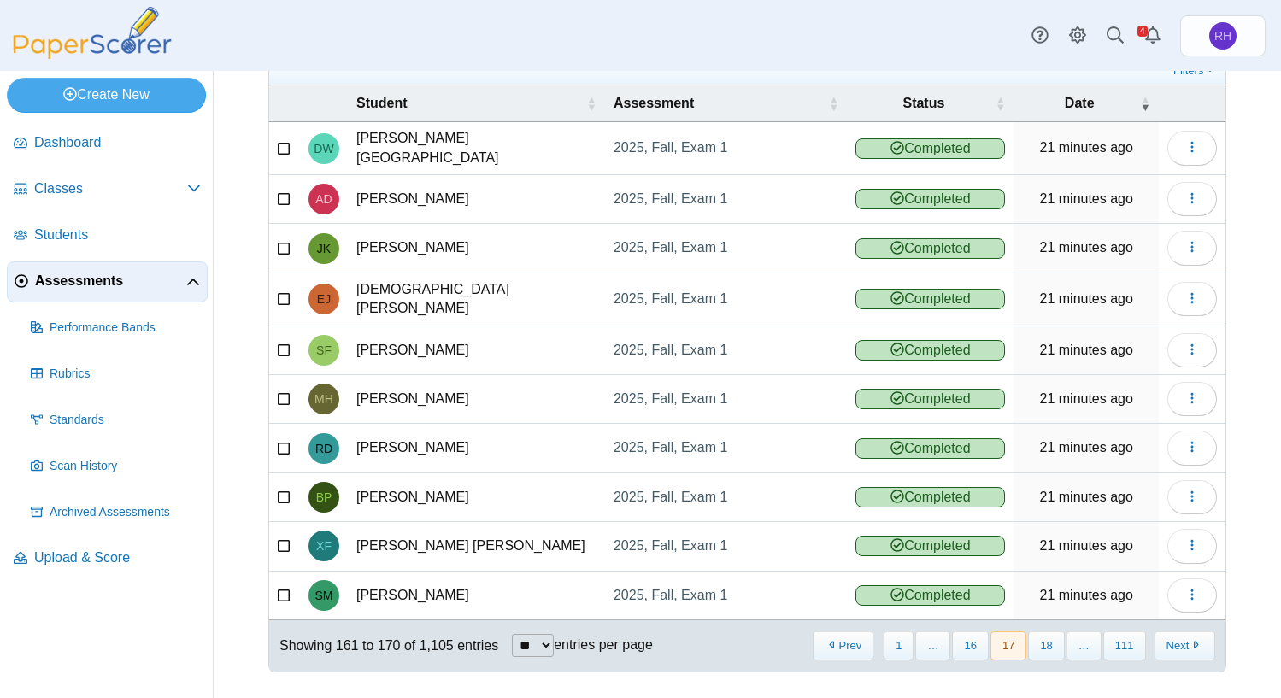
click at [1048, 639] on button "18" at bounding box center [1046, 646] width 36 height 28
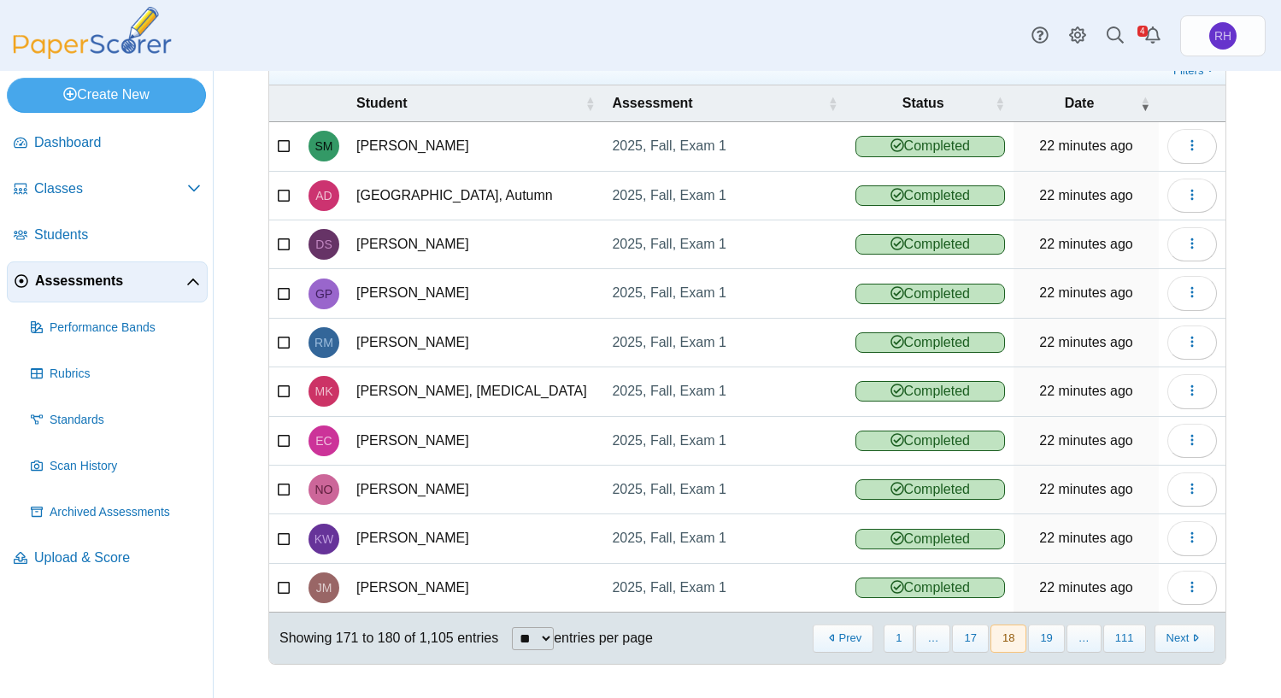
click at [1048, 639] on button "19" at bounding box center [1046, 639] width 36 height 28
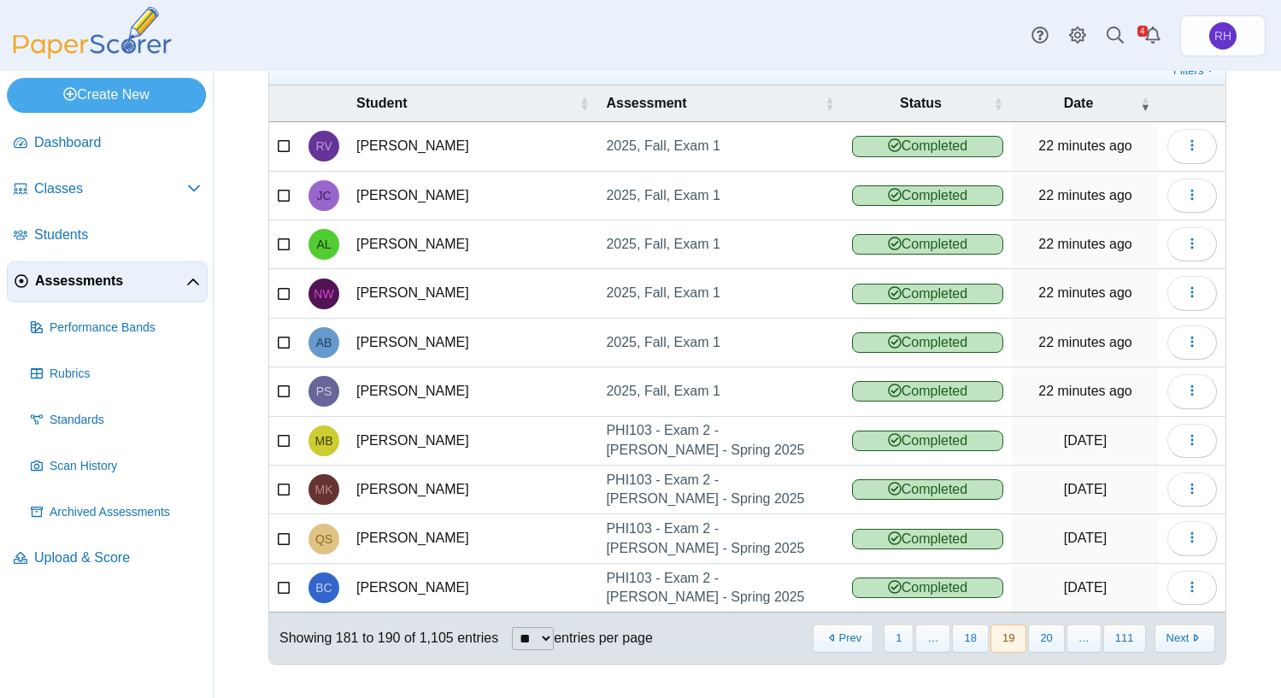
click at [1048, 639] on button "20" at bounding box center [1046, 639] width 36 height 28
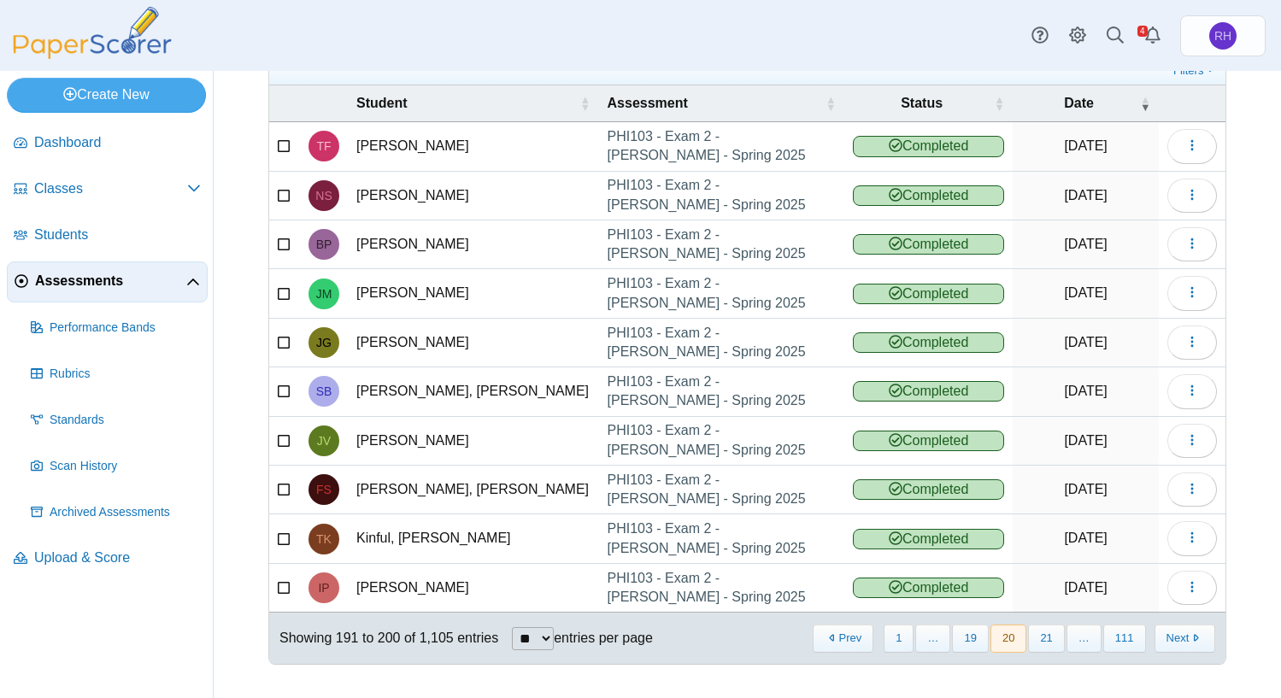
click at [1048, 639] on button "21" at bounding box center [1046, 639] width 36 height 28
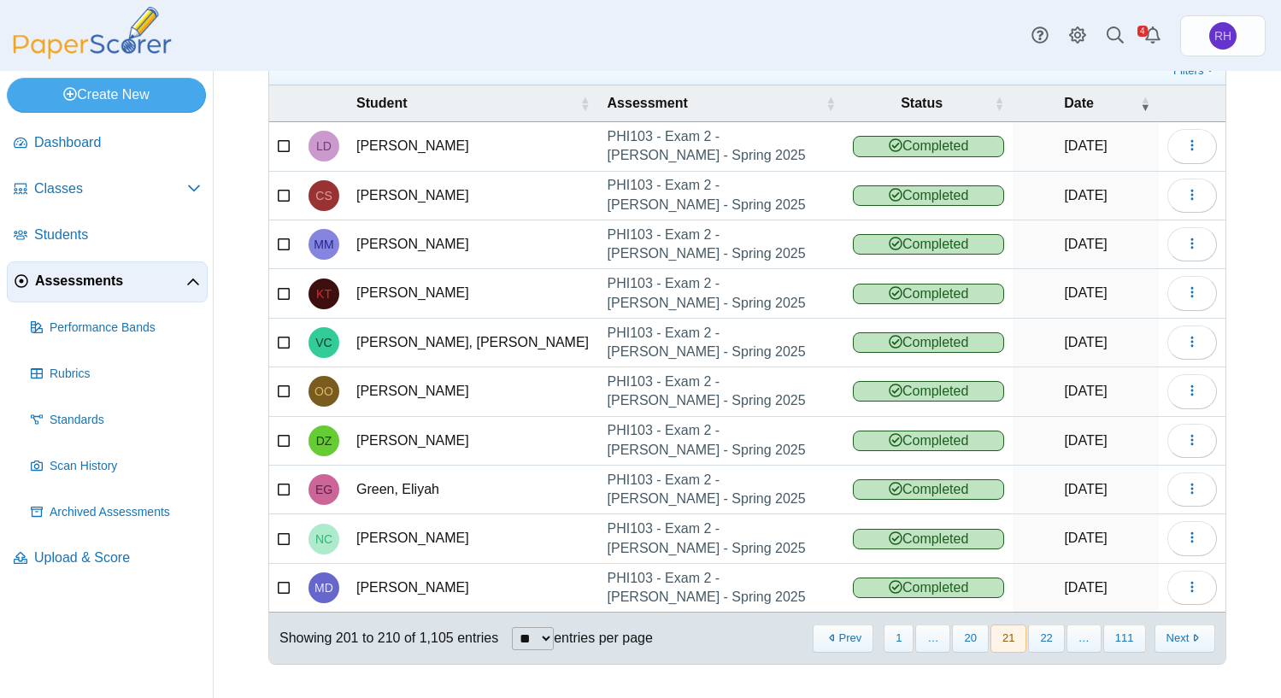
click at [1048, 639] on button "22" at bounding box center [1046, 639] width 36 height 28
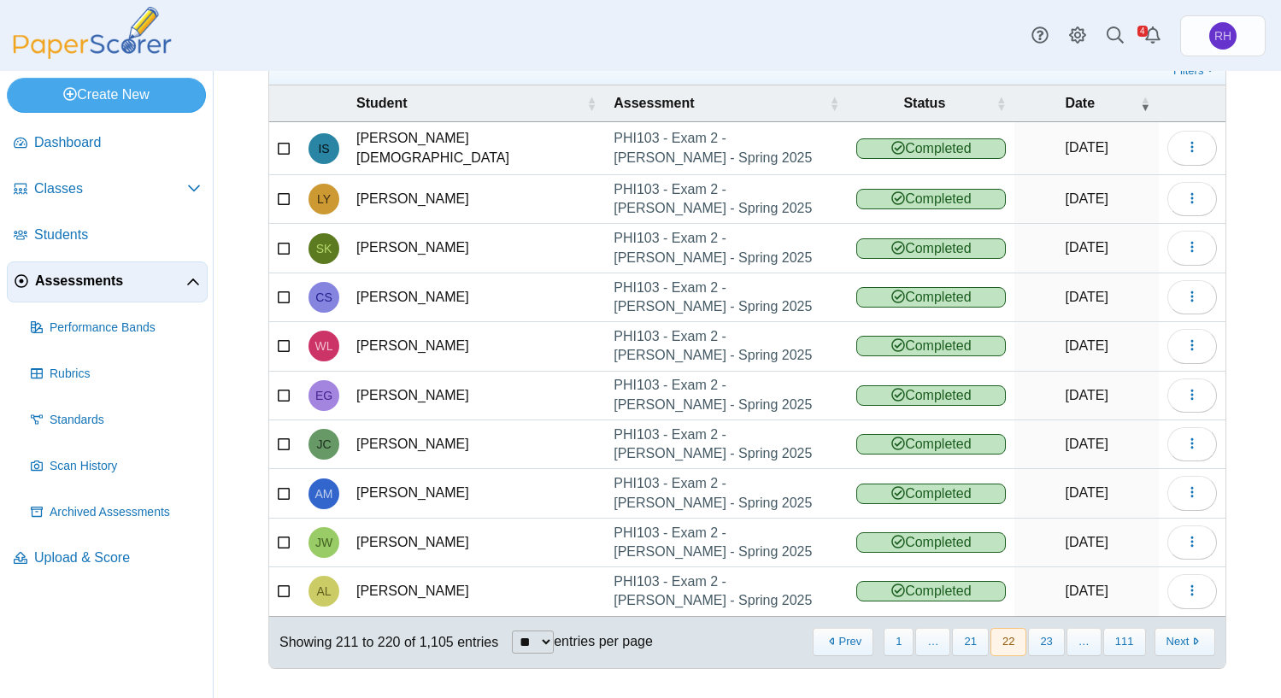
click at [1048, 639] on button "23" at bounding box center [1046, 642] width 36 height 28
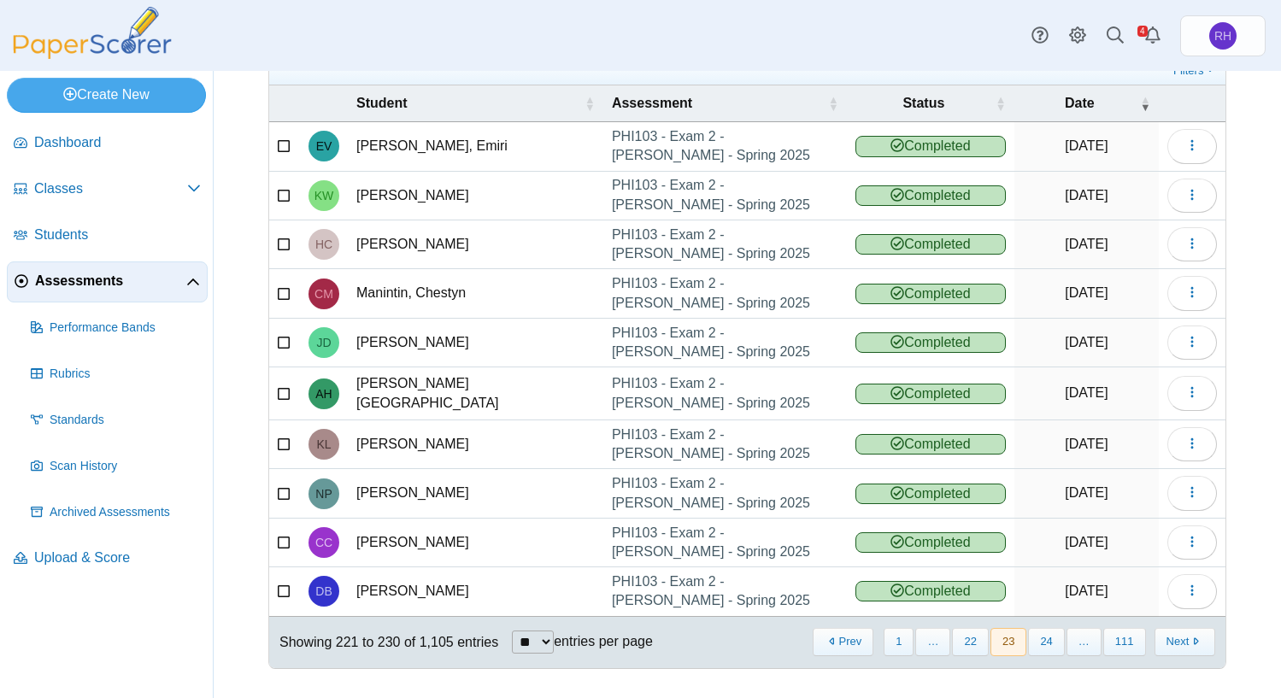
click at [1048, 639] on button "24" at bounding box center [1046, 642] width 36 height 28
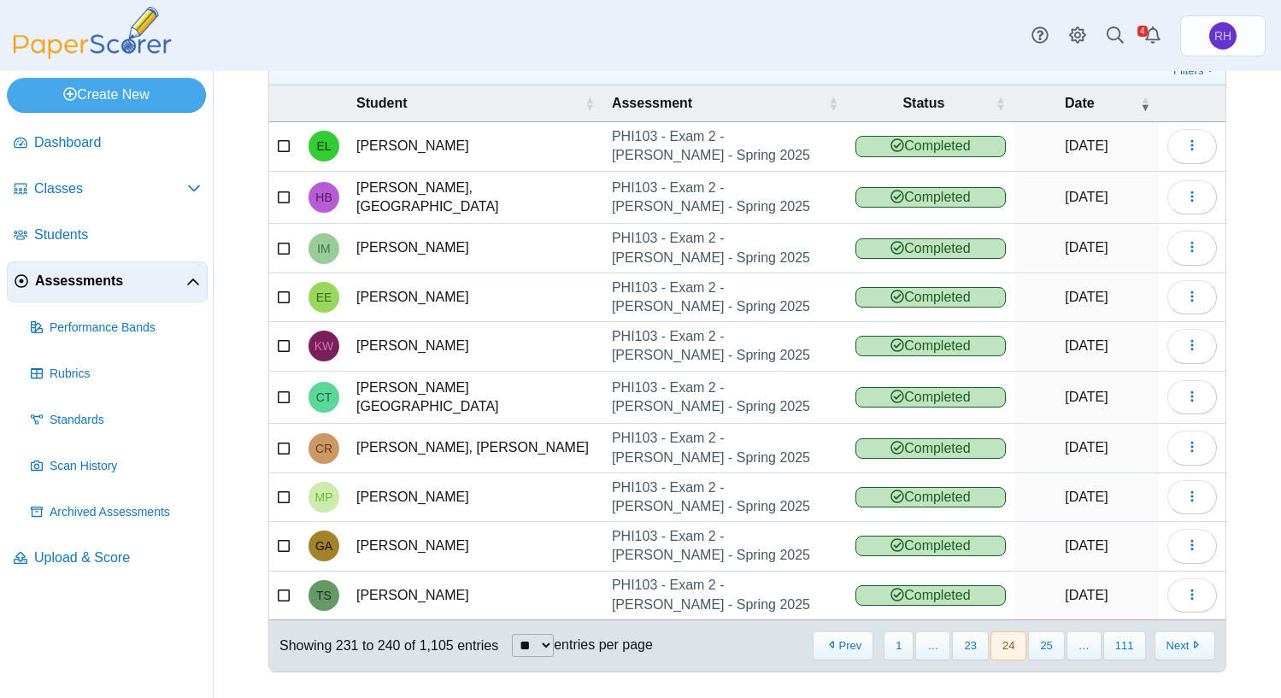
click at [1048, 639] on button "25" at bounding box center [1046, 646] width 36 height 28
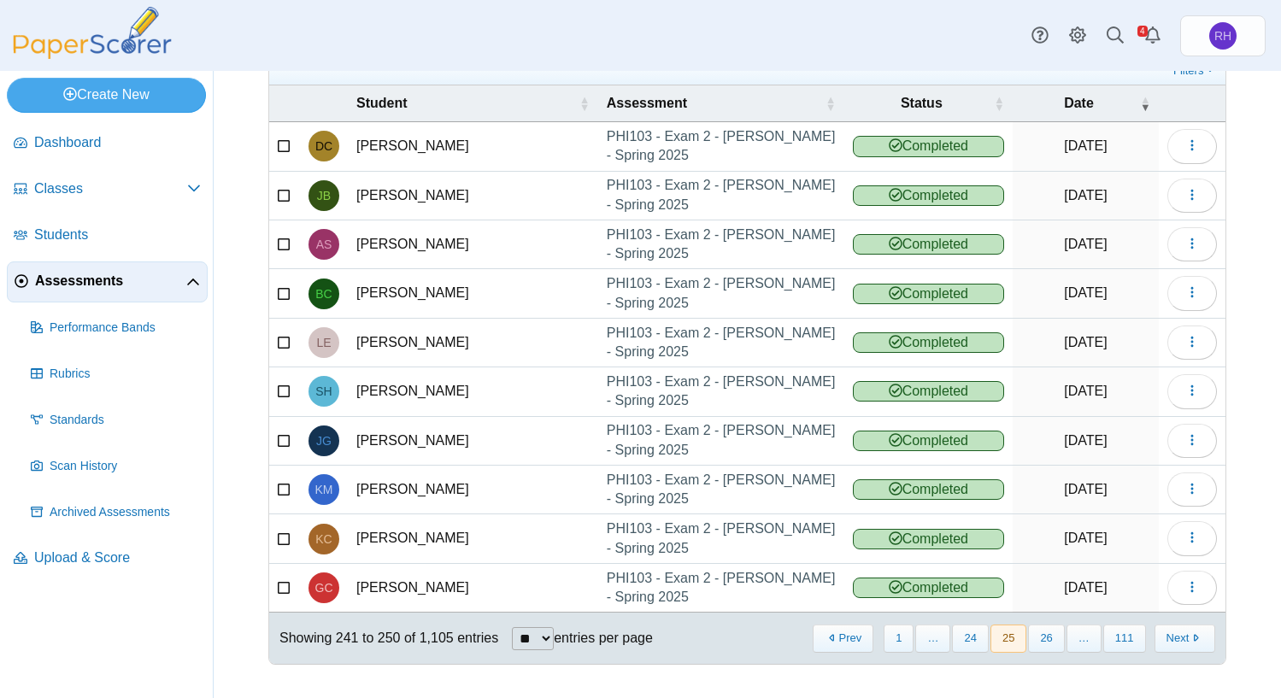
click at [1048, 639] on button "26" at bounding box center [1046, 639] width 36 height 28
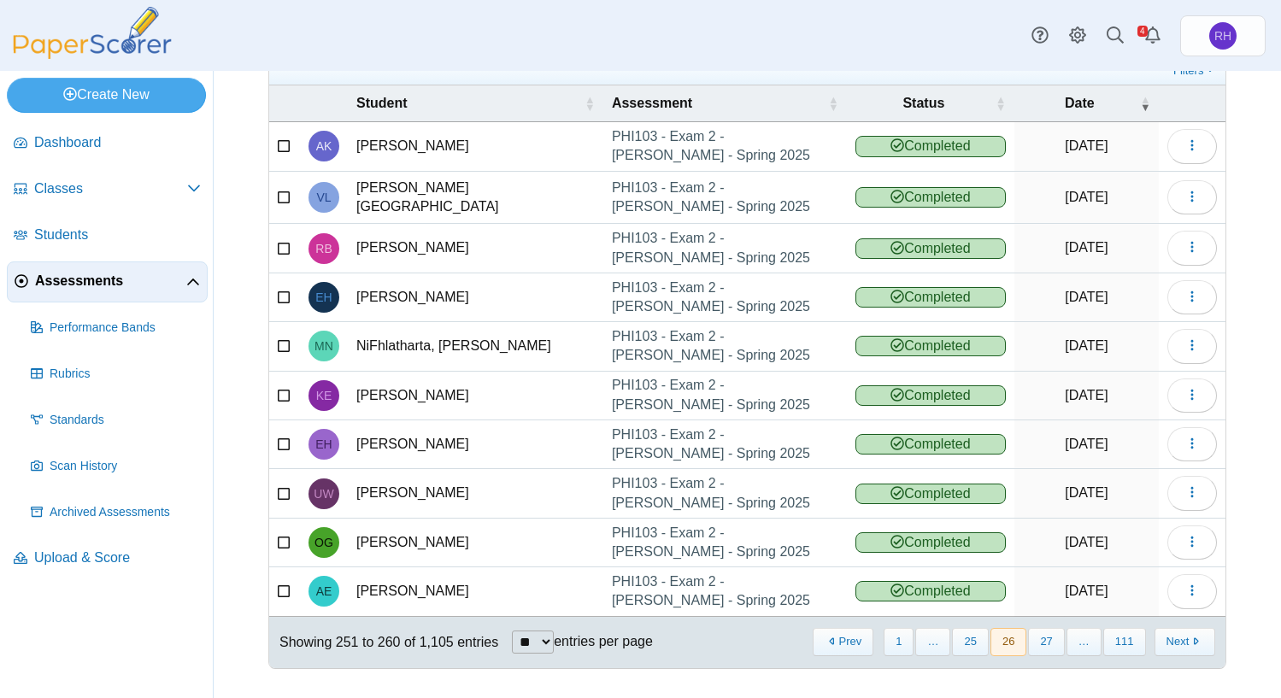
click at [1048, 639] on button "27" at bounding box center [1046, 642] width 36 height 28
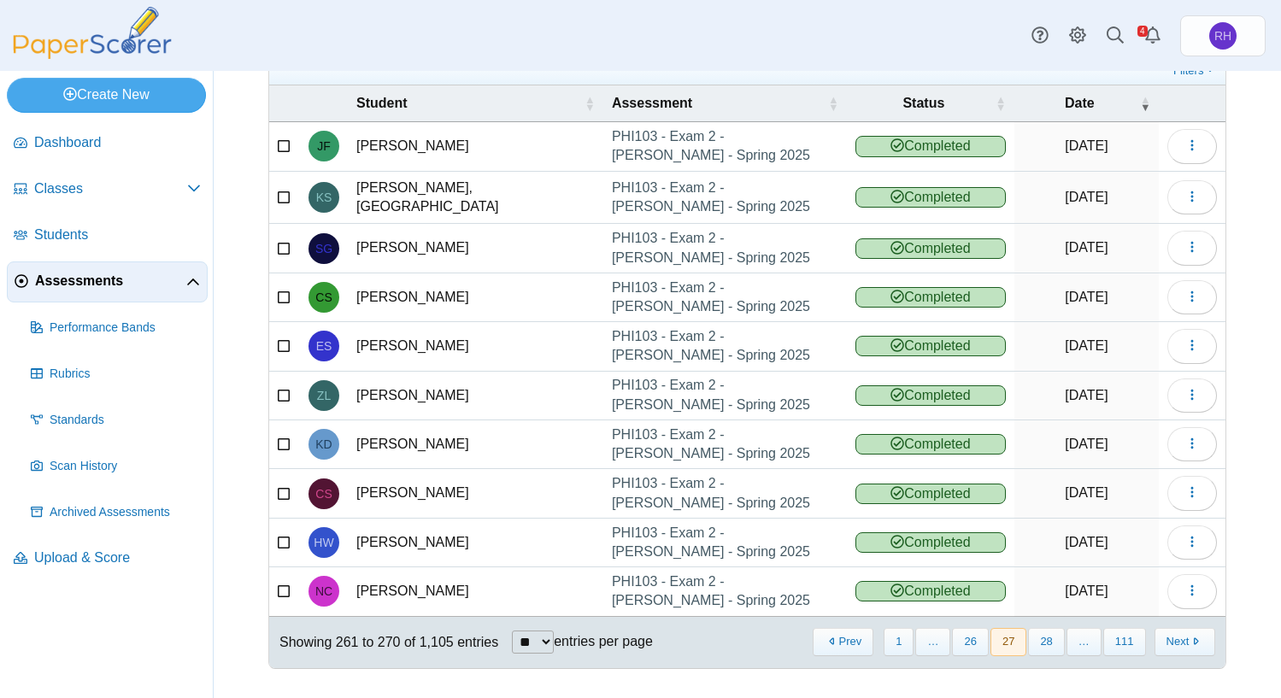
click at [1048, 639] on button "28" at bounding box center [1046, 642] width 36 height 28
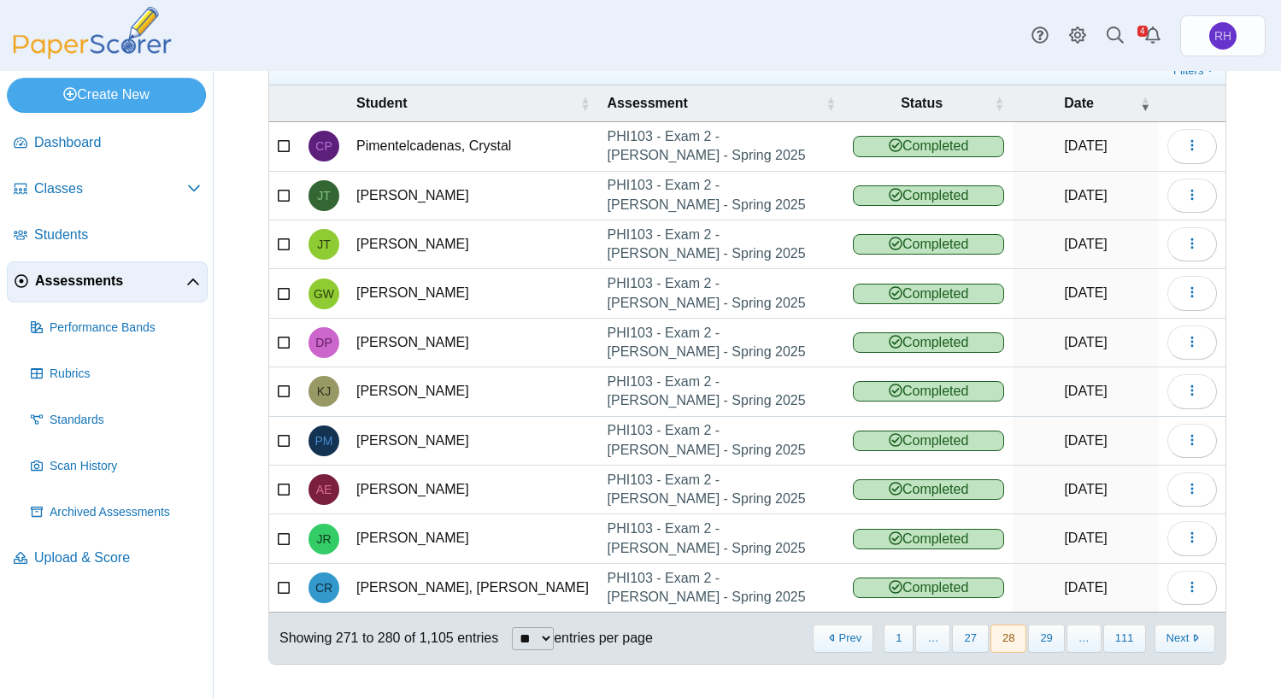
click at [1048, 639] on button "29" at bounding box center [1046, 639] width 36 height 28
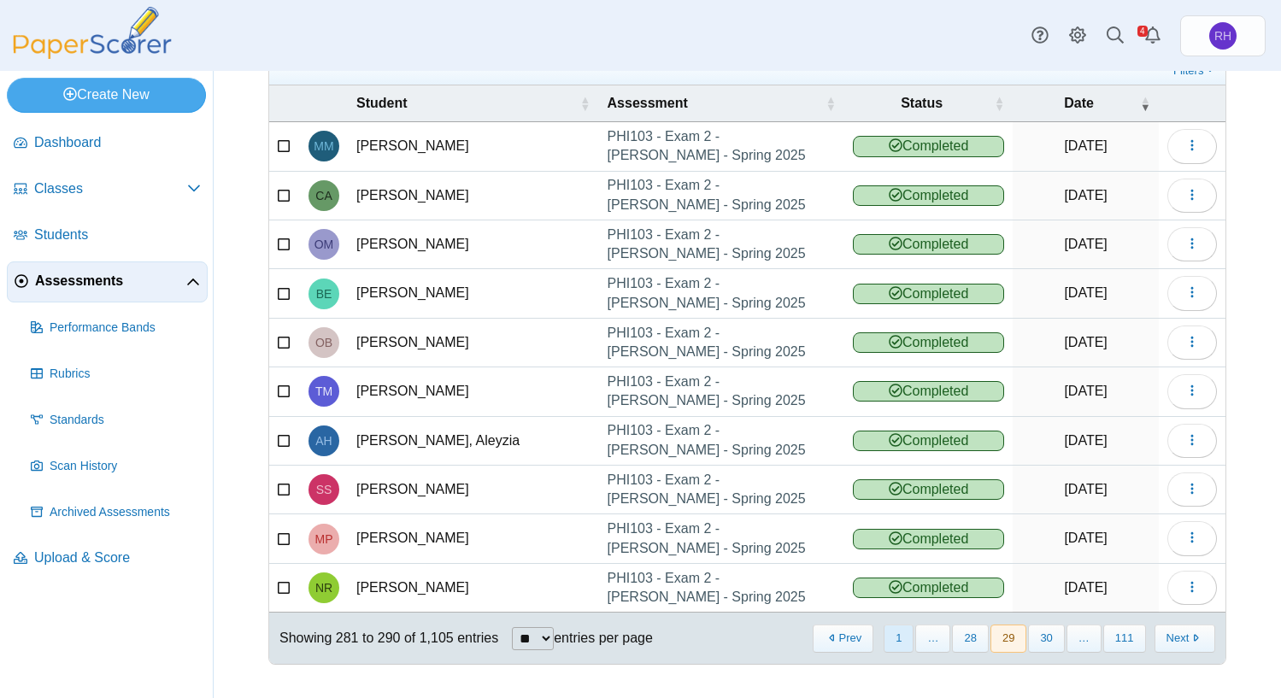
click at [896, 641] on button "1" at bounding box center [899, 639] width 30 height 28
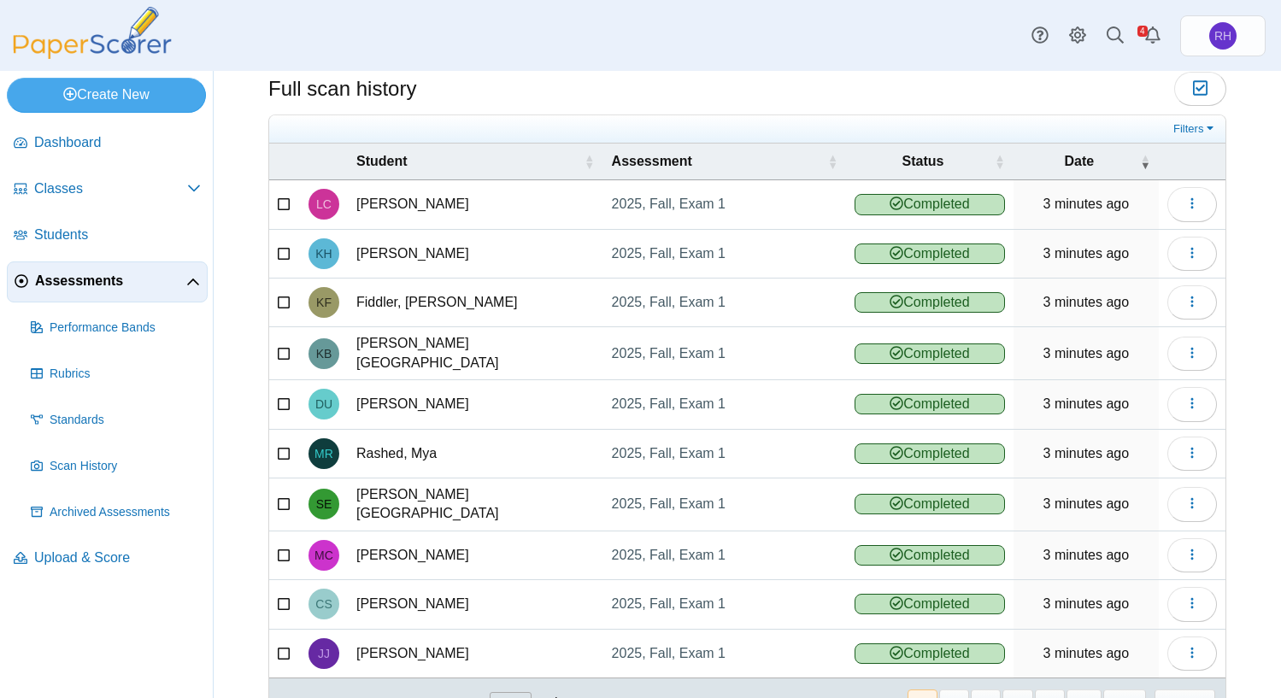
scroll to position [0, 0]
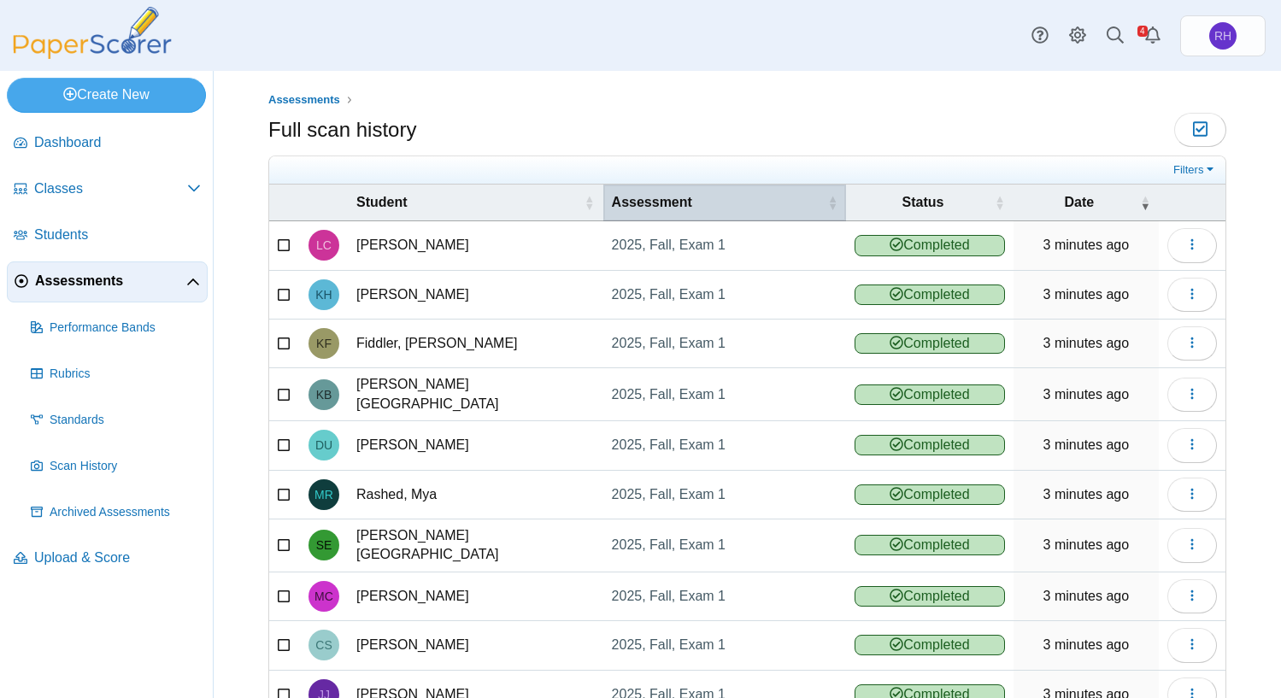
click at [669, 193] on span "Assessment" at bounding box center [718, 202] width 213 height 19
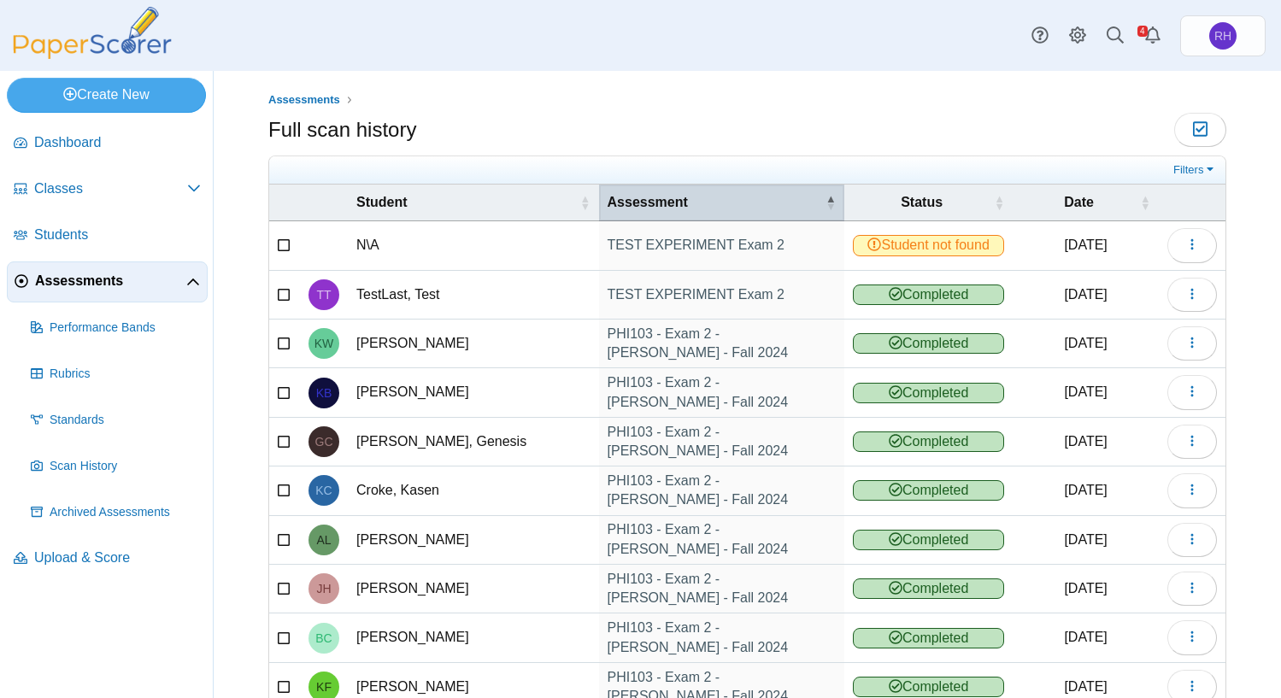
click at [662, 219] on th "Assessment" at bounding box center [721, 203] width 245 height 37
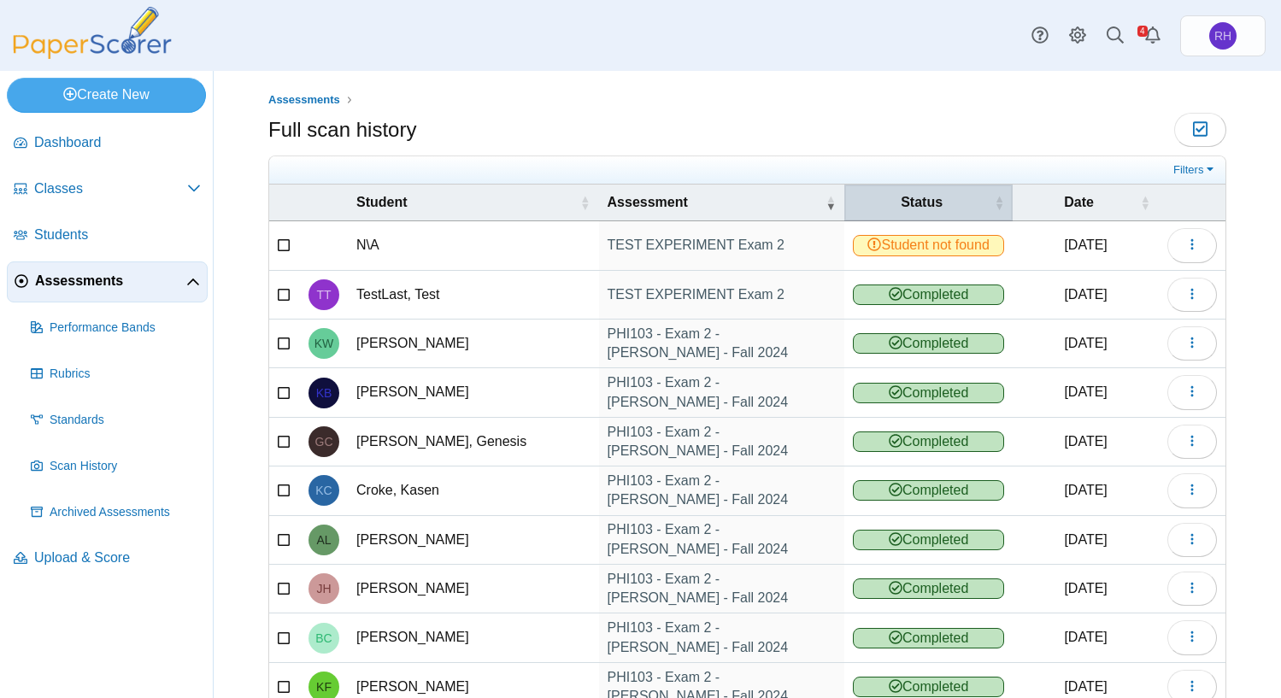
click at [921, 206] on span "Status" at bounding box center [922, 202] width 138 height 19
click at [922, 206] on span "Status" at bounding box center [922, 202] width 138 height 19
click at [109, 464] on span "Scan History" at bounding box center [125, 466] width 151 height 17
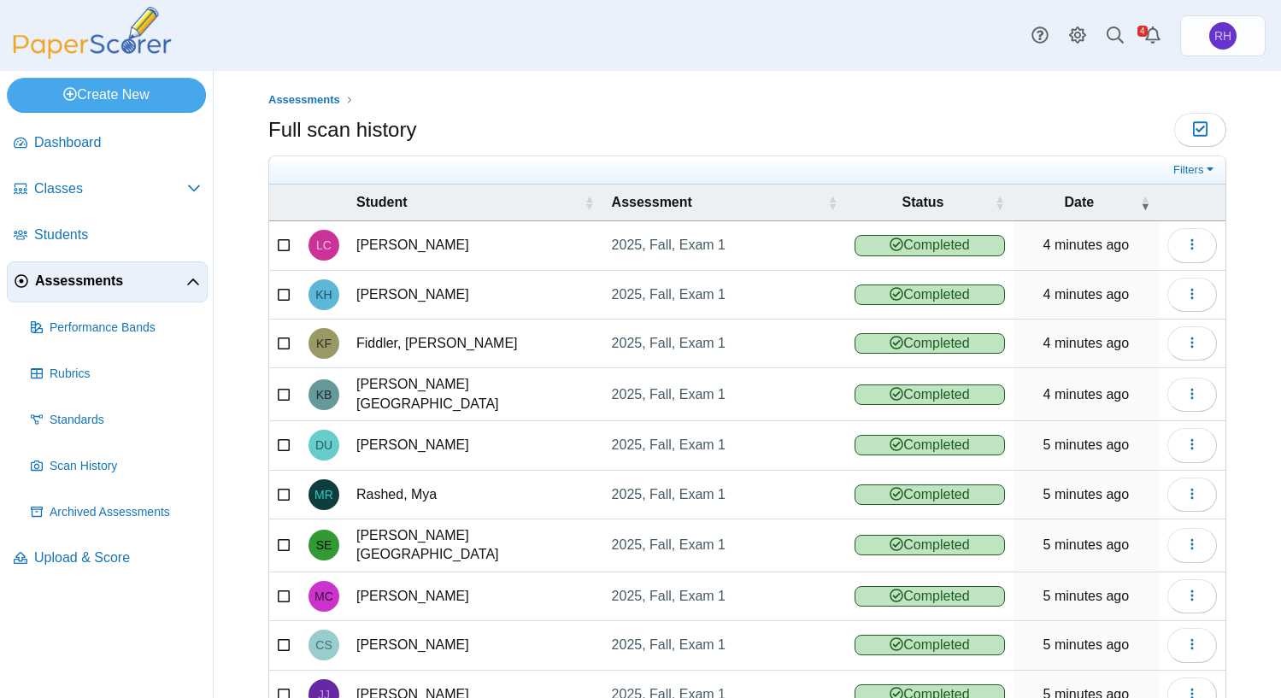
drag, startPoint x: 0, startPoint y: 0, endPoint x: 586, endPoint y: 74, distance: 590.2
click at [586, 74] on div "Assessments Full scan history Moderation 0" at bounding box center [748, 384] width 1068 height 627
click at [339, 138] on h1 "Full scan history" at bounding box center [342, 129] width 148 height 29
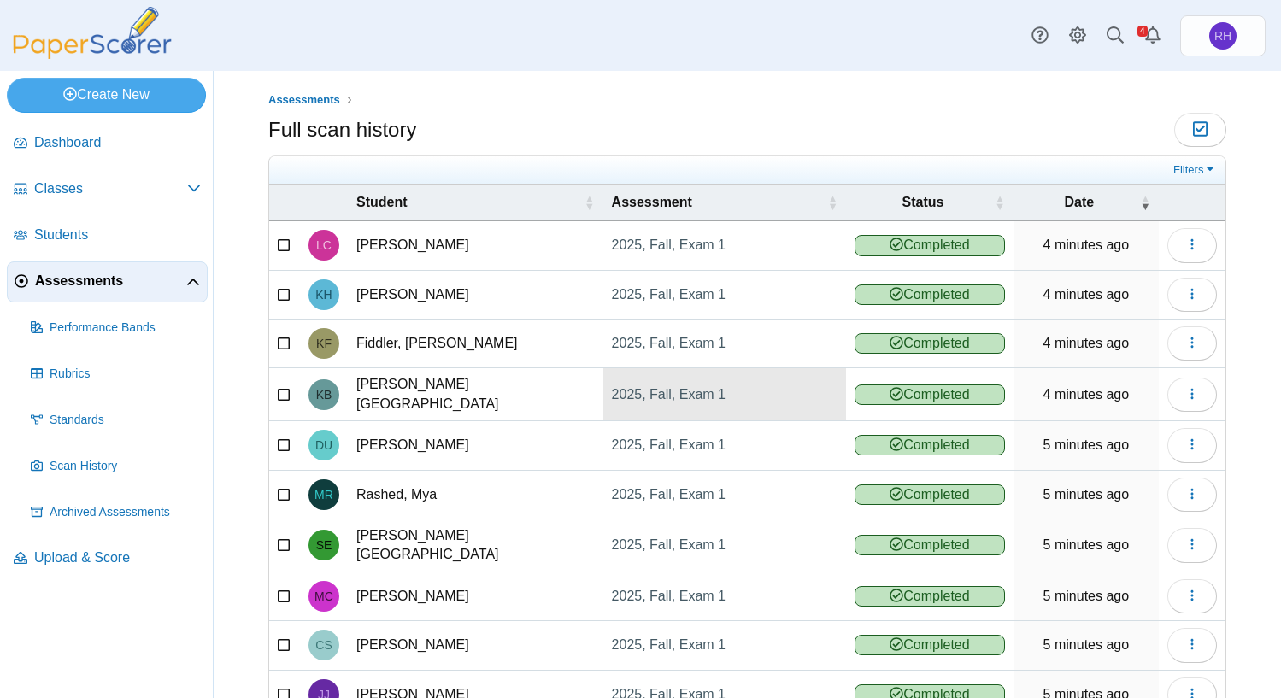
scroll to position [99, 0]
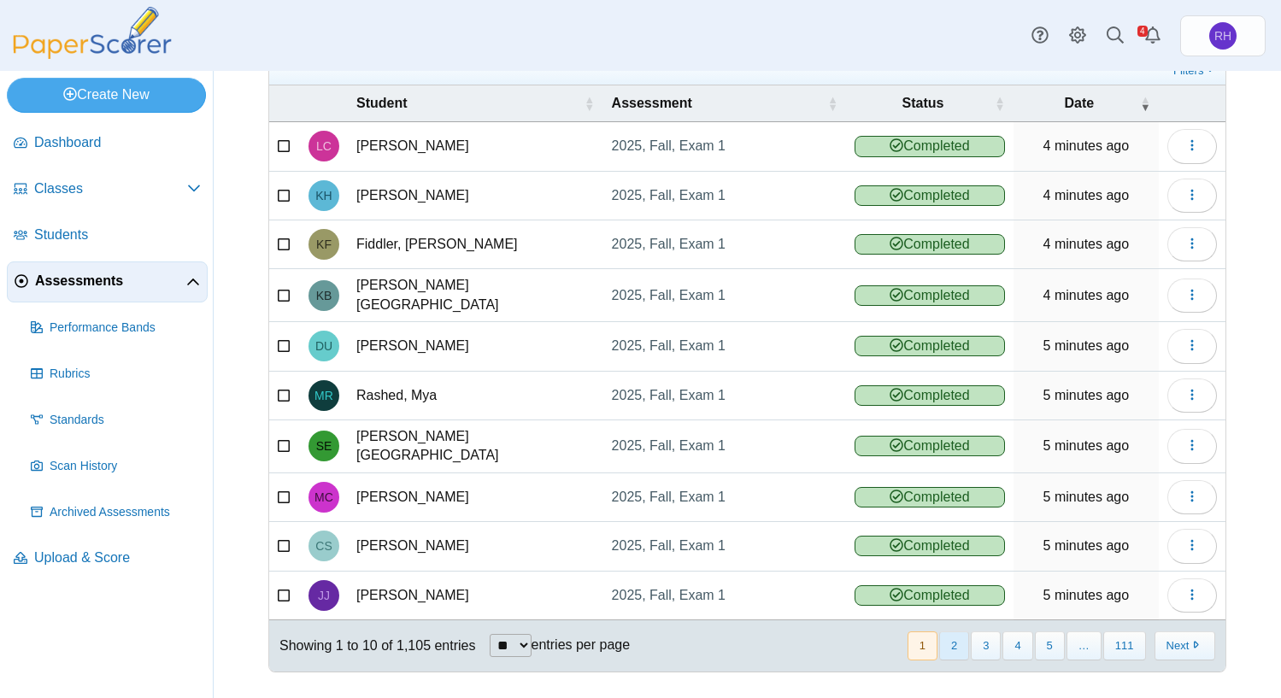
click at [950, 638] on button "2" at bounding box center [954, 646] width 30 height 28
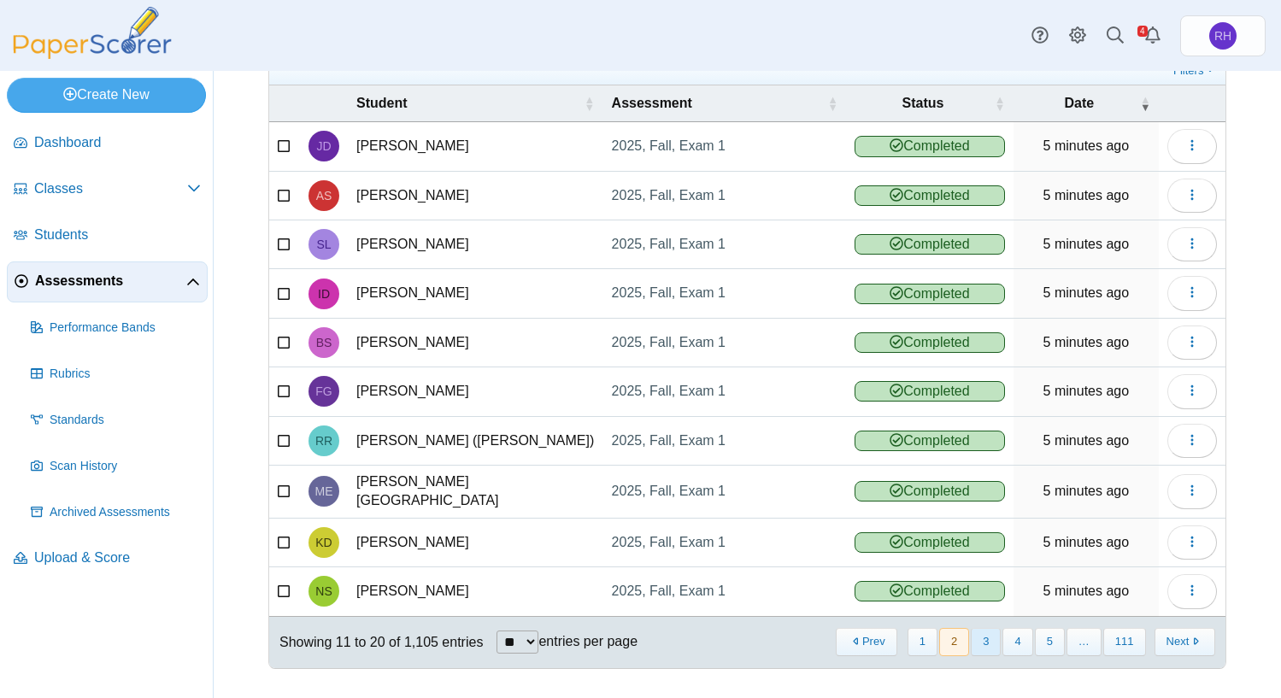
click at [975, 640] on button "3" at bounding box center [986, 642] width 30 height 28
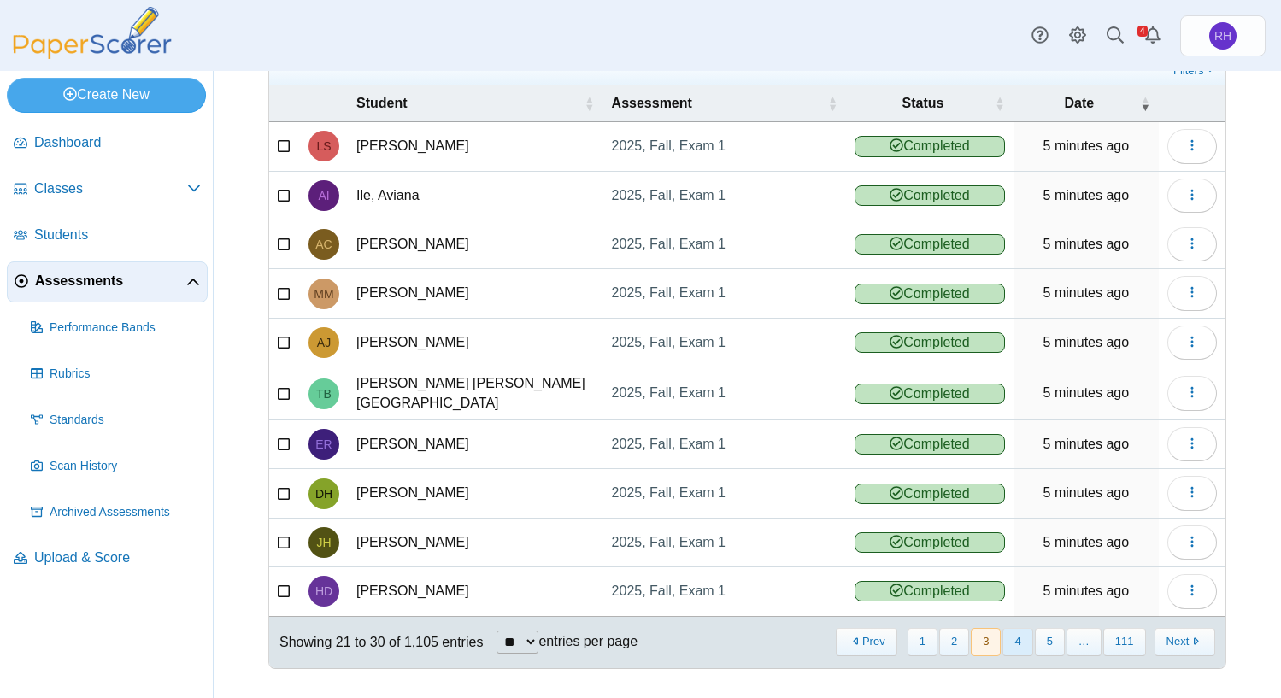
click at [1004, 641] on button "4" at bounding box center [1018, 642] width 30 height 28
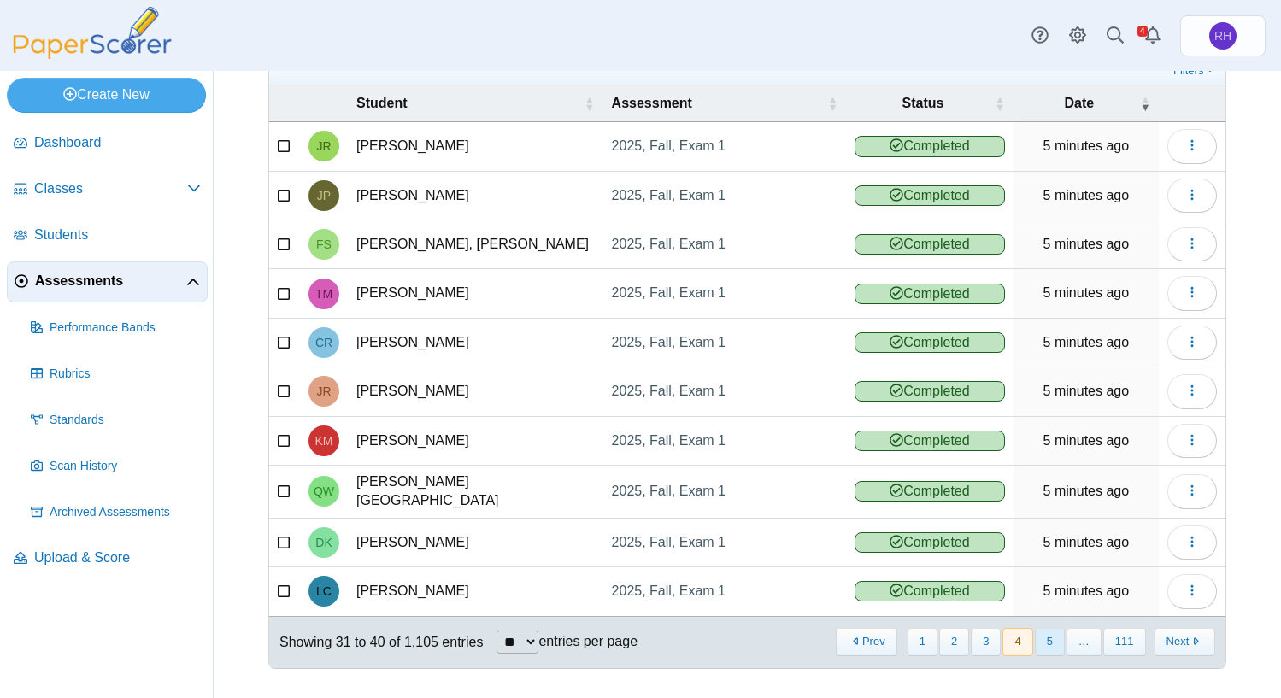
click at [1039, 639] on button "5" at bounding box center [1050, 642] width 30 height 28
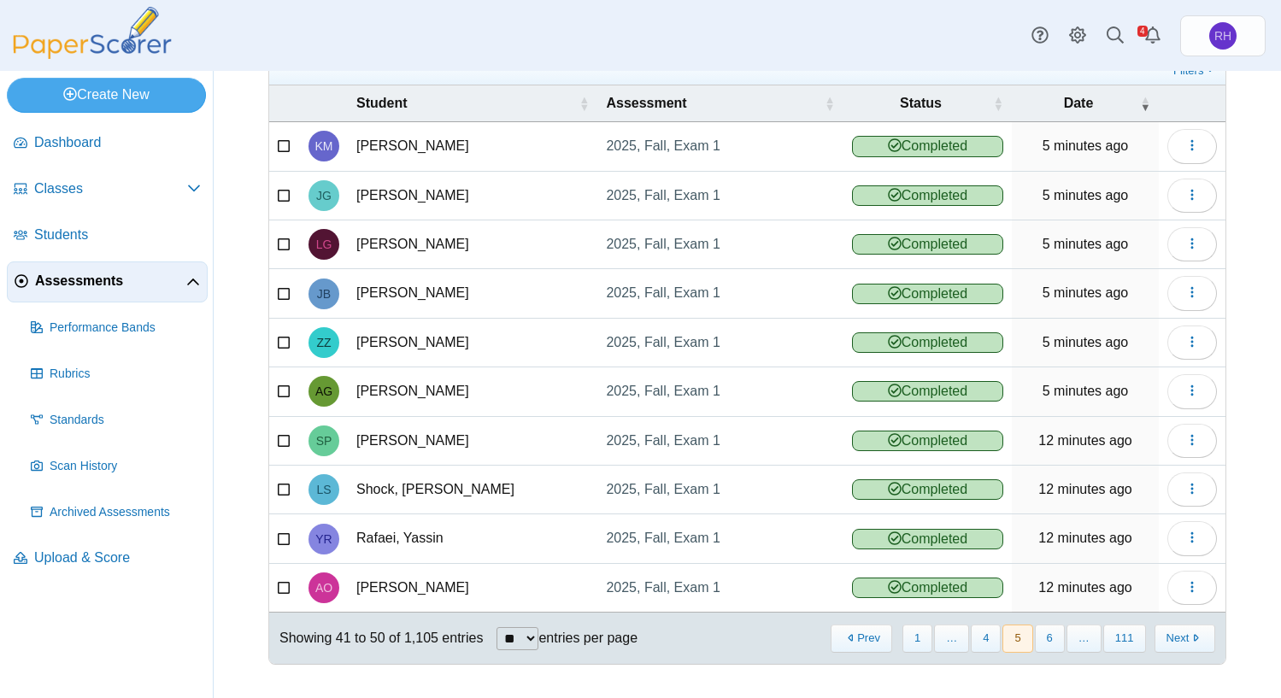
click at [1039, 639] on button "6" at bounding box center [1050, 639] width 30 height 28
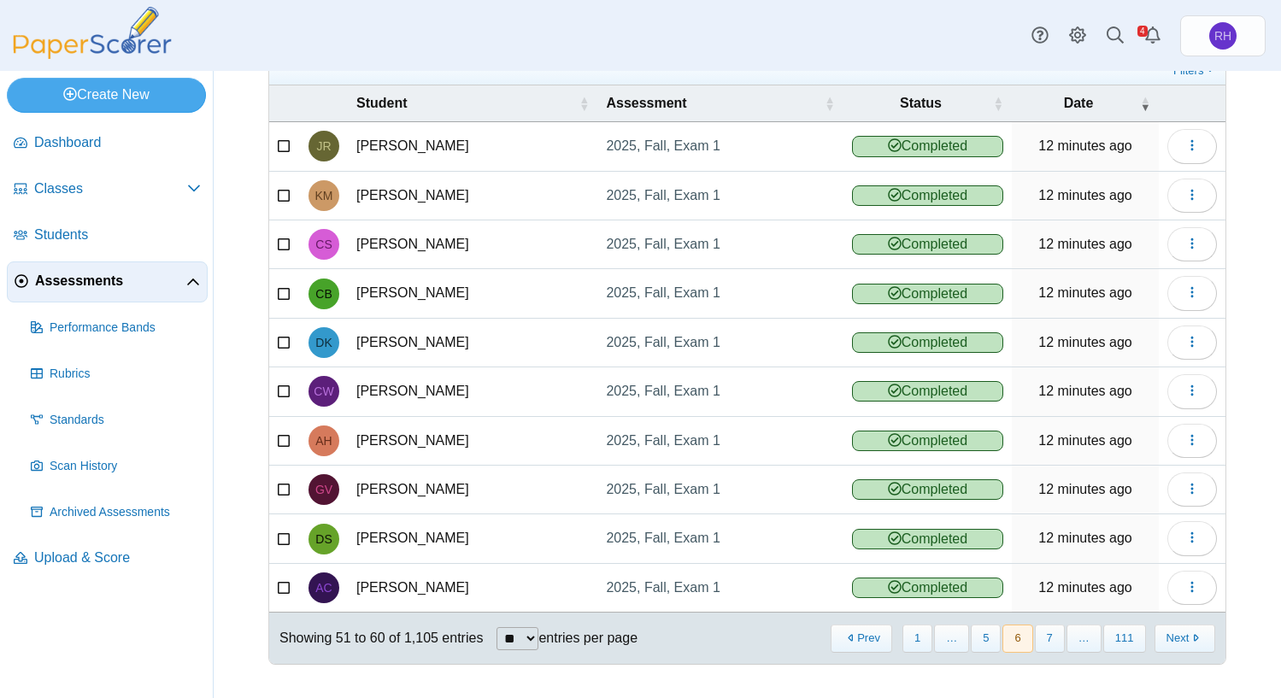
click at [1039, 639] on button "7" at bounding box center [1050, 639] width 30 height 28
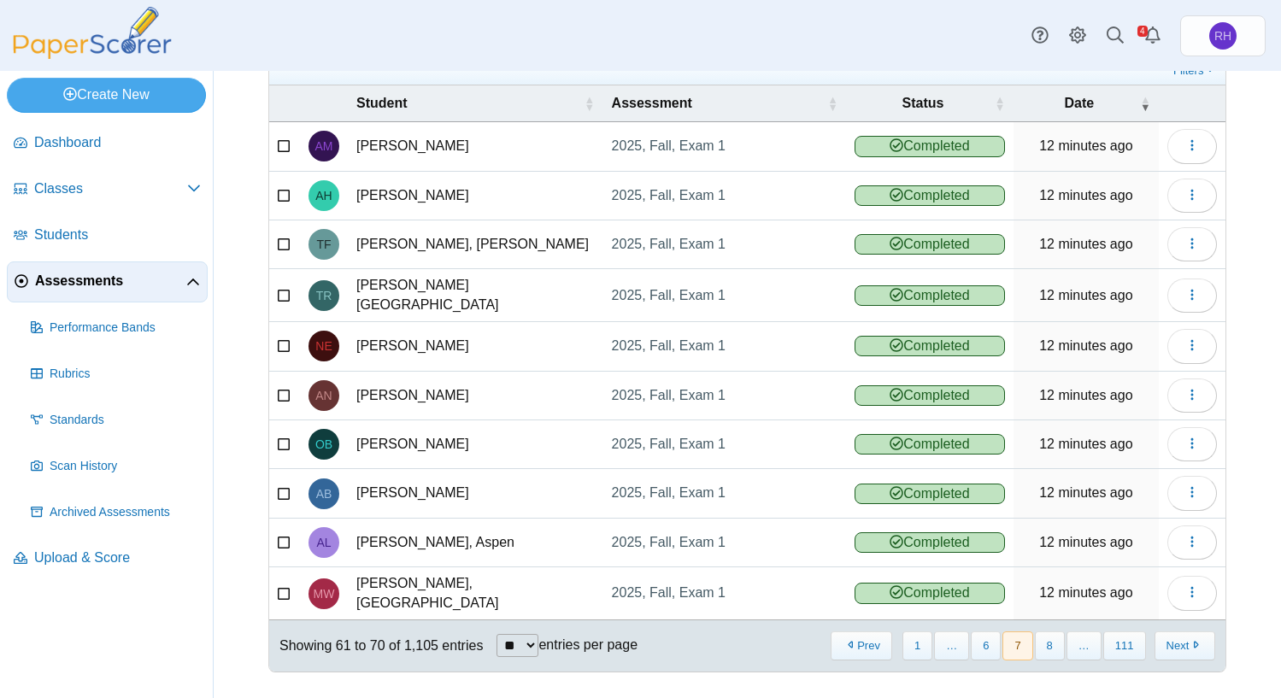
click at [1039, 639] on button "8" at bounding box center [1050, 646] width 30 height 28
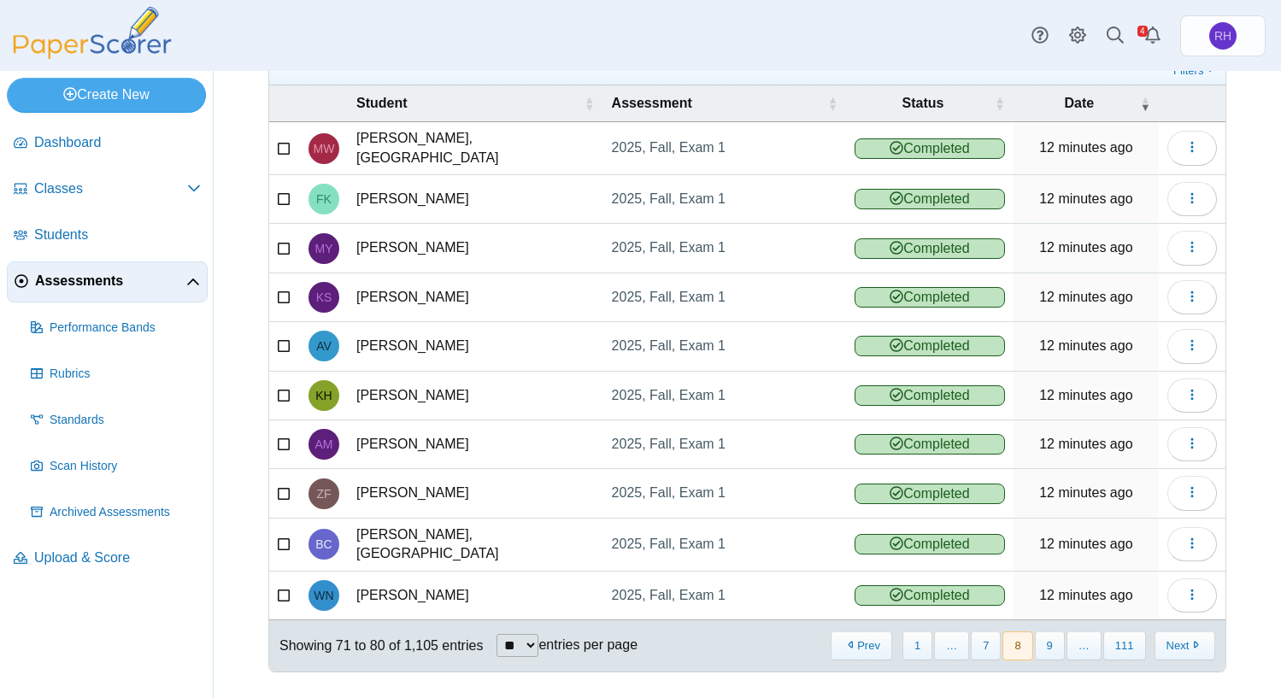
click at [1039, 639] on button "9" at bounding box center [1050, 646] width 30 height 28
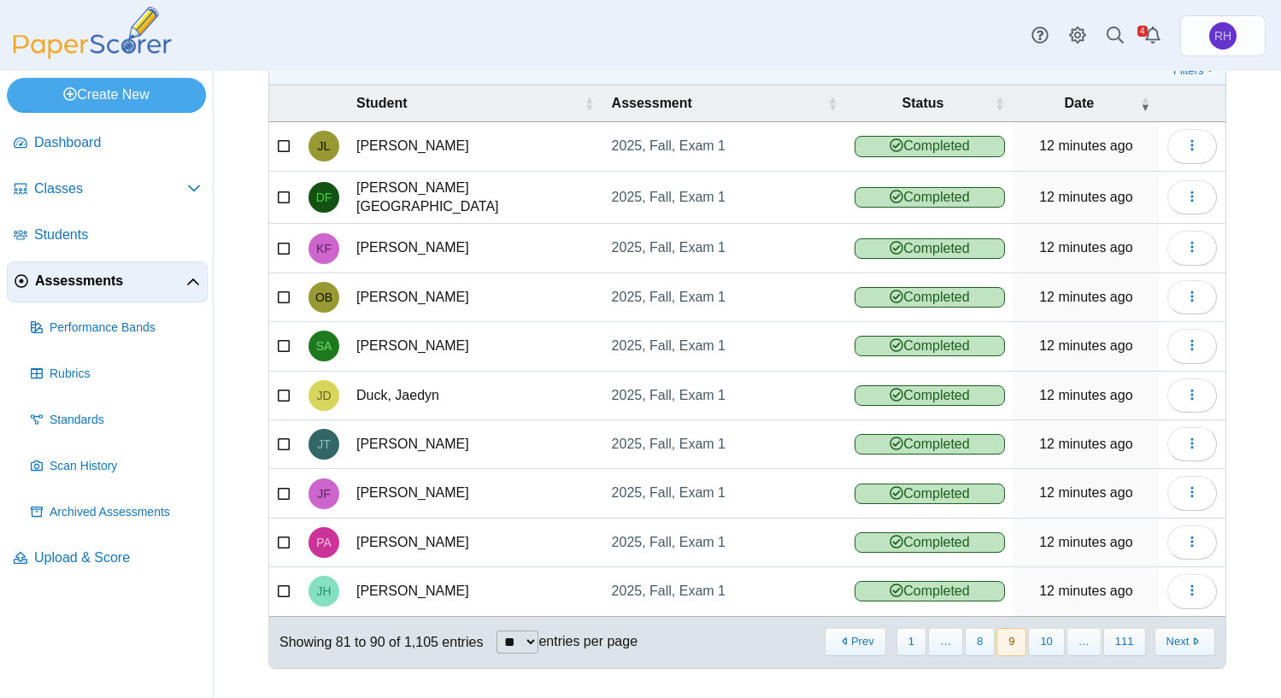
click at [1039, 639] on button "10" at bounding box center [1046, 642] width 36 height 28
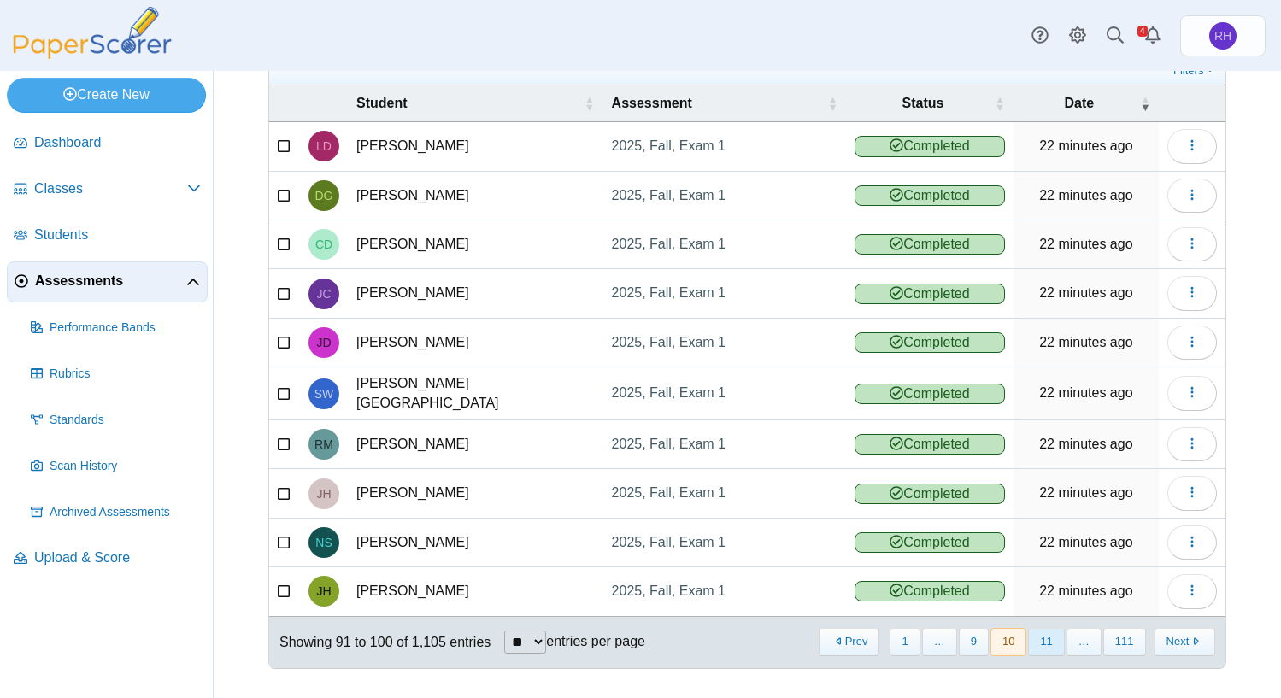
click at [1039, 640] on button "11" at bounding box center [1046, 642] width 36 height 28
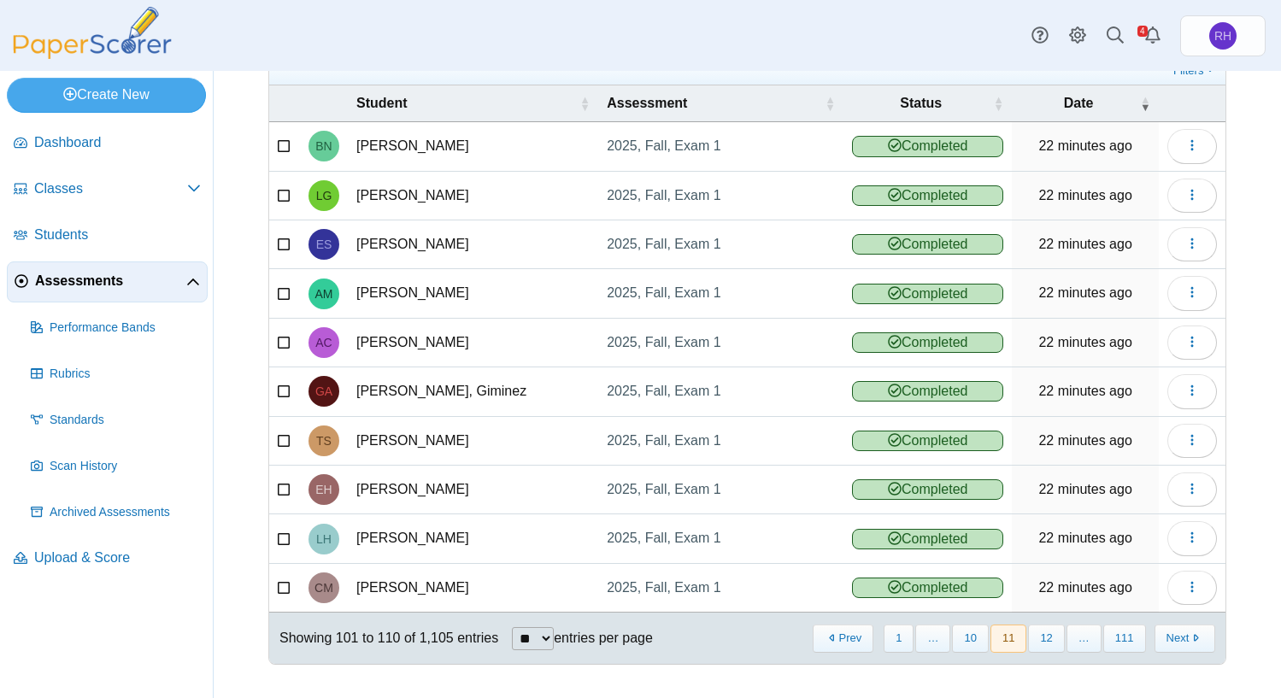
click at [1039, 642] on button "12" at bounding box center [1046, 639] width 36 height 28
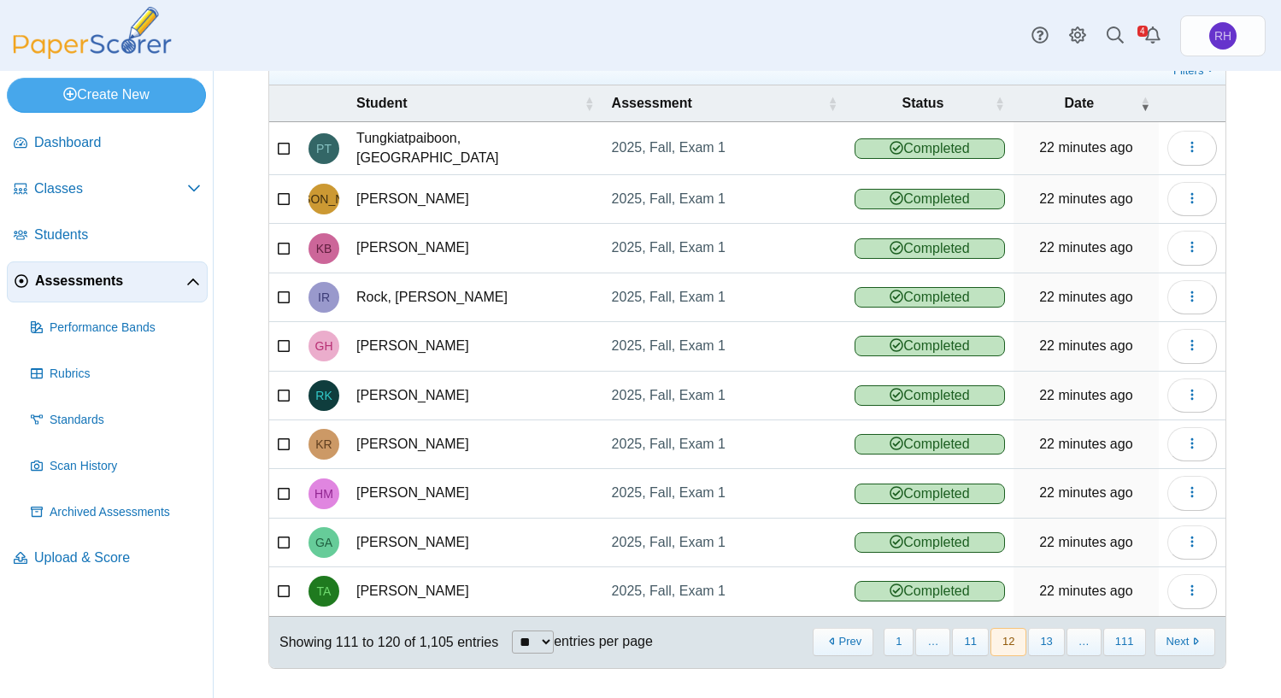
click at [1039, 642] on button "13" at bounding box center [1046, 642] width 36 height 28
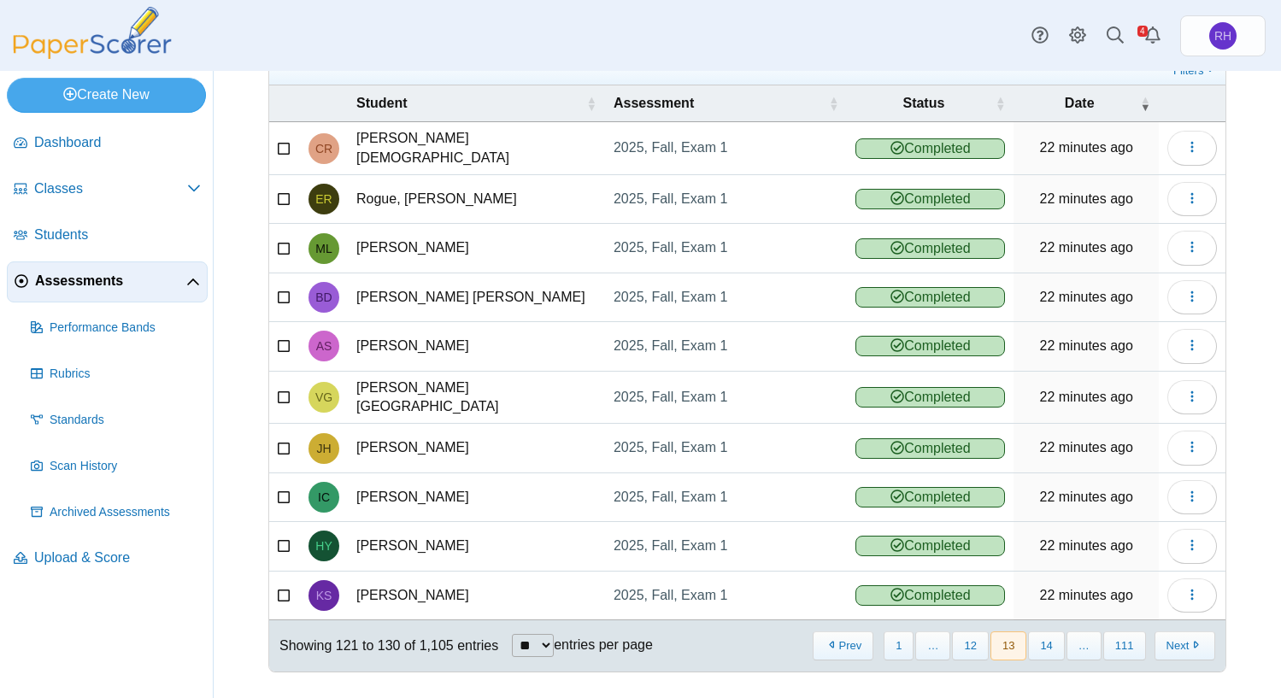
click at [1039, 642] on button "14" at bounding box center [1046, 646] width 36 height 28
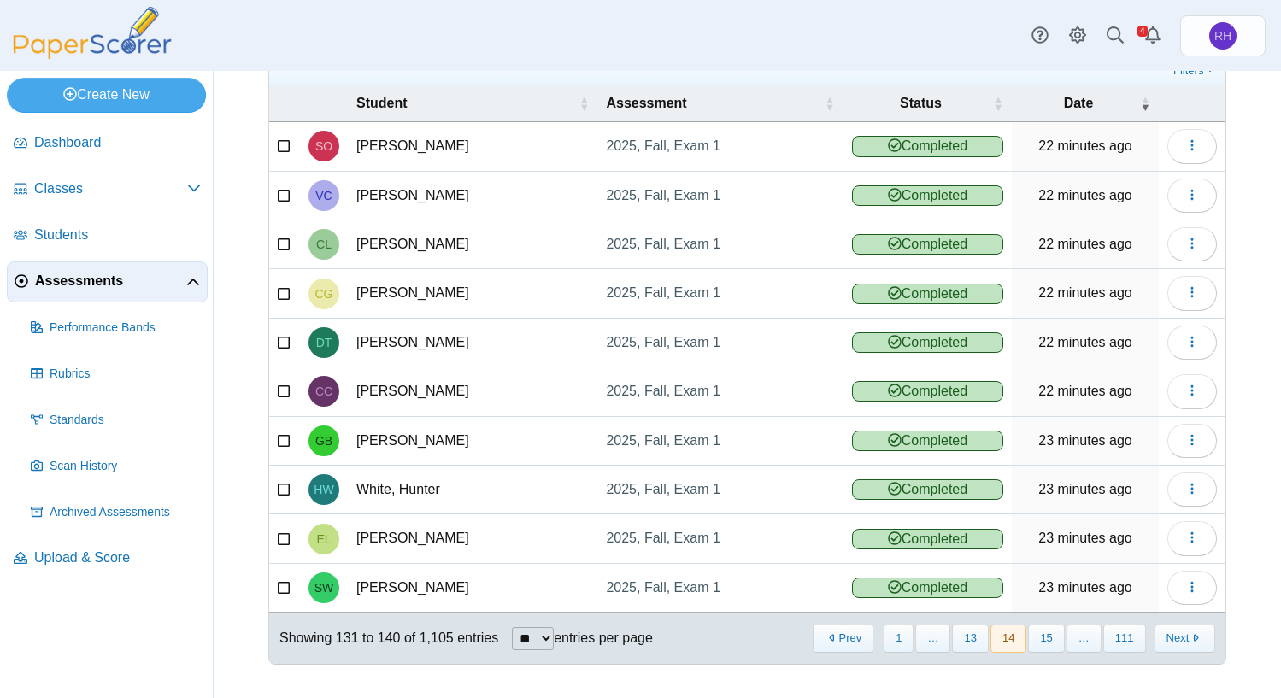
click at [1039, 642] on button "15" at bounding box center [1046, 639] width 36 height 28
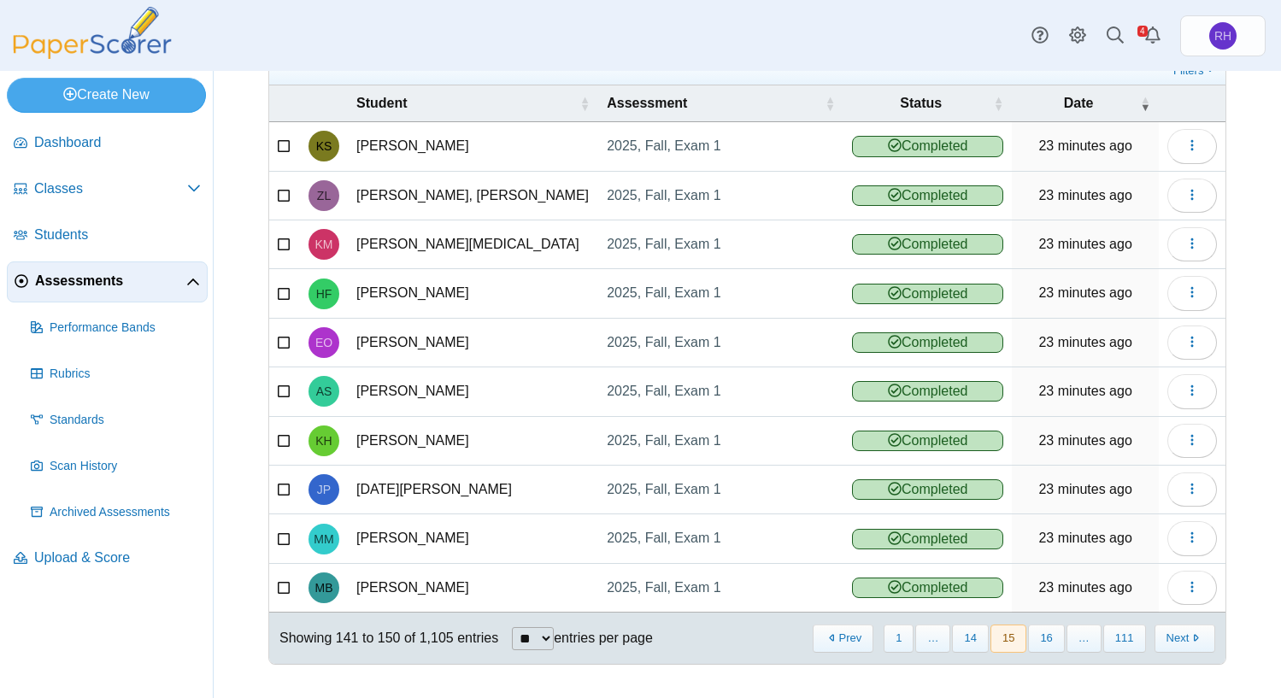
click at [1039, 642] on button "16" at bounding box center [1046, 639] width 36 height 28
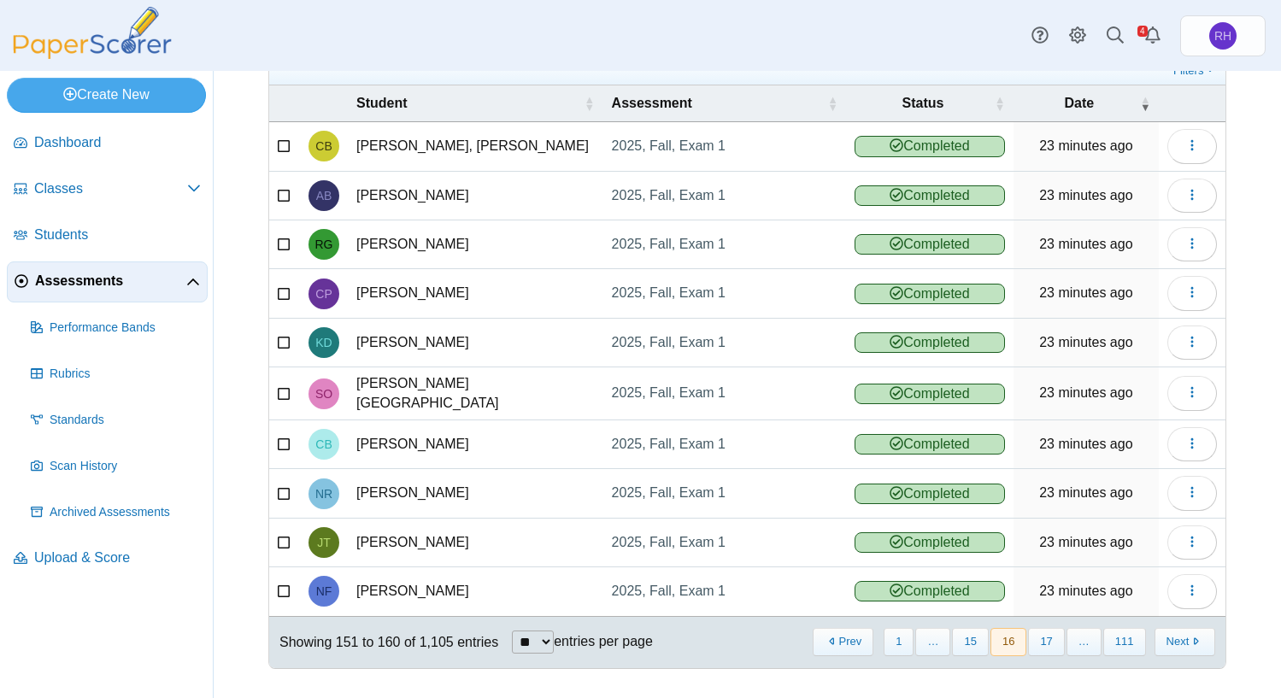
click at [1039, 642] on button "17" at bounding box center [1046, 642] width 36 height 28
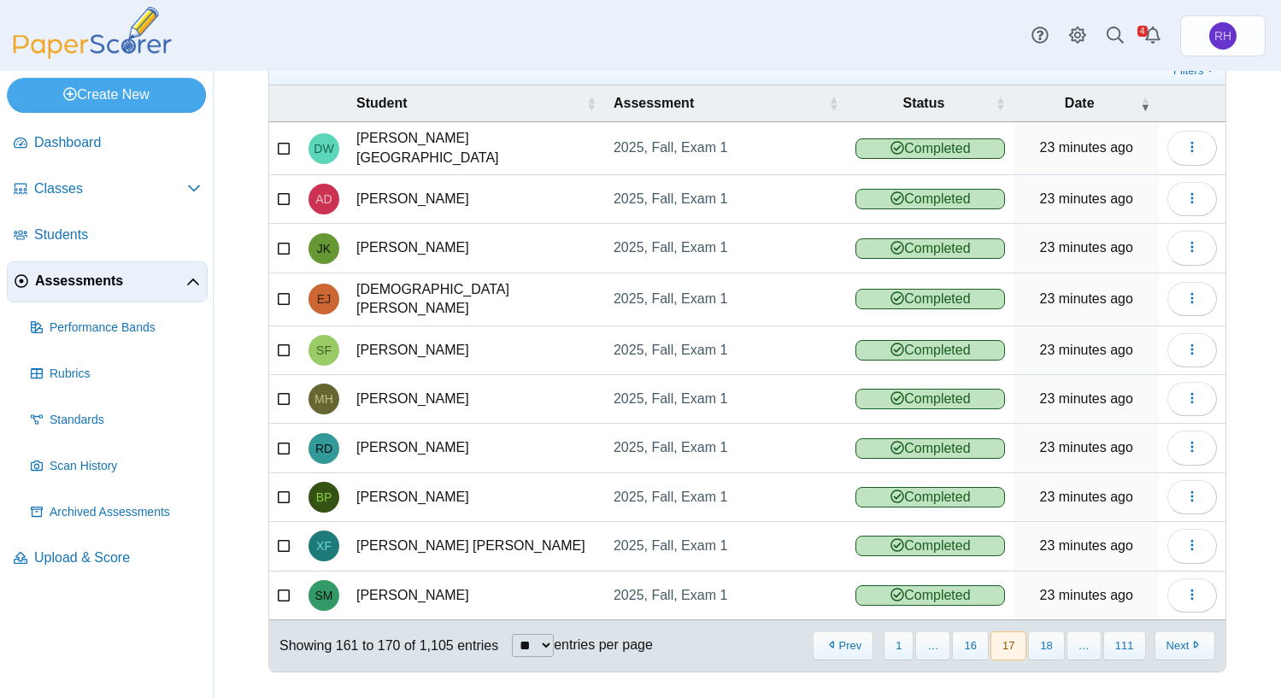
click at [1039, 642] on button "18" at bounding box center [1046, 646] width 36 height 28
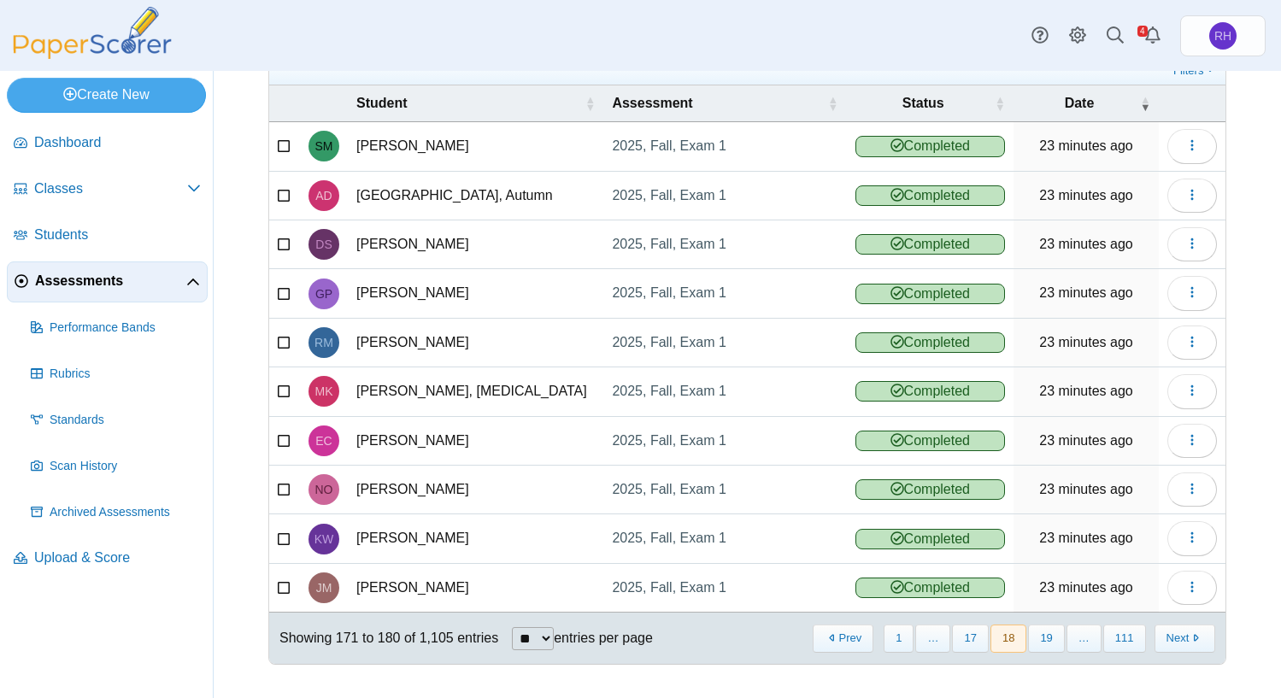
click at [1039, 642] on button "19" at bounding box center [1046, 639] width 36 height 28
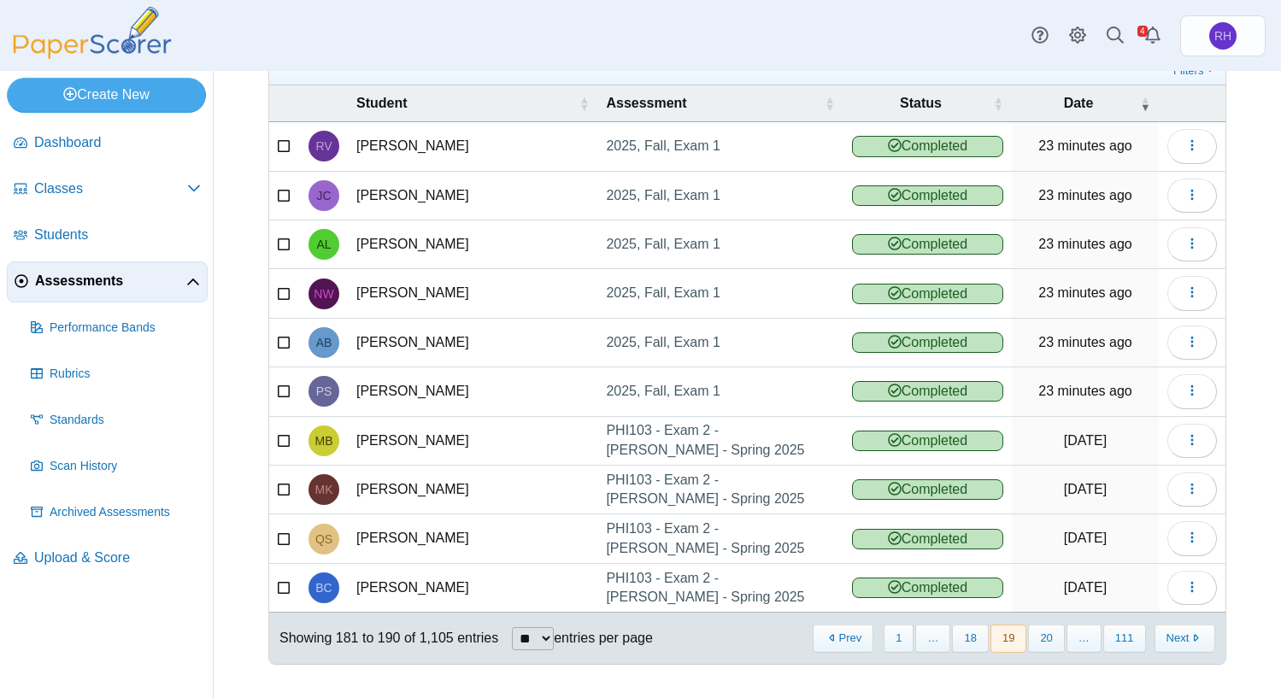
click at [1039, 642] on button "20" at bounding box center [1046, 639] width 36 height 28
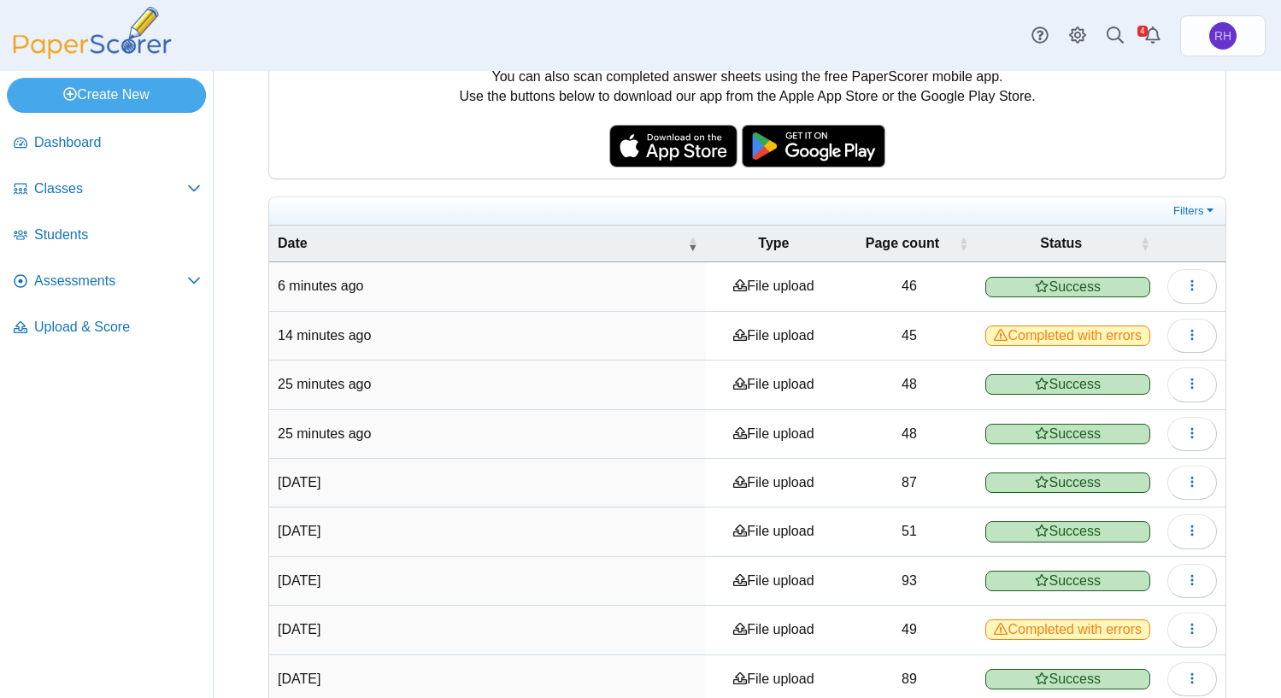
scroll to position [327, 0]
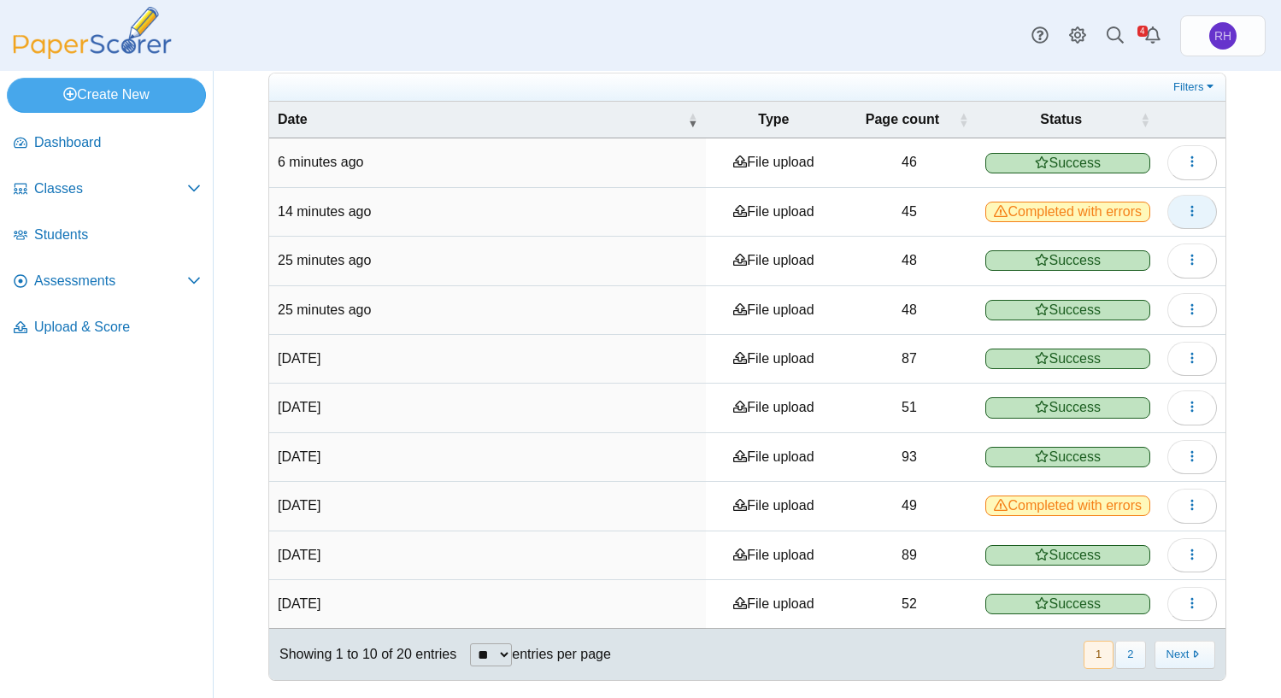
click at [1186, 204] on icon "button" at bounding box center [1193, 211] width 14 height 14
click at [1084, 238] on link "View scanned pages" at bounding box center [1101, 246] width 205 height 26
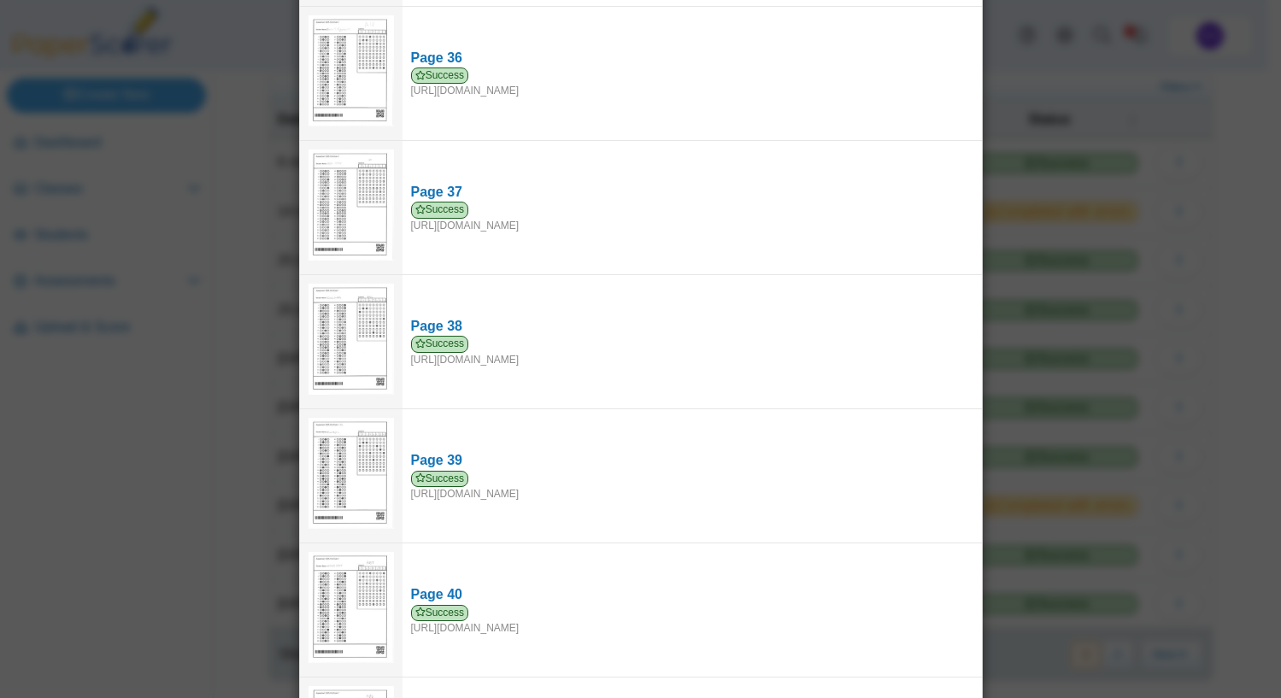
scroll to position [5408, 0]
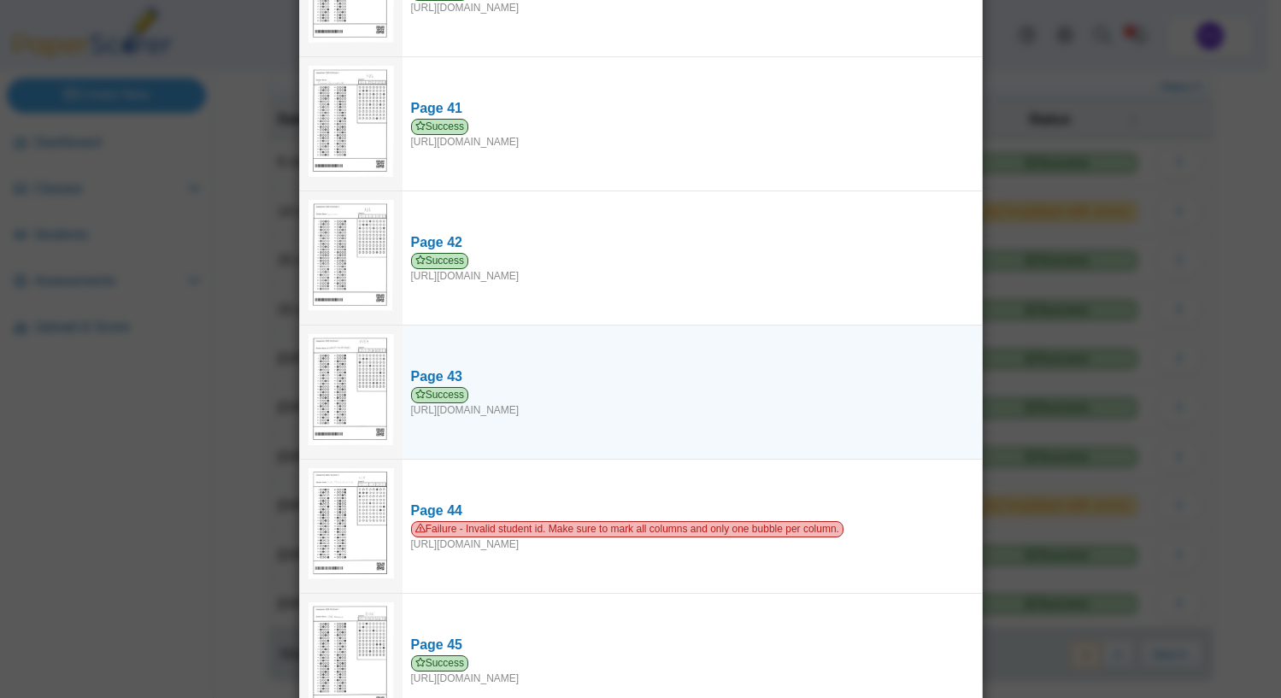
click at [344, 334] on img at bounding box center [351, 389] width 85 height 111
click at [417, 389] on icon at bounding box center [420, 394] width 10 height 10
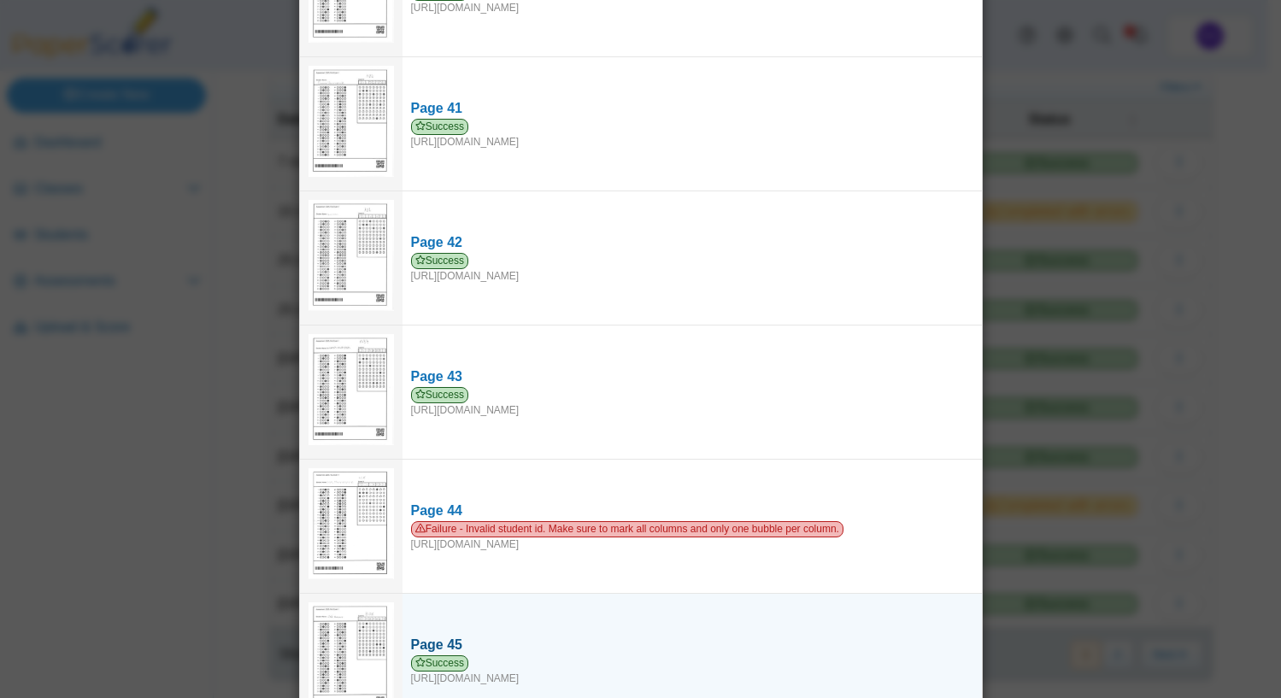
click at [593, 652] on link "Page 45 Success https://forms.paperscorer.com/scans/10/5664/238932/3184452_SEPT…" at bounding box center [693, 660] width 580 height 67
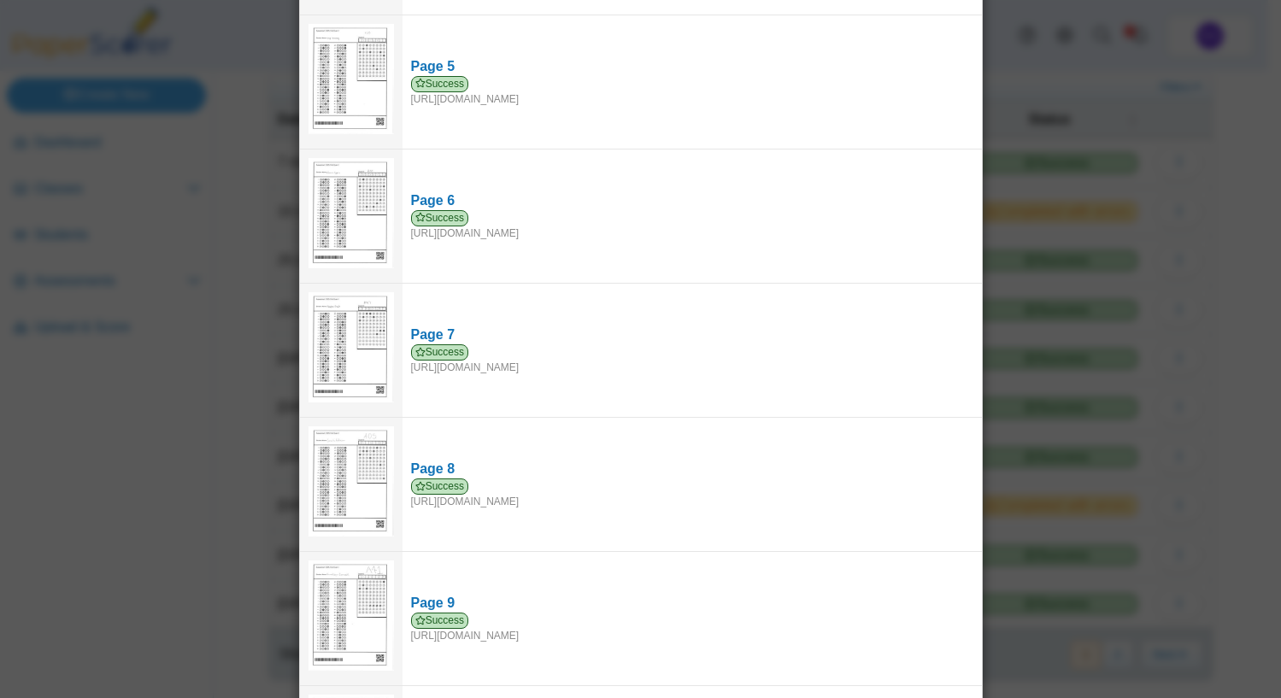
scroll to position [0, 0]
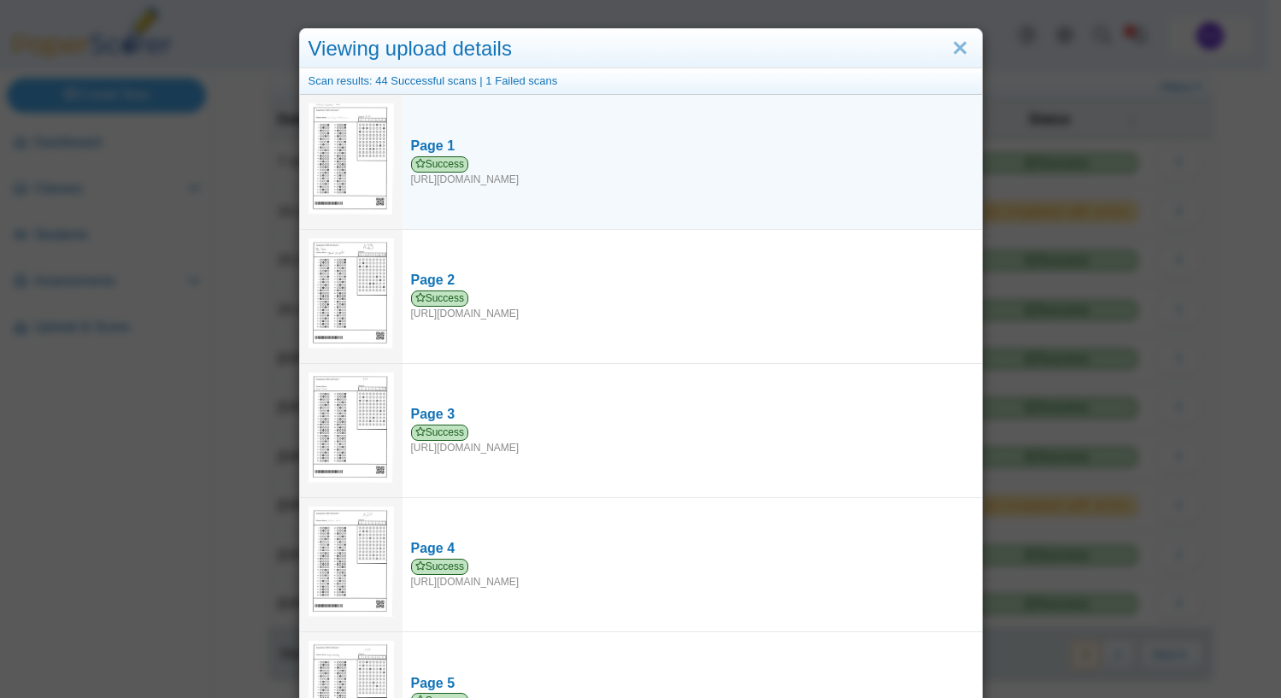
click at [376, 143] on img at bounding box center [351, 158] width 85 height 111
click at [421, 144] on div "Page 1" at bounding box center [692, 146] width 562 height 19
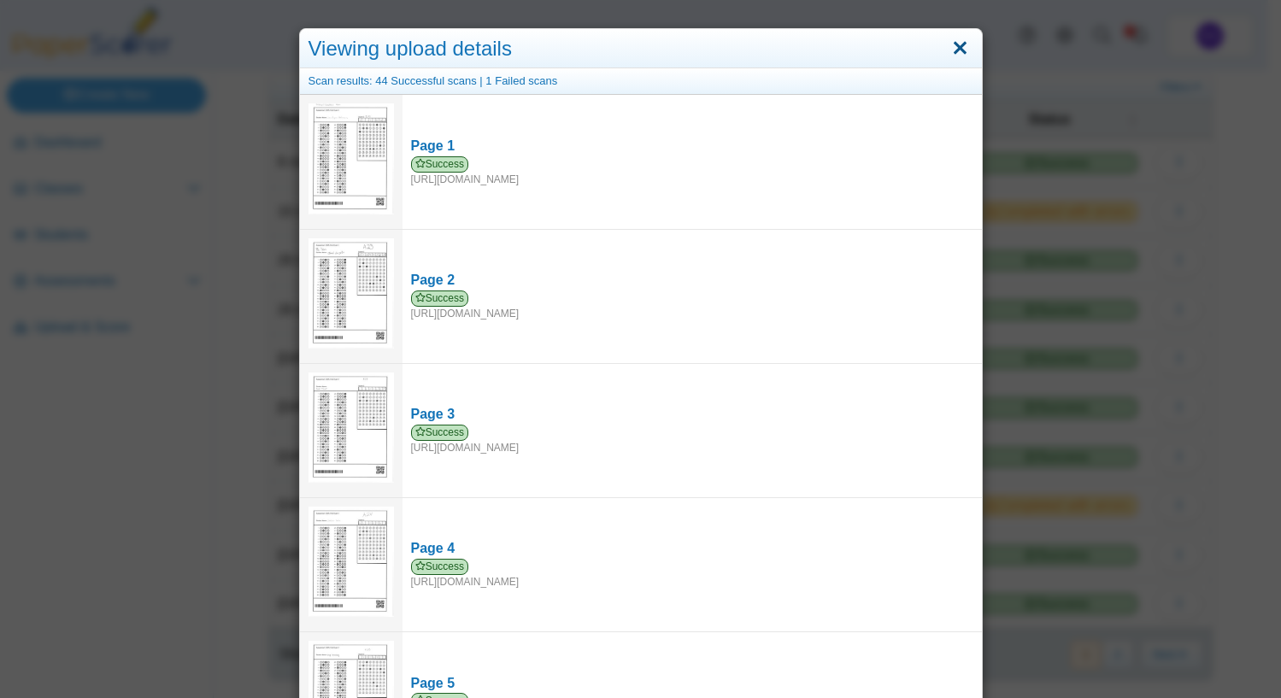
click at [951, 52] on link "Close" at bounding box center [960, 48] width 26 height 29
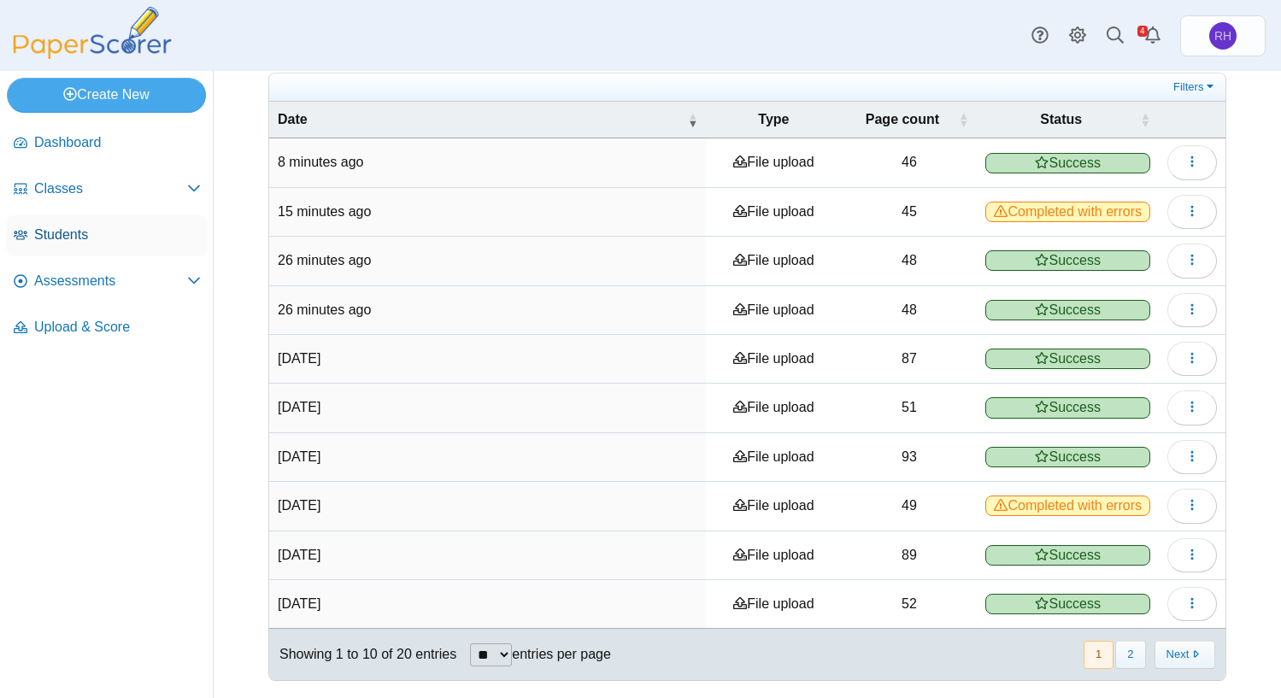
click at [85, 226] on span "Students" at bounding box center [117, 235] width 167 height 19
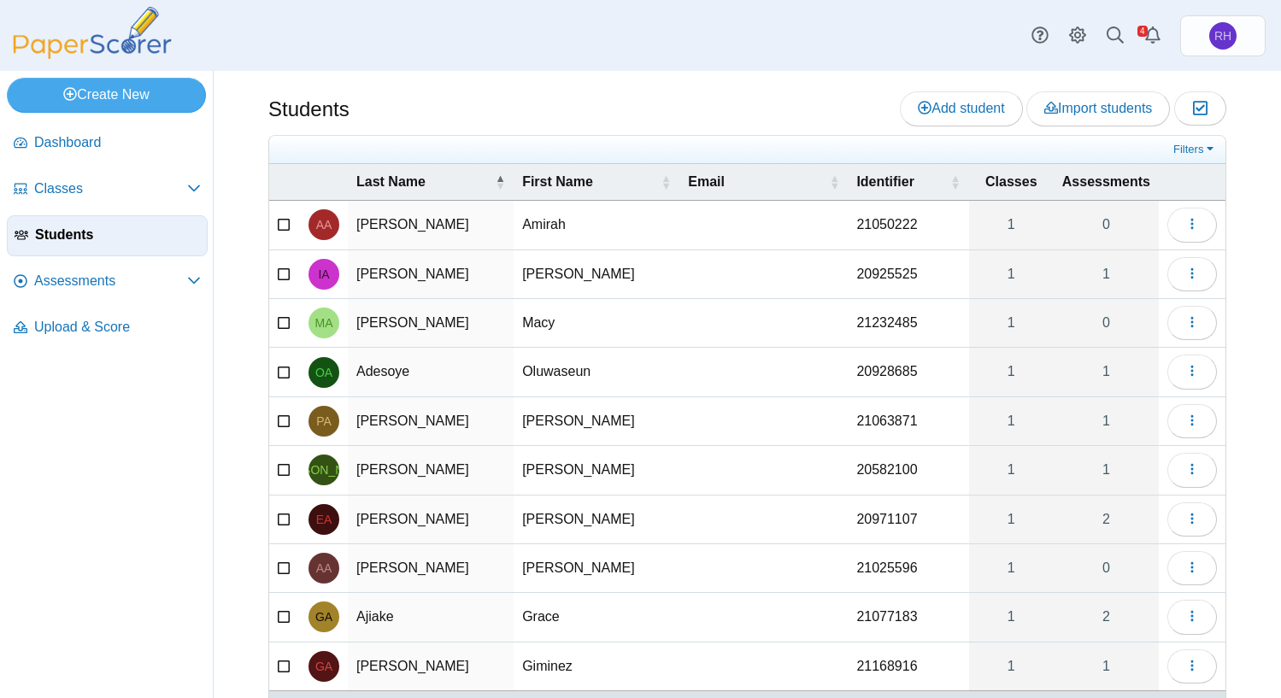
scroll to position [87, 0]
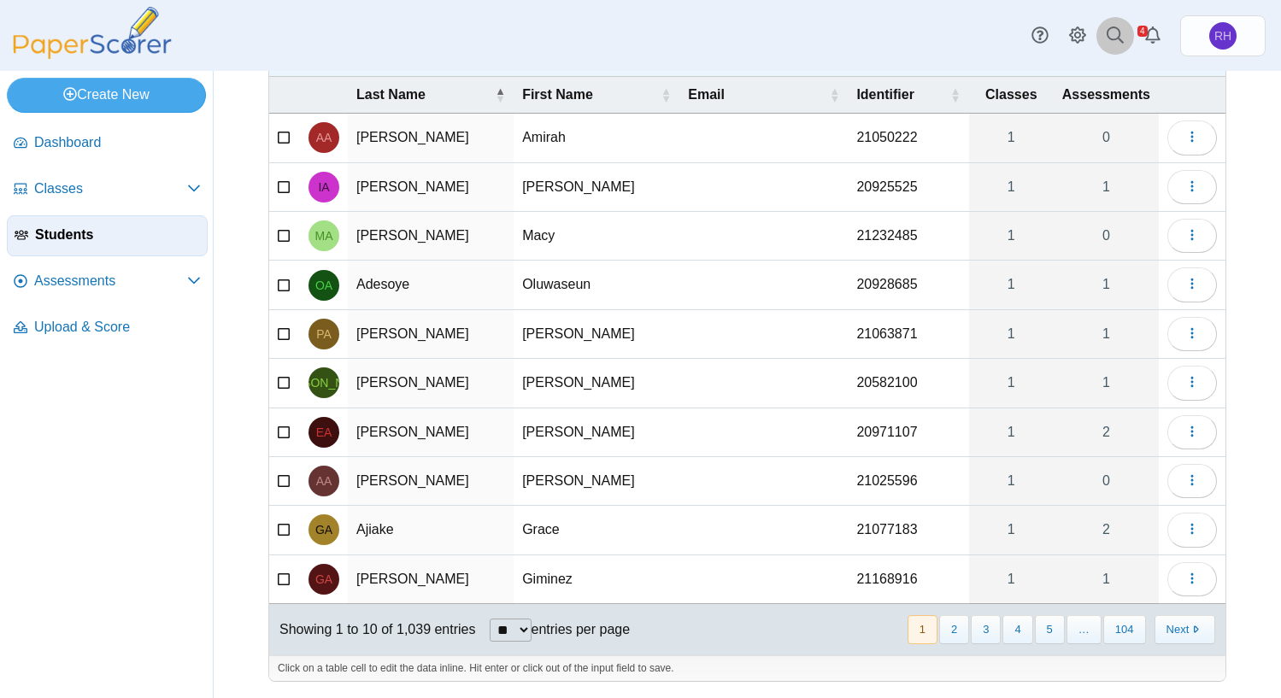
click at [1108, 40] on icon at bounding box center [1115, 34] width 17 height 17
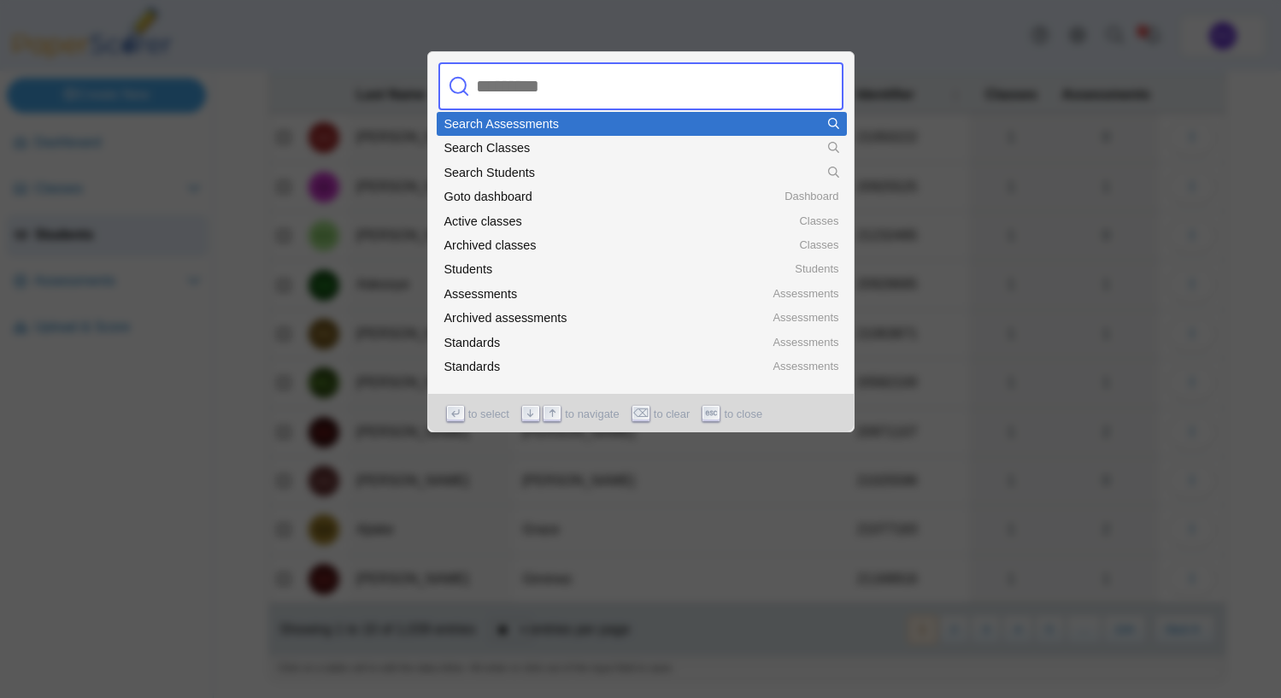
click at [596, 91] on input "text" at bounding box center [623, 86] width 308 height 48
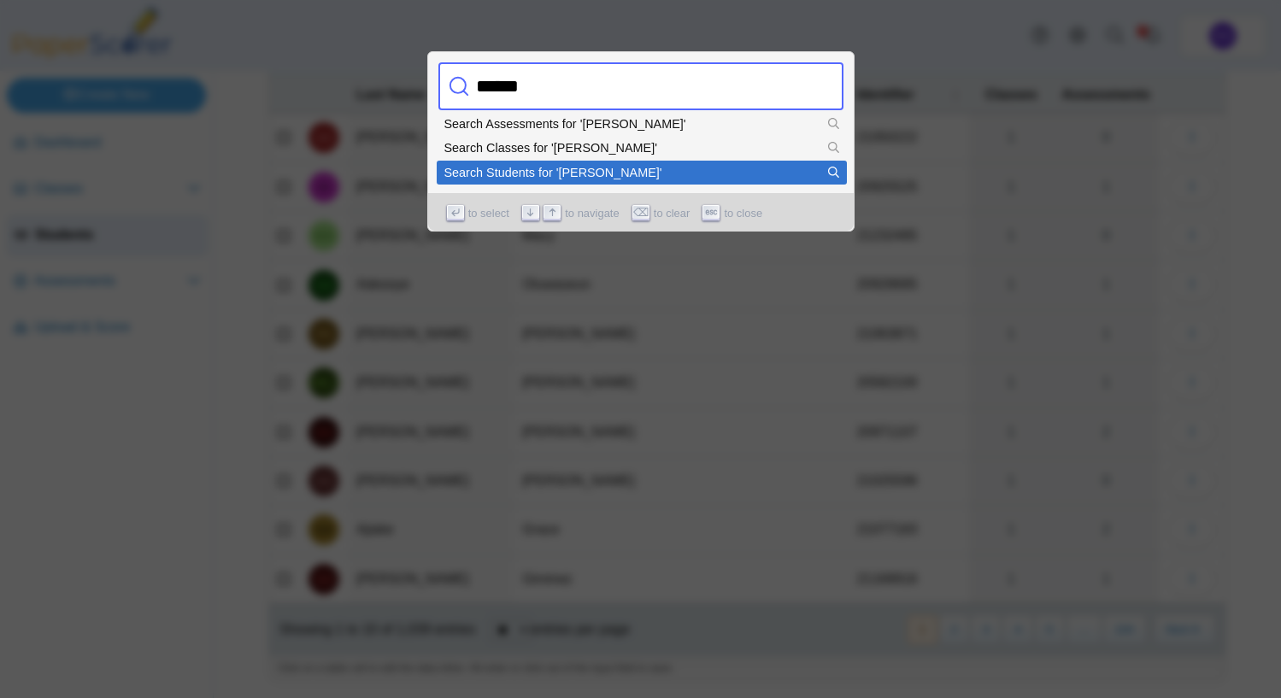
type input "******"
click at [600, 163] on li "Search Students for 'callie'" at bounding box center [642, 173] width 410 height 24
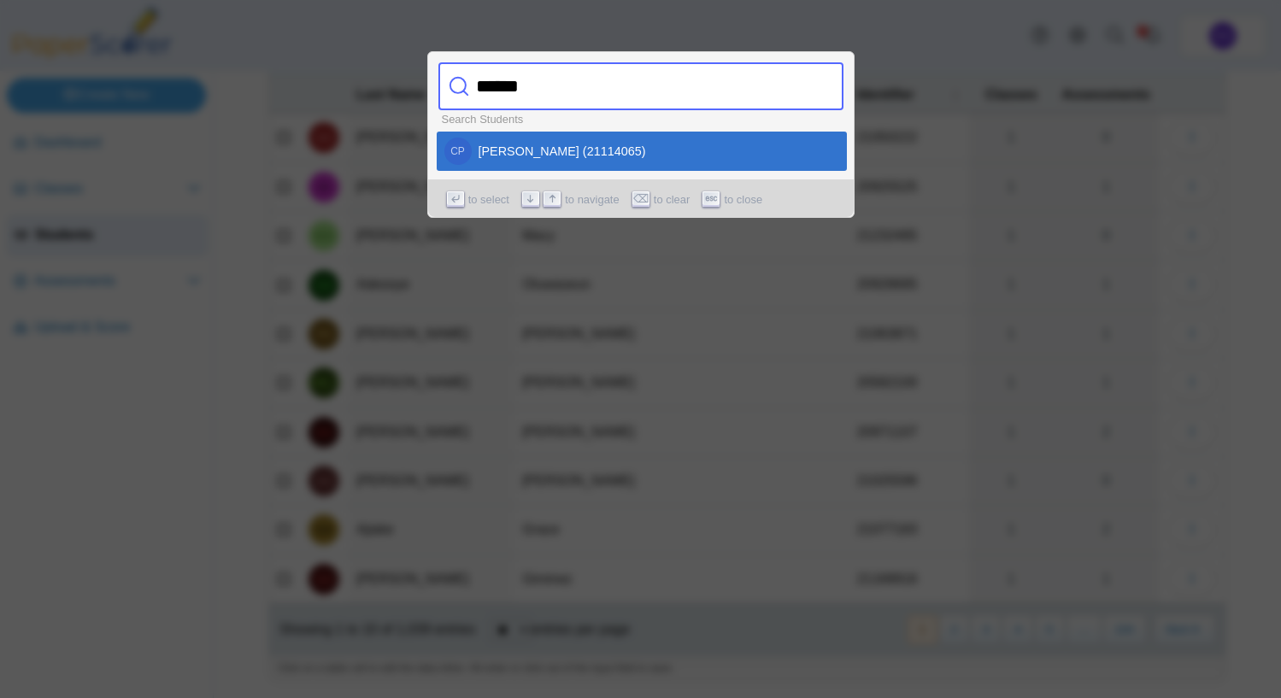
click at [1072, 192] on div at bounding box center [640, 349] width 1281 height 698
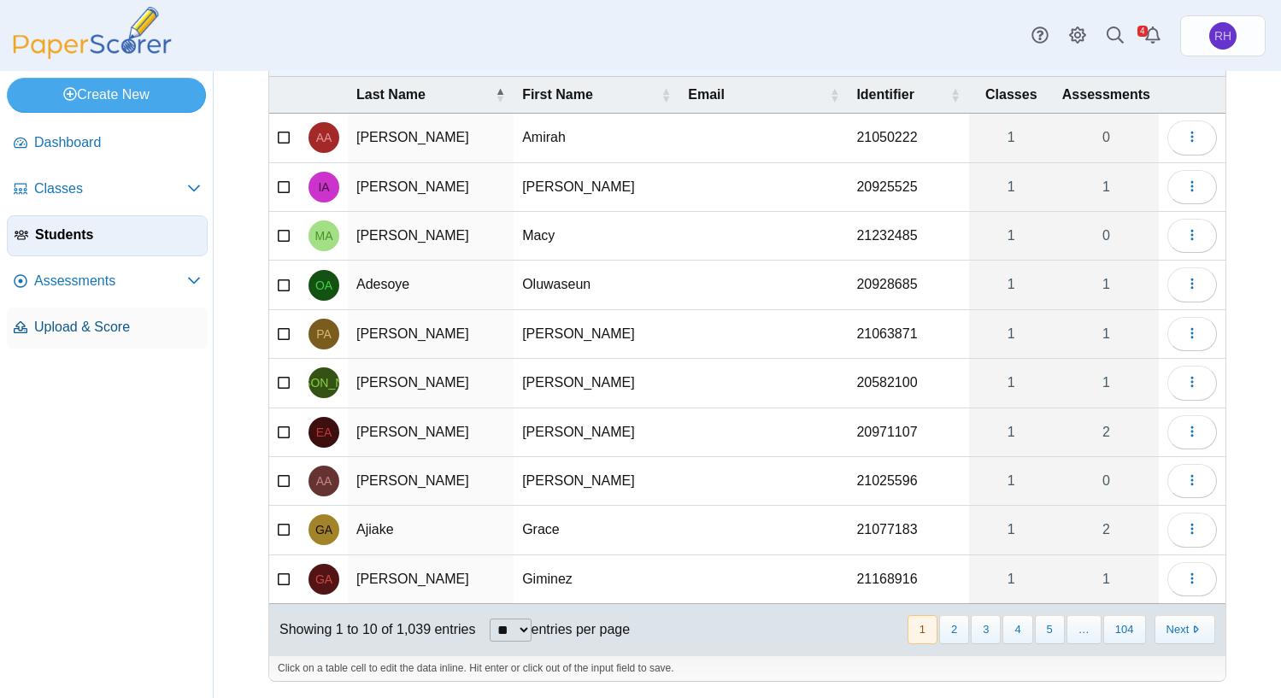
click at [97, 314] on link "Upload & Score" at bounding box center [107, 328] width 201 height 41
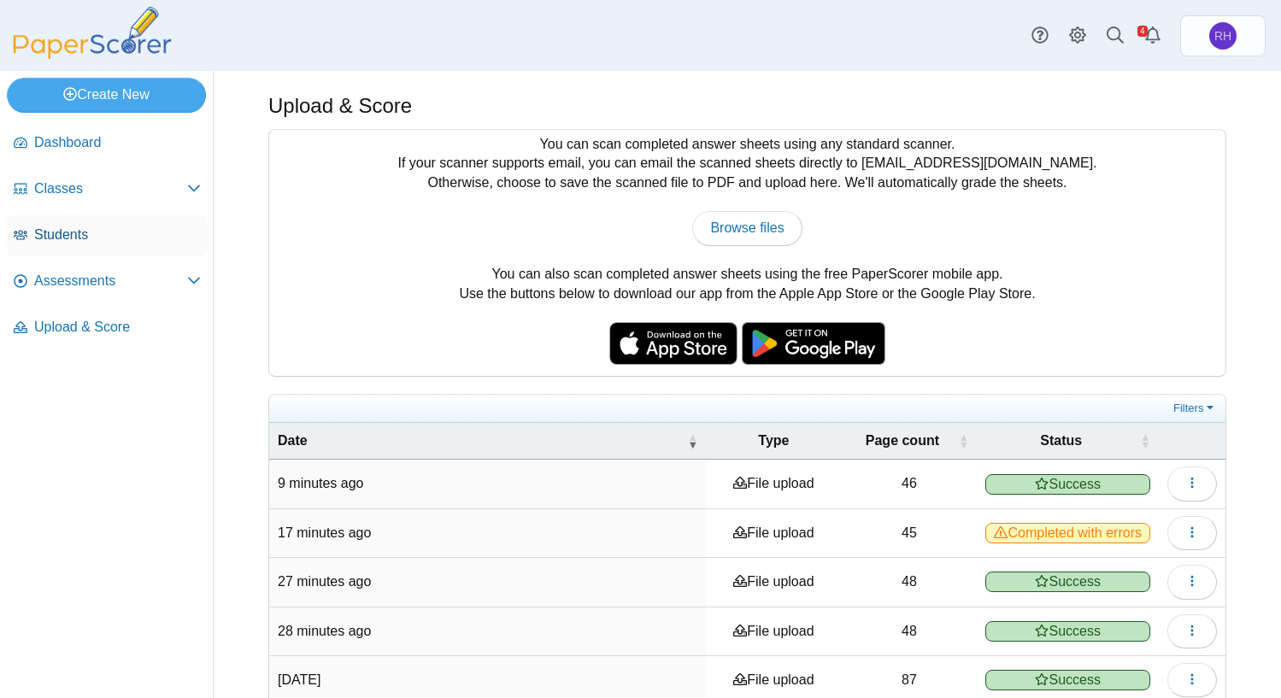
click at [87, 219] on link "Students" at bounding box center [107, 235] width 201 height 41
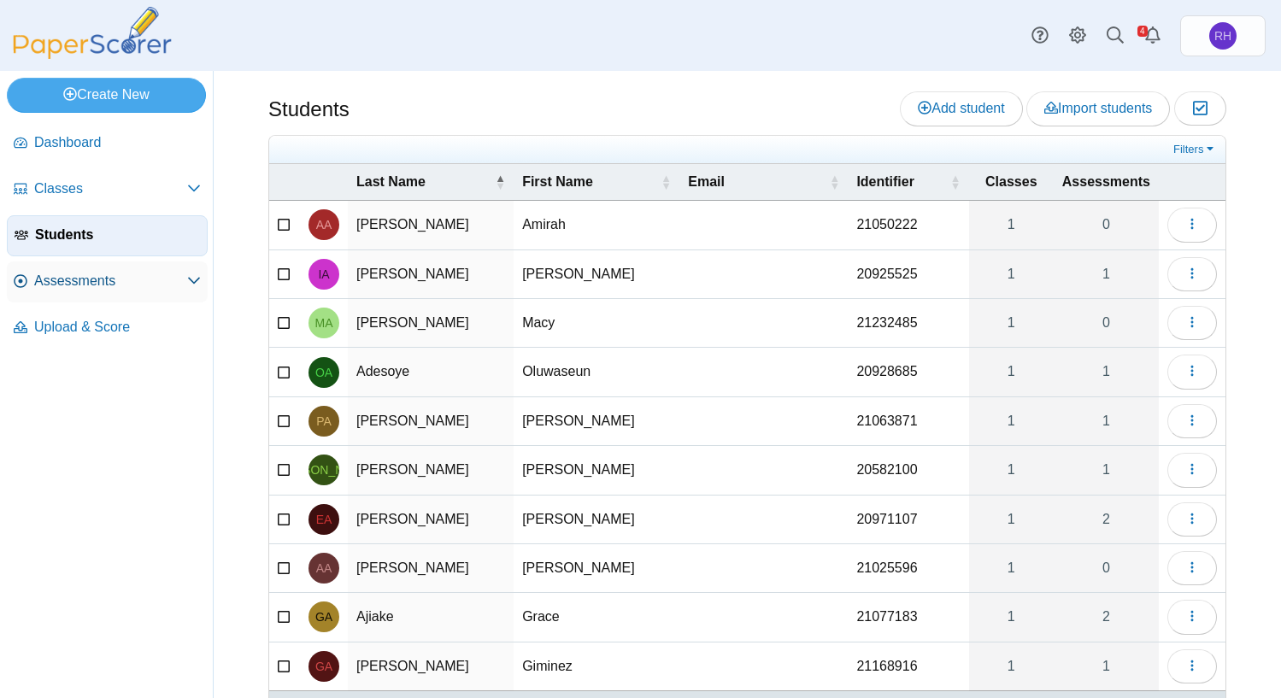
click at [150, 273] on span "Assessments" at bounding box center [110, 281] width 153 height 19
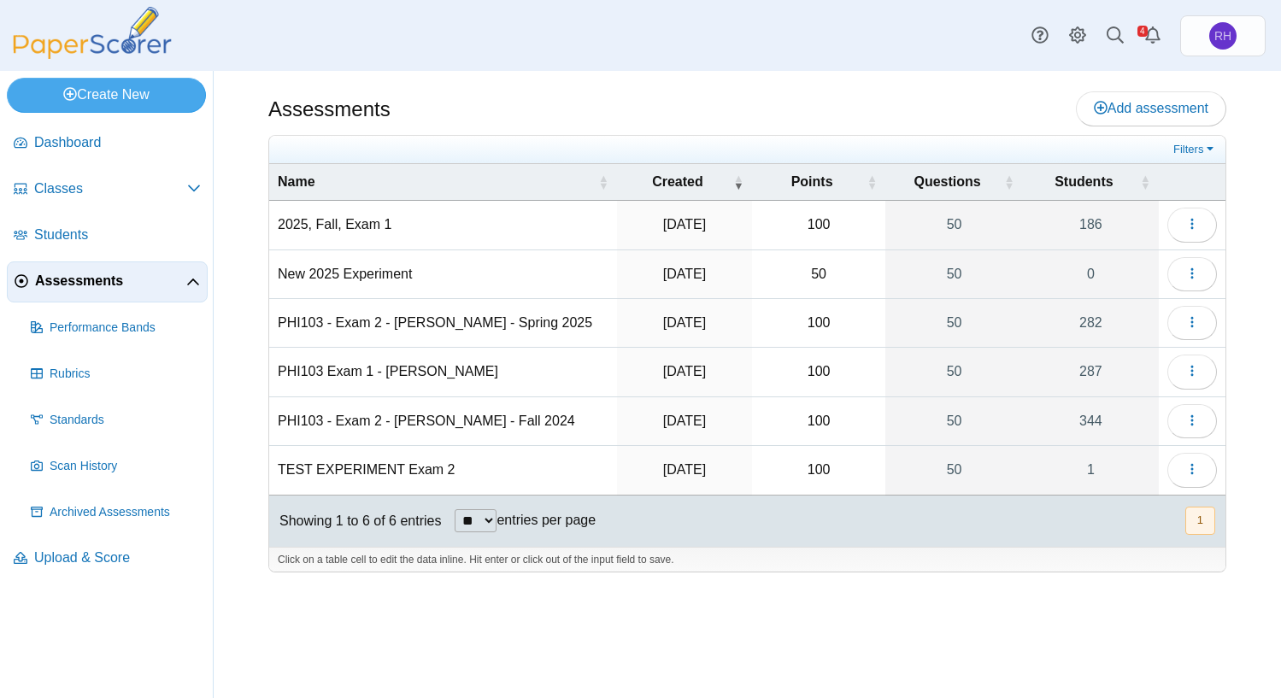
click at [319, 230] on td "2025, Fall, Exam 1" at bounding box center [443, 225] width 348 height 49
click at [1209, 228] on button "button" at bounding box center [1193, 225] width 50 height 34
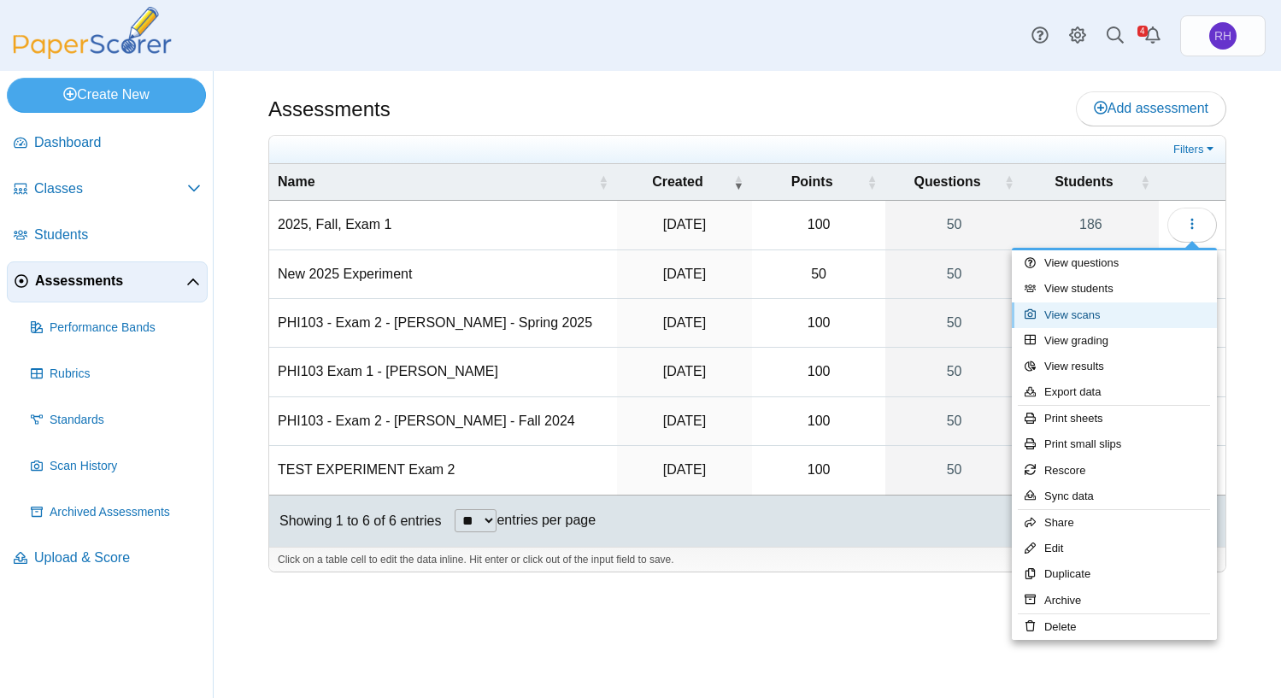
click at [1092, 312] on link "View scans" at bounding box center [1114, 316] width 205 height 26
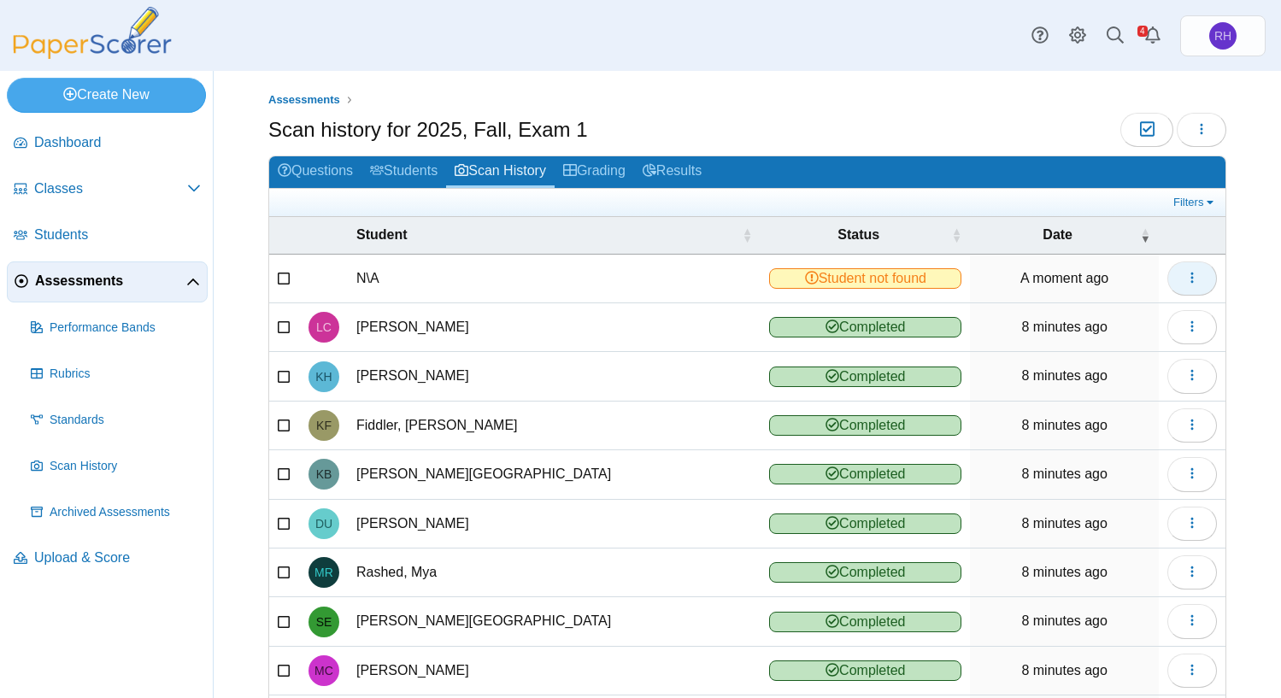
click at [1186, 283] on icon "button" at bounding box center [1193, 278] width 14 height 14
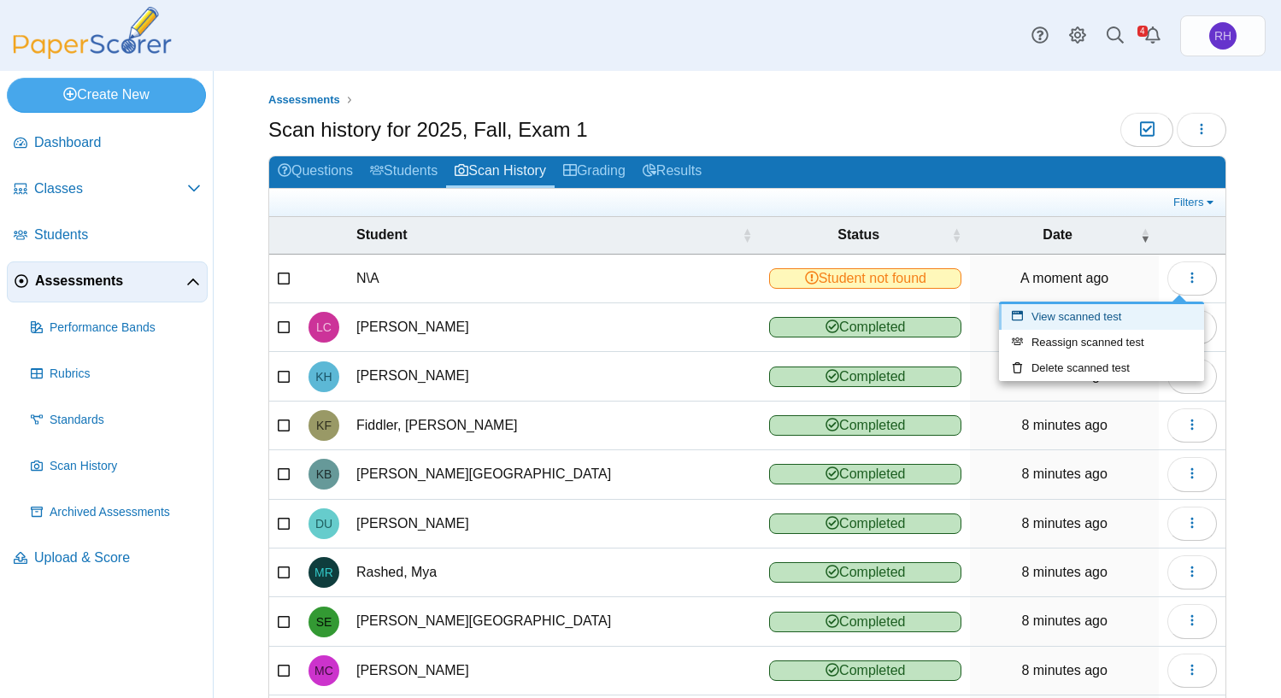
click at [1104, 315] on link "View scanned test" at bounding box center [1101, 317] width 205 height 26
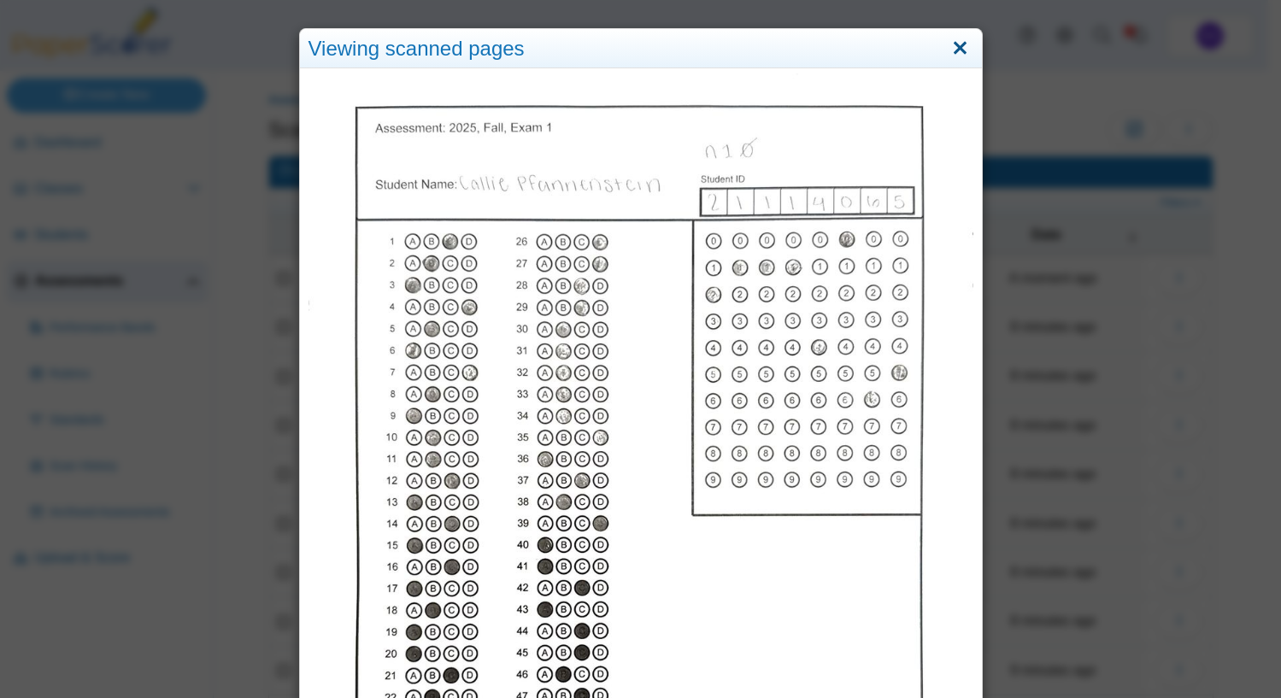
click at [956, 44] on link "Close" at bounding box center [960, 48] width 26 height 29
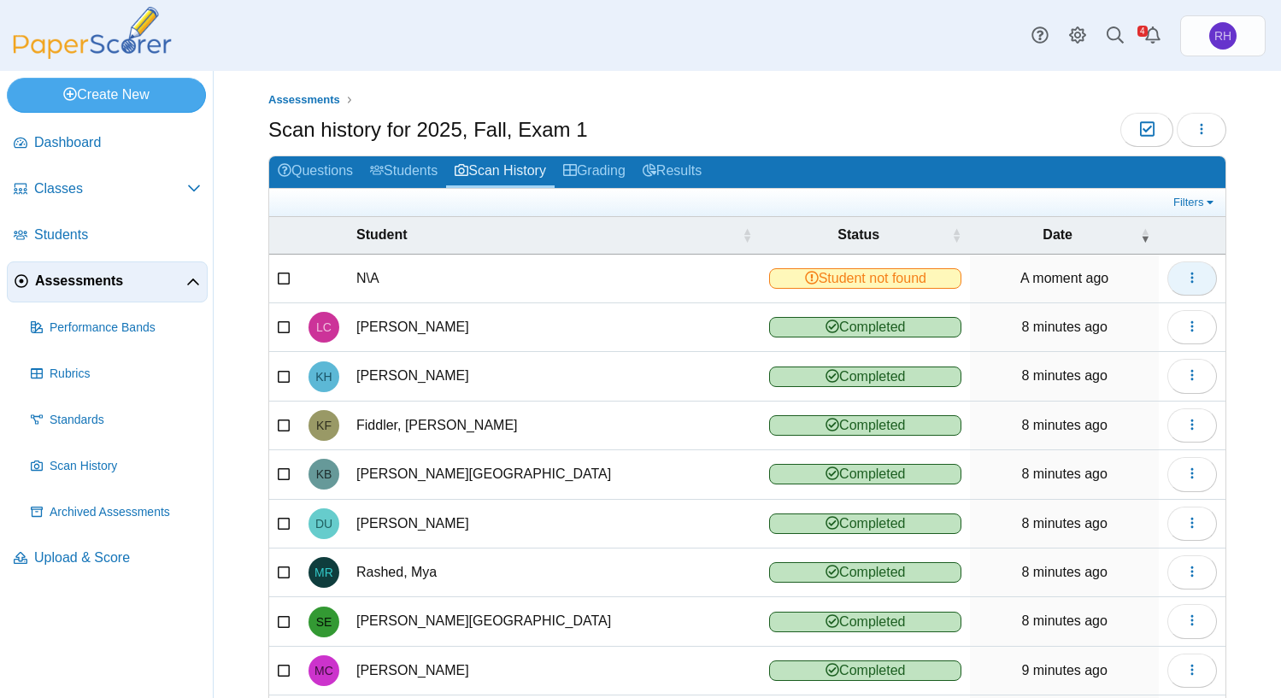
click at [1186, 271] on icon "button" at bounding box center [1193, 278] width 14 height 14
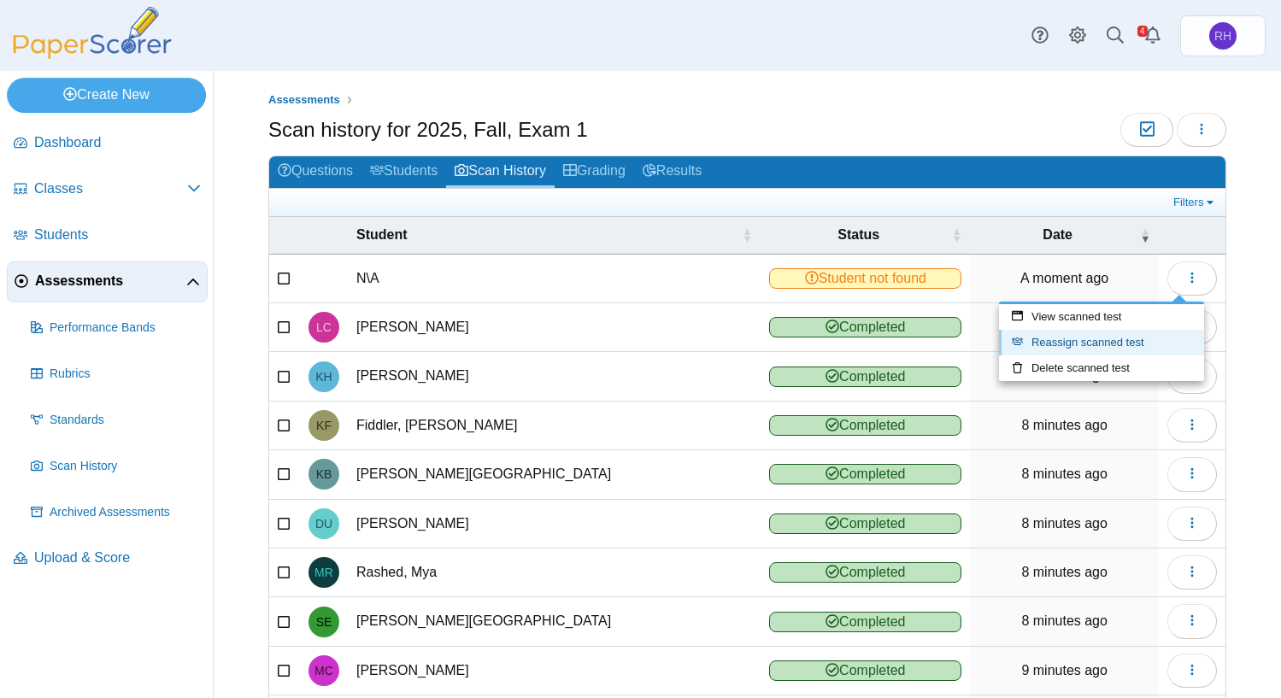
click at [1106, 338] on link "Reassign scanned test" at bounding box center [1101, 343] width 205 height 26
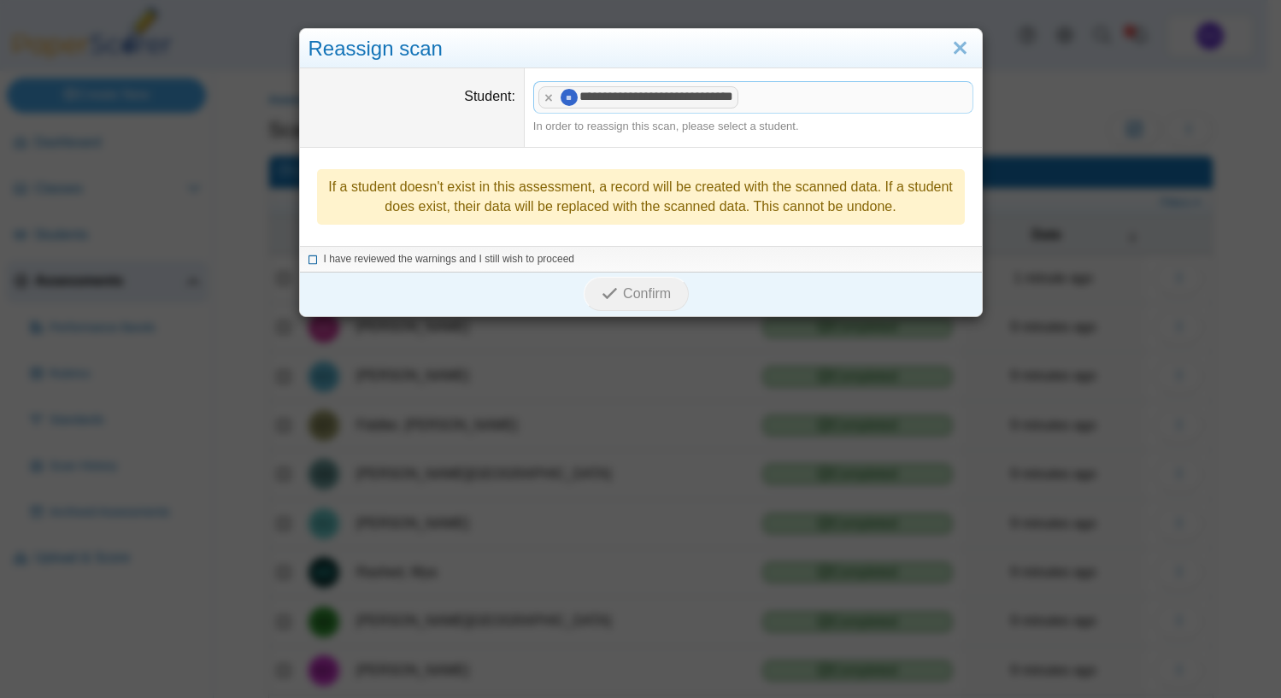
click at [444, 259] on span "I have reviewed the warnings and I still wish to proceed" at bounding box center [449, 259] width 251 height 12
click at [630, 294] on span "Confirm" at bounding box center [647, 293] width 48 height 15
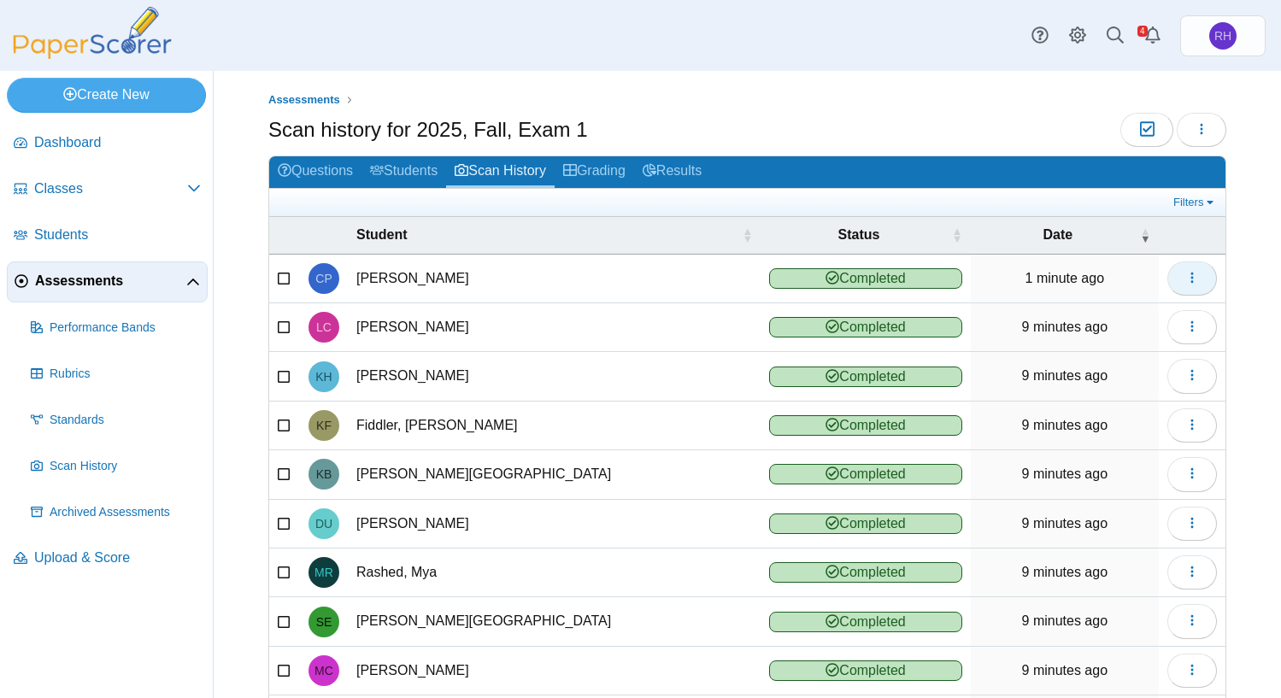
click at [1186, 272] on icon "button" at bounding box center [1193, 278] width 14 height 14
click at [433, 269] on td "[PERSON_NAME]" at bounding box center [554, 279] width 413 height 49
click at [316, 280] on span "CP" at bounding box center [323, 279] width 16 height 12
click at [101, 235] on span "Students" at bounding box center [117, 235] width 167 height 19
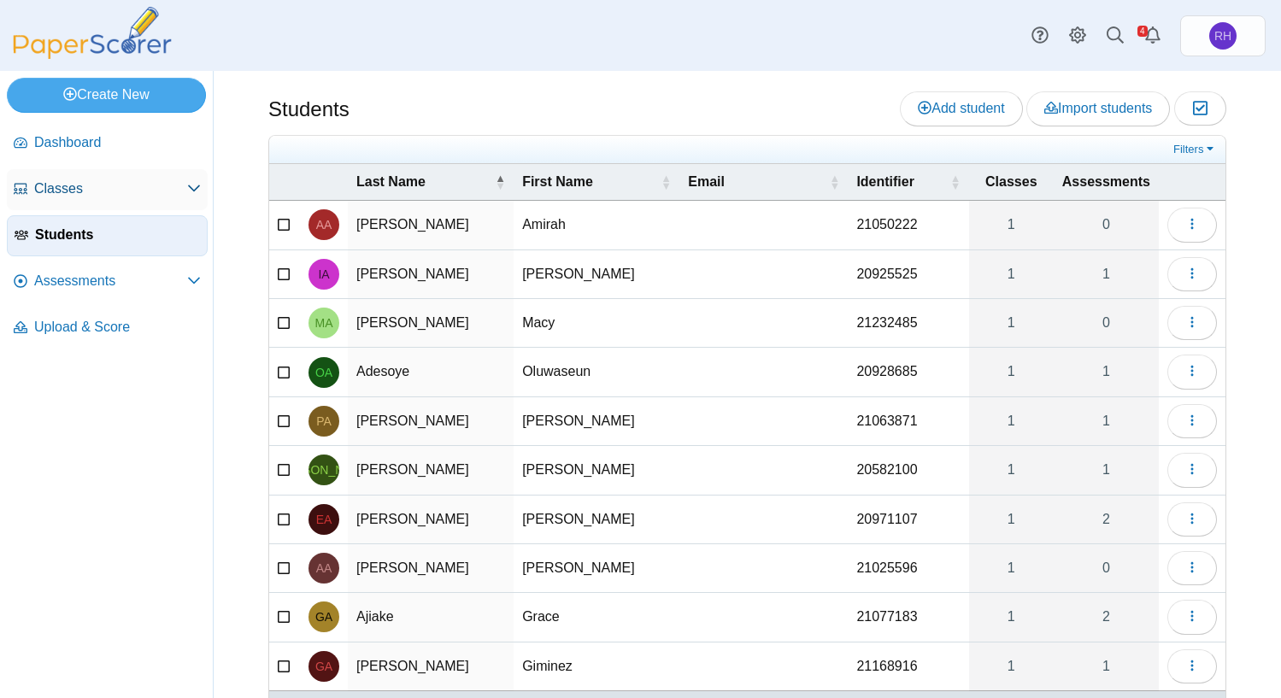
click at [91, 199] on link "Classes" at bounding box center [107, 189] width 201 height 41
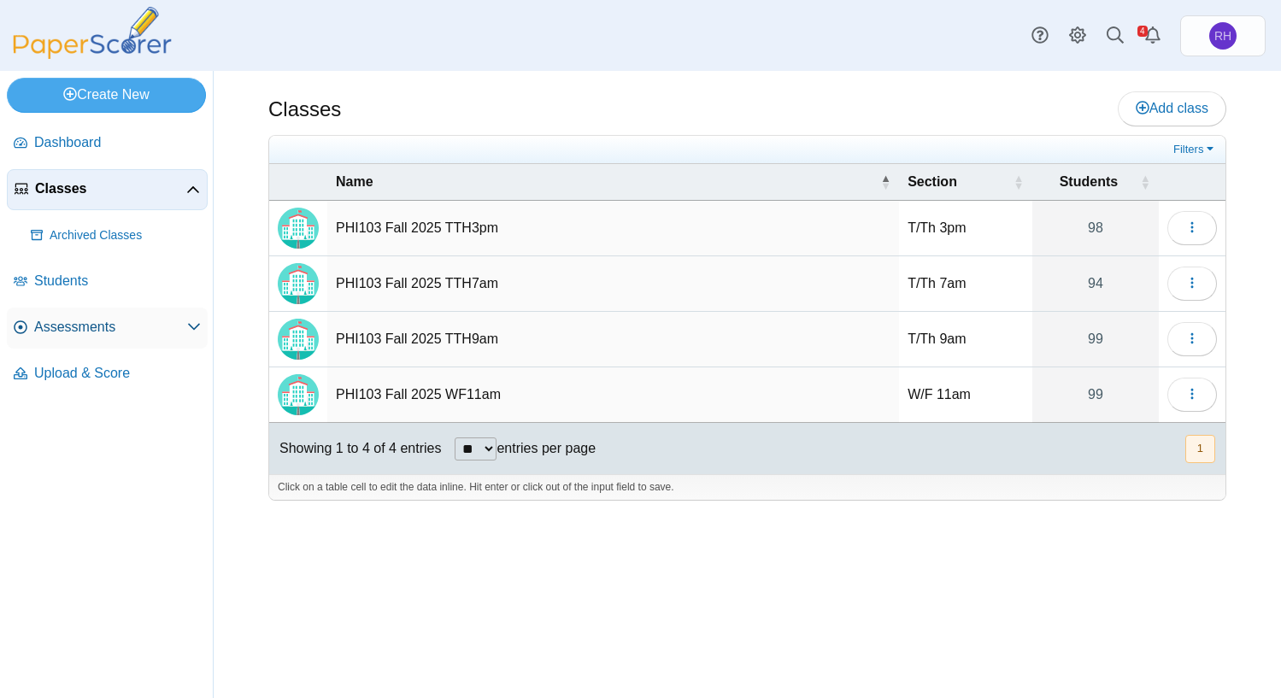
click at [97, 334] on span "Assessments" at bounding box center [110, 327] width 153 height 19
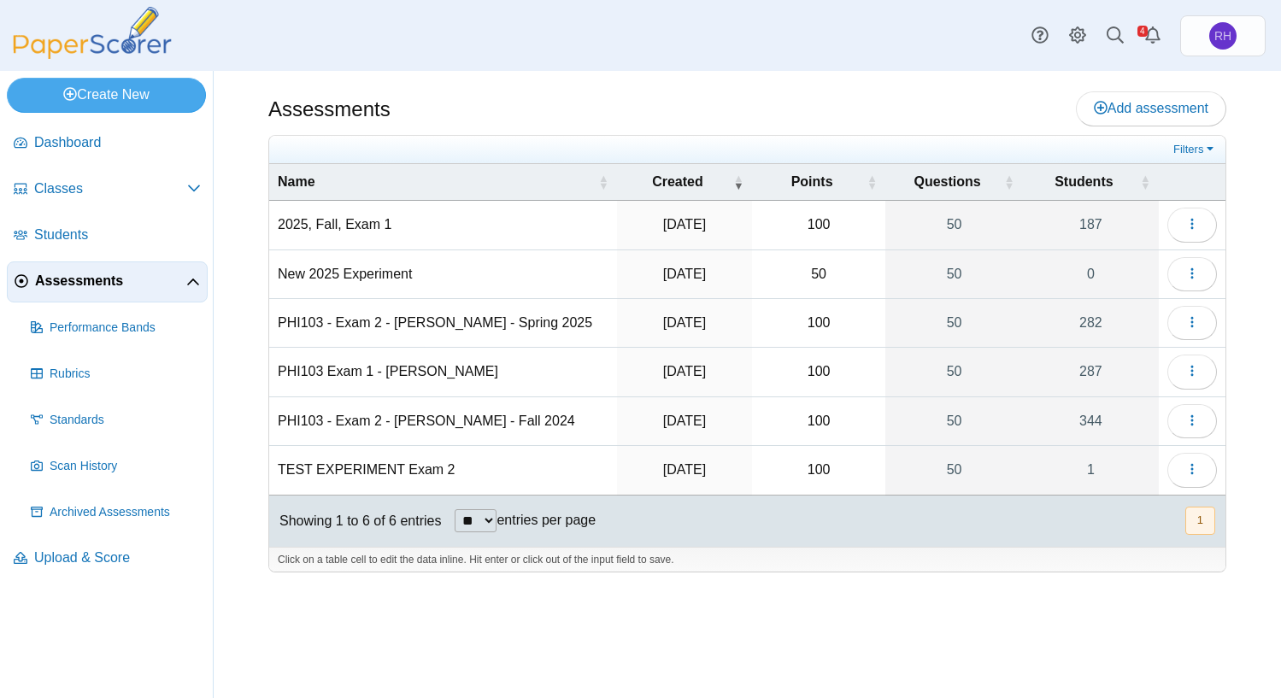
click at [355, 222] on td "2025, Fall, Exam 1" at bounding box center [443, 225] width 348 height 49
click at [1174, 224] on button "button" at bounding box center [1193, 225] width 50 height 34
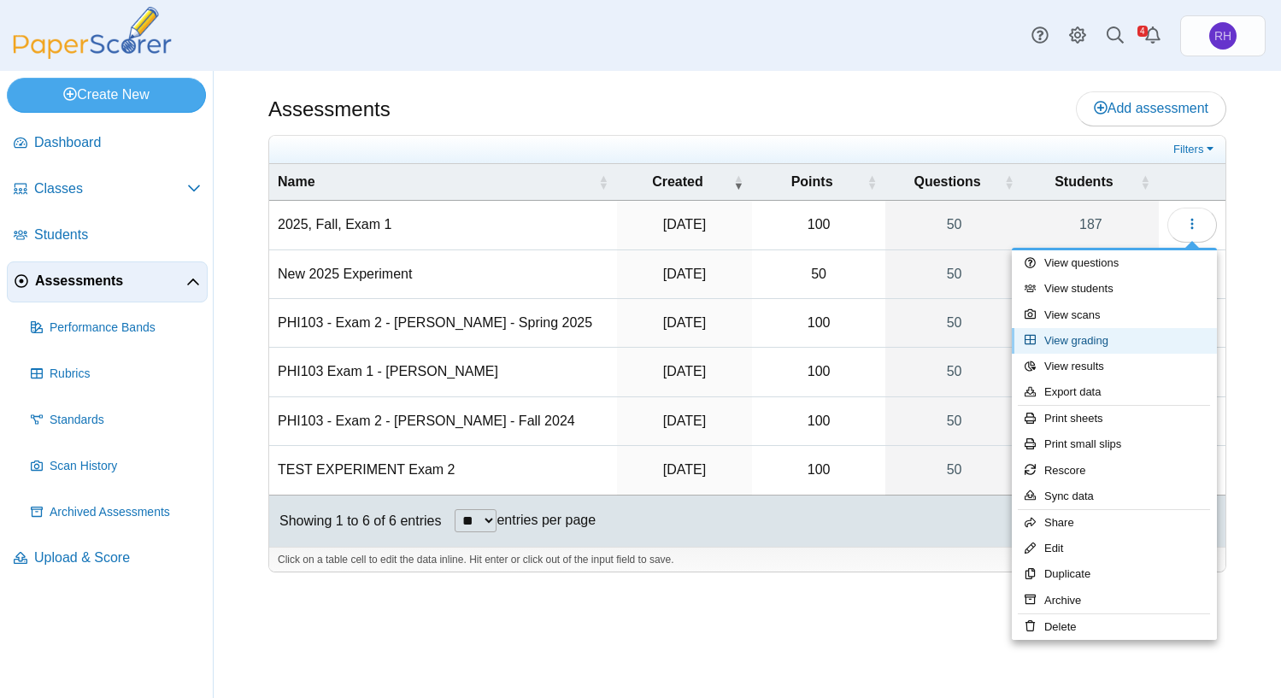
click at [1081, 340] on link "View grading" at bounding box center [1114, 341] width 205 height 26
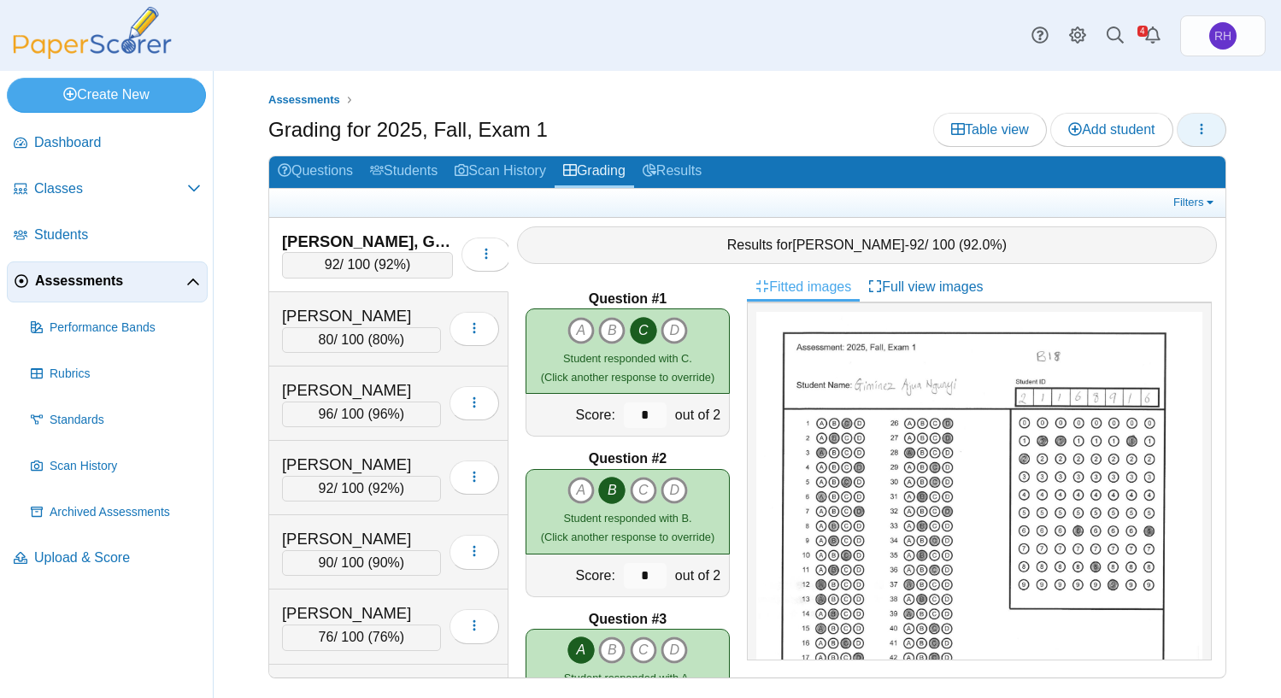
click at [1194, 136] on button "button" at bounding box center [1202, 130] width 50 height 34
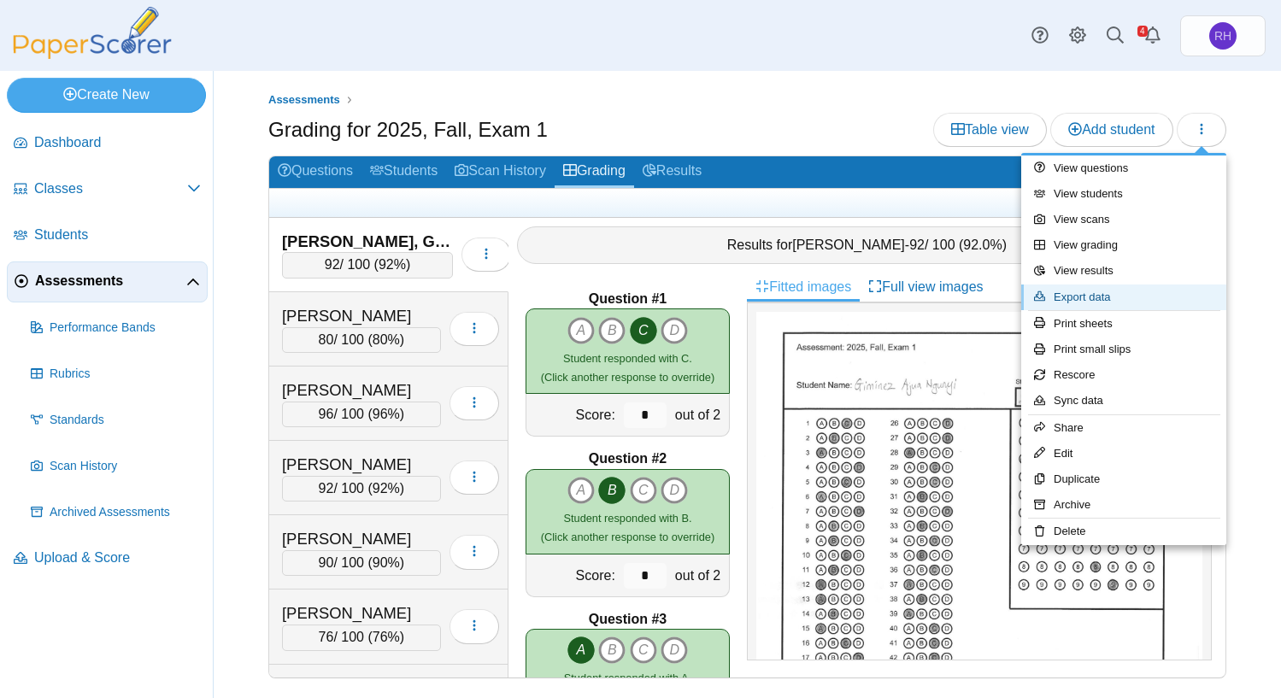
click at [1115, 297] on link "Export data" at bounding box center [1124, 298] width 205 height 26
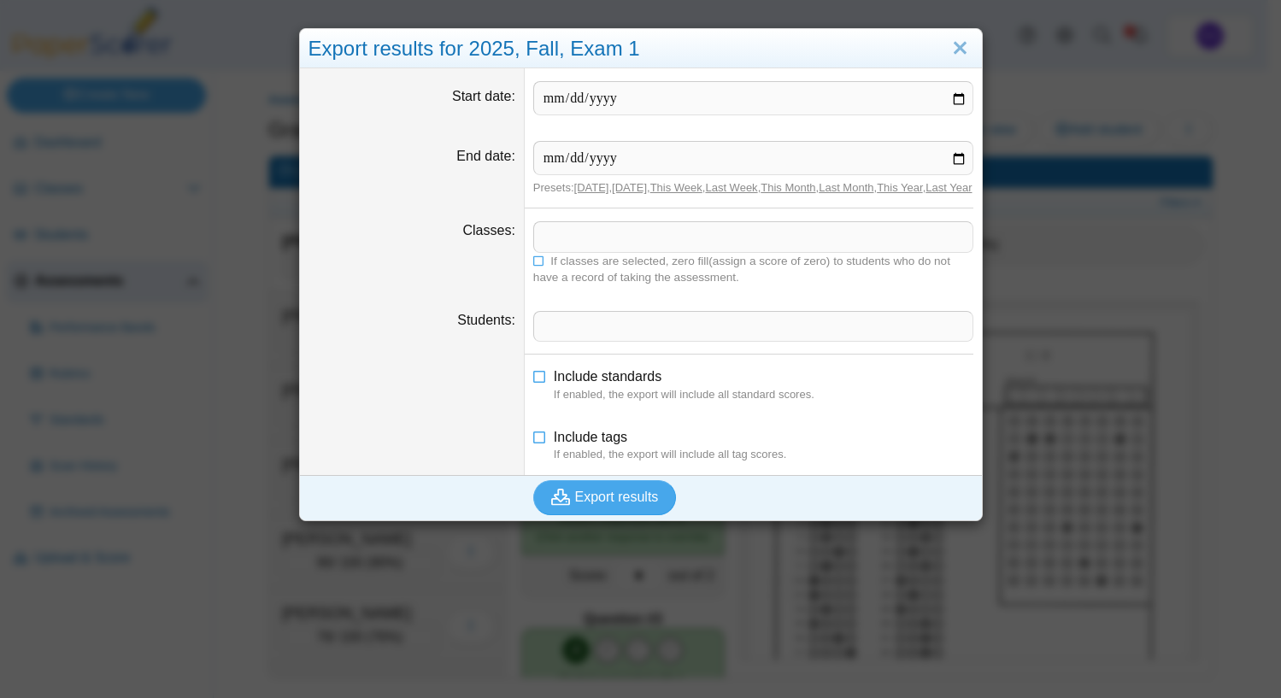
click at [722, 251] on span at bounding box center [753, 236] width 439 height 29
click at [533, 265] on icon at bounding box center [539, 260] width 12 height 10
click at [592, 251] on span at bounding box center [753, 236] width 439 height 29
click at [628, 504] on span "Export results" at bounding box center [617, 497] width 84 height 15
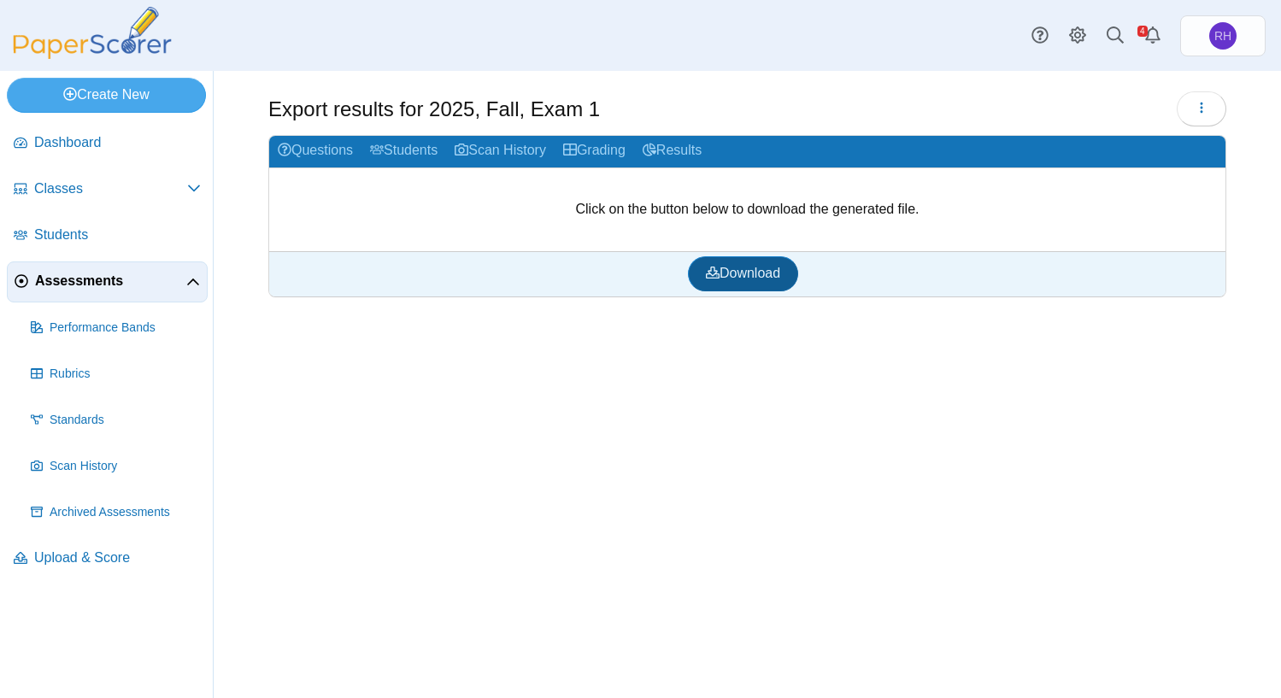
click at [731, 280] on span "Download" at bounding box center [743, 273] width 74 height 15
